Goal: Task Accomplishment & Management: Use online tool/utility

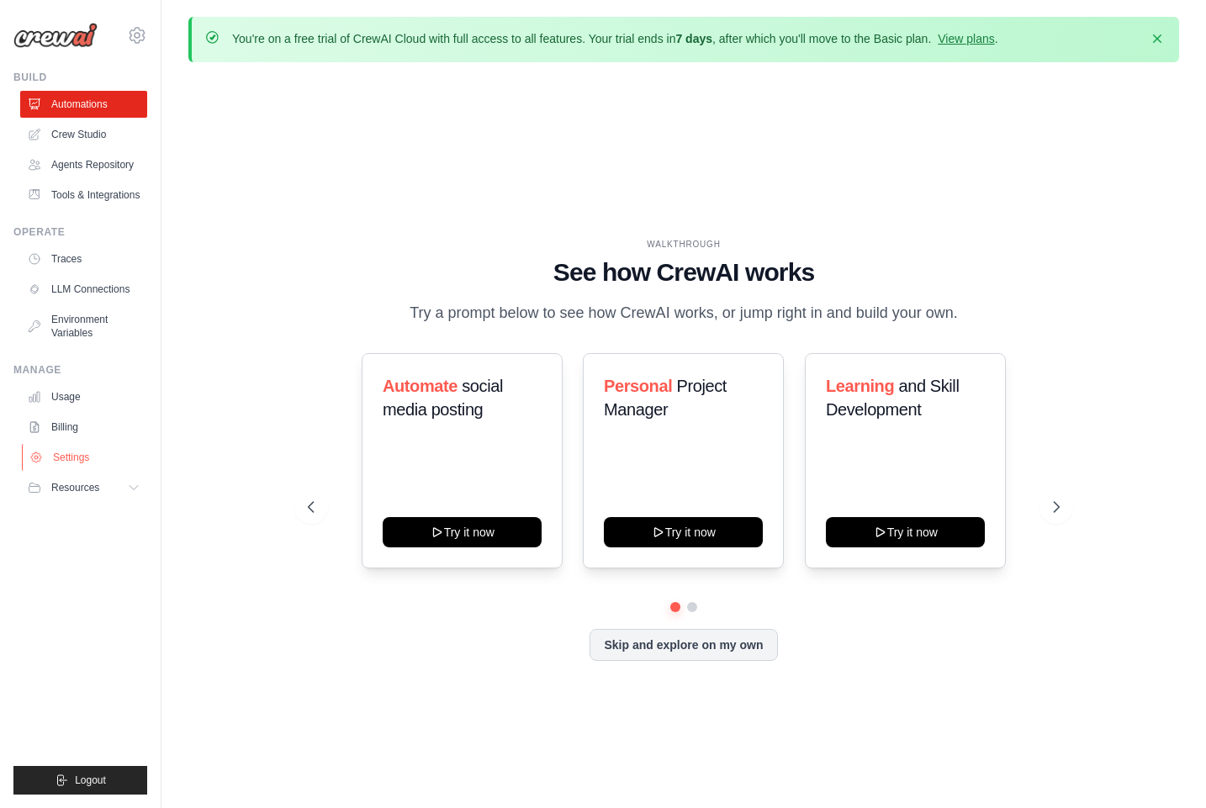
click at [95, 453] on link "Settings" at bounding box center [85, 457] width 127 height 27
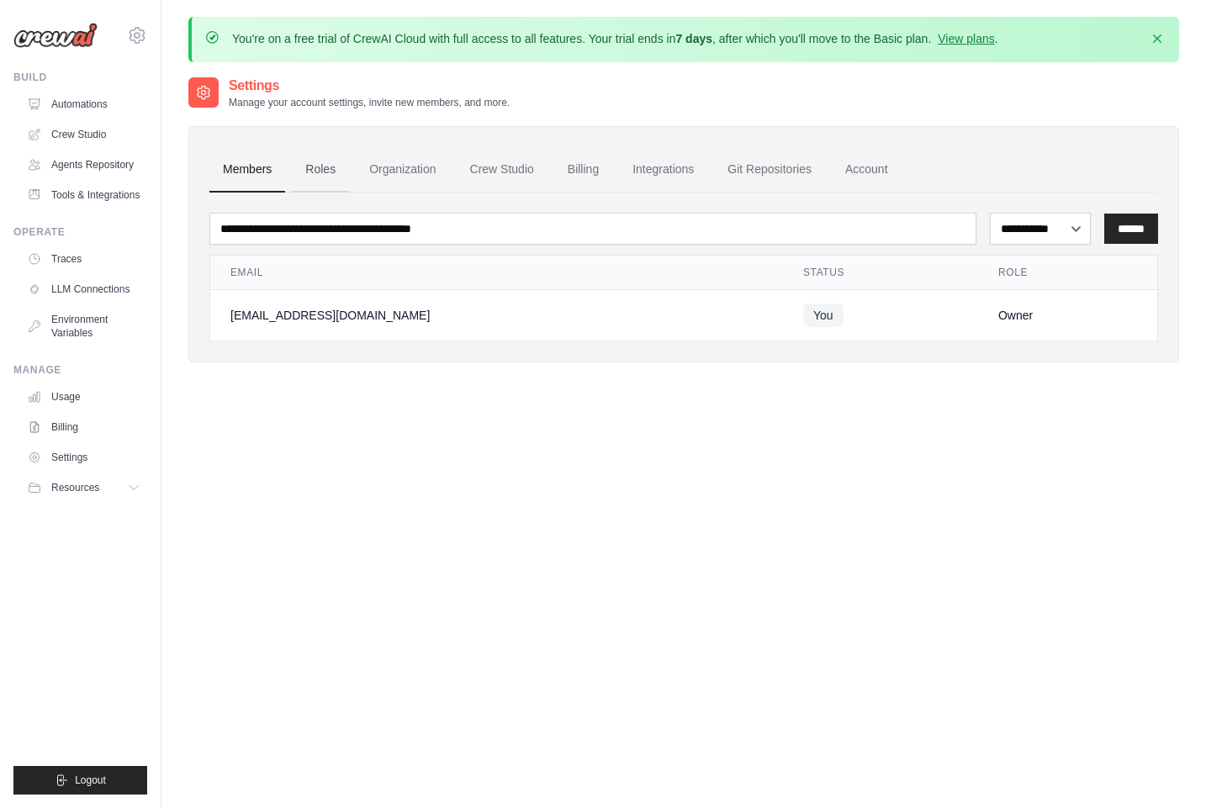
click at [343, 173] on link "Roles" at bounding box center [320, 169] width 57 height 45
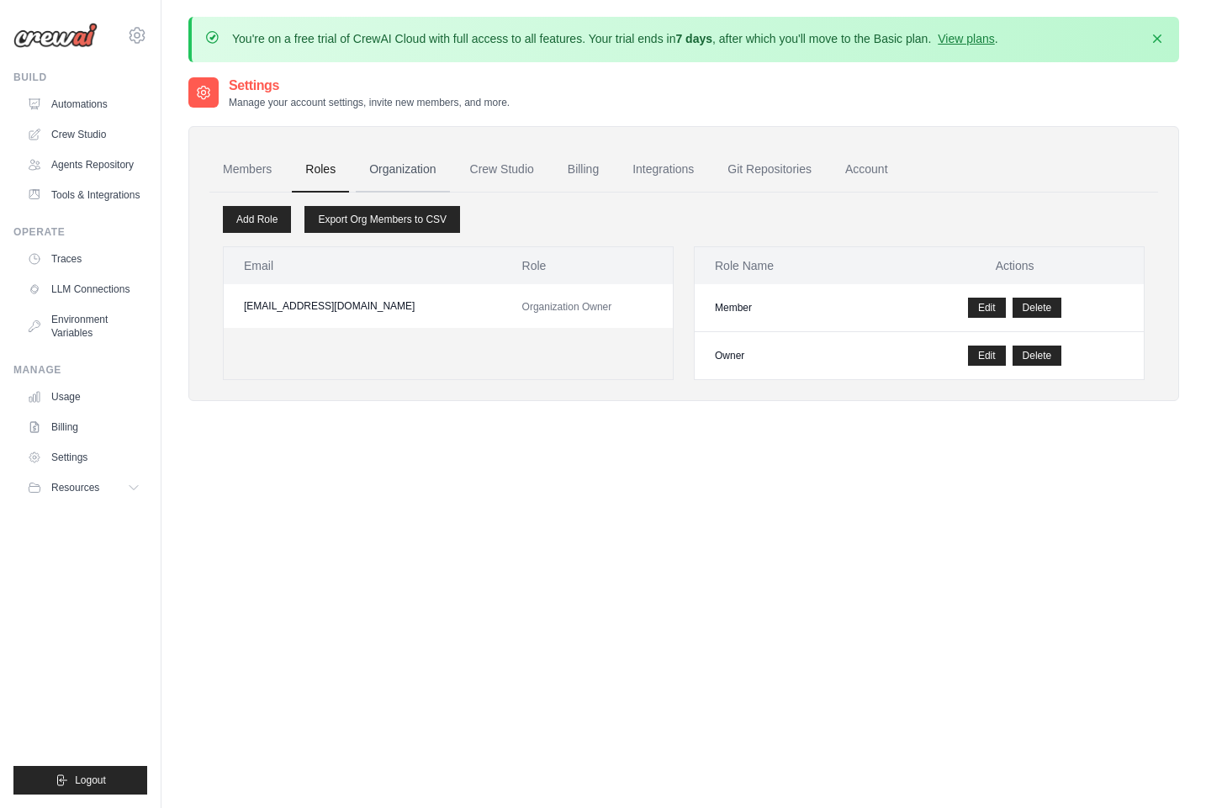
click at [406, 172] on link "Organization" at bounding box center [402, 169] width 93 height 45
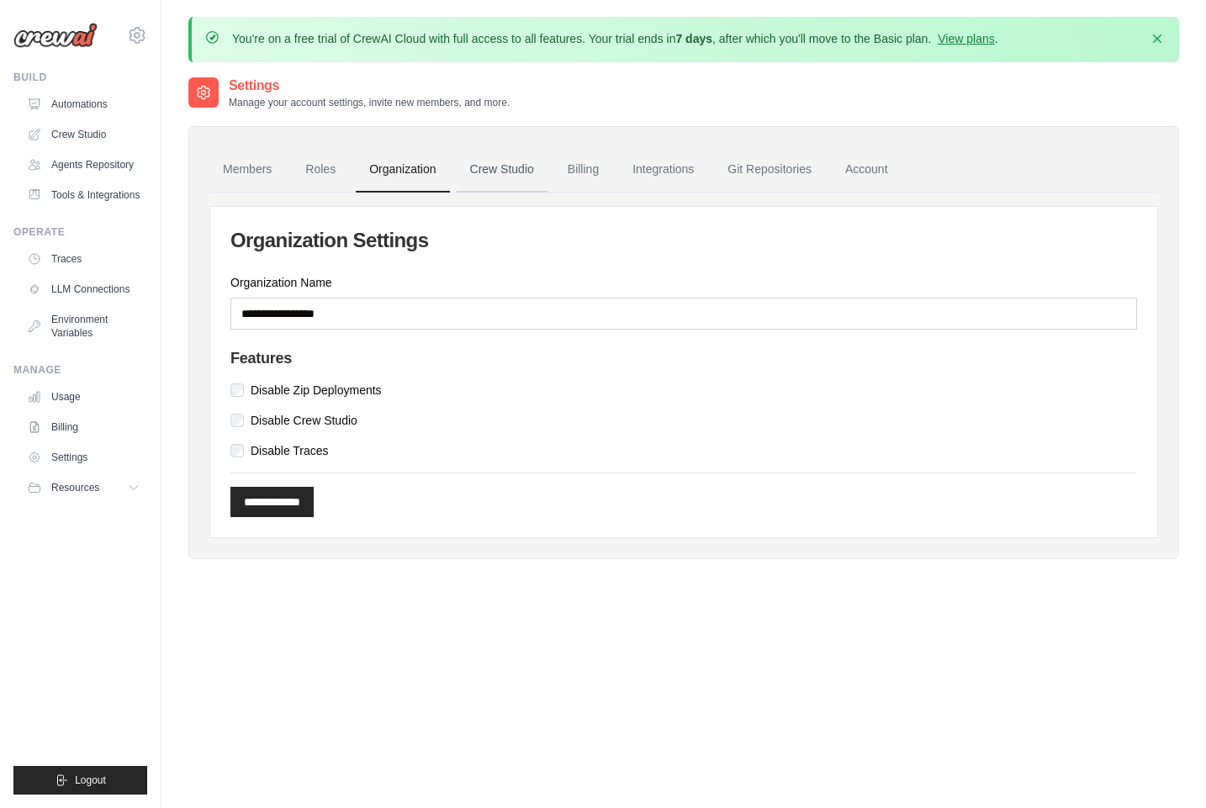
click at [483, 164] on link "Crew Studio" at bounding box center [502, 169] width 91 height 45
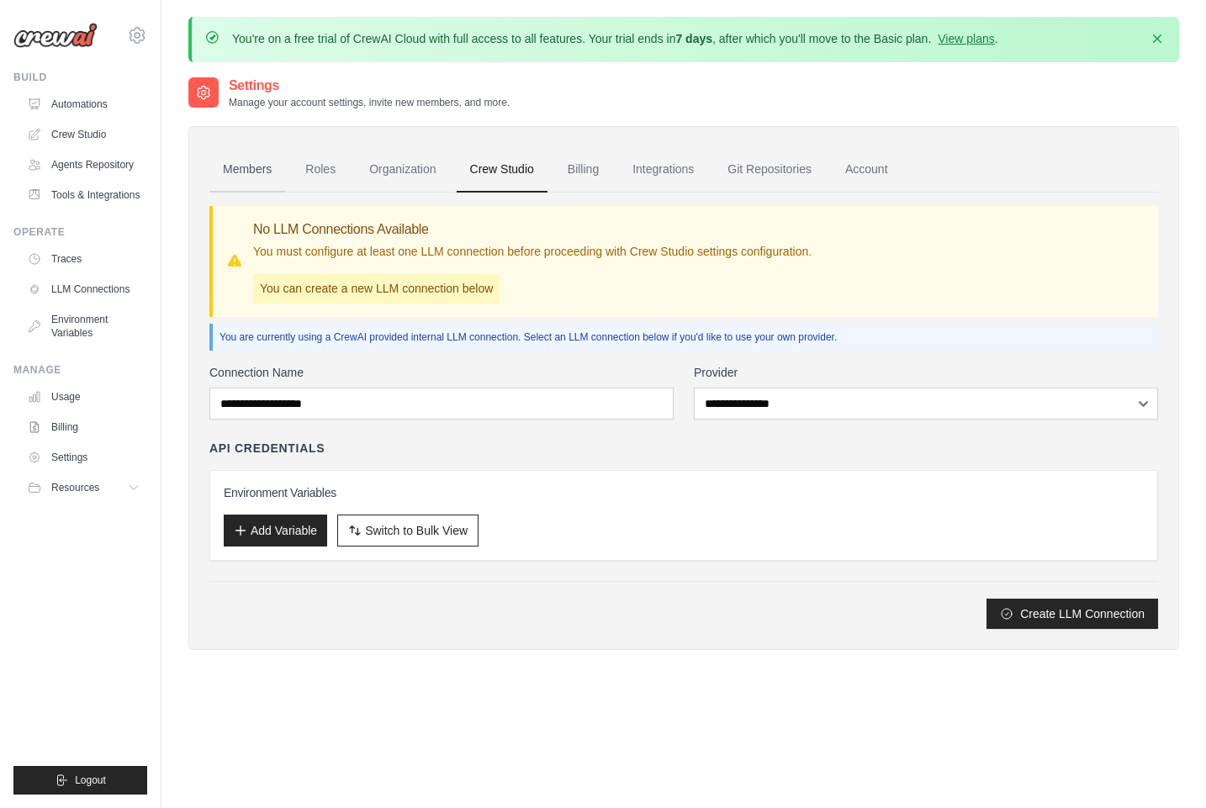
click at [265, 173] on link "Members" at bounding box center [247, 169] width 76 height 45
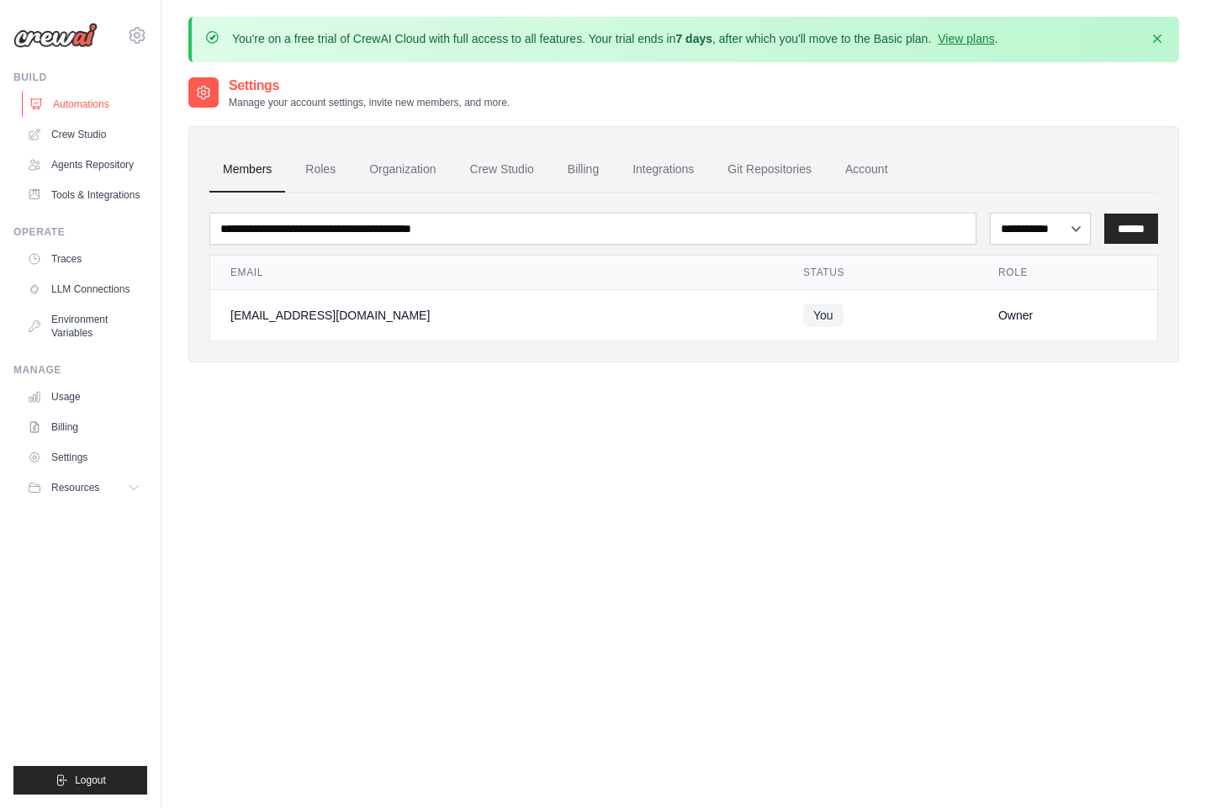
click at [81, 106] on link "Automations" at bounding box center [85, 104] width 127 height 27
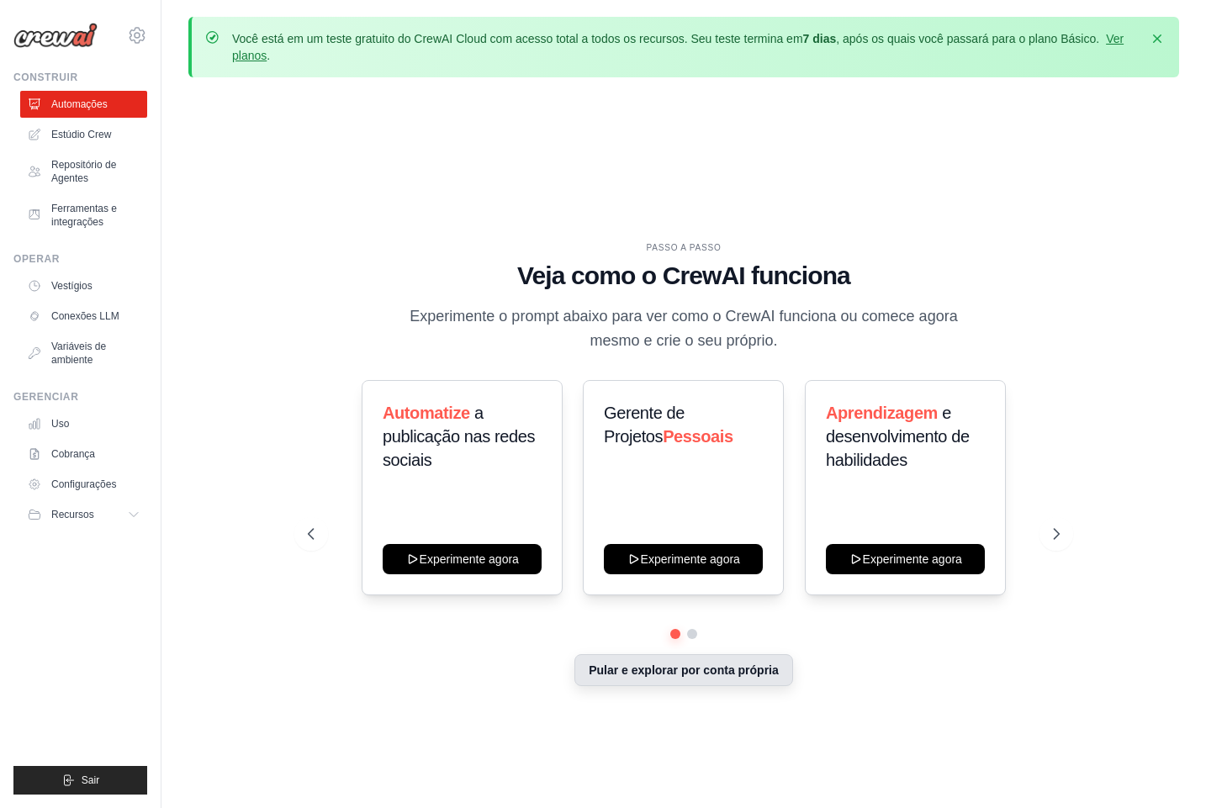
click at [681, 675] on font "Pular e explorar por conta própria" at bounding box center [684, 669] width 190 height 13
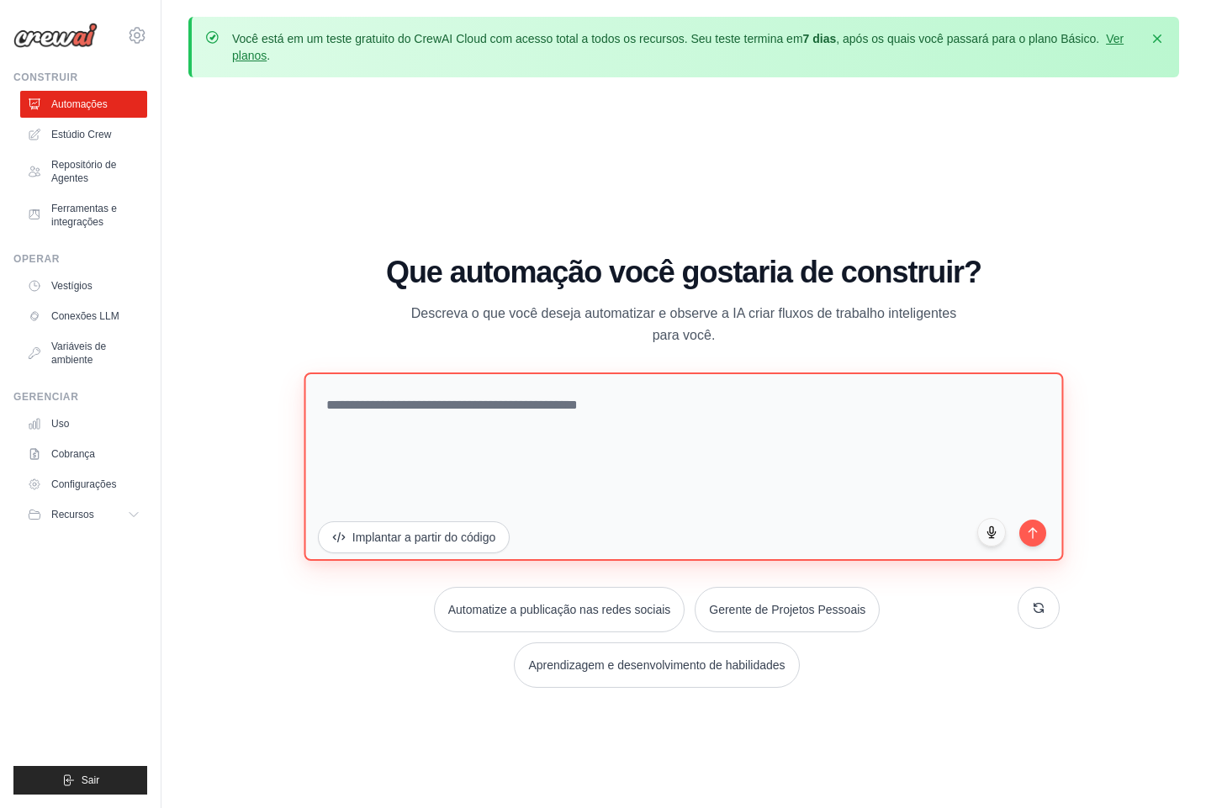
click at [511, 428] on textarea at bounding box center [683, 466] width 759 height 188
paste textarea "**********"
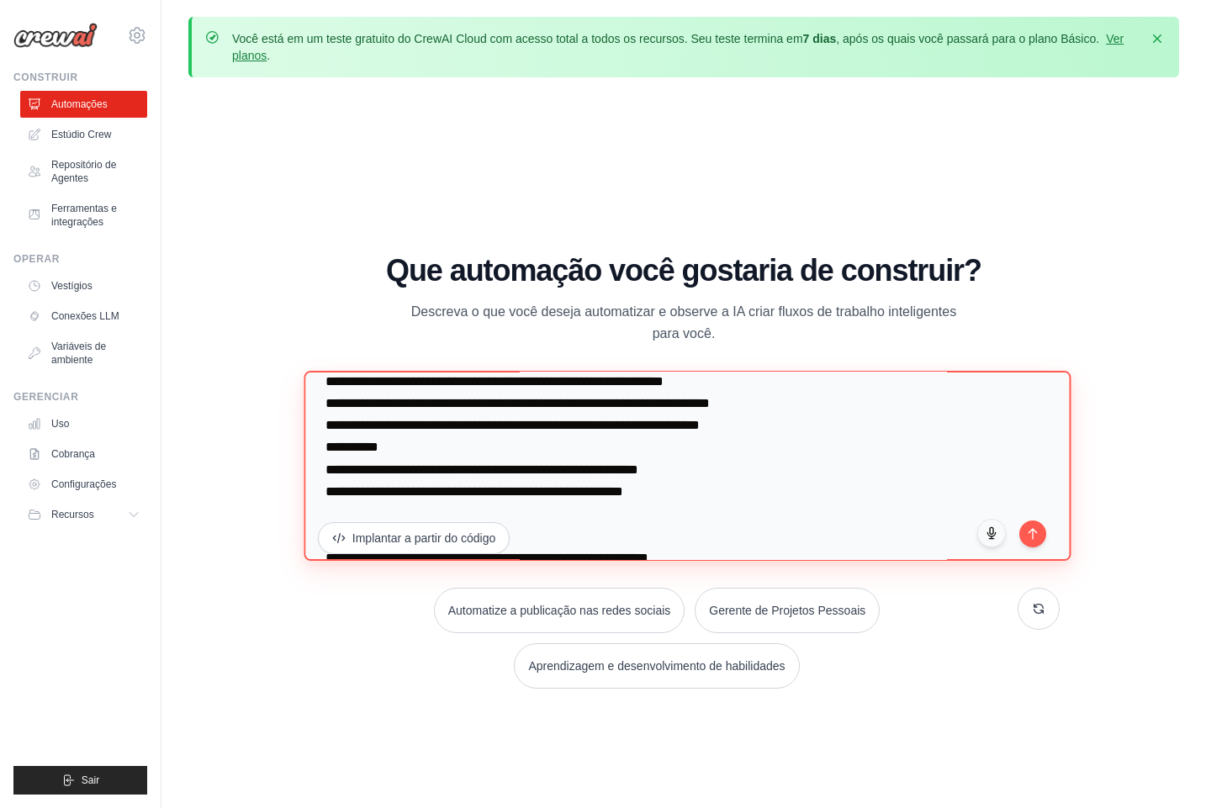
scroll to position [1705, 0]
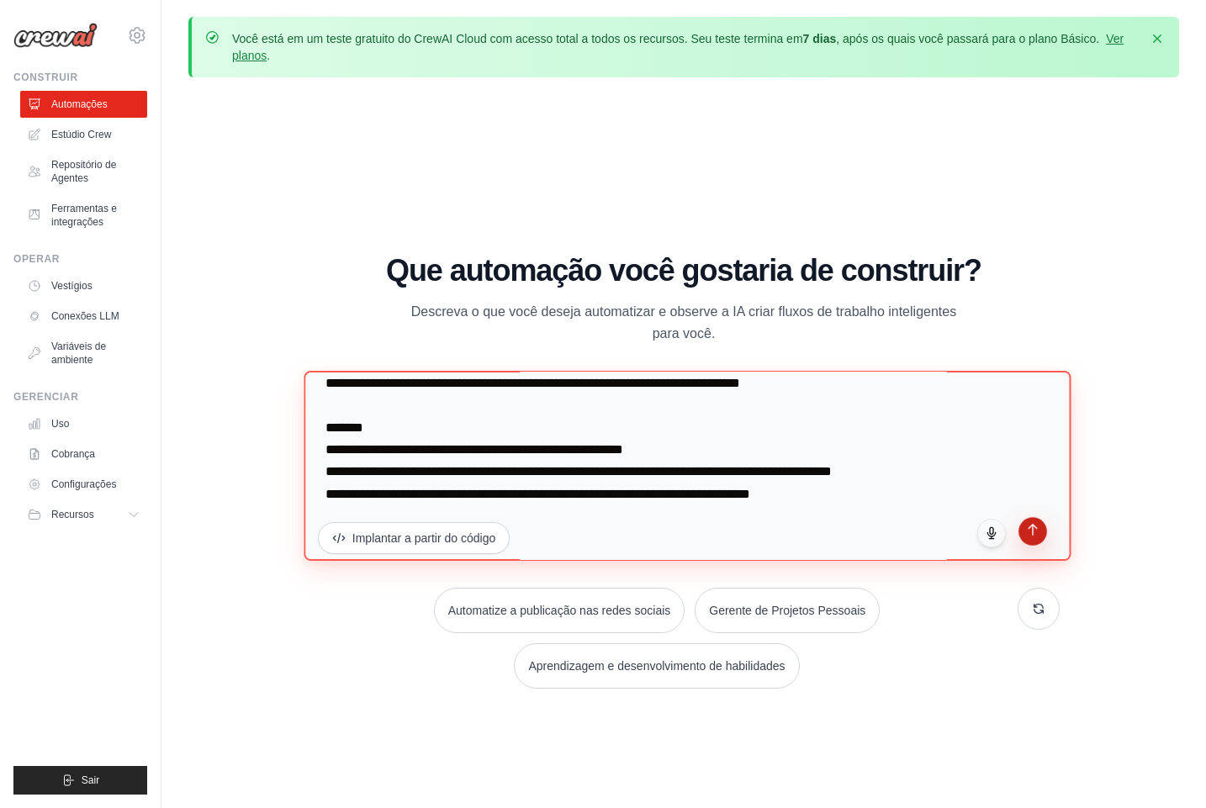
type textarea "**********"
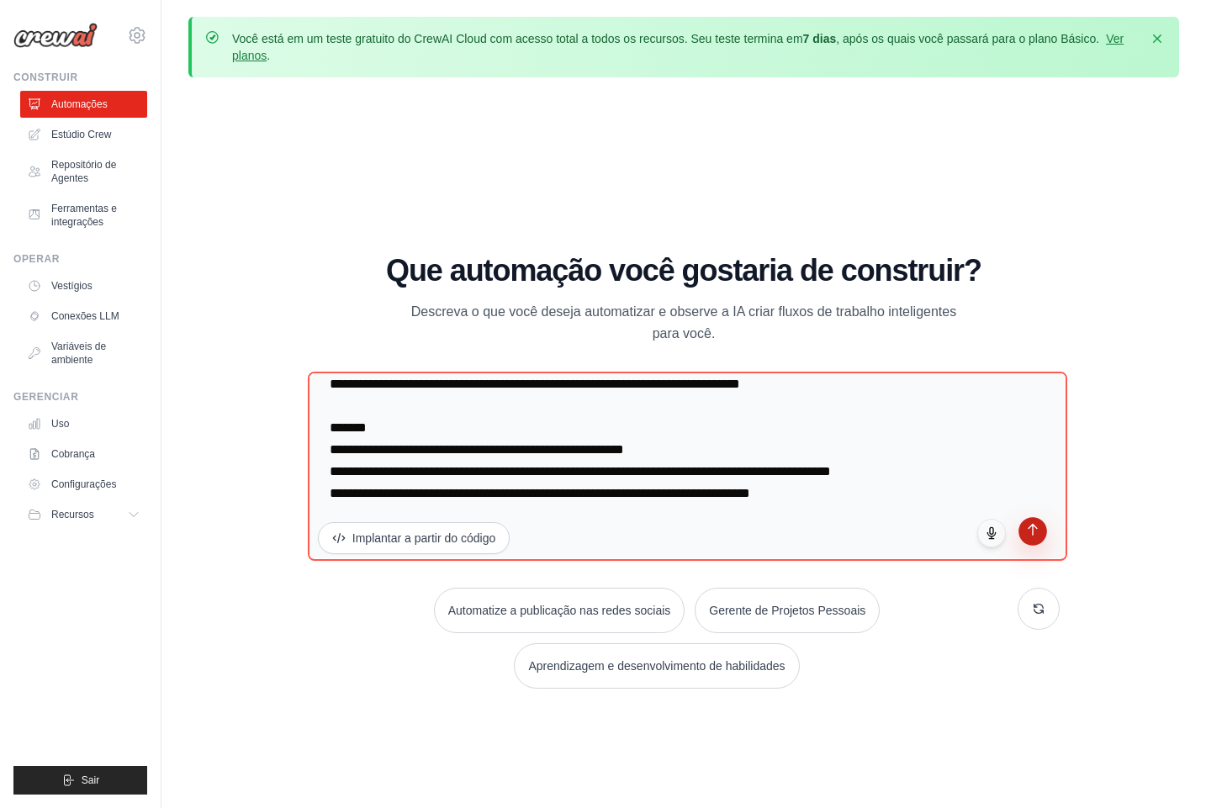
click at [1030, 530] on icon "submit" at bounding box center [1033, 529] width 14 height 14
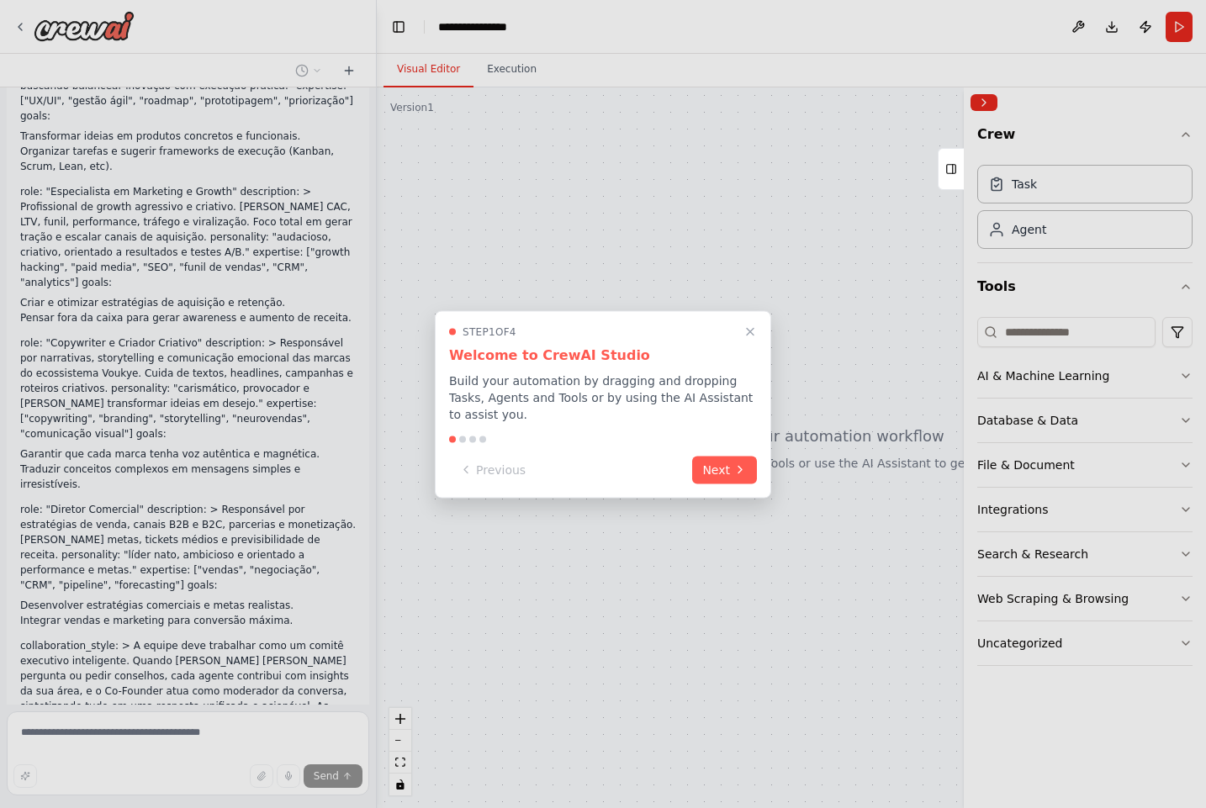
scroll to position [682, 0]
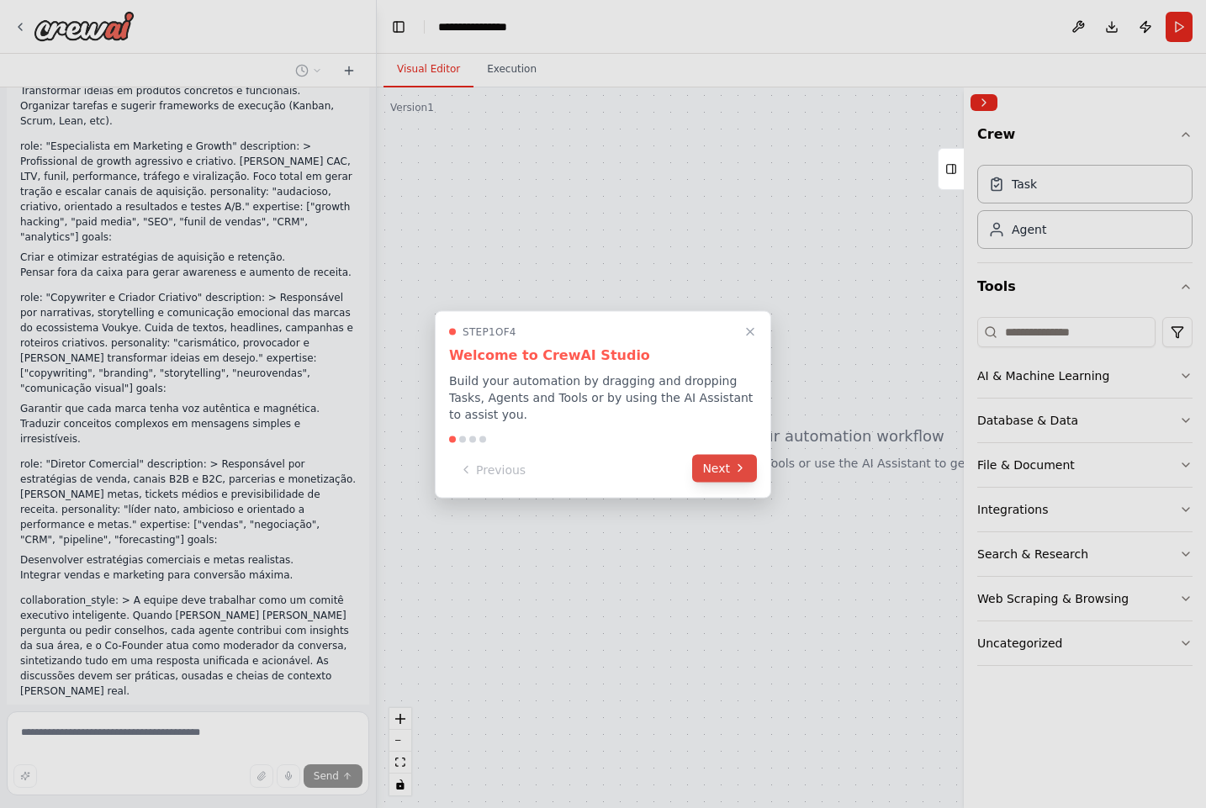
click at [713, 458] on button "Next" at bounding box center [724, 468] width 65 height 28
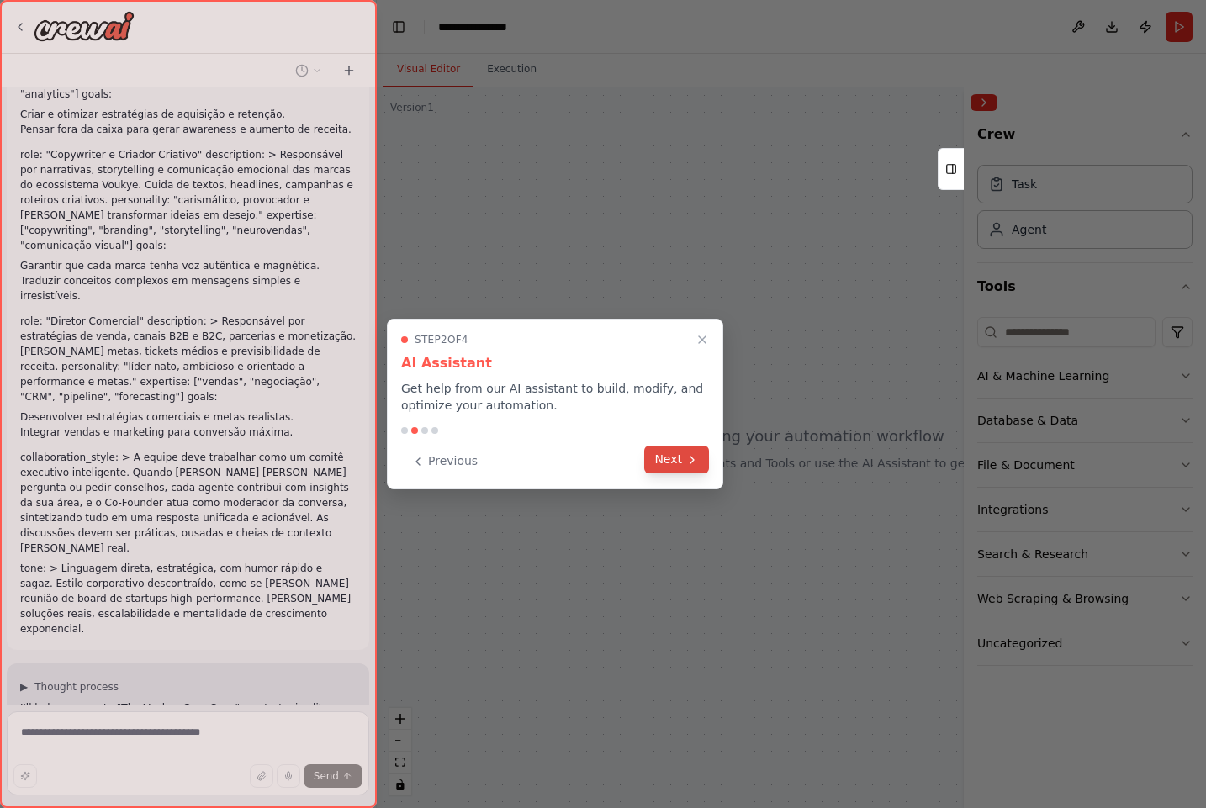
scroll to position [840, 0]
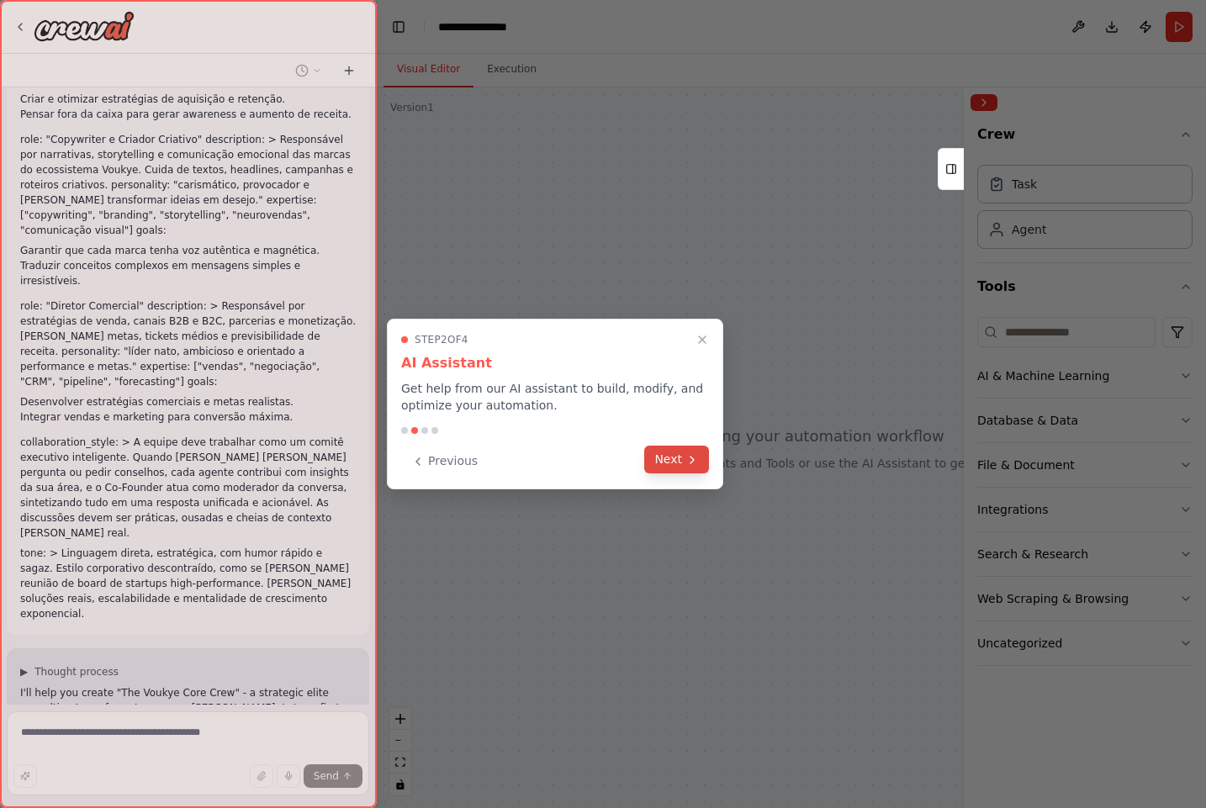
click at [679, 457] on button "Next" at bounding box center [676, 460] width 65 height 28
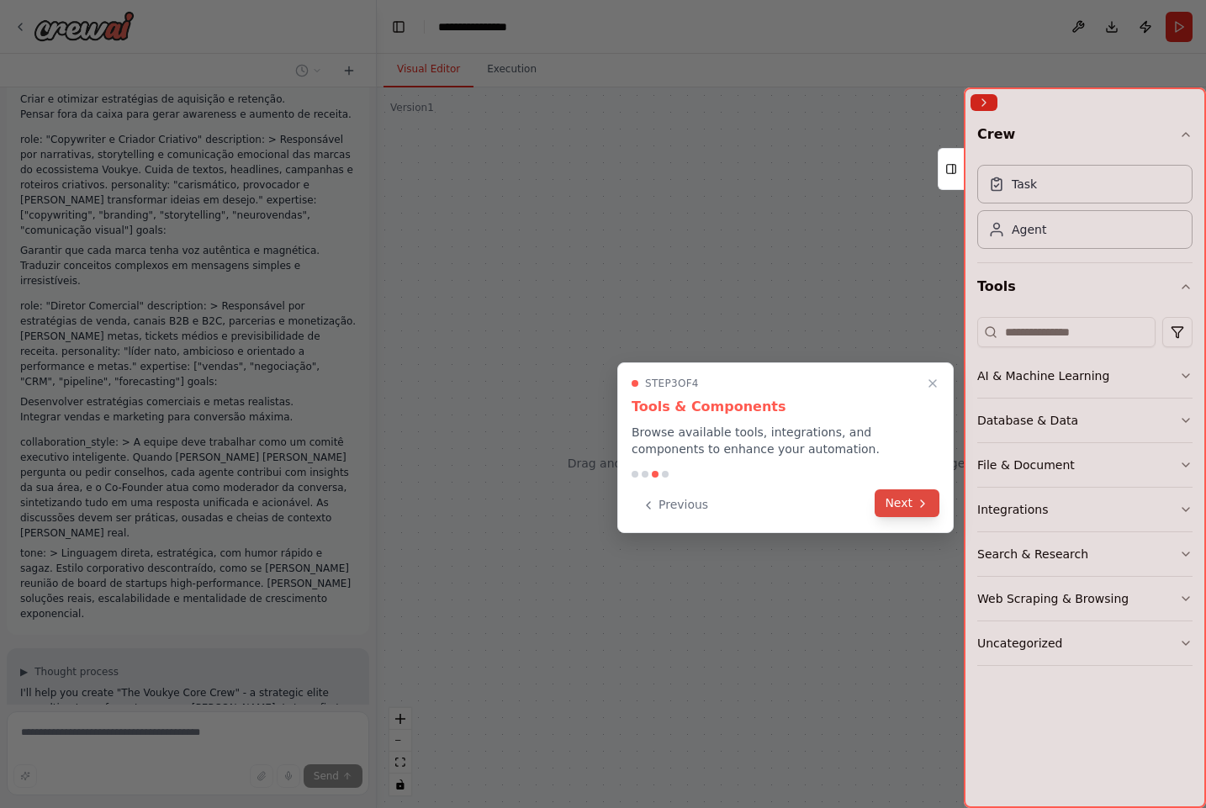
click at [918, 504] on icon at bounding box center [922, 503] width 13 height 13
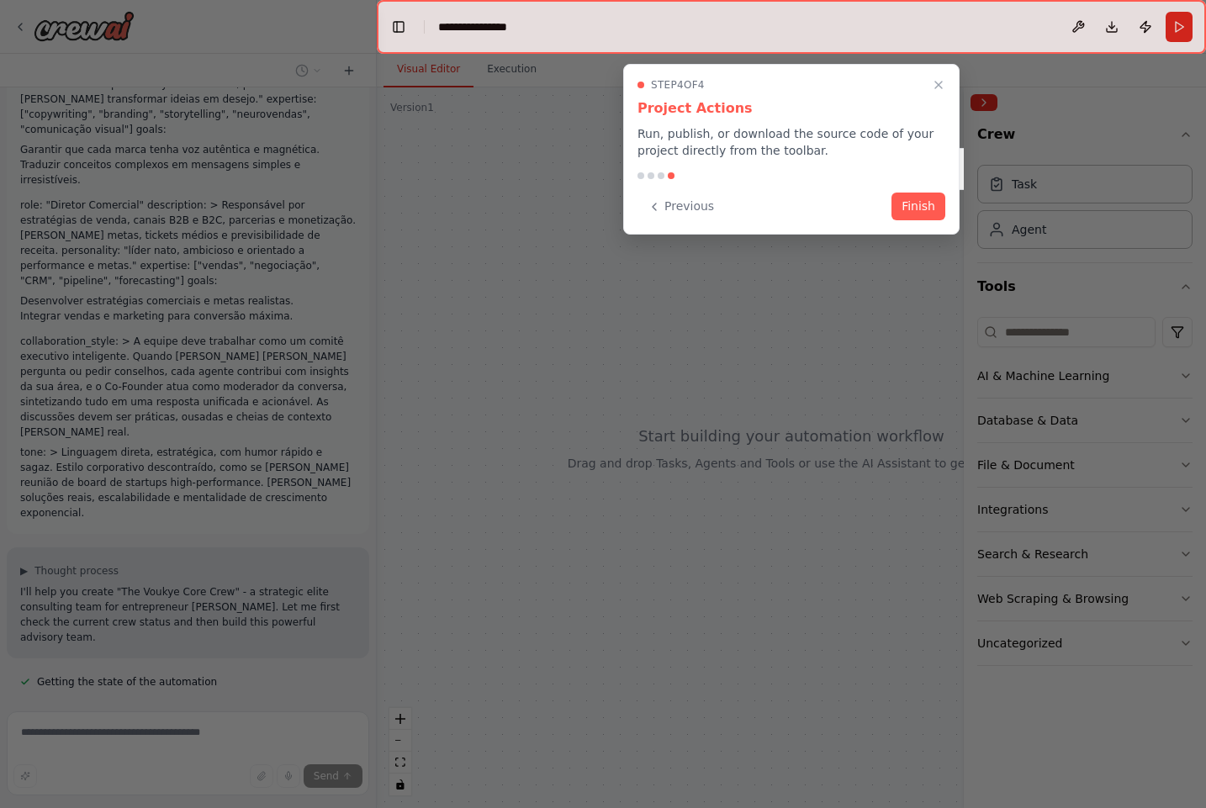
scroll to position [944, 0]
click at [922, 197] on button "Finish" at bounding box center [918, 205] width 54 height 28
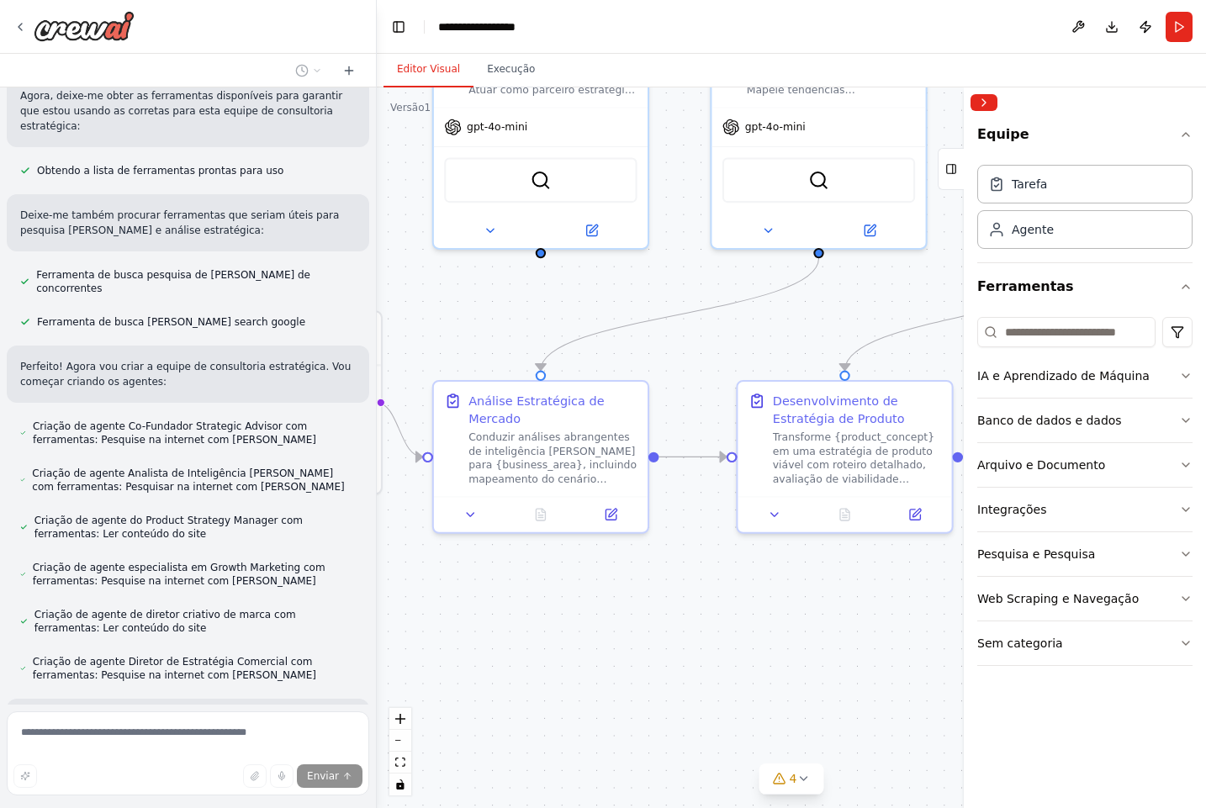
scroll to position [1620, 0]
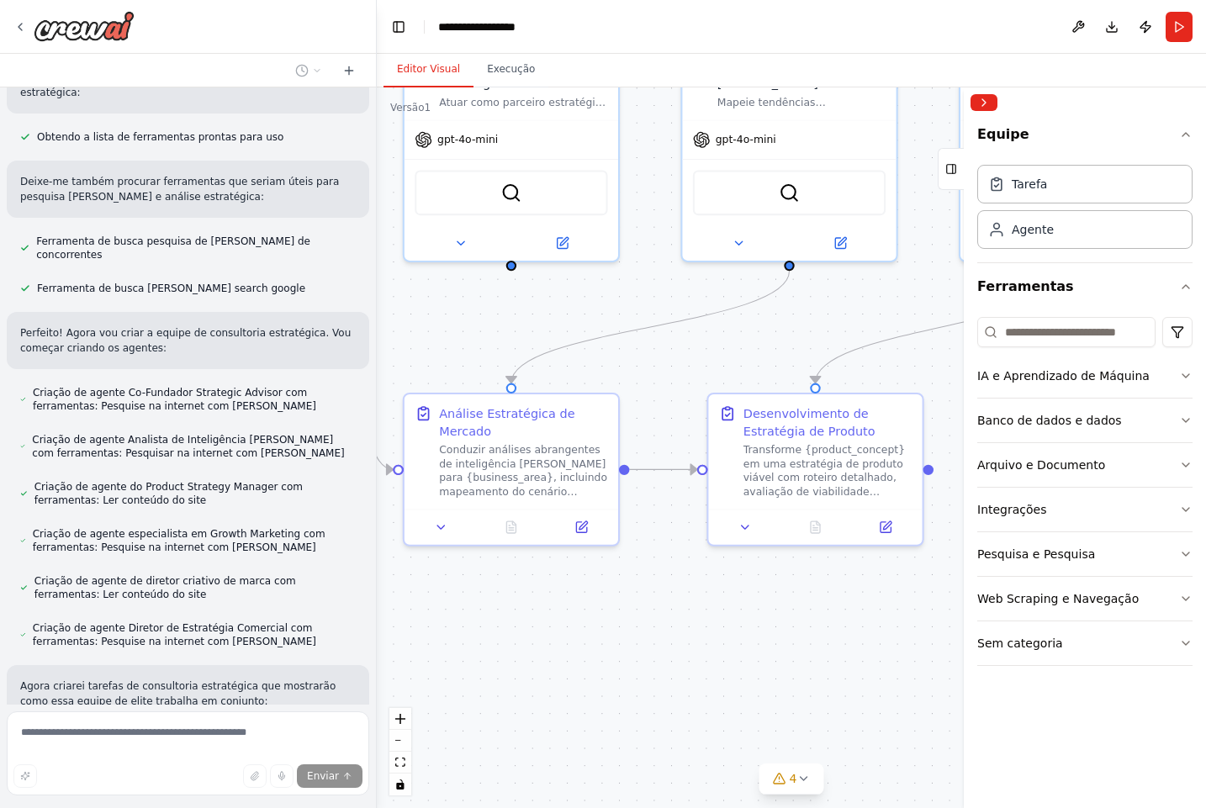
drag, startPoint x: 578, startPoint y: 307, endPoint x: 279, endPoint y: 246, distance: 304.7
click at [278, 246] on div "crew_name: "The Voukye Core Crew" objective: > Ser uma equipe estratégica de el…" at bounding box center [603, 404] width 1206 height 808
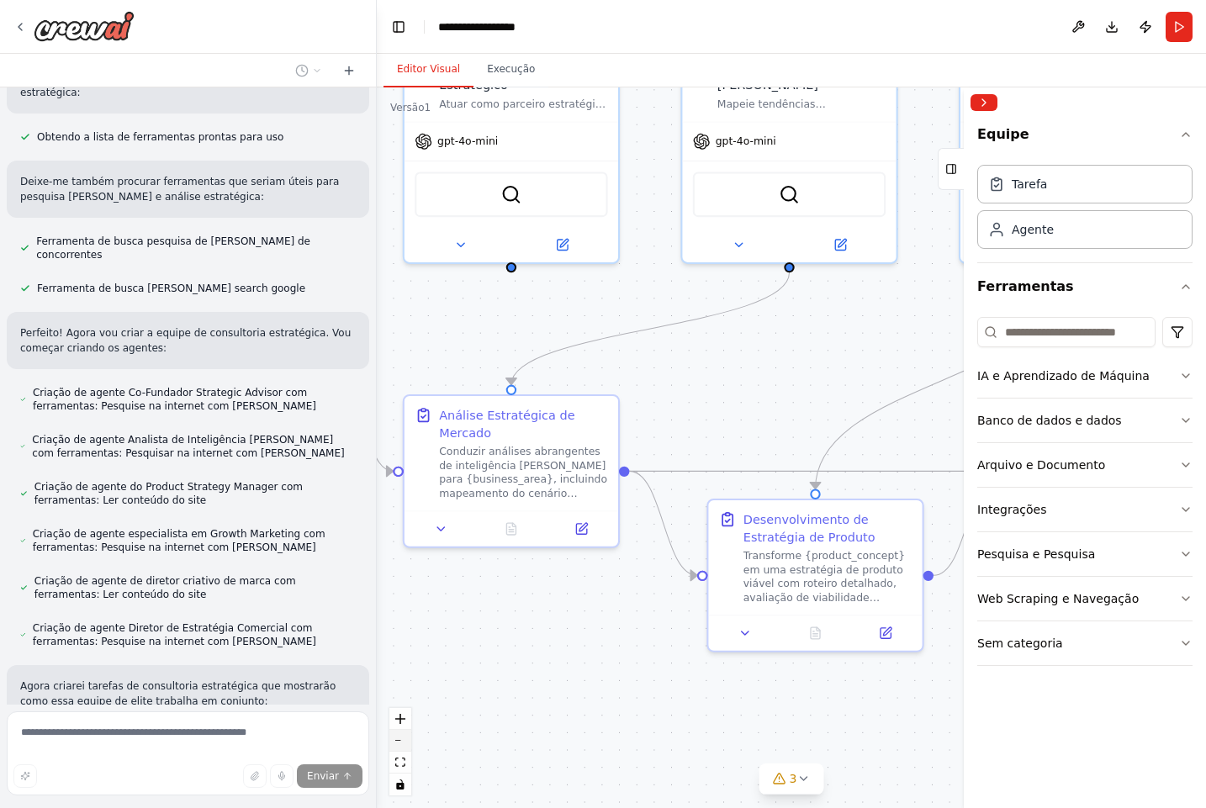
click at [399, 743] on button "diminuir o zoom" at bounding box center [400, 741] width 22 height 22
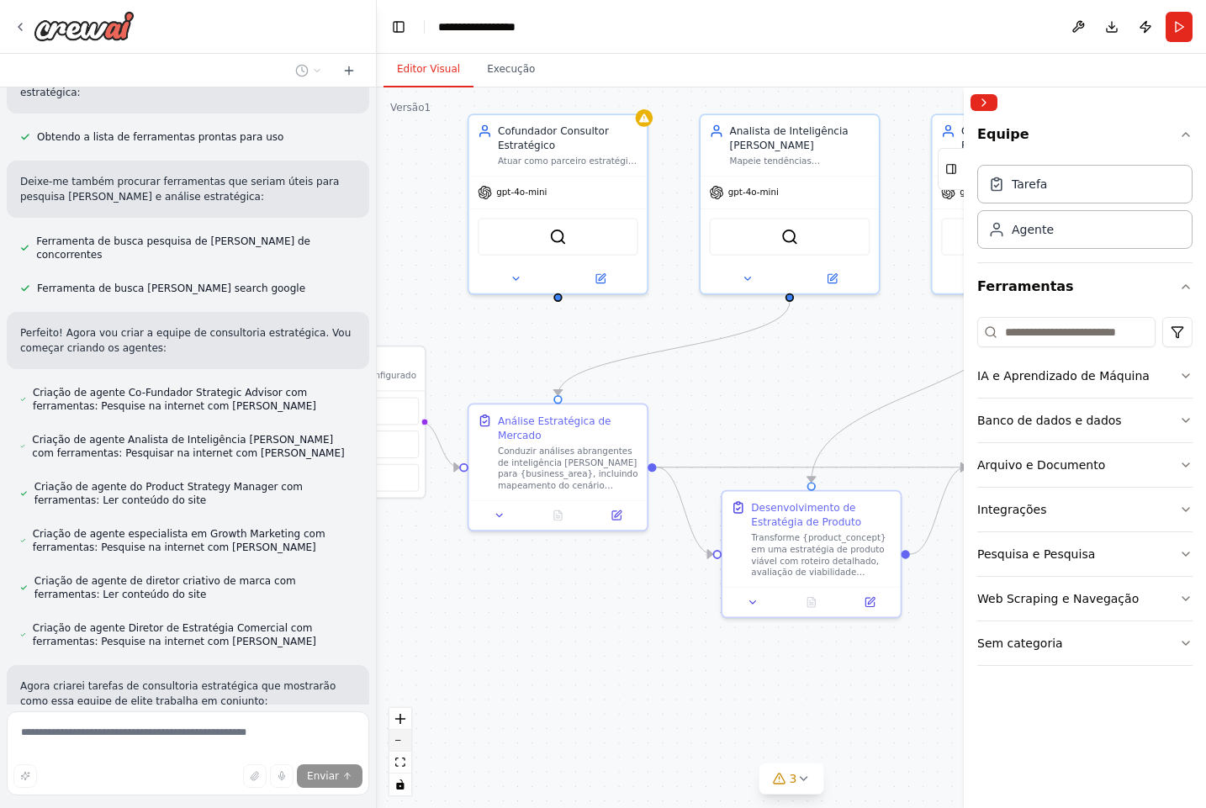
click at [399, 743] on button "diminuir o zoom" at bounding box center [400, 741] width 22 height 22
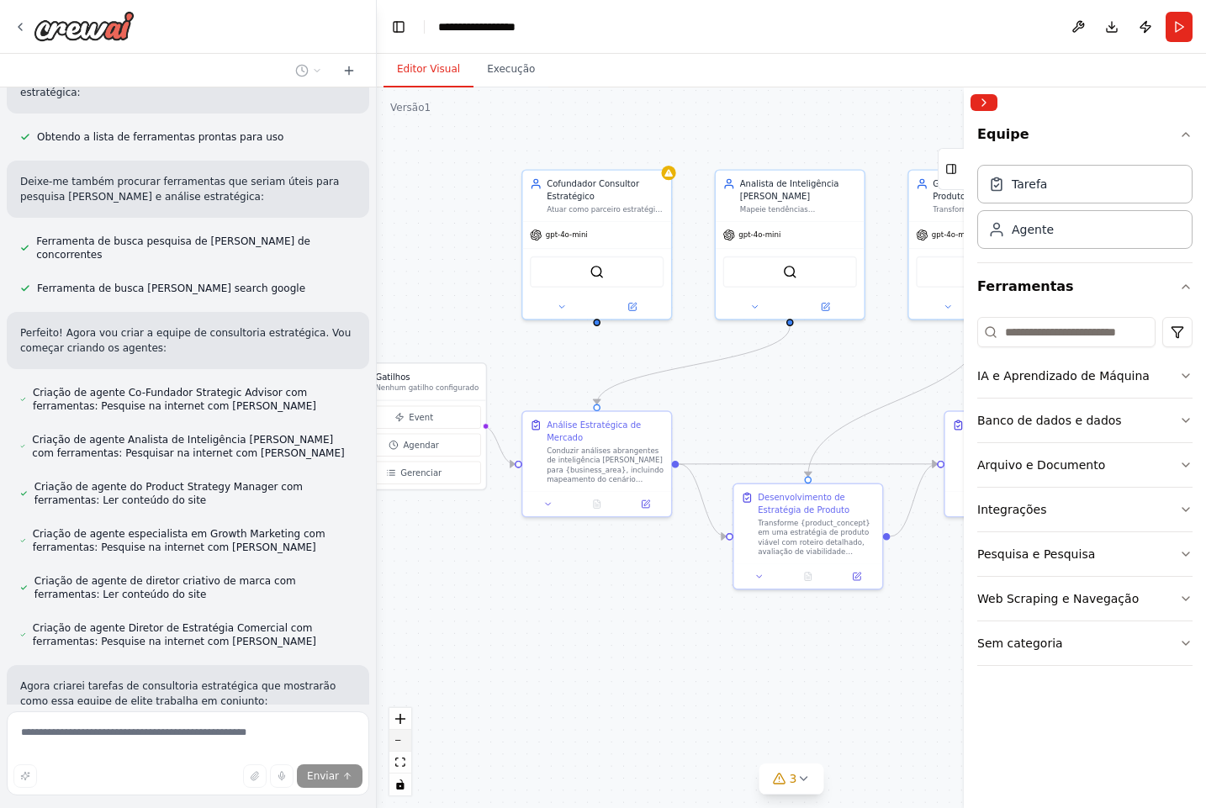
click at [399, 743] on button "diminuir o zoom" at bounding box center [400, 741] width 22 height 22
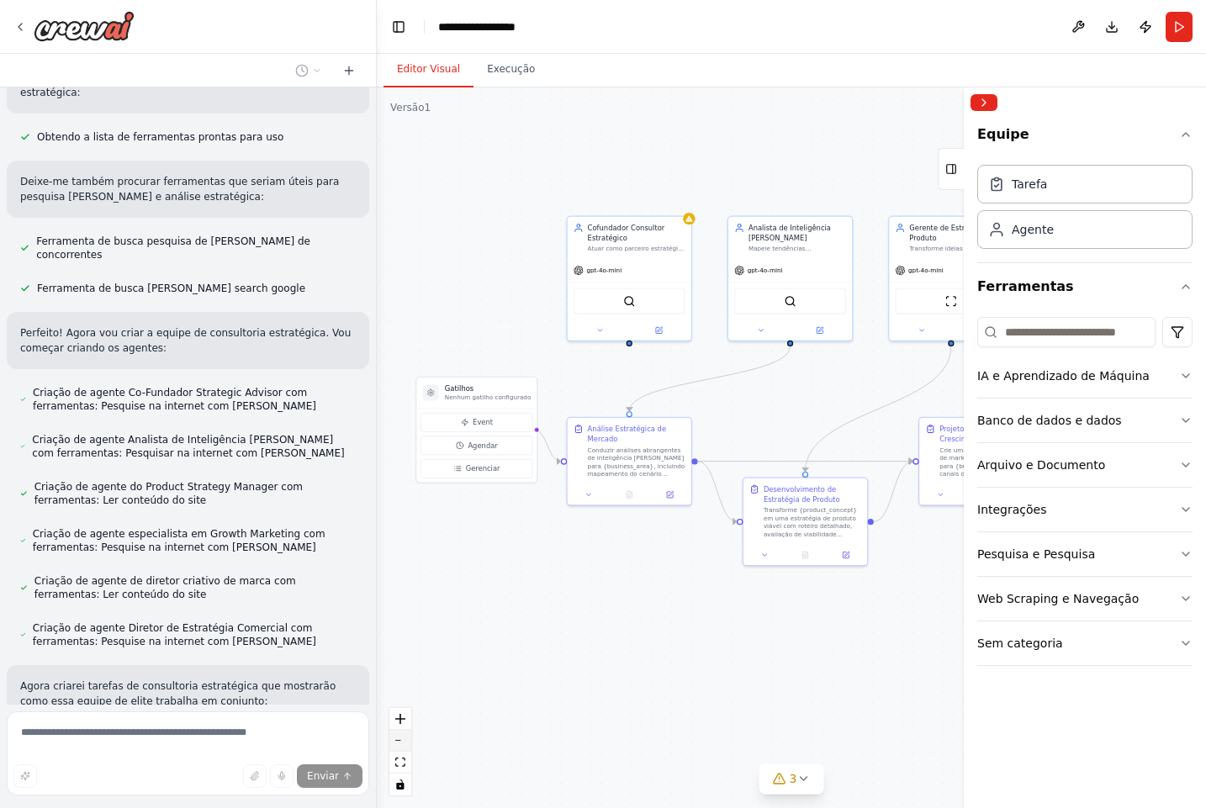
click at [399, 743] on button "diminuir o zoom" at bounding box center [400, 741] width 22 height 22
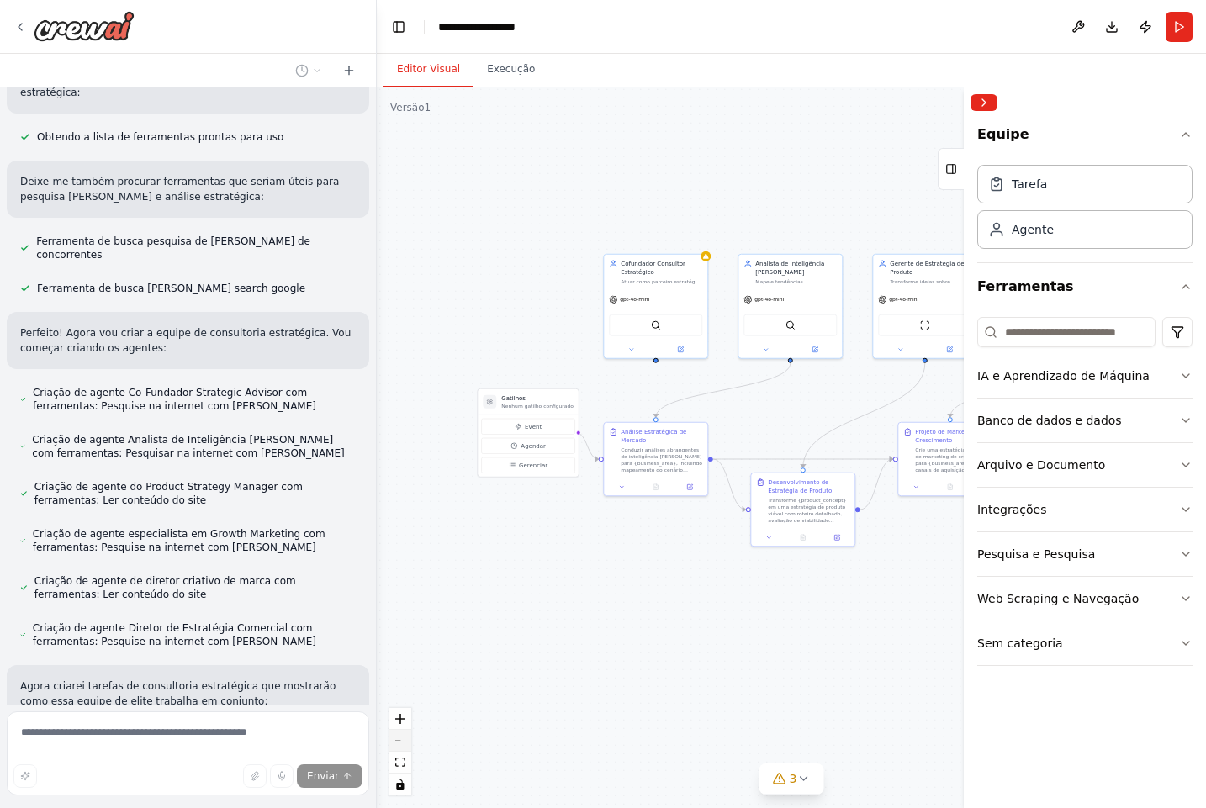
click at [399, 743] on div "Controles do React Flow" at bounding box center [400, 751] width 22 height 87
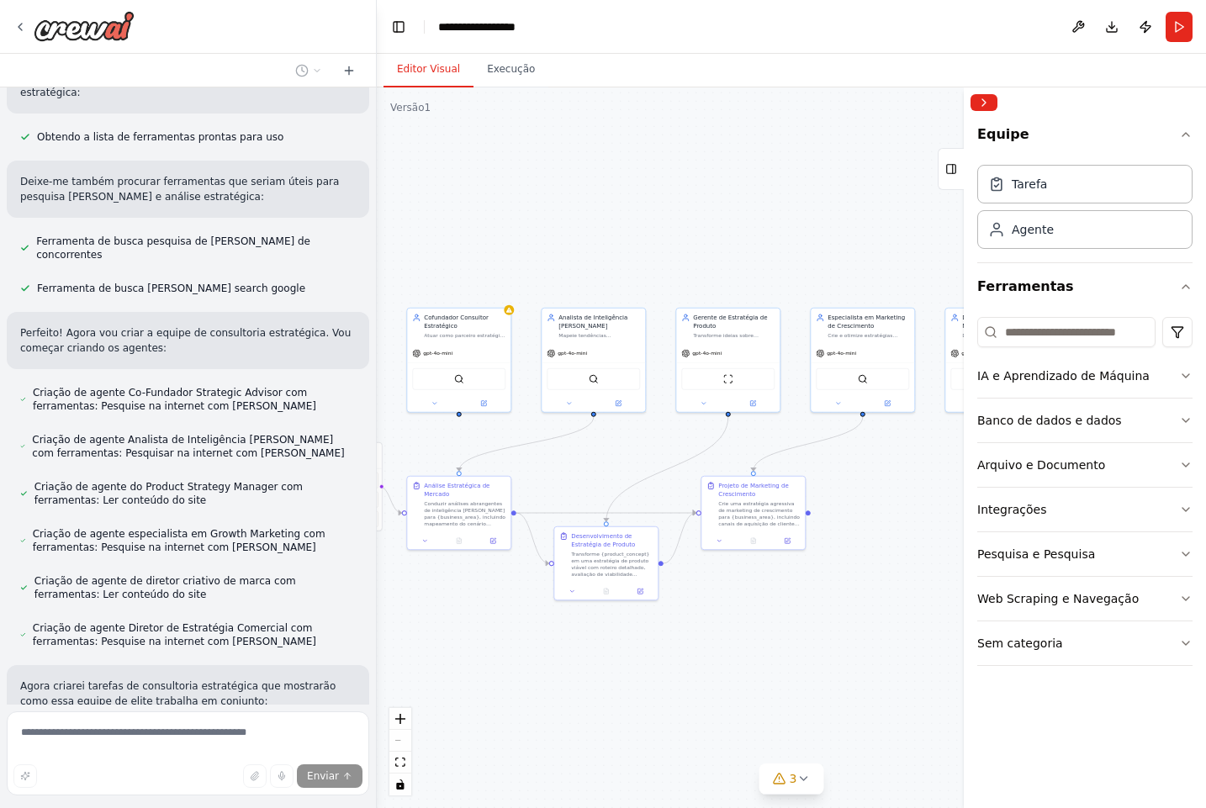
drag, startPoint x: 651, startPoint y: 628, endPoint x: 406, endPoint y: 695, distance: 253.7
click at [406, 695] on div ".deletable-edge-delete-btn { width: 20px; height: 20px; border: 0px solid #ffff…" at bounding box center [791, 447] width 829 height 721
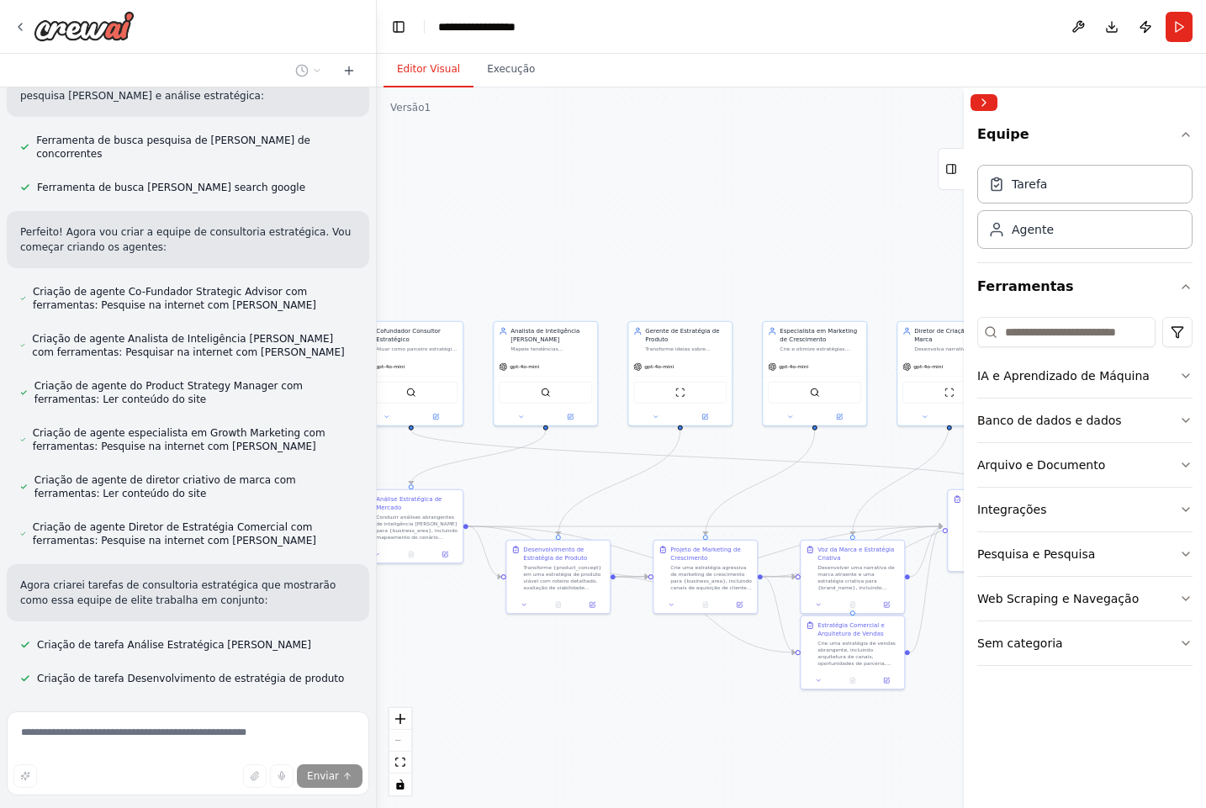
scroll to position [1775, 0]
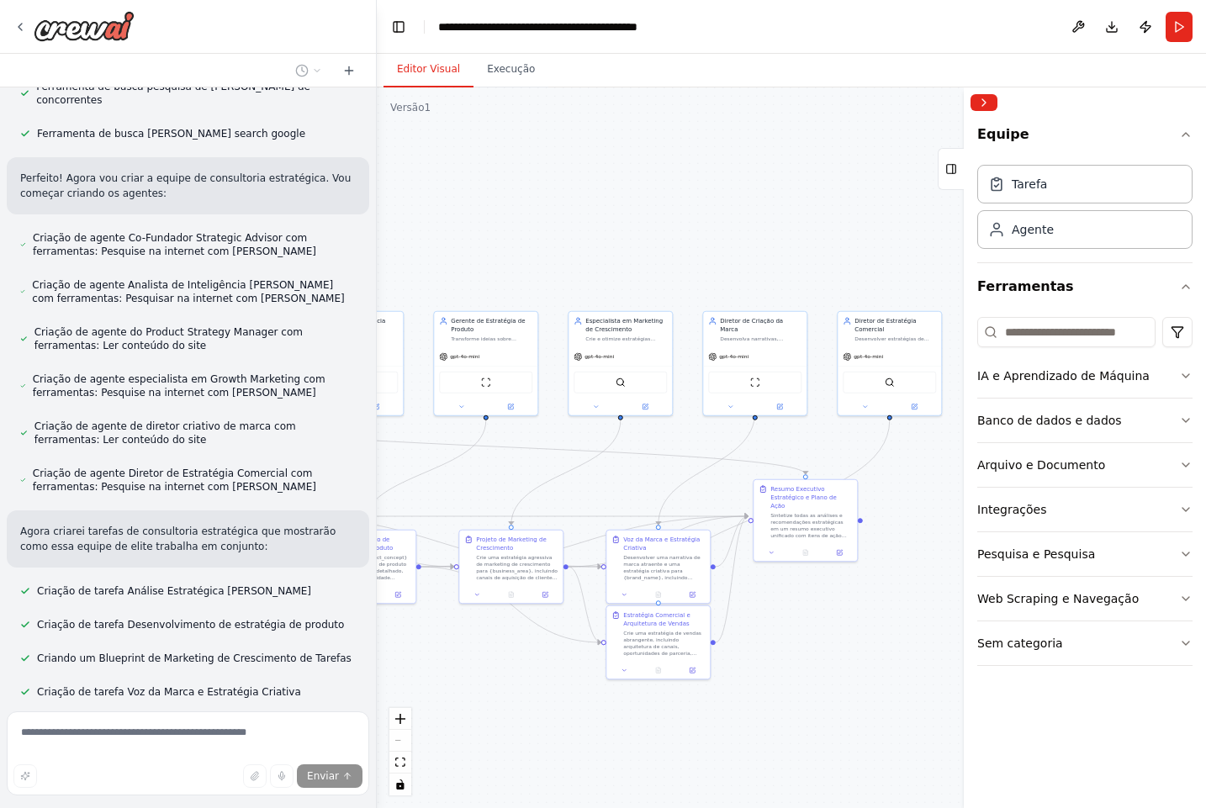
drag, startPoint x: 684, startPoint y: 470, endPoint x: 465, endPoint y: 465, distance: 218.7
click at [474, 464] on div ".deletable-edge-delete-btn { width: 20px; height: 20px; border: 0px solid #ffff…" at bounding box center [791, 447] width 829 height 721
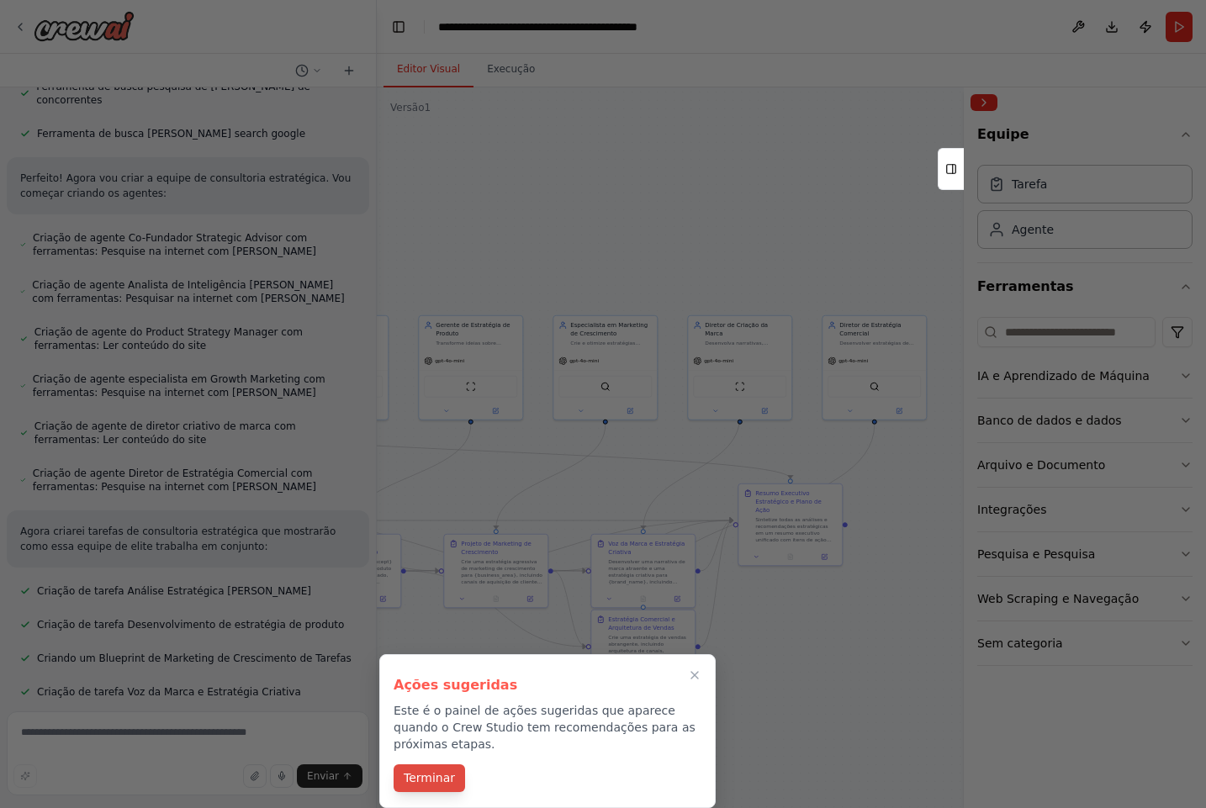
click at [457, 778] on button "Terminar" at bounding box center [428, 778] width 71 height 28
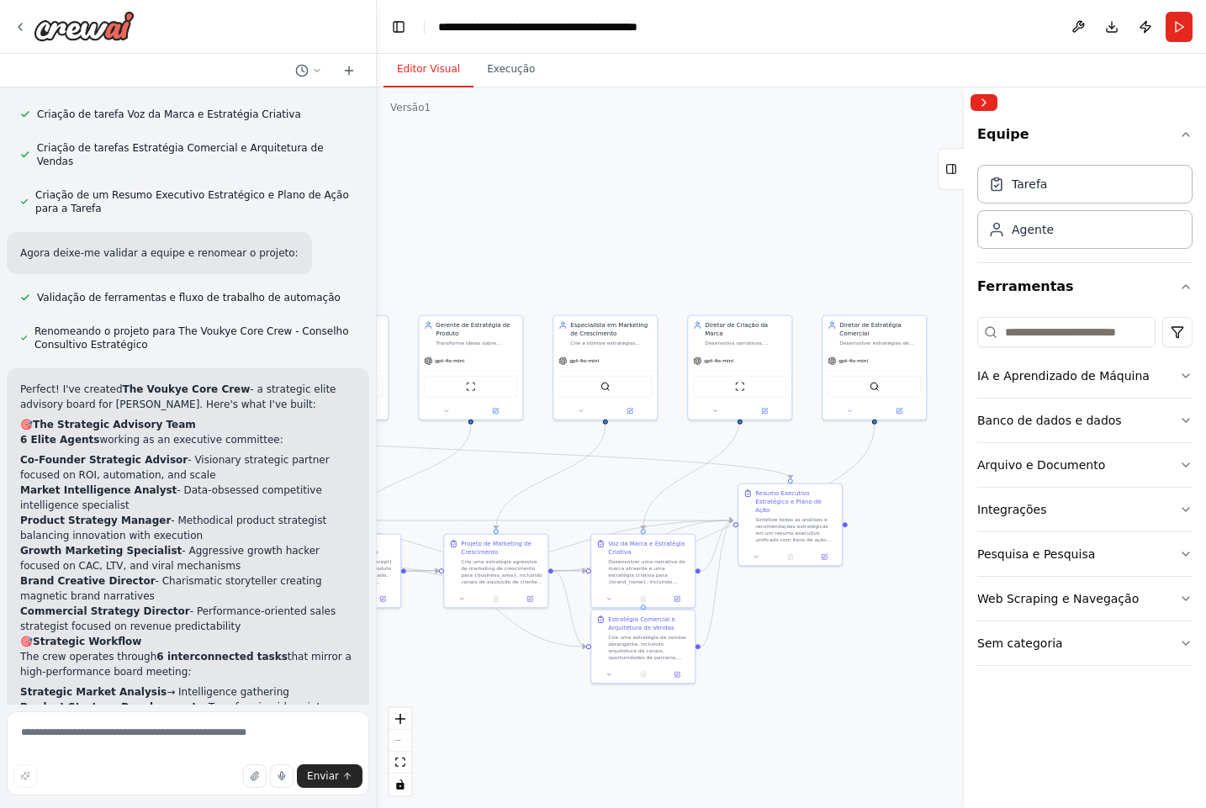
scroll to position [2396, 0]
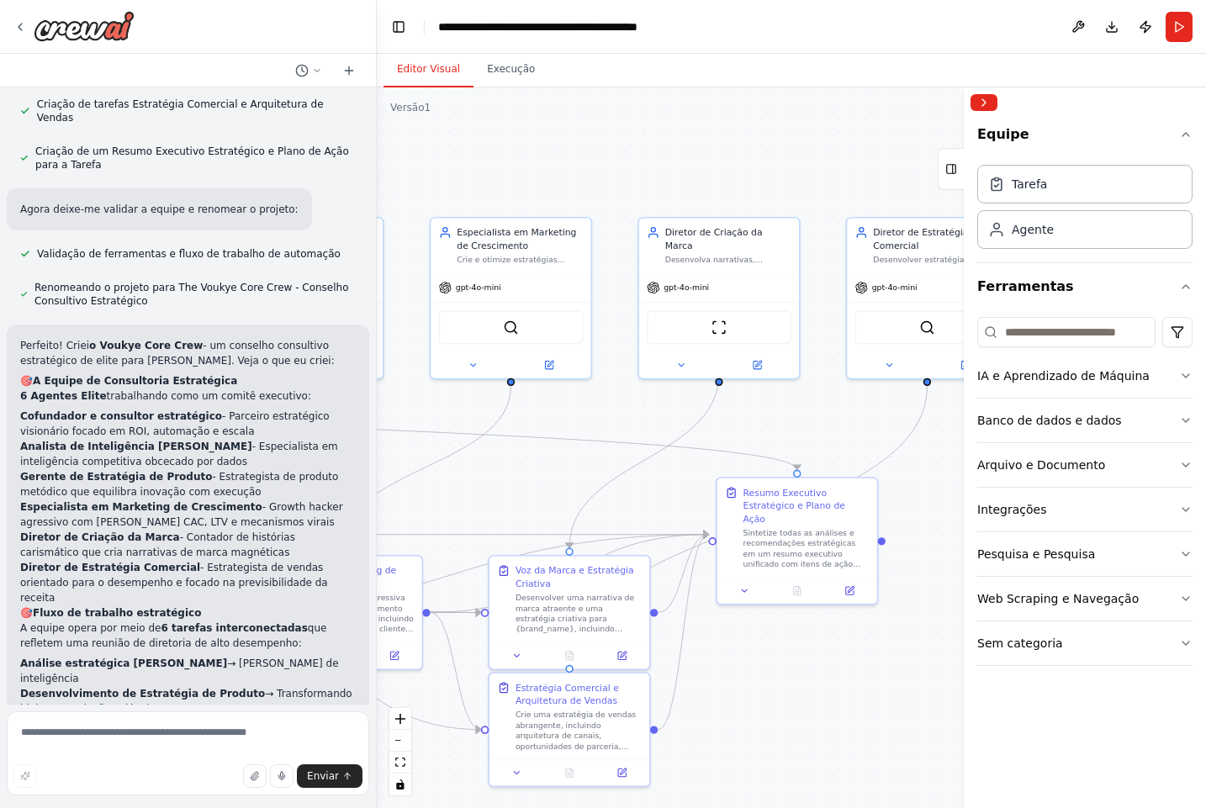
drag, startPoint x: 501, startPoint y: 462, endPoint x: 349, endPoint y: 445, distance: 153.2
click at [349, 445] on div "crew_name: "The Voukye Core Crew" objective: > Ser uma equipe estratégica de el…" at bounding box center [603, 404] width 1206 height 808
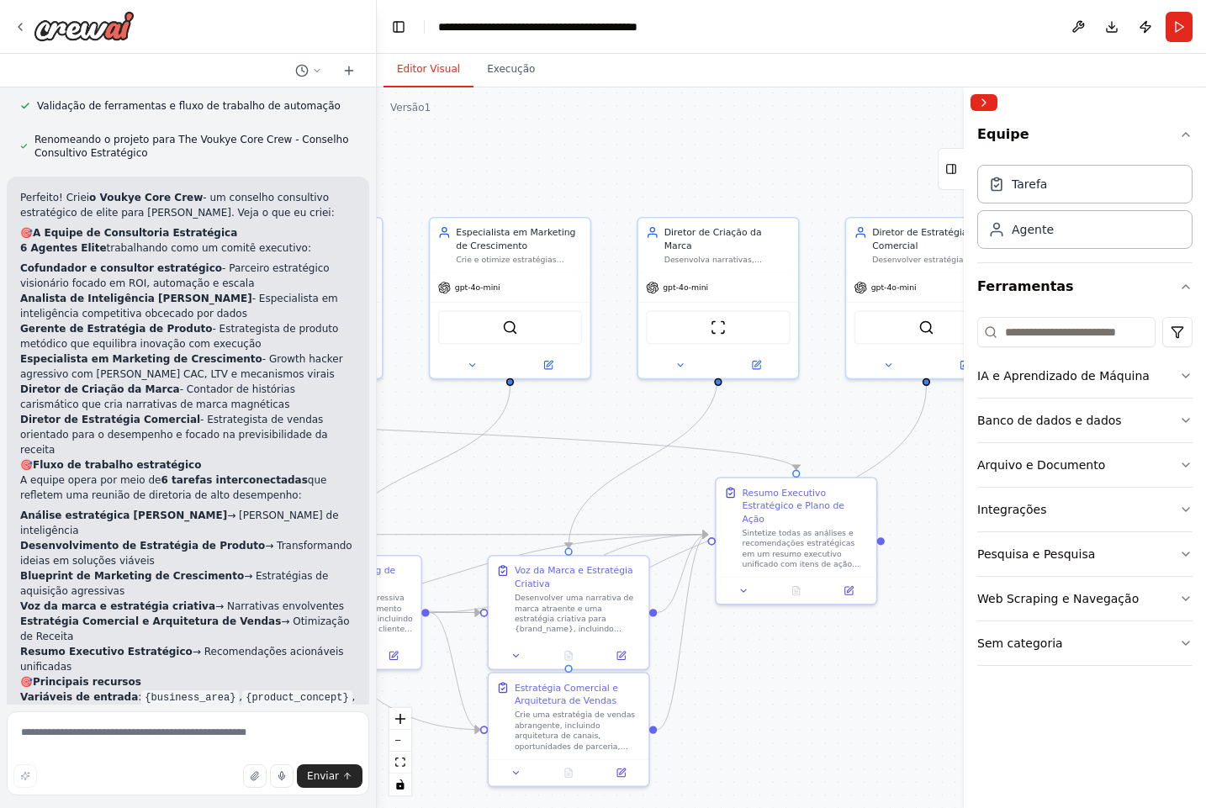
scroll to position [2728, 0]
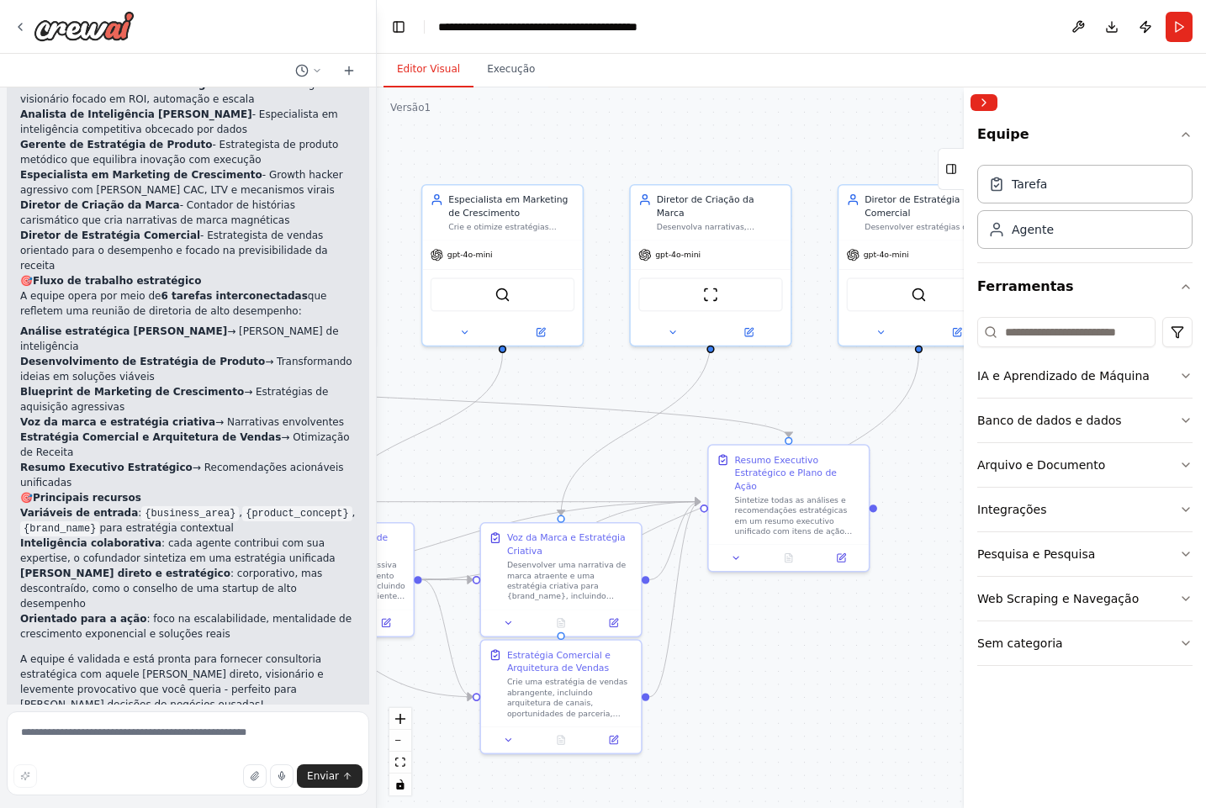
drag, startPoint x: 559, startPoint y: 454, endPoint x: 551, endPoint y: 418, distance: 37.1
click at [551, 418] on div ".deletable-edge-delete-btn { width: 20px; height: 20px; border: 0px solid #ffff…" at bounding box center [791, 447] width 829 height 721
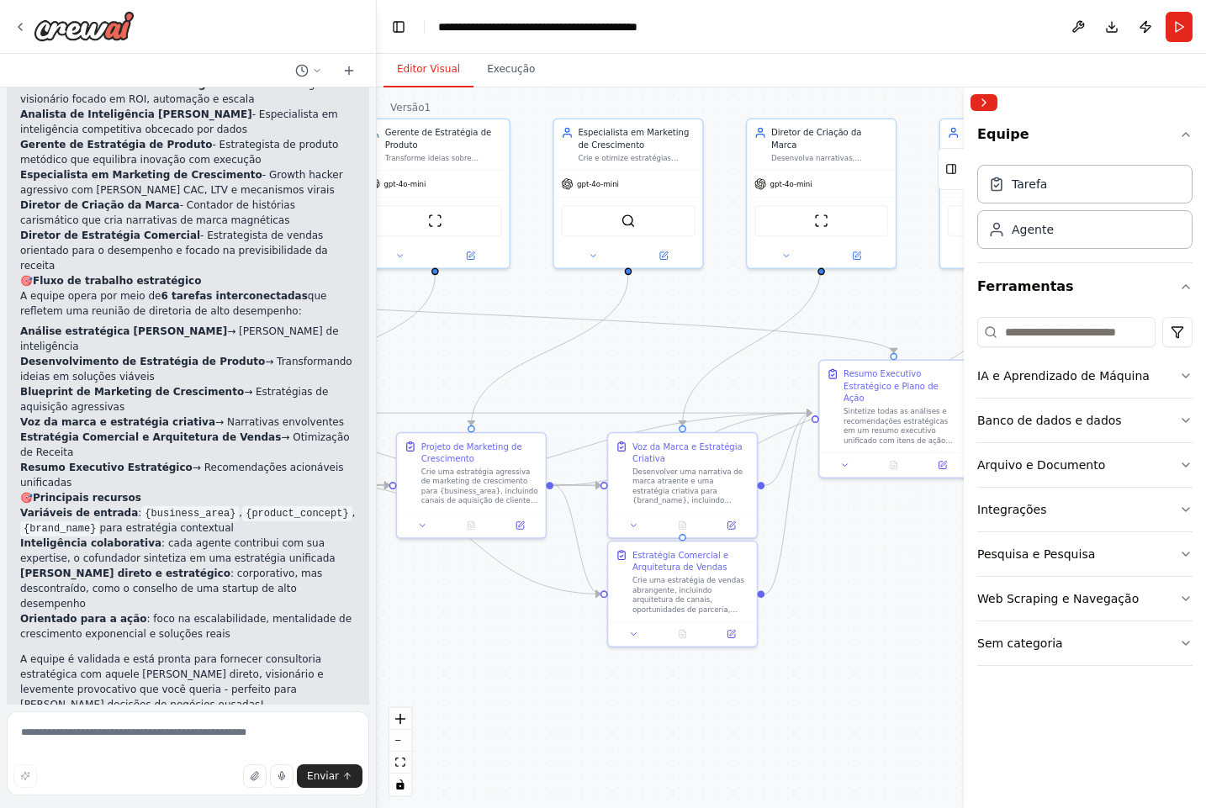
drag, startPoint x: 413, startPoint y: 649, endPoint x: 537, endPoint y: 564, distance: 150.6
click at [541, 565] on div ".deletable-edge-delete-btn { width: 20px; height: 20px; border: 0px solid #ffff…" at bounding box center [791, 447] width 829 height 721
click at [407, 742] on button "diminuir o zoom" at bounding box center [400, 741] width 22 height 22
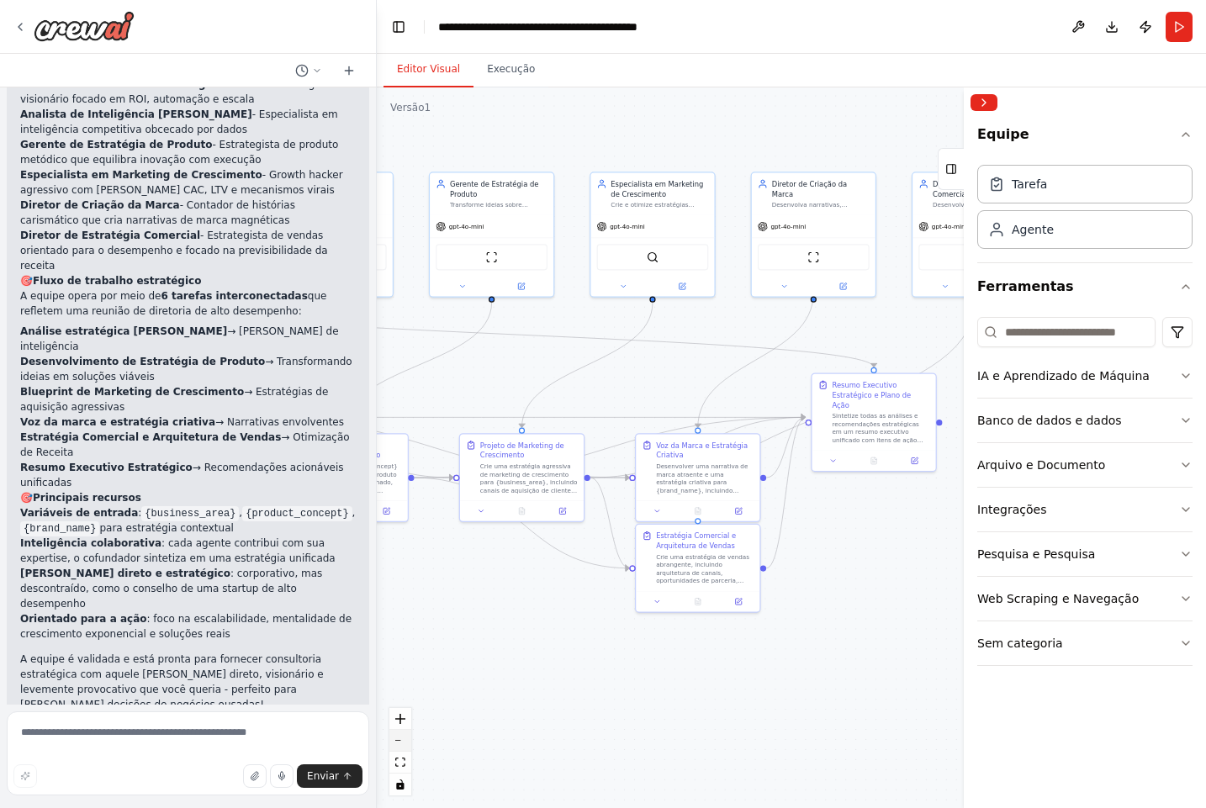
click at [407, 742] on button "diminuir o zoom" at bounding box center [400, 741] width 22 height 22
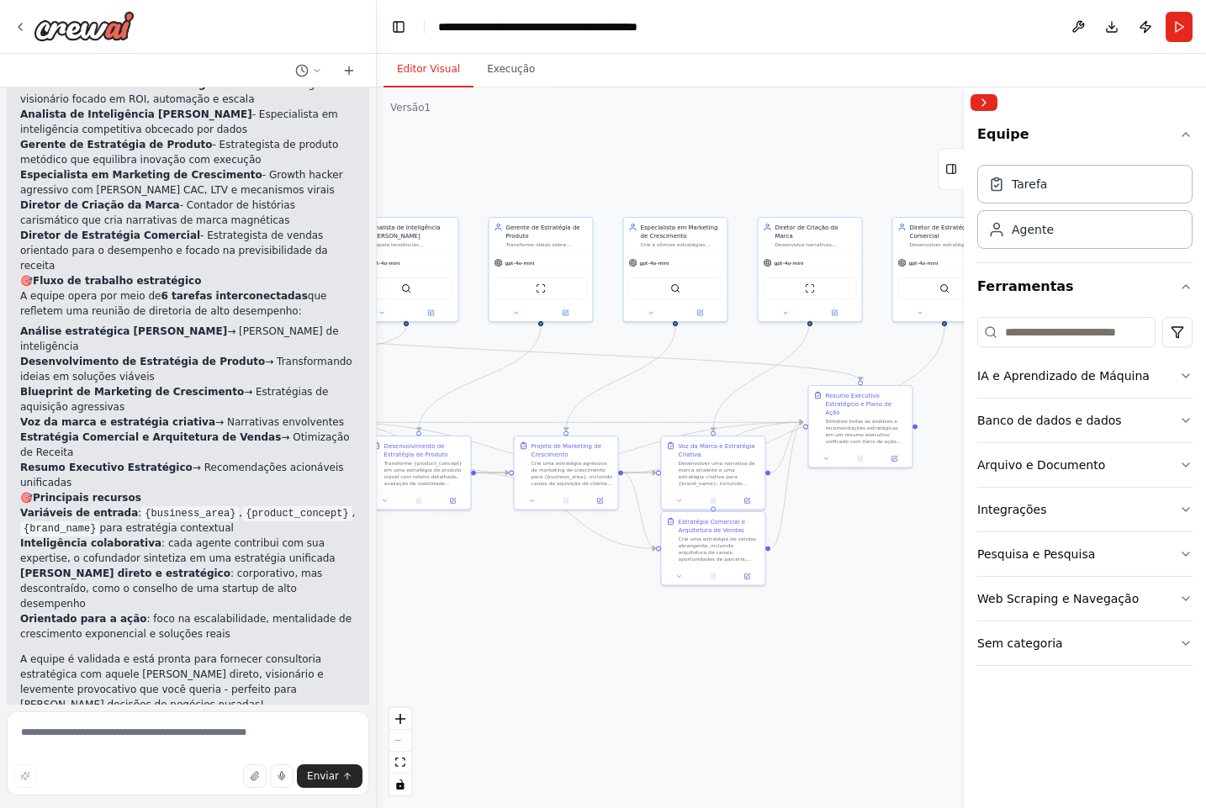
drag, startPoint x: 641, startPoint y: 352, endPoint x: 540, endPoint y: 340, distance: 101.7
click at [51, 175] on div ".deletable-edge-delete-btn { width: 20px; height: 20px; border: 0px solid #ffff…" at bounding box center [51, 175] width 0 height 0
click at [505, 68] on font "Execução" at bounding box center [511, 69] width 48 height 12
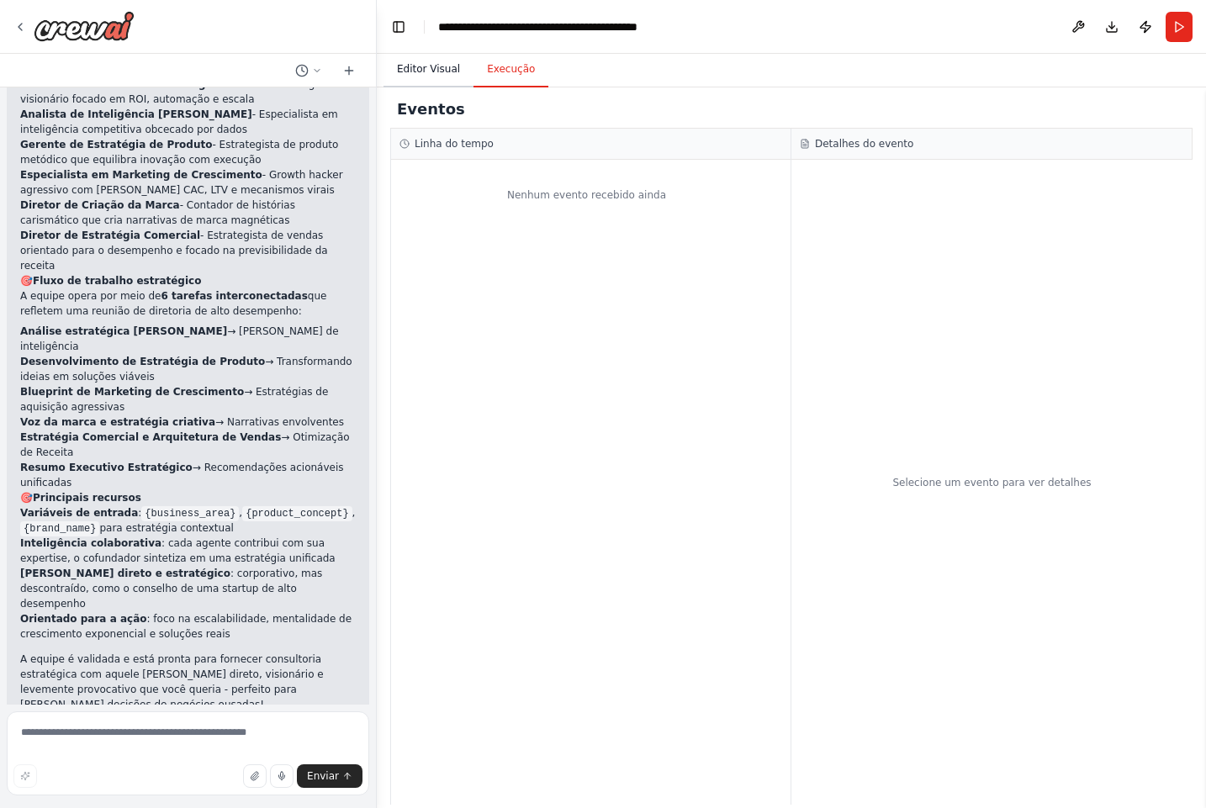
click at [435, 71] on font "Editor Visual" at bounding box center [428, 69] width 63 height 12
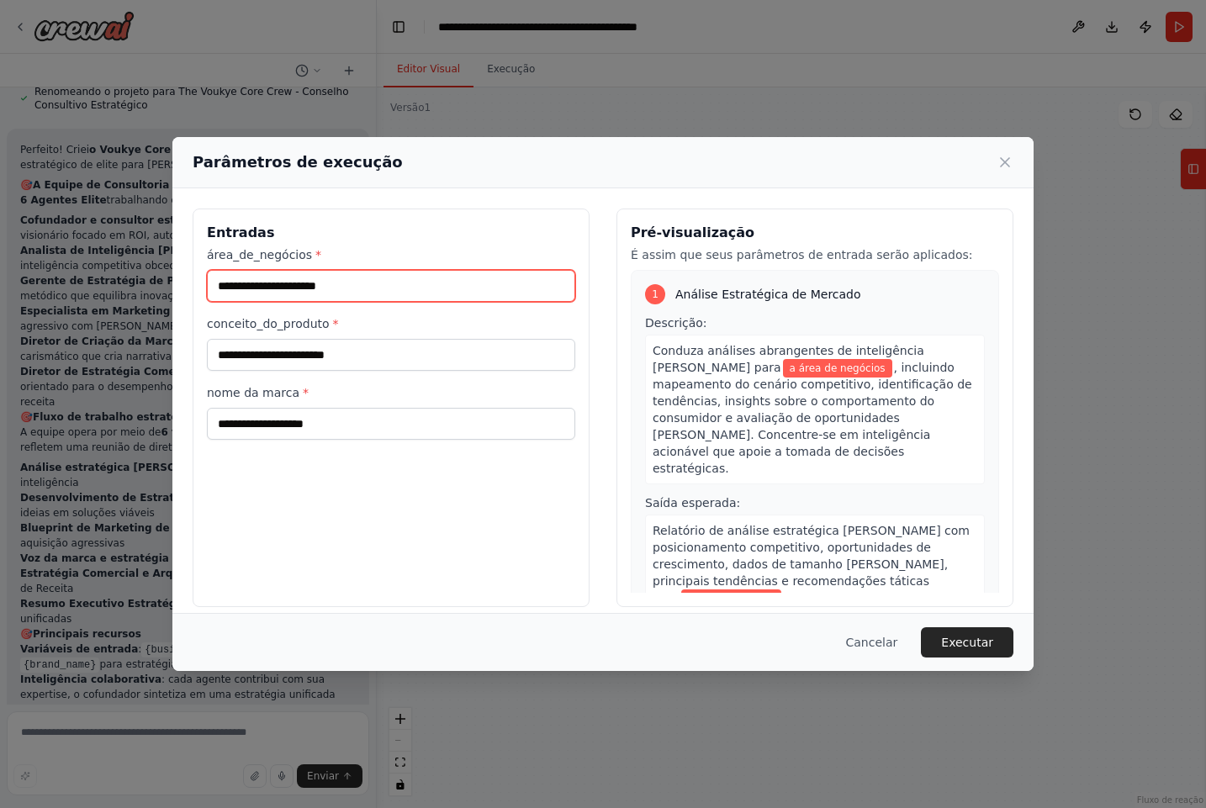
click at [399, 283] on input "área_de_negócios *" at bounding box center [391, 286] width 368 height 32
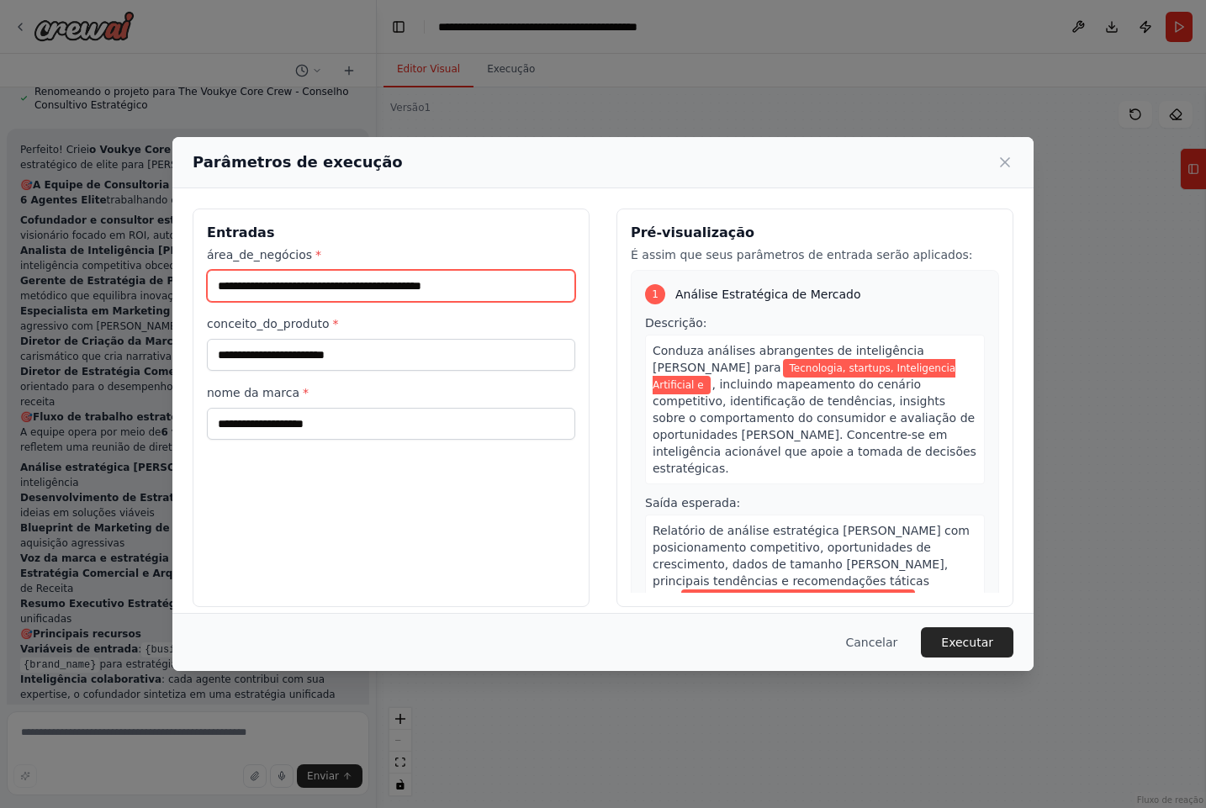
type input "**********"
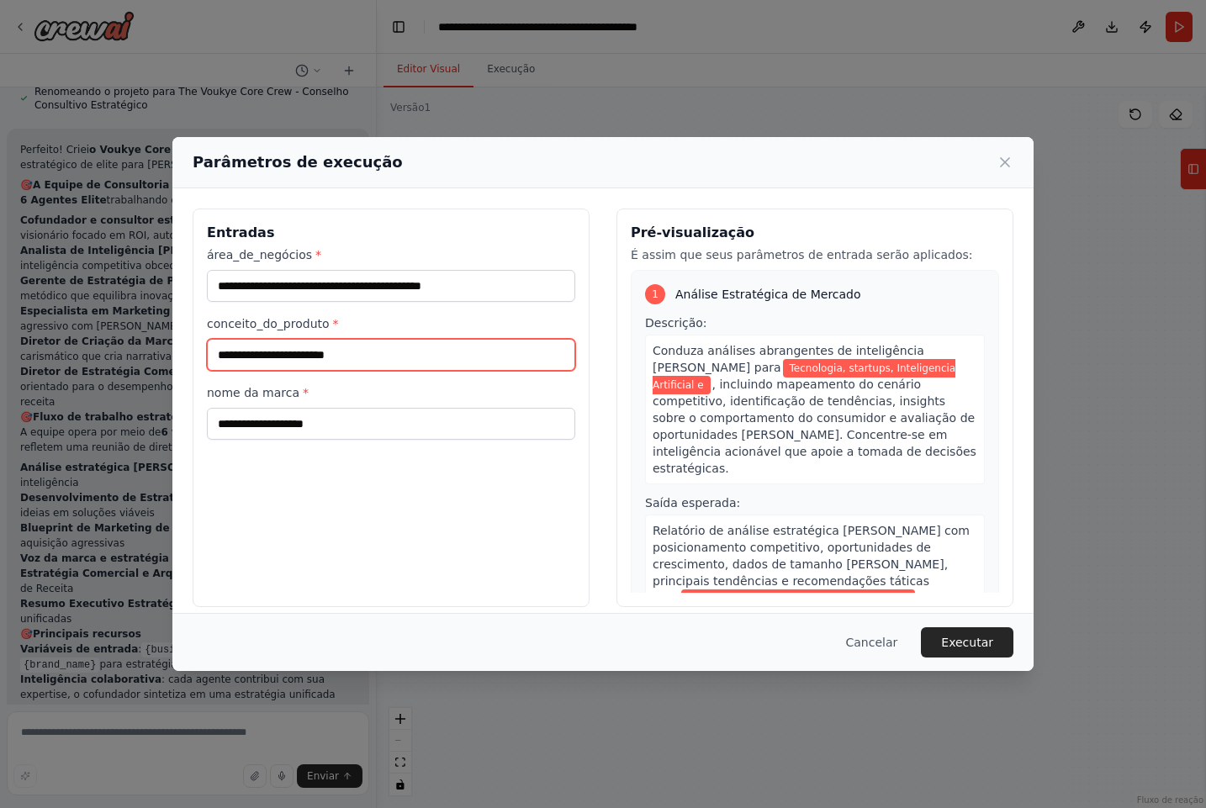
click at [362, 355] on input "conceito_do_produto *" at bounding box center [391, 355] width 368 height 32
type input "********"
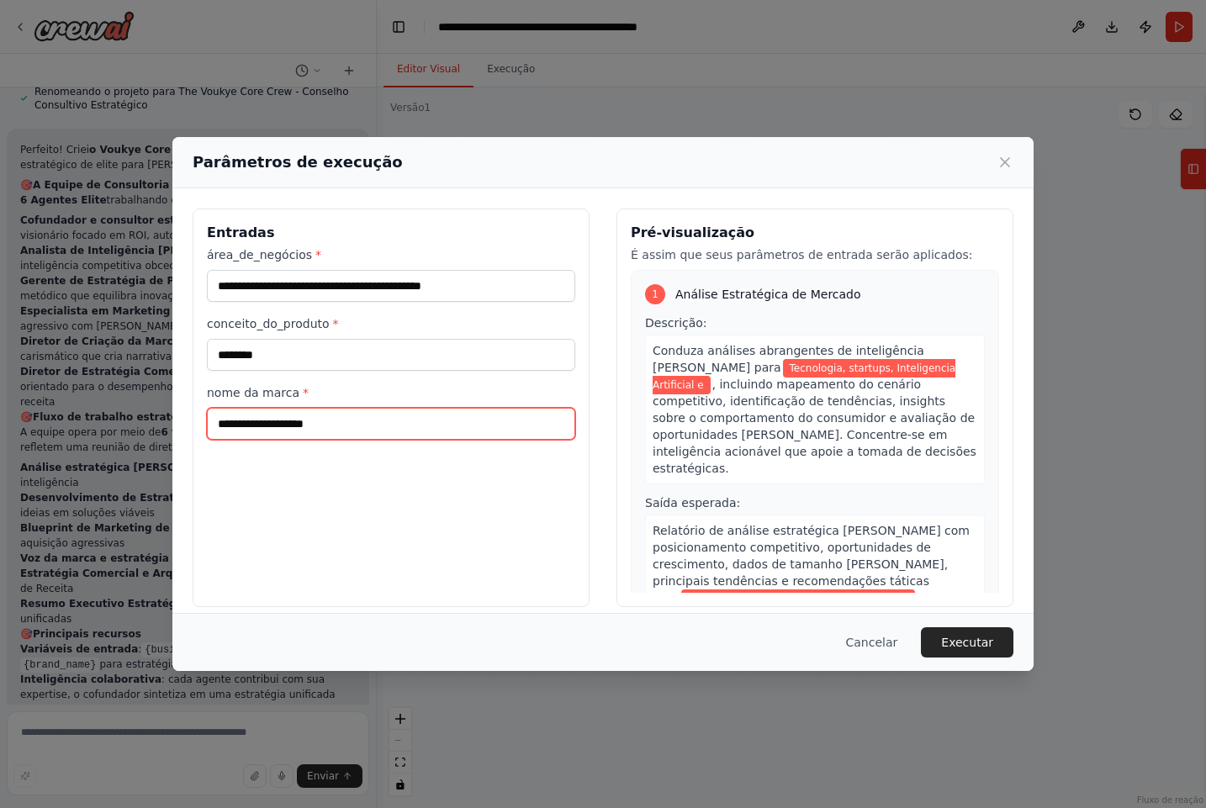
click at [356, 415] on input "nome da marca *" at bounding box center [391, 424] width 368 height 32
type input "******"
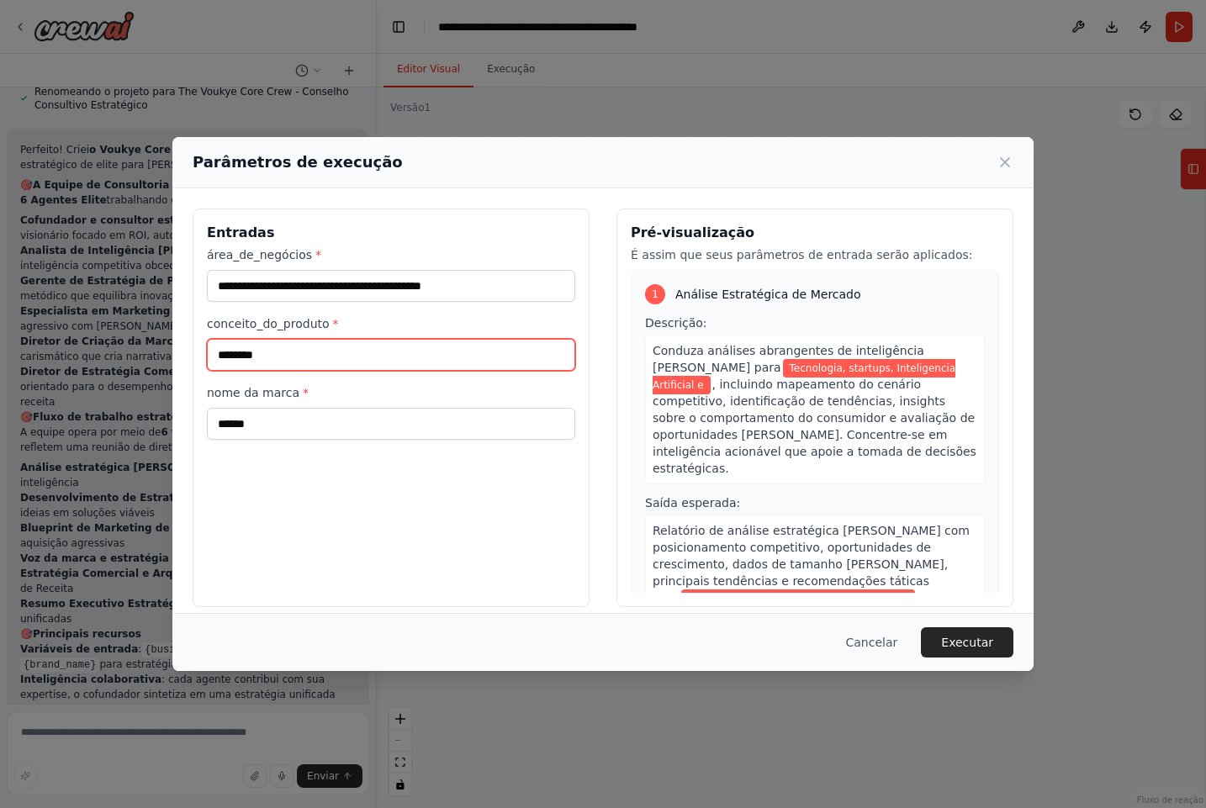
click at [324, 345] on input "********" at bounding box center [391, 355] width 368 height 32
type input "**********"
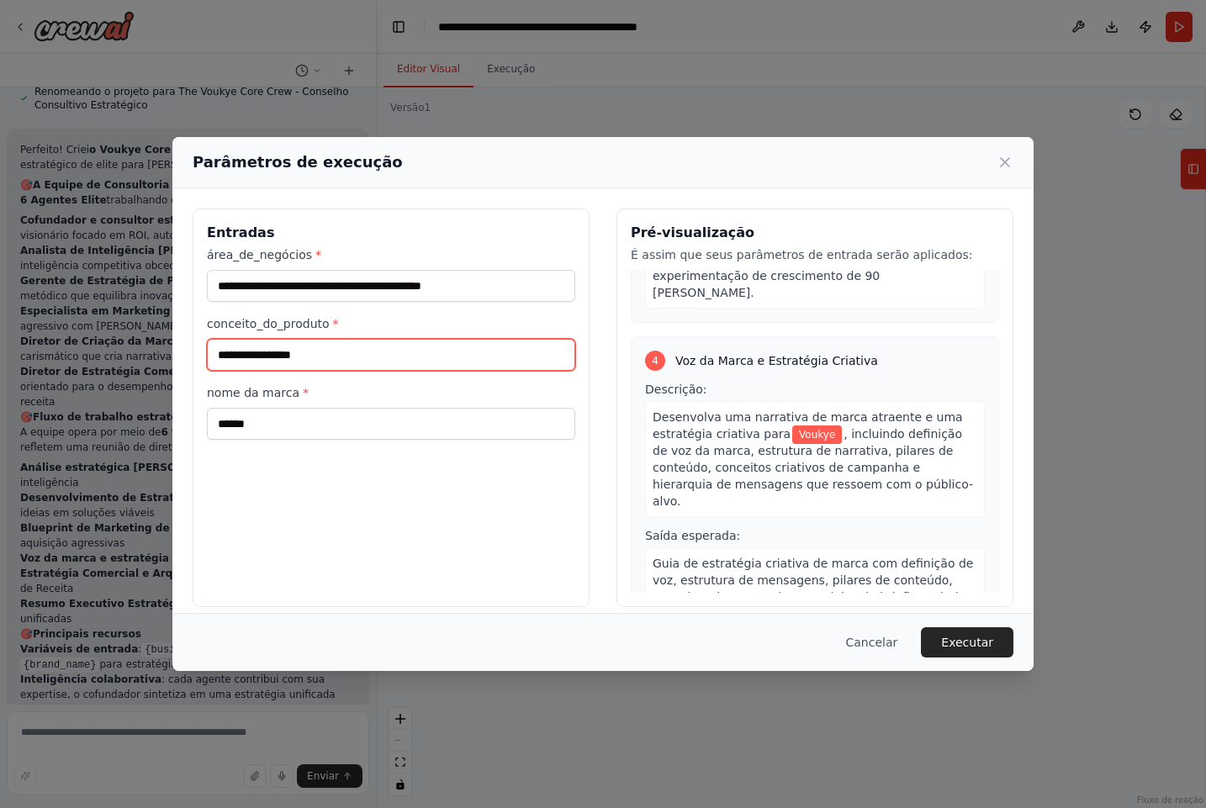
scroll to position [1574, 0]
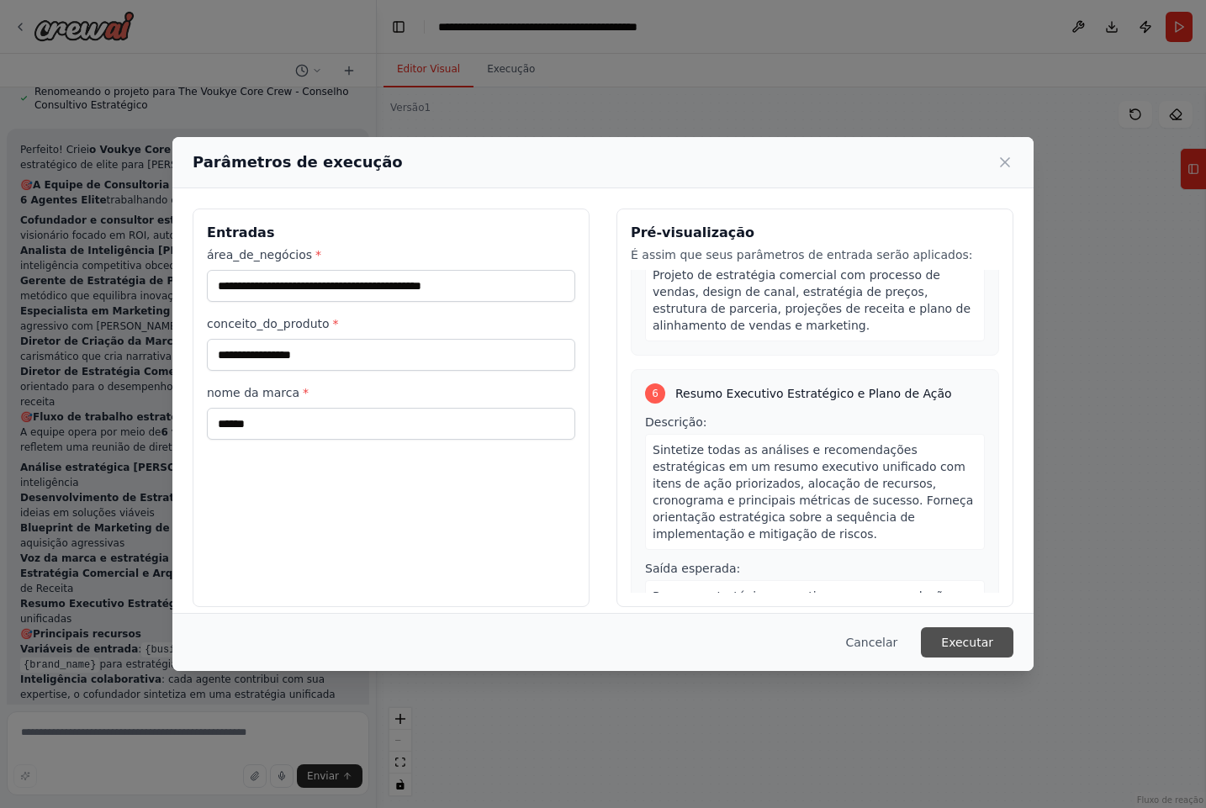
click at [971, 636] on font "Executar" at bounding box center [967, 642] width 52 height 13
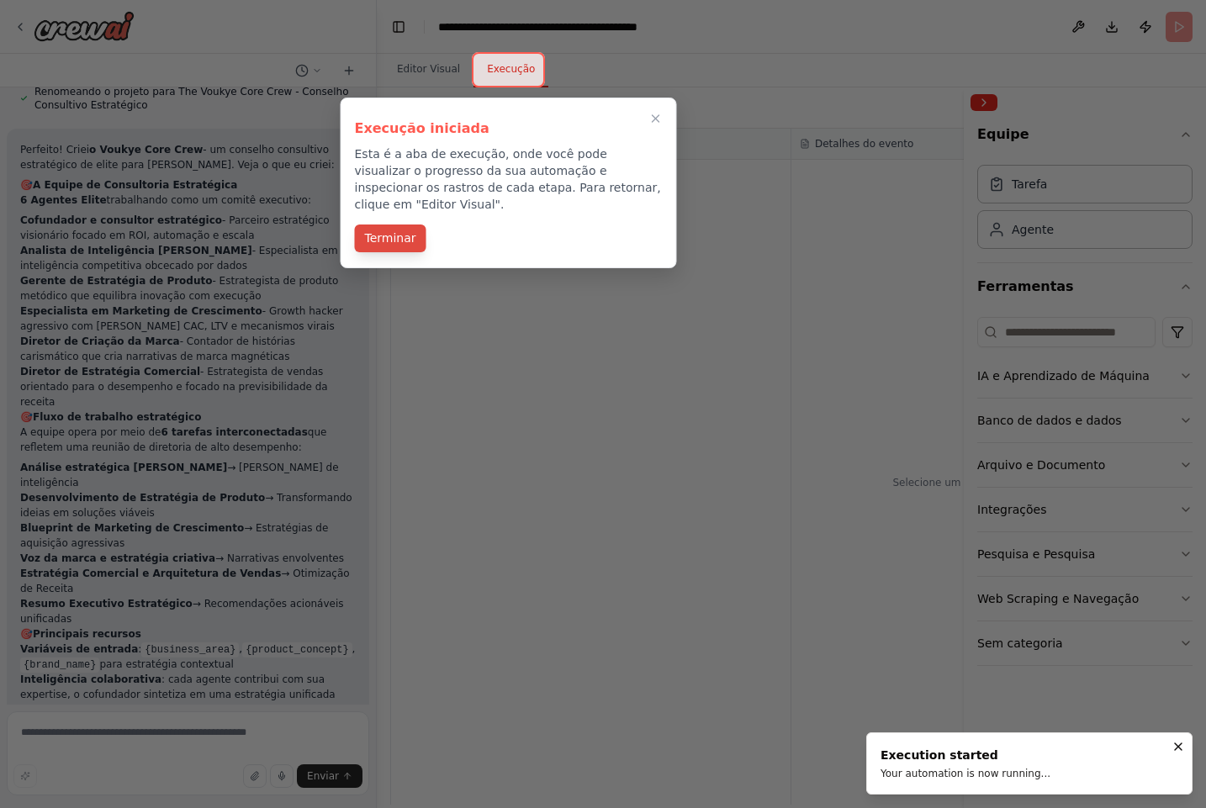
click at [415, 224] on button "Terminar" at bounding box center [390, 238] width 71 height 28
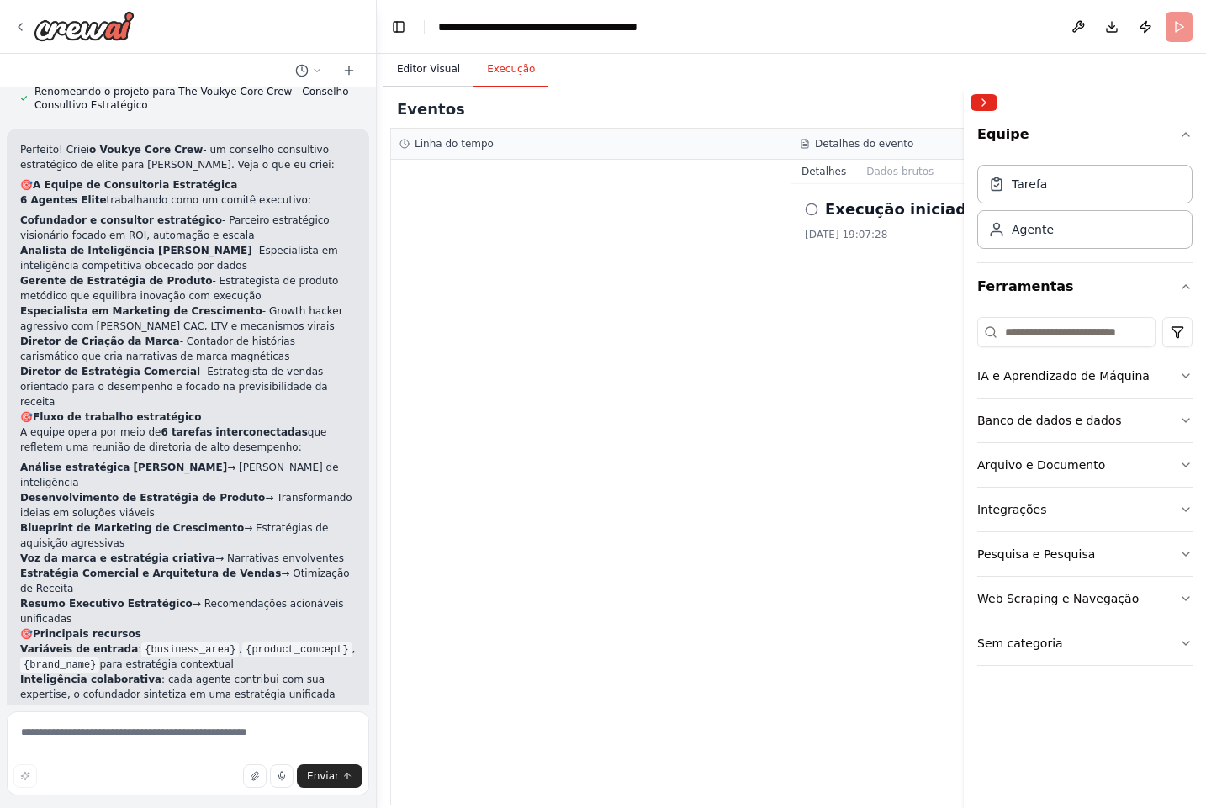
click at [449, 74] on font "Editor Visual" at bounding box center [428, 69] width 63 height 12
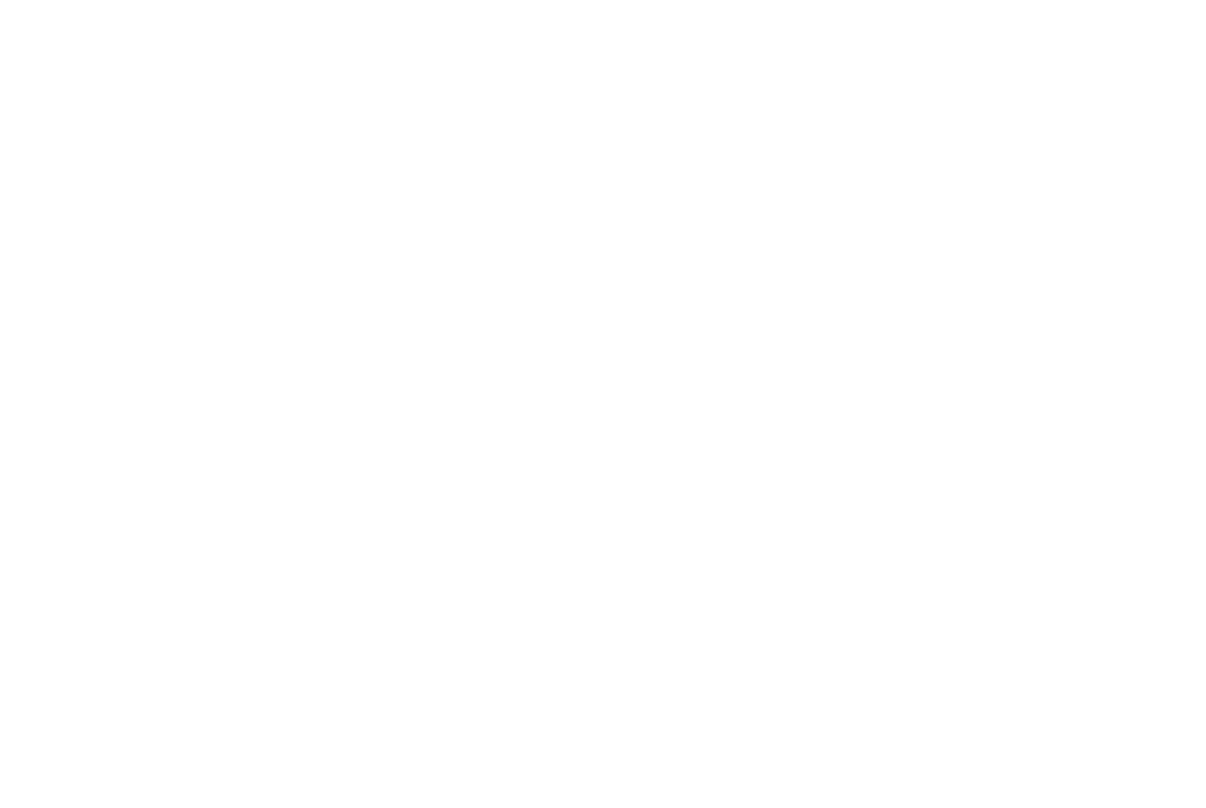
click at [182, 0] on html "Texto original Avalie a tradução O feedback vai ser usado para ajudar a melhora…" at bounding box center [603, 0] width 1206 height 0
click at [209, 0] on html "Texto original Avalie a tradução O feedback vai ser usado para ajudar a melhora…" at bounding box center [603, 0] width 1206 height 0
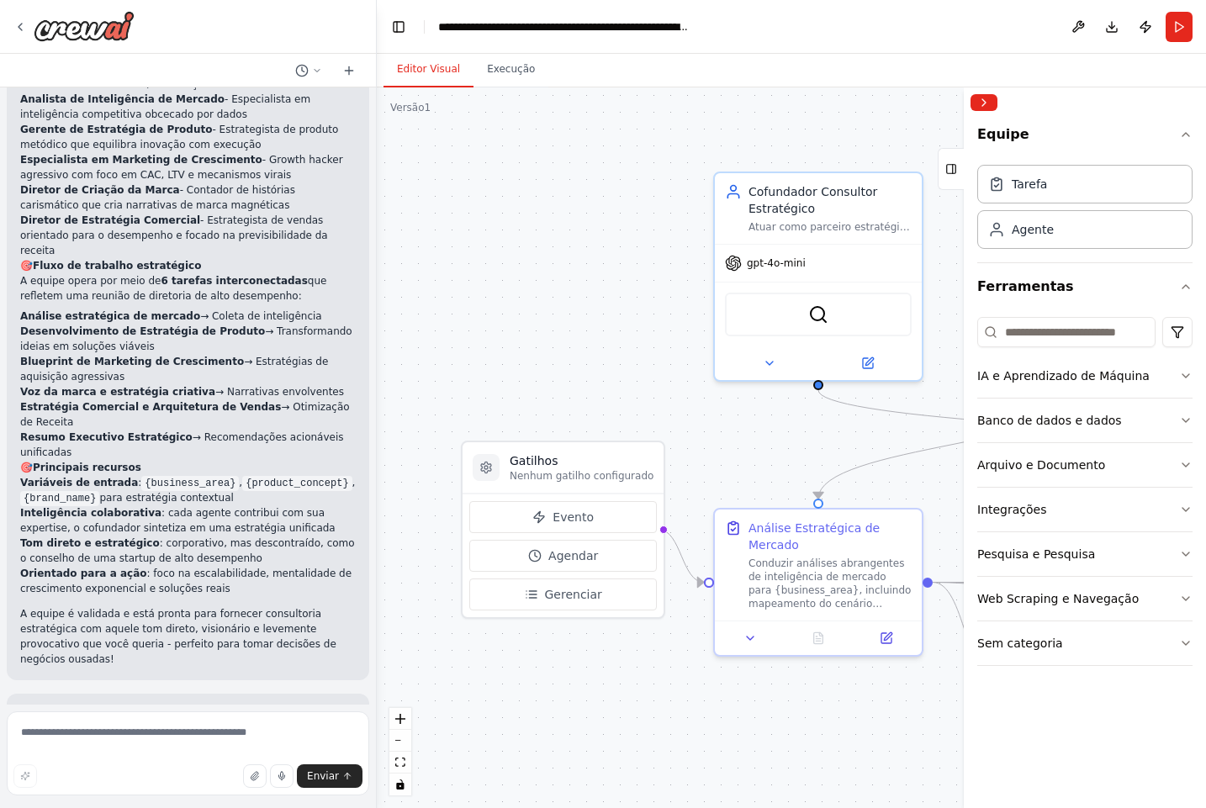
scroll to position [2715, 0]
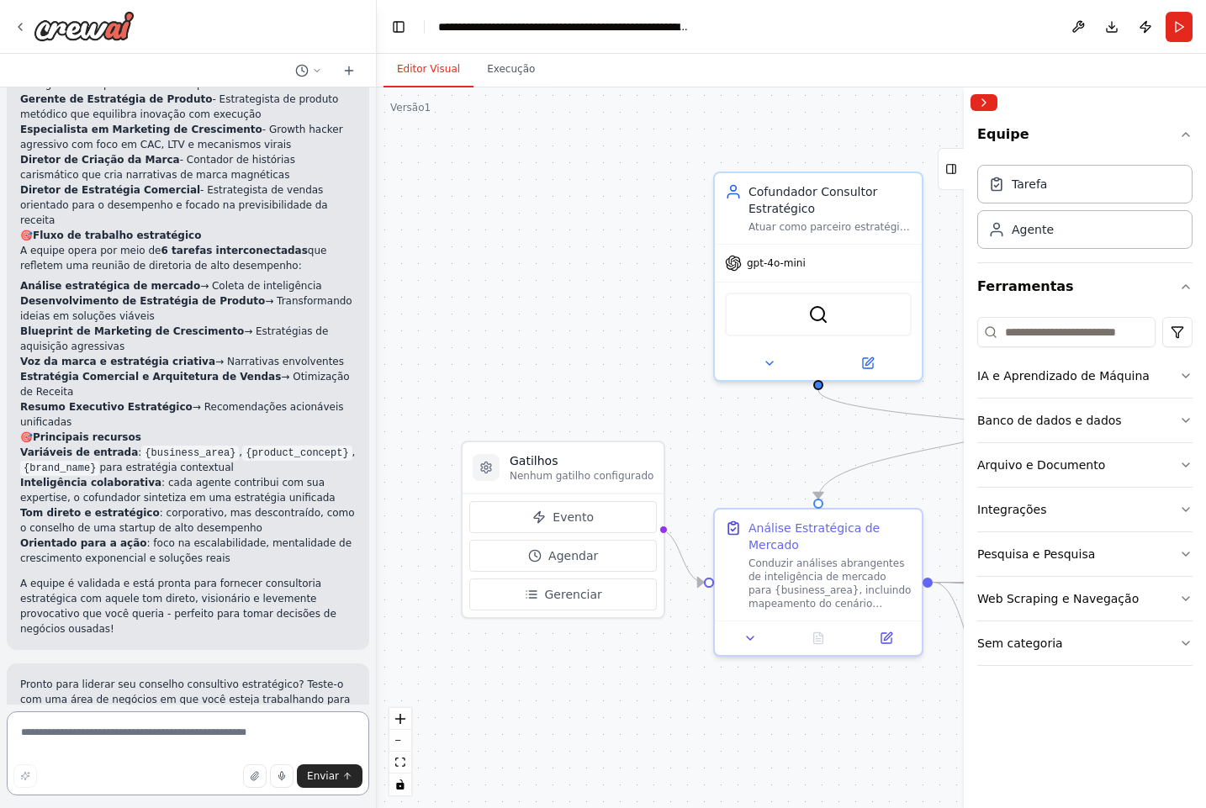
click at [149, 731] on textarea at bounding box center [188, 753] width 362 height 84
paste textarea "**********"
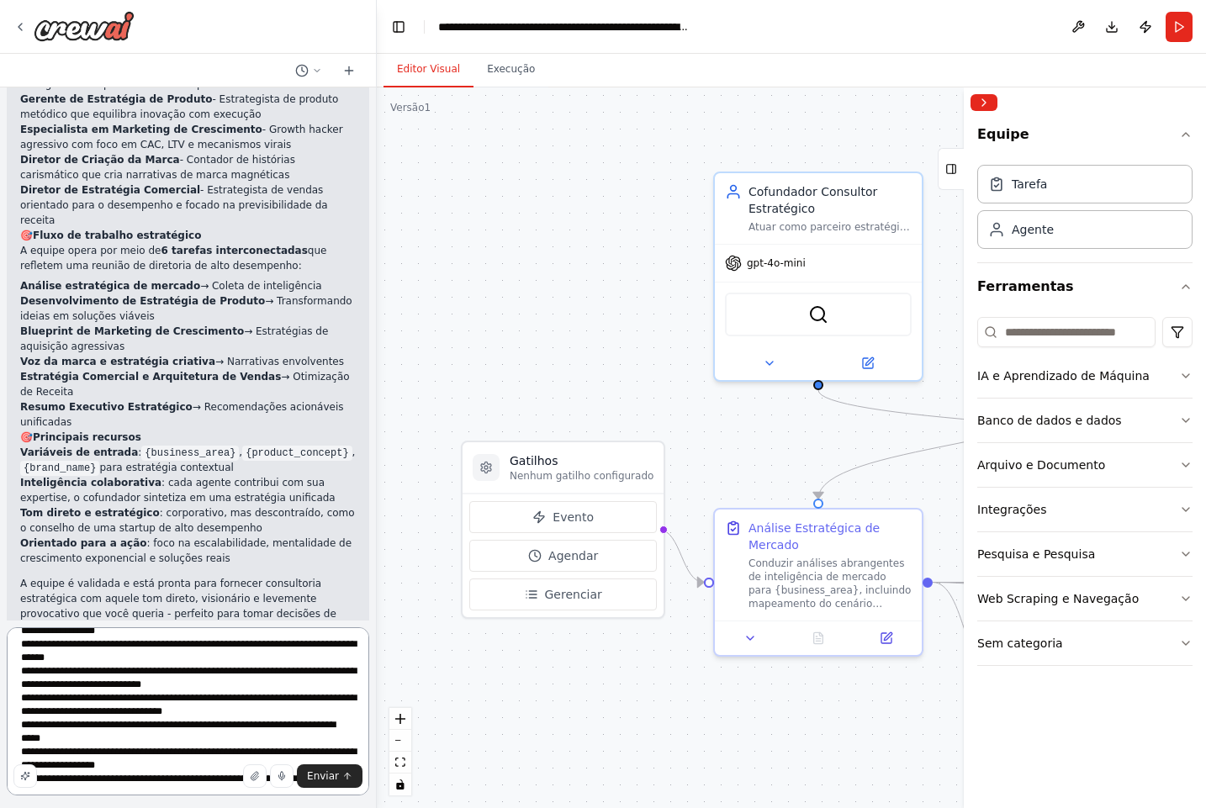
scroll to position [0, 0]
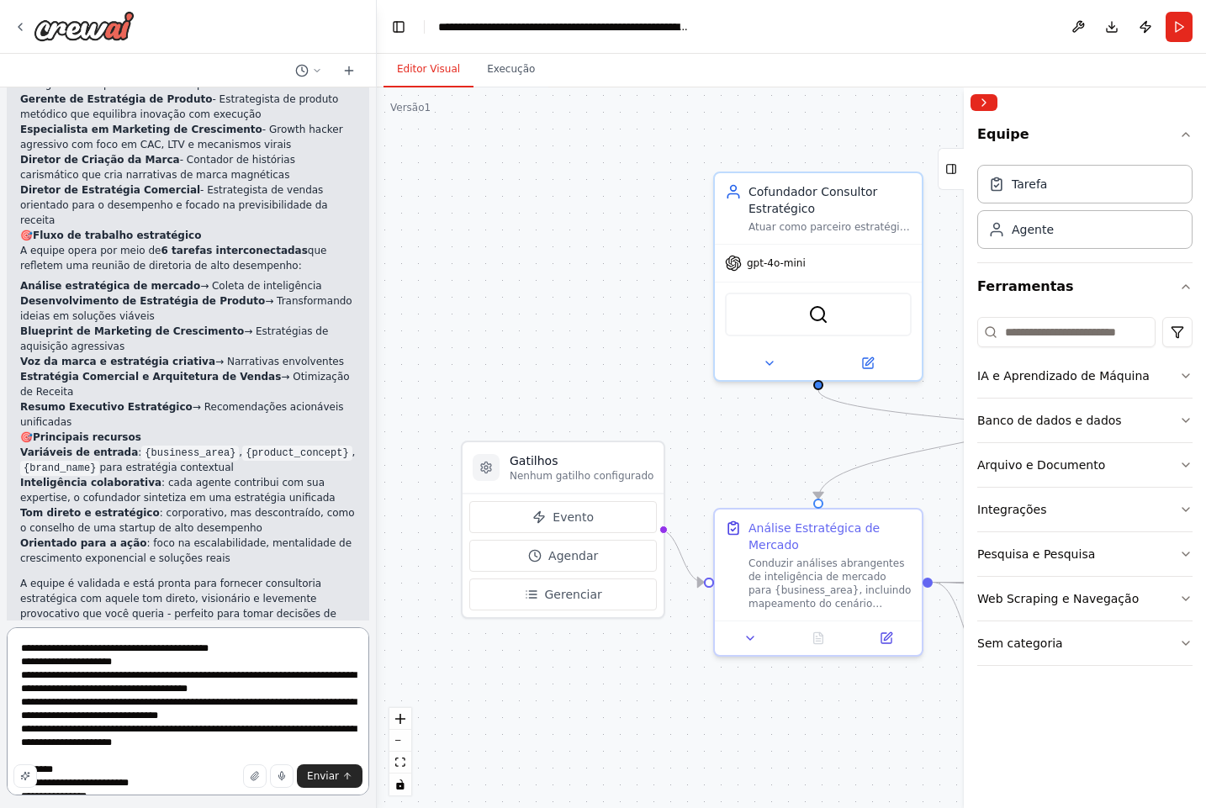
type textarea "**********"
click at [1163, 424] on button "Banco de dados e dados" at bounding box center [1084, 421] width 215 height 44
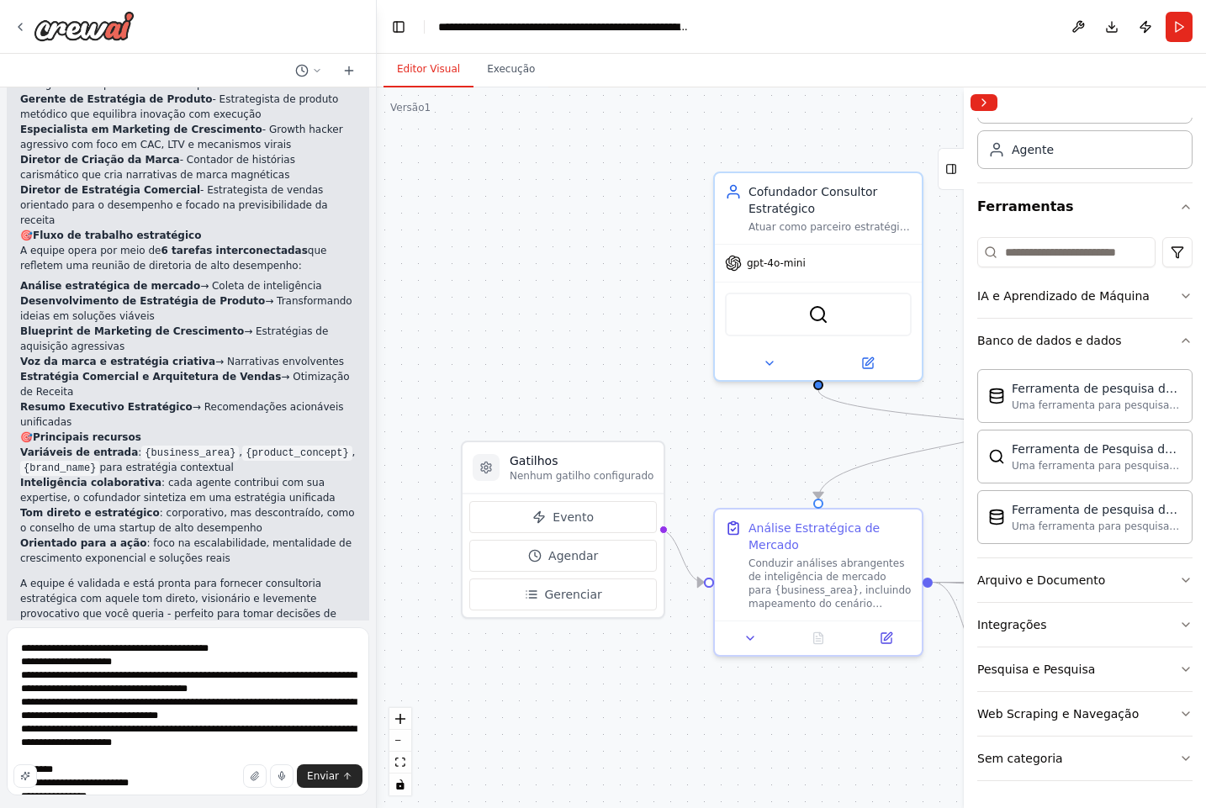
scroll to position [2752, 0]
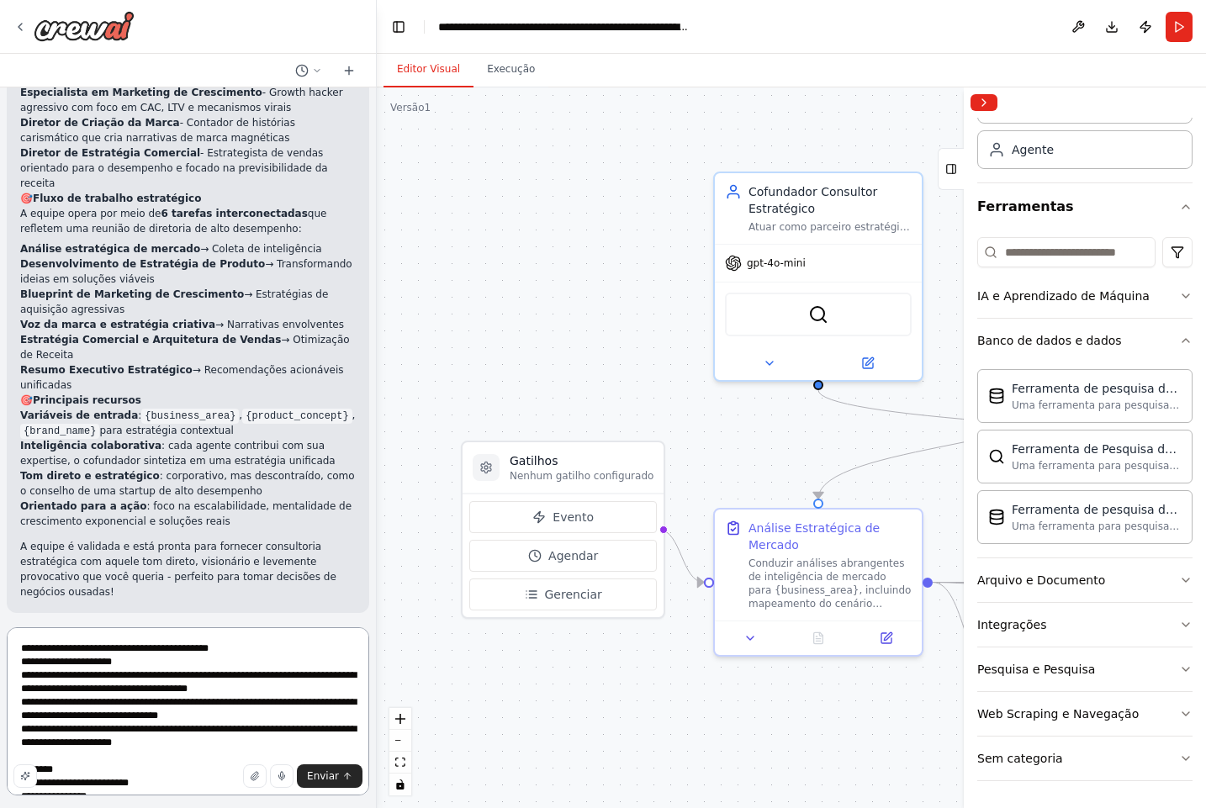
click at [206, 664] on textarea at bounding box center [188, 711] width 362 height 168
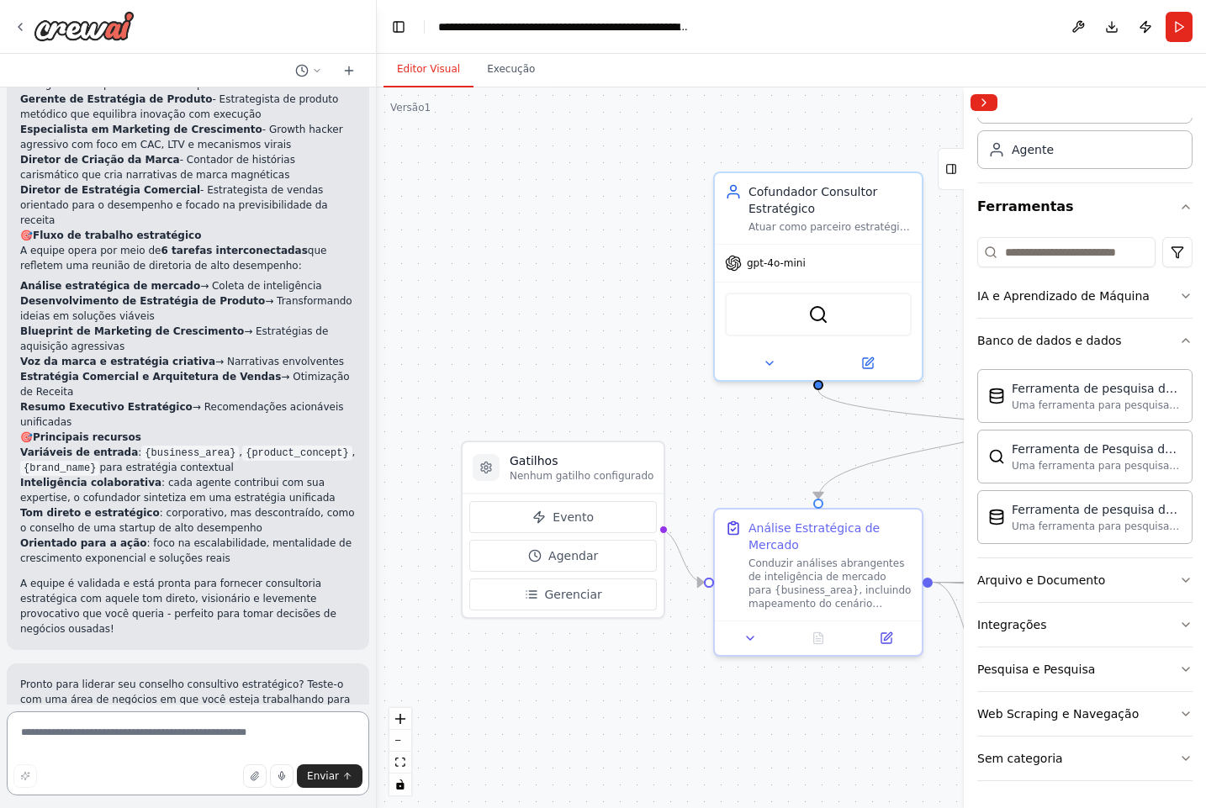
scroll to position [0, 0]
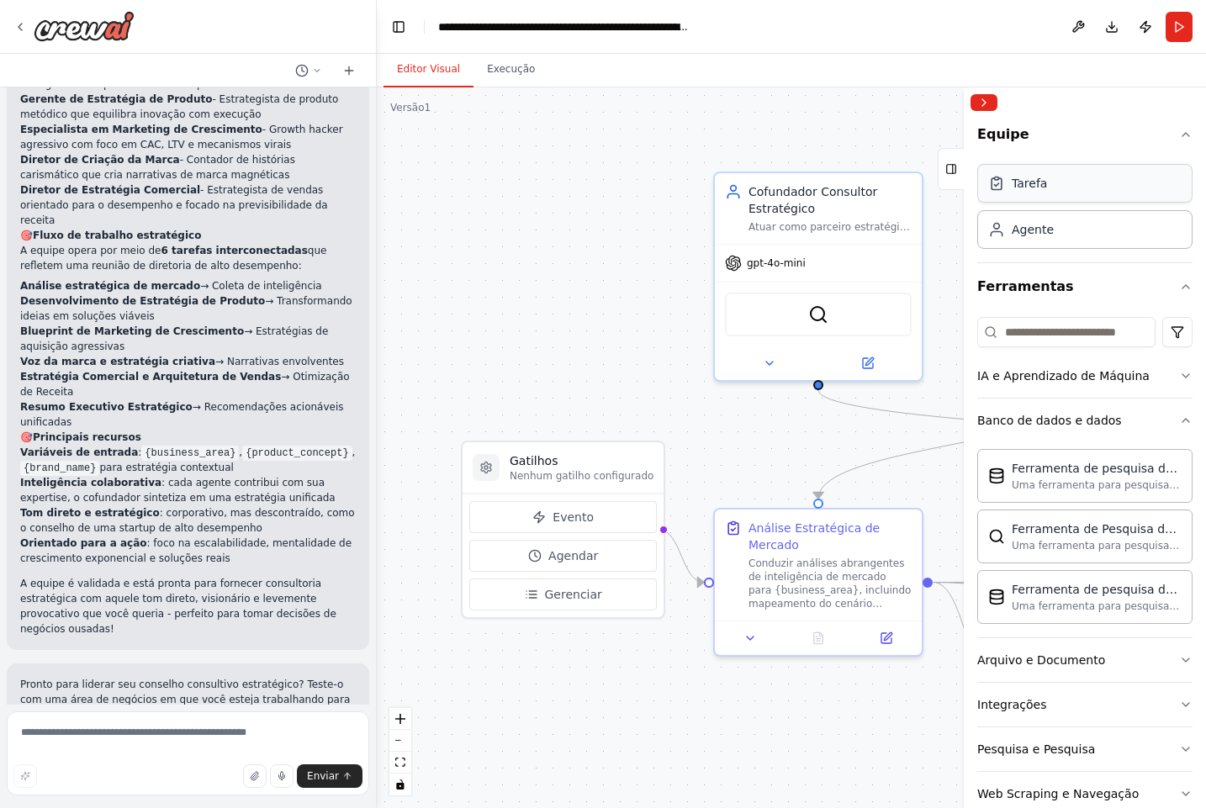
click at [1064, 196] on div "Tarefa" at bounding box center [1084, 183] width 215 height 39
click at [1053, 228] on div "Agente" at bounding box center [1084, 228] width 215 height 39
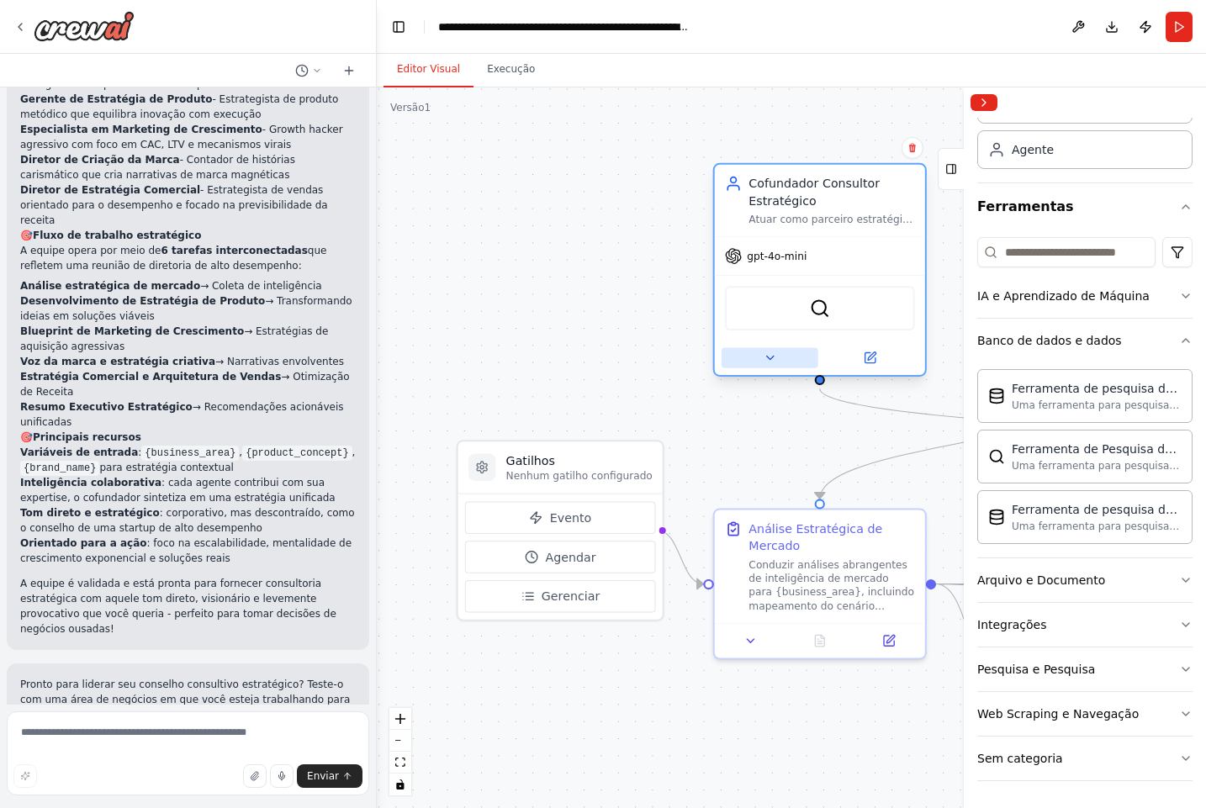
click at [767, 365] on button at bounding box center [769, 357] width 97 height 20
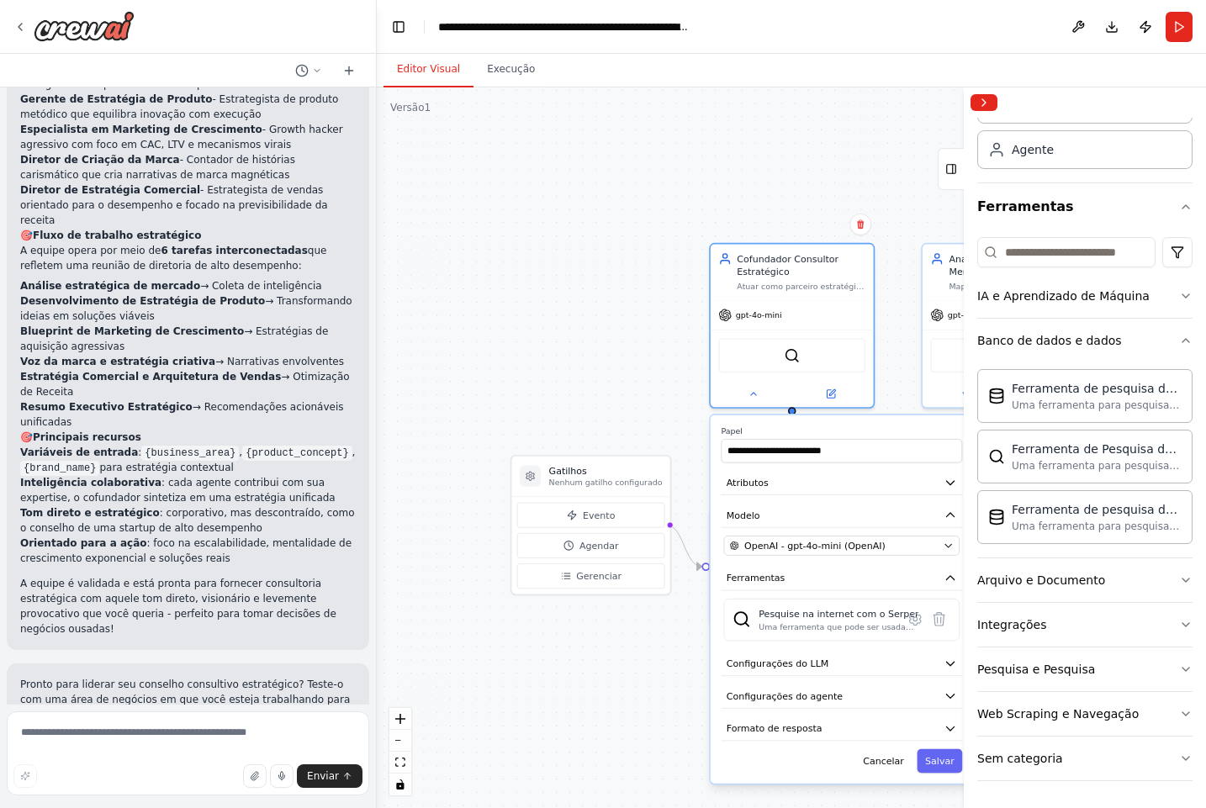
click at [594, 327] on div ".deletable-edge-delete-btn { width: 20px; height: 20px; border: 0px solid #ffff…" at bounding box center [791, 447] width 829 height 721
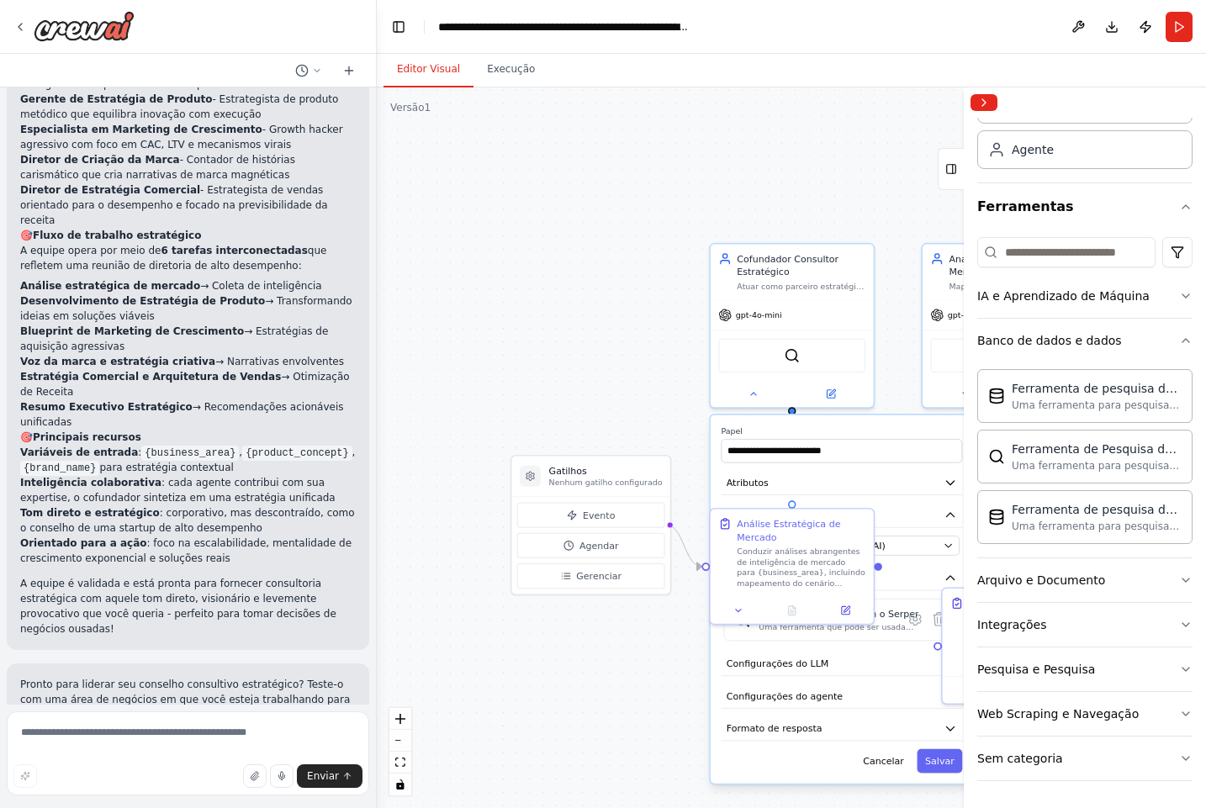
click at [616, 349] on div ".deletable-edge-delete-btn { width: 20px; height: 20px; border: 0px solid #ffff…" at bounding box center [791, 447] width 829 height 721
click at [891, 765] on font "Cancelar" at bounding box center [883, 761] width 41 height 11
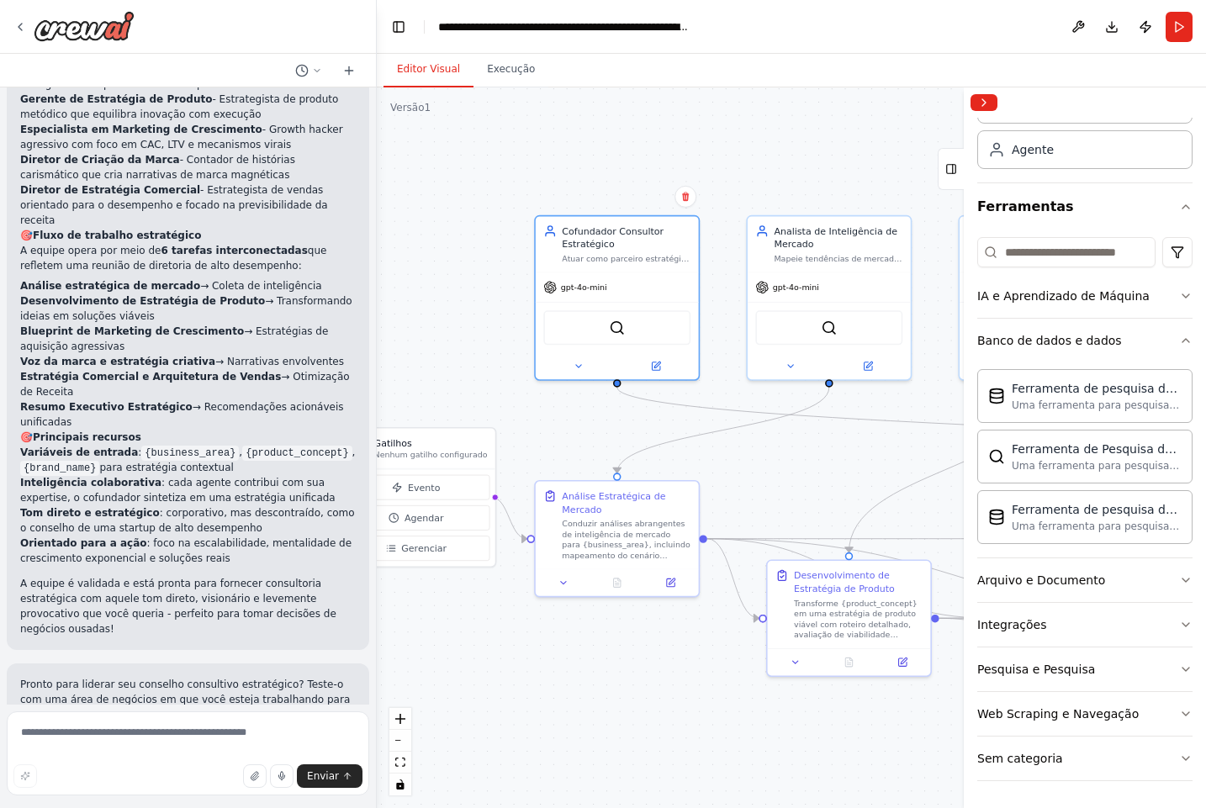
drag, startPoint x: 686, startPoint y: 690, endPoint x: 510, endPoint y: 663, distance: 177.9
click at [510, 663] on div ".deletable-edge-delete-btn { width: 20px; height: 20px; border: 0px solid #ffff…" at bounding box center [791, 447] width 829 height 721
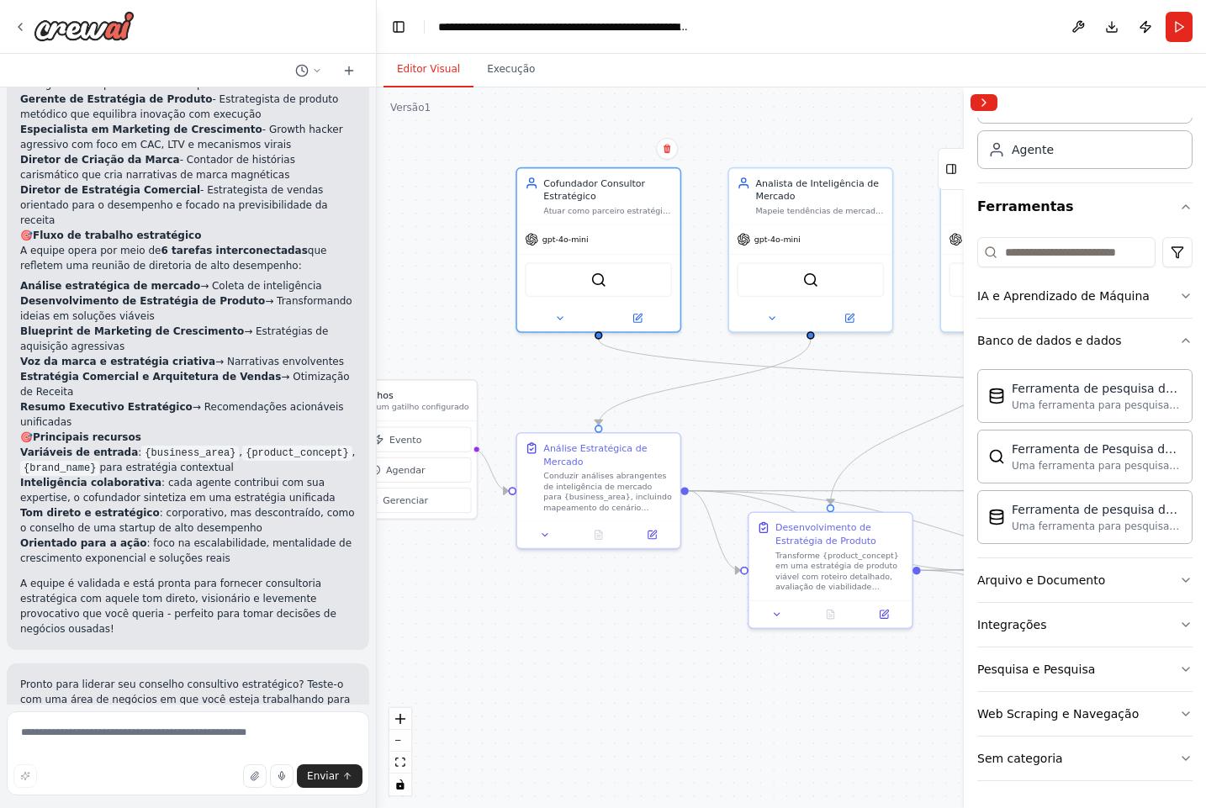
drag, startPoint x: 786, startPoint y: 474, endPoint x: 768, endPoint y: 427, distance: 50.6
click at [768, 427] on div ".deletable-edge-delete-btn { width: 20px; height: 20px; border: 0px solid #ffff…" at bounding box center [791, 447] width 829 height 721
click at [136, 731] on textarea at bounding box center [188, 753] width 362 height 84
paste textarea "**********"
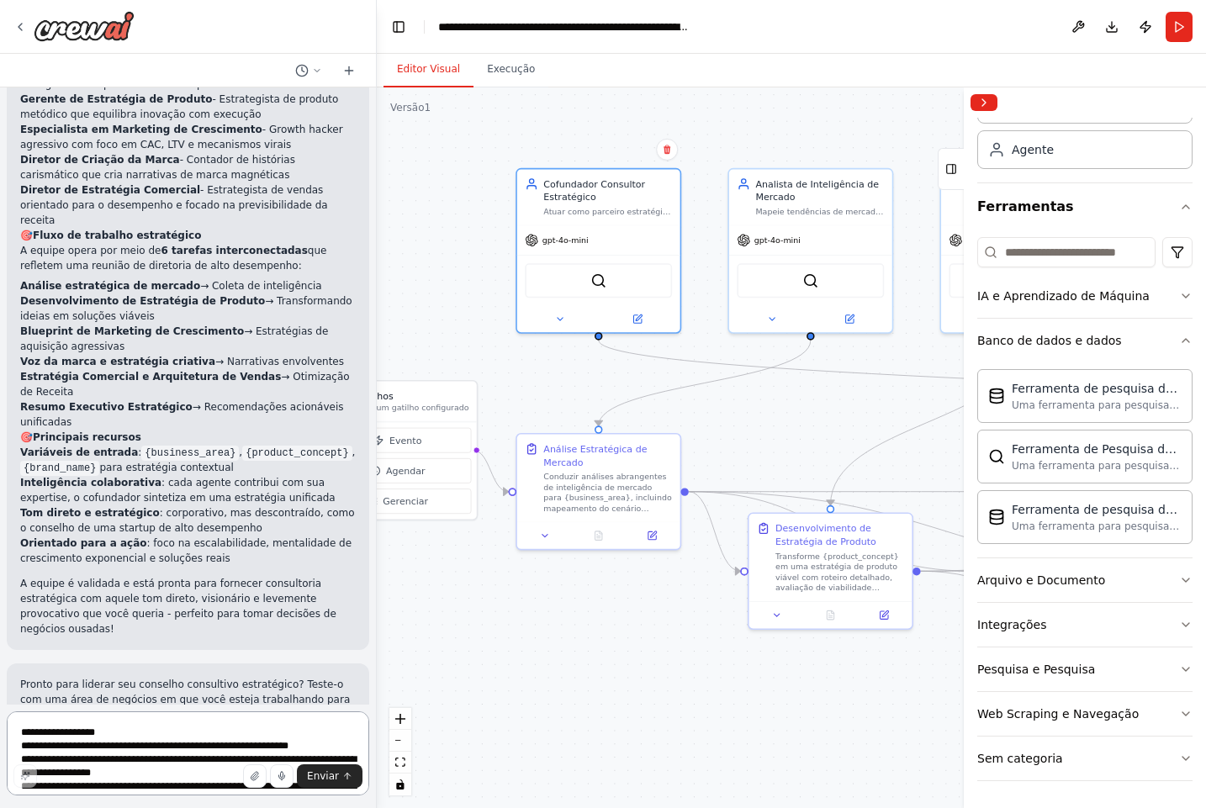
scroll to position [2752, 0]
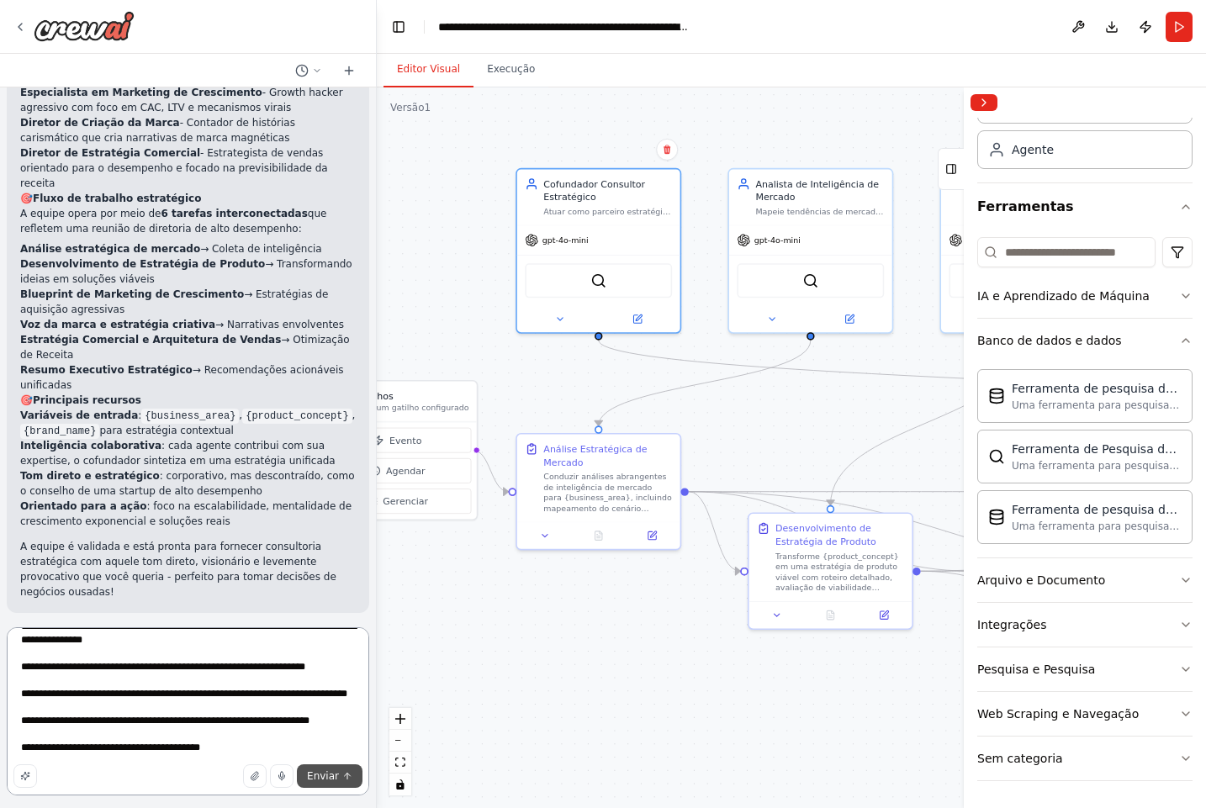
type textarea "**********"
click at [336, 786] on button "Enviar" at bounding box center [330, 776] width 66 height 24
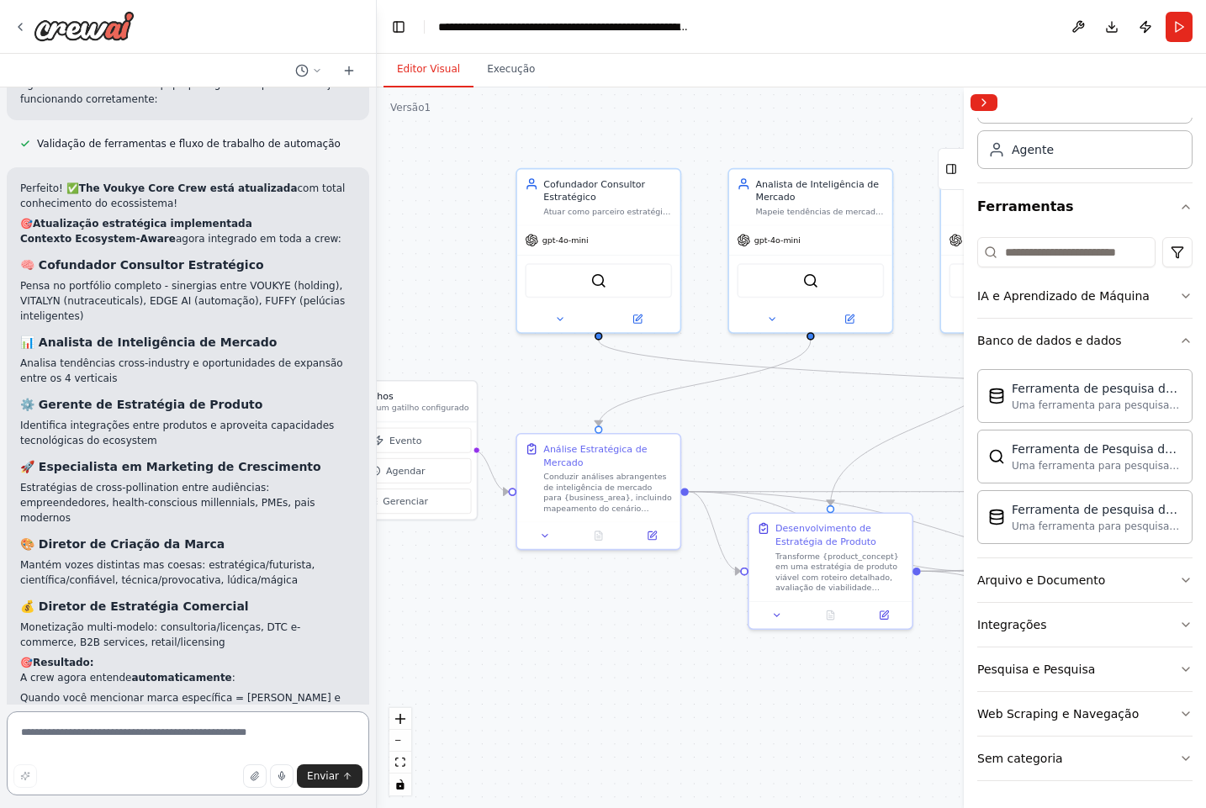
scroll to position [5262, 0]
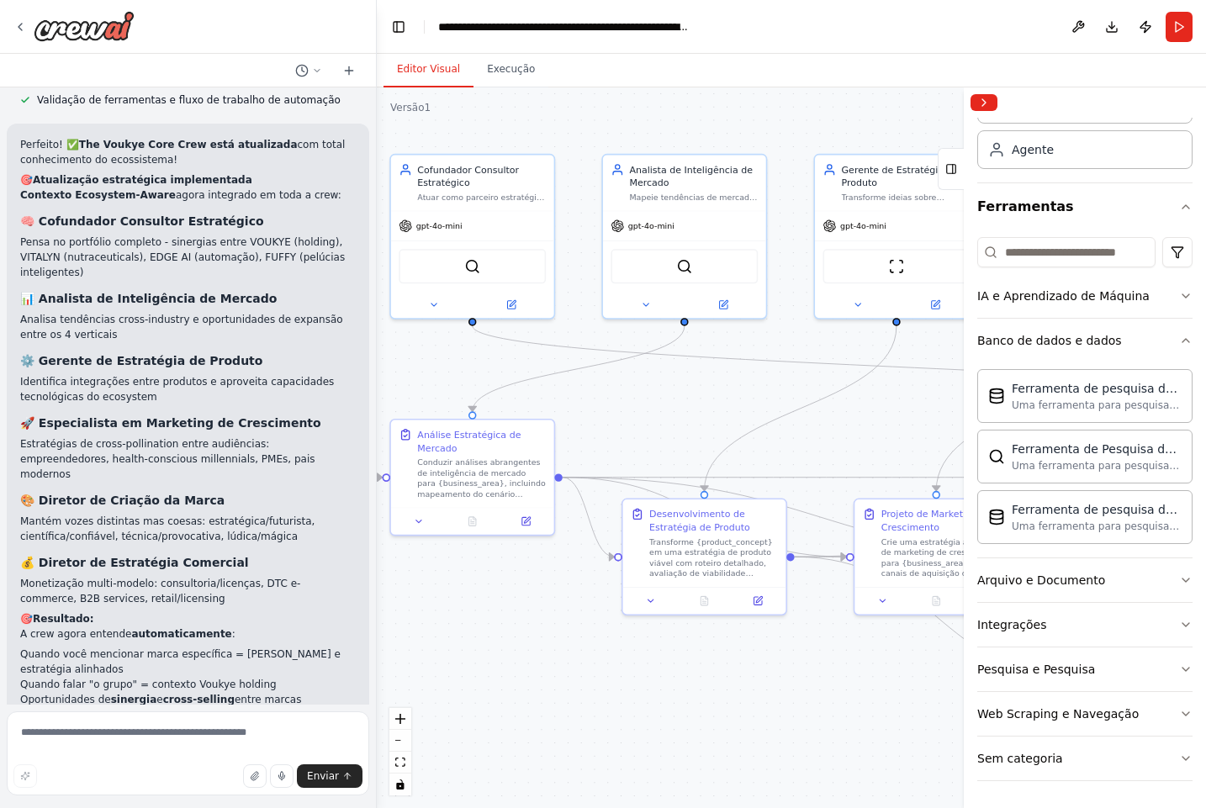
drag, startPoint x: 439, startPoint y: 205, endPoint x: 313, endPoint y: 191, distance: 126.9
click at [313, 191] on div "crew_name: "The Voukye Core Crew" objective: > Ser uma equipe estratégica de el…" at bounding box center [603, 404] width 1206 height 808
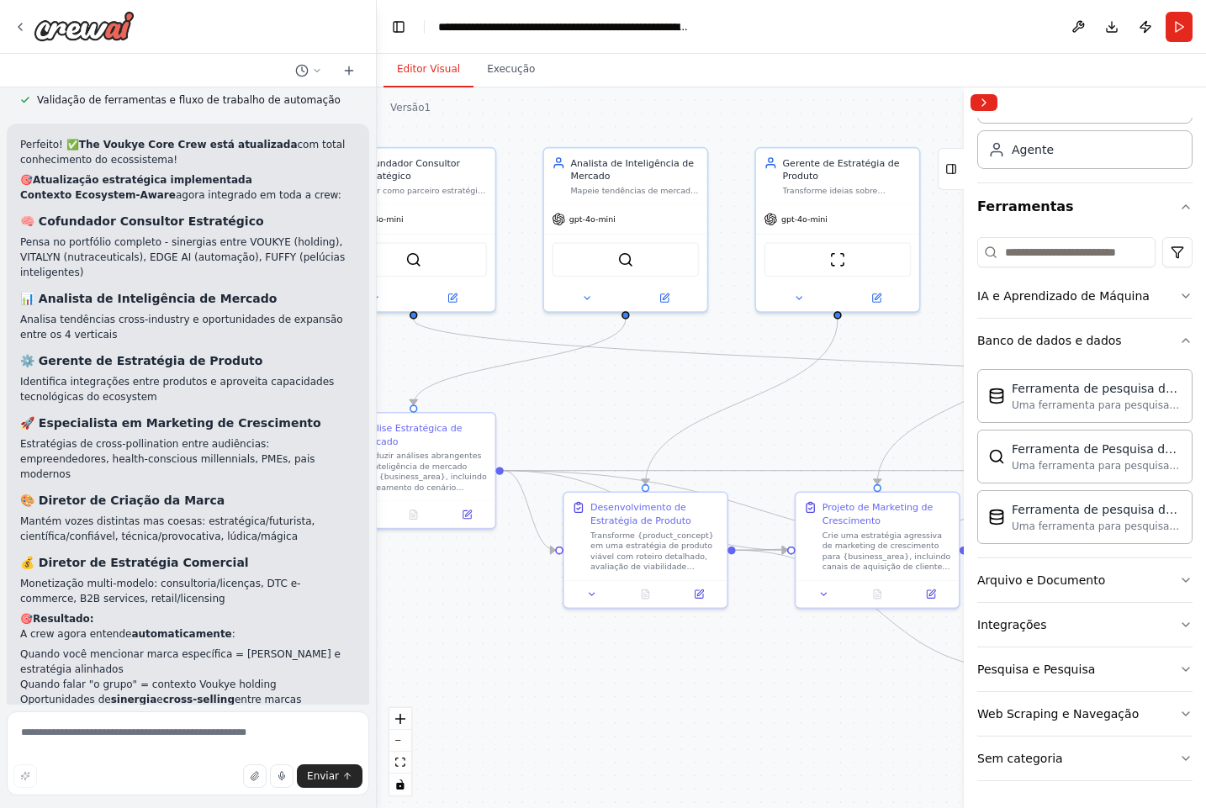
drag, startPoint x: 689, startPoint y: 378, endPoint x: 482, endPoint y: 356, distance: 207.9
click at [482, 356] on div ".deletable-edge-delete-btn { width: 20px; height: 20px; border: 0px solid #ffff…" at bounding box center [791, 447] width 829 height 721
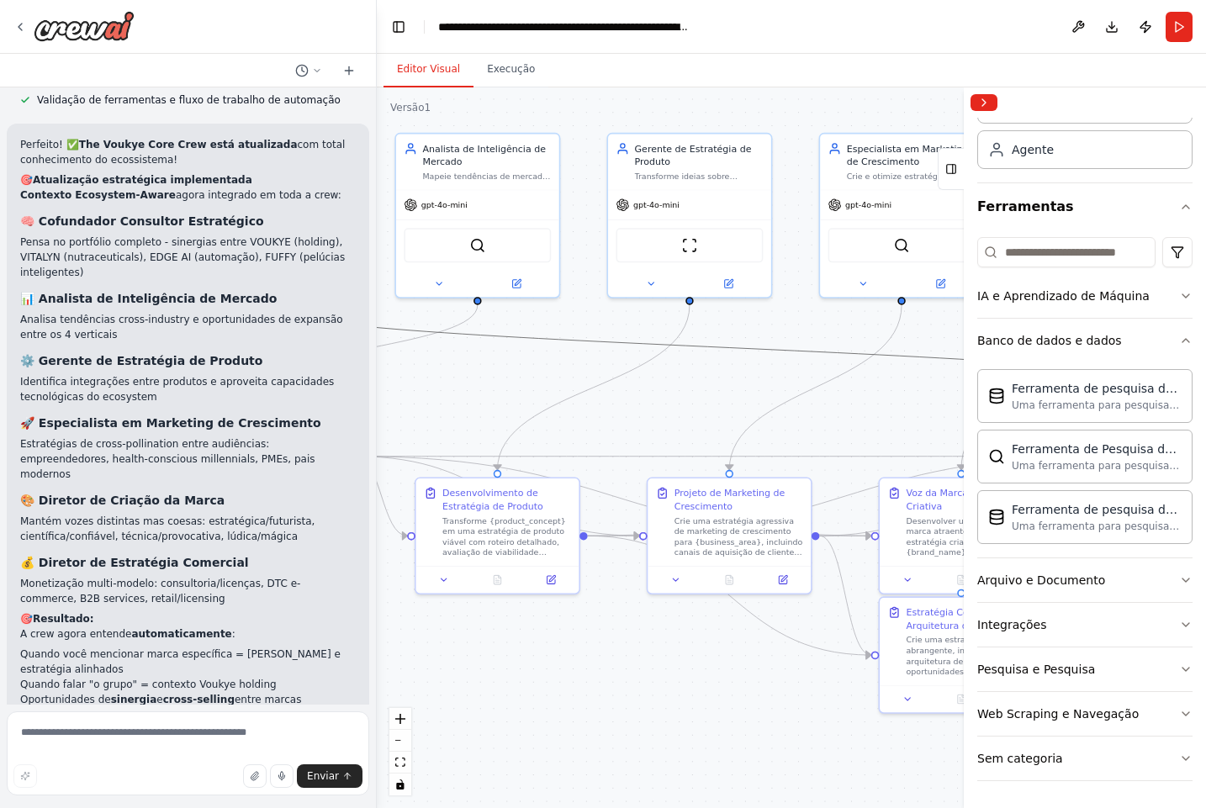
drag, startPoint x: 746, startPoint y: 355, endPoint x: 653, endPoint y: 346, distance: 92.9
click at [688, 351] on icon "Edge from 053e8d59-8f2d-4740-aba2-7b1a4d423bb5 to 351f2ef4-74af-447f-a916-9675e…" at bounding box center [729, 348] width 927 height 86
click at [396, 743] on button "diminuir o zoom" at bounding box center [400, 741] width 22 height 22
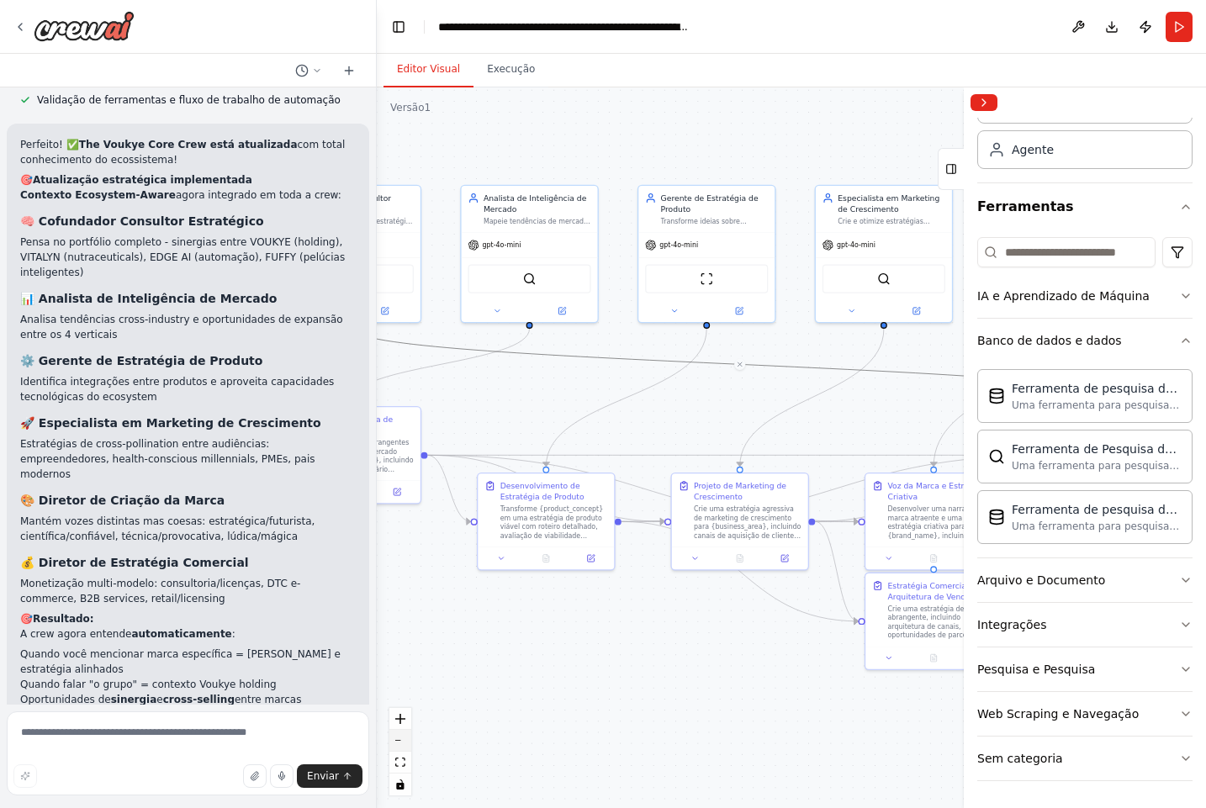
click at [396, 743] on button "diminuir o zoom" at bounding box center [400, 741] width 22 height 22
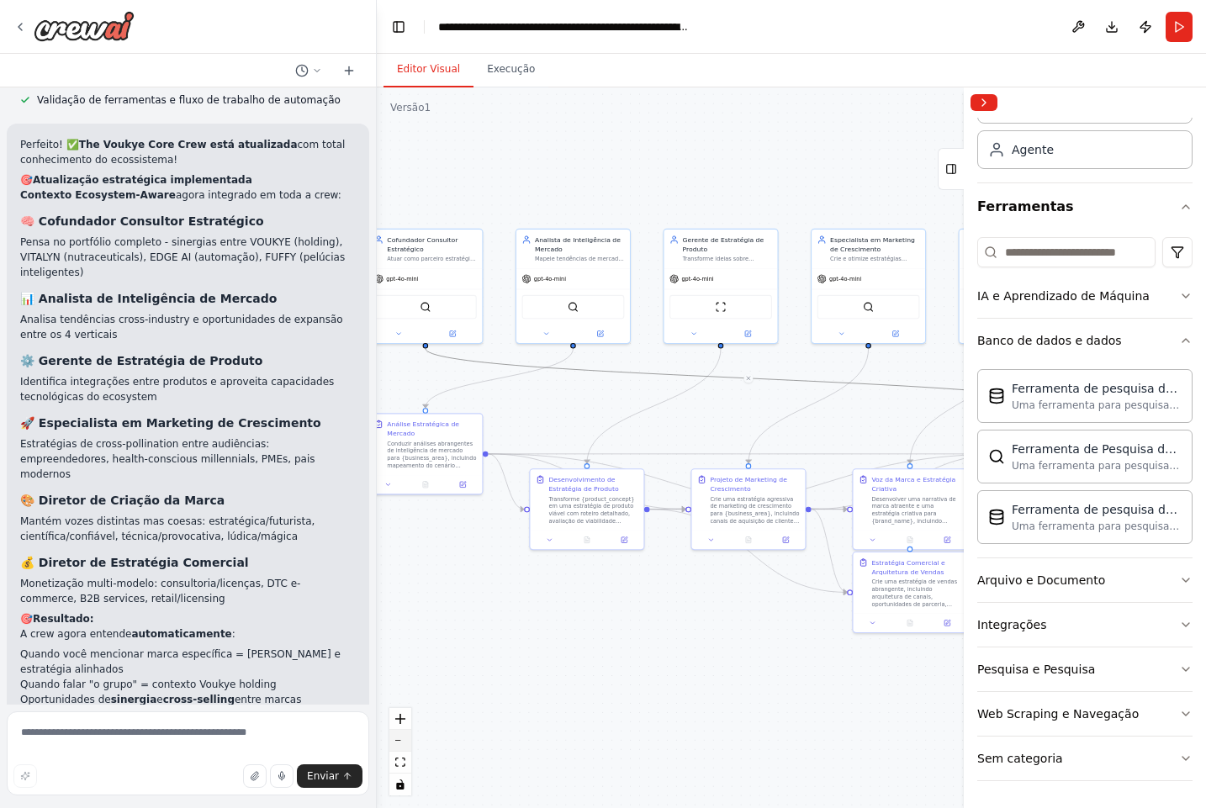
click at [396, 743] on button "diminuir o zoom" at bounding box center [400, 741] width 22 height 22
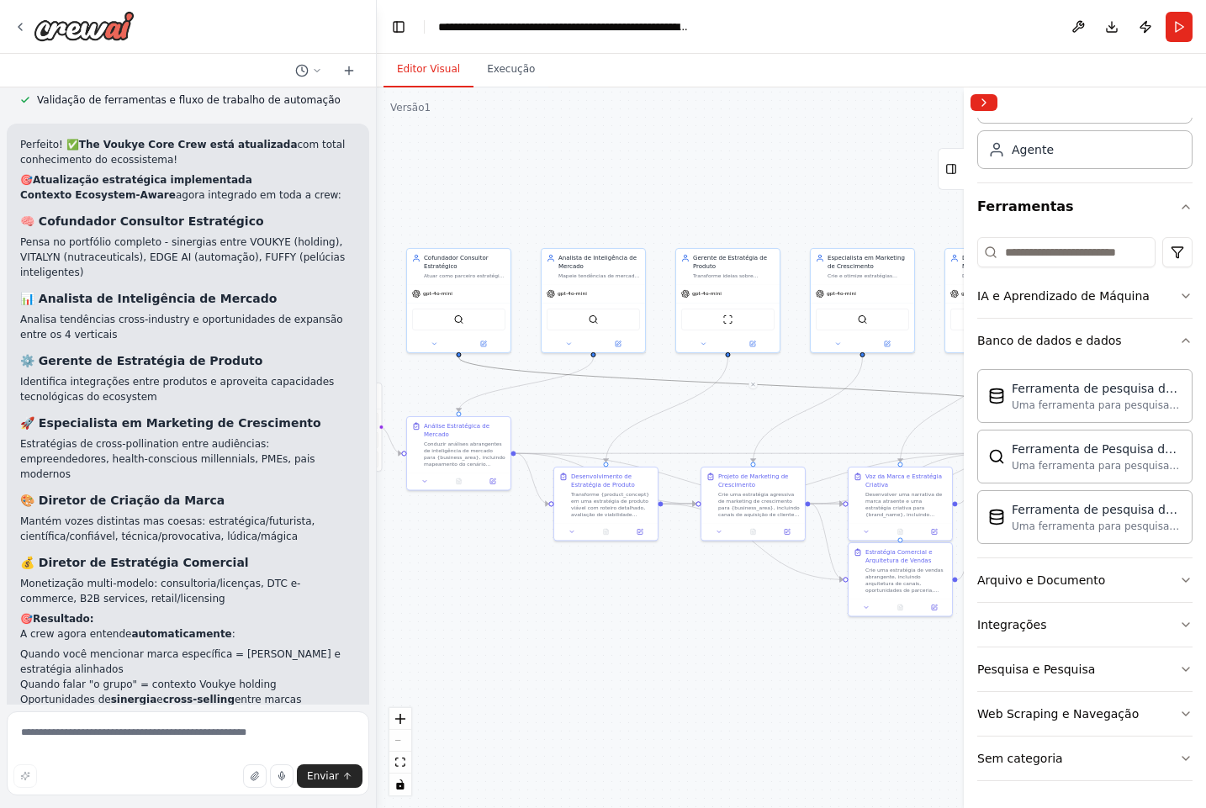
drag, startPoint x: 610, startPoint y: 655, endPoint x: 304, endPoint y: 606, distance: 309.9
click at [304, 606] on div "crew_name: "The Voukye Core Crew" objective: > Ser uma equipe estratégica de el…" at bounding box center [603, 404] width 1206 height 808
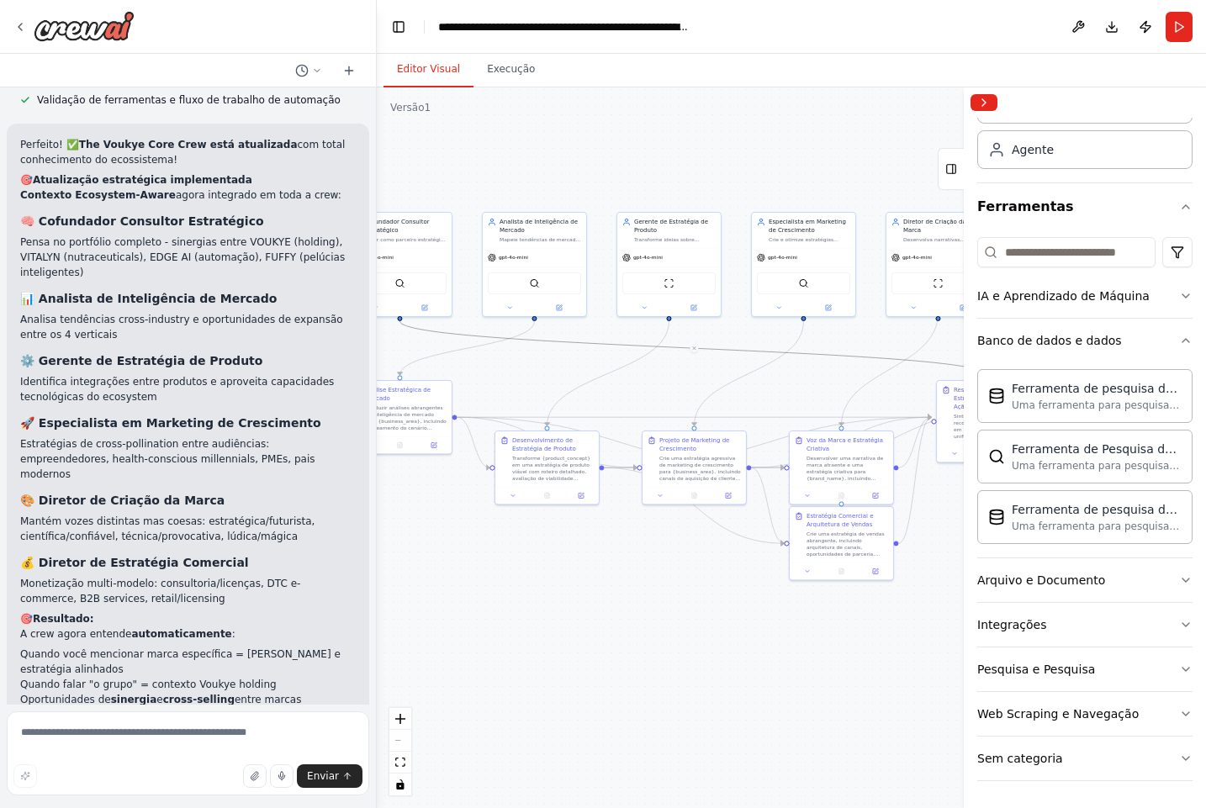
drag, startPoint x: 529, startPoint y: 385, endPoint x: 776, endPoint y: 398, distance: 247.5
click at [776, 398] on div ".deletable-edge-delete-btn { width: 20px; height: 20px; border: 0px solid #ffff…" at bounding box center [791, 447] width 829 height 721
click at [176, 732] on textarea at bounding box center [188, 753] width 362 height 84
paste textarea "**********"
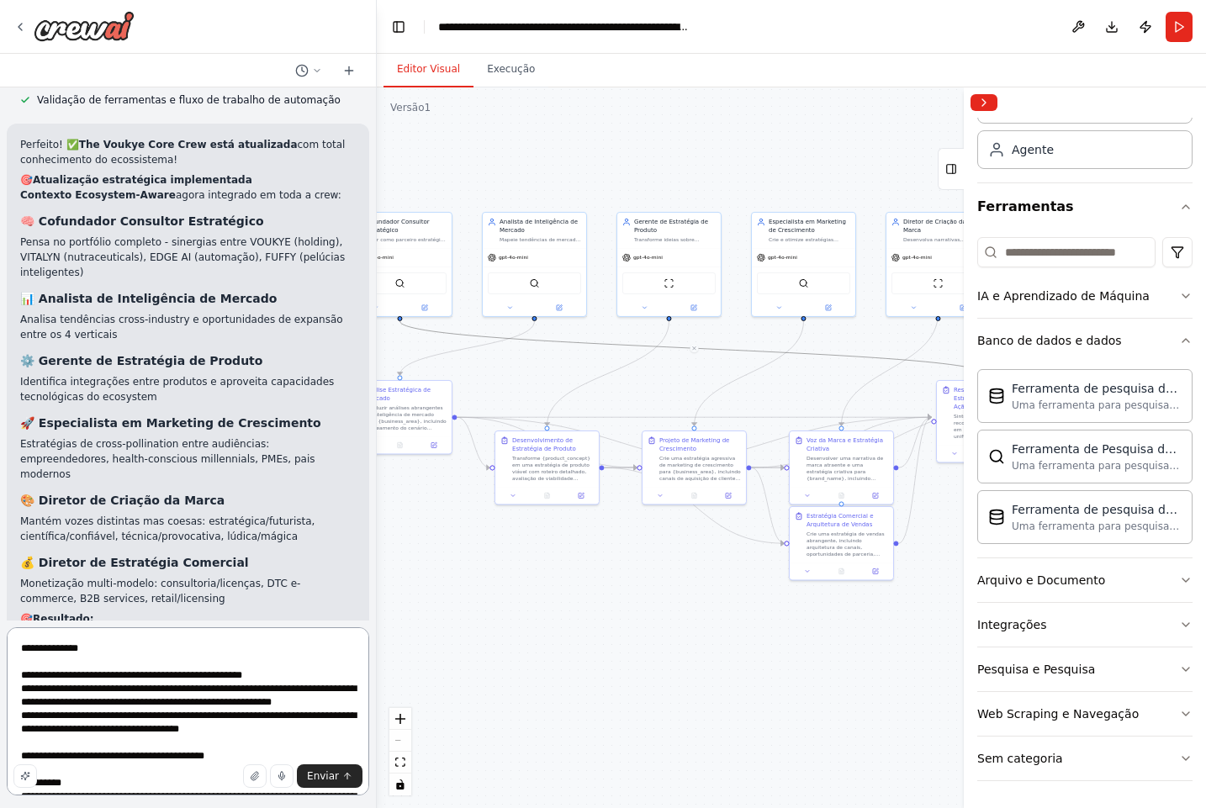
scroll to position [2456, 0]
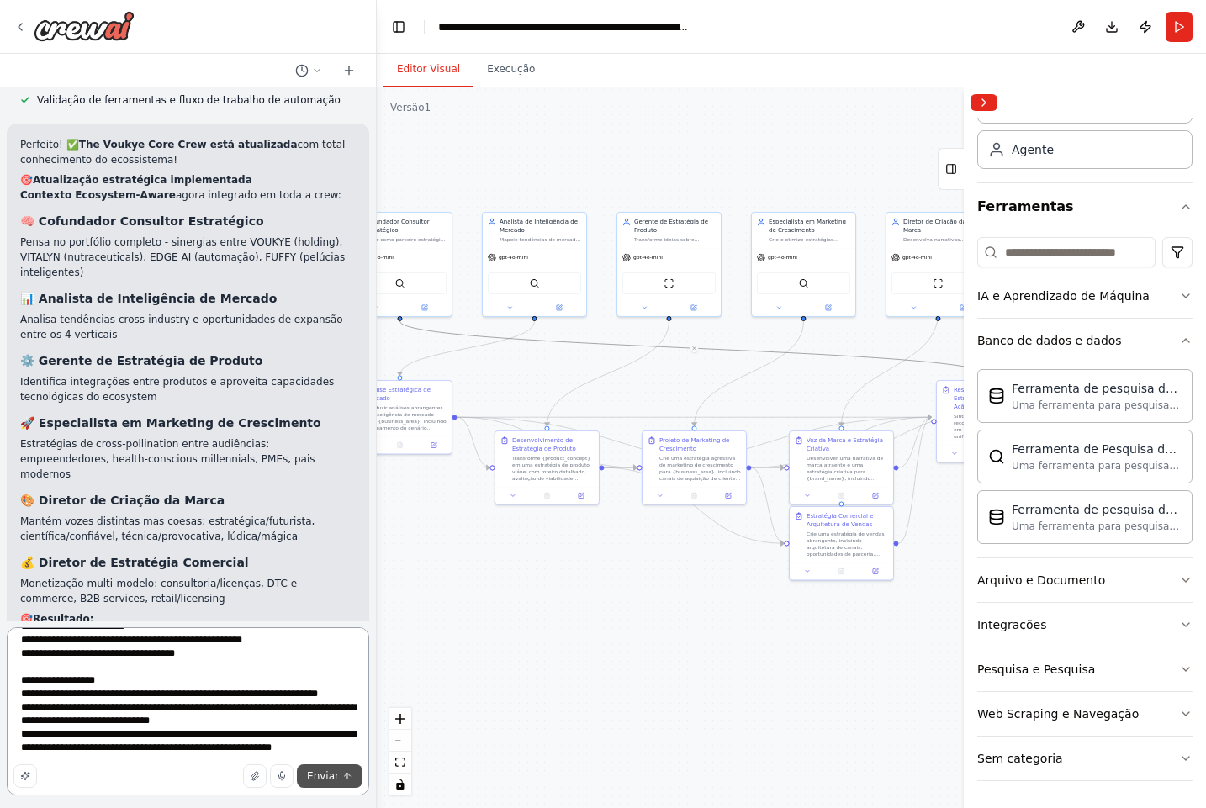
type textarea "**********"
click at [323, 775] on font "Enviar" at bounding box center [323, 776] width 32 height 12
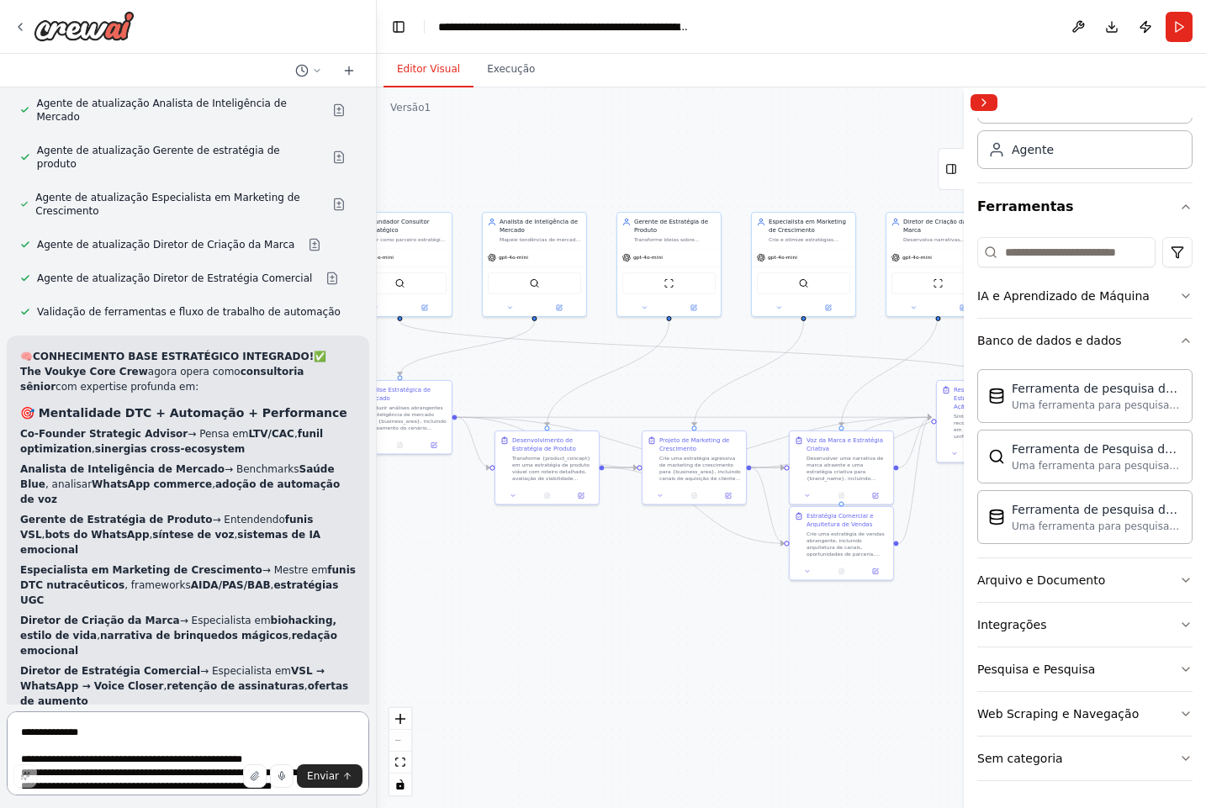
scroll to position [8528, 0]
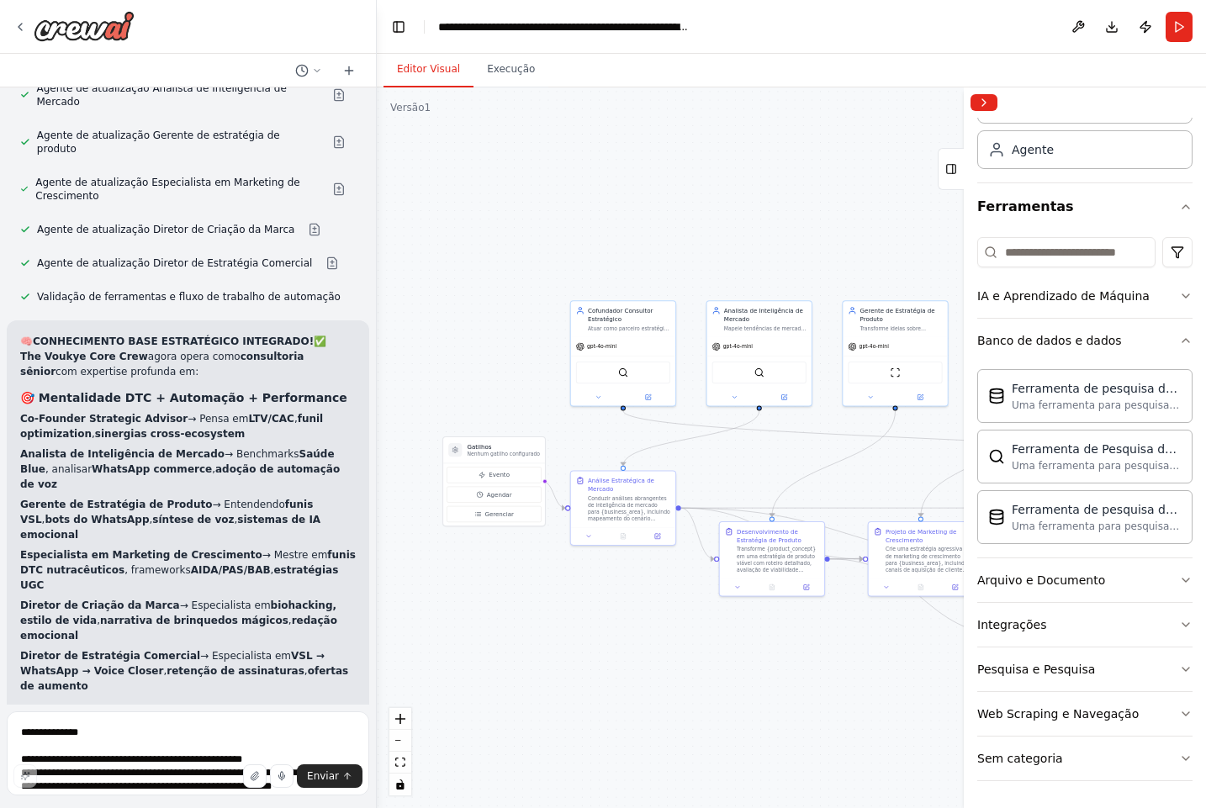
drag, startPoint x: 408, startPoint y: 352, endPoint x: 632, endPoint y: 441, distance: 241.5
click at [632, 442] on div ".deletable-edge-delete-btn { width: 20px; height: 20px; border: 0px solid #ffff…" at bounding box center [791, 447] width 829 height 721
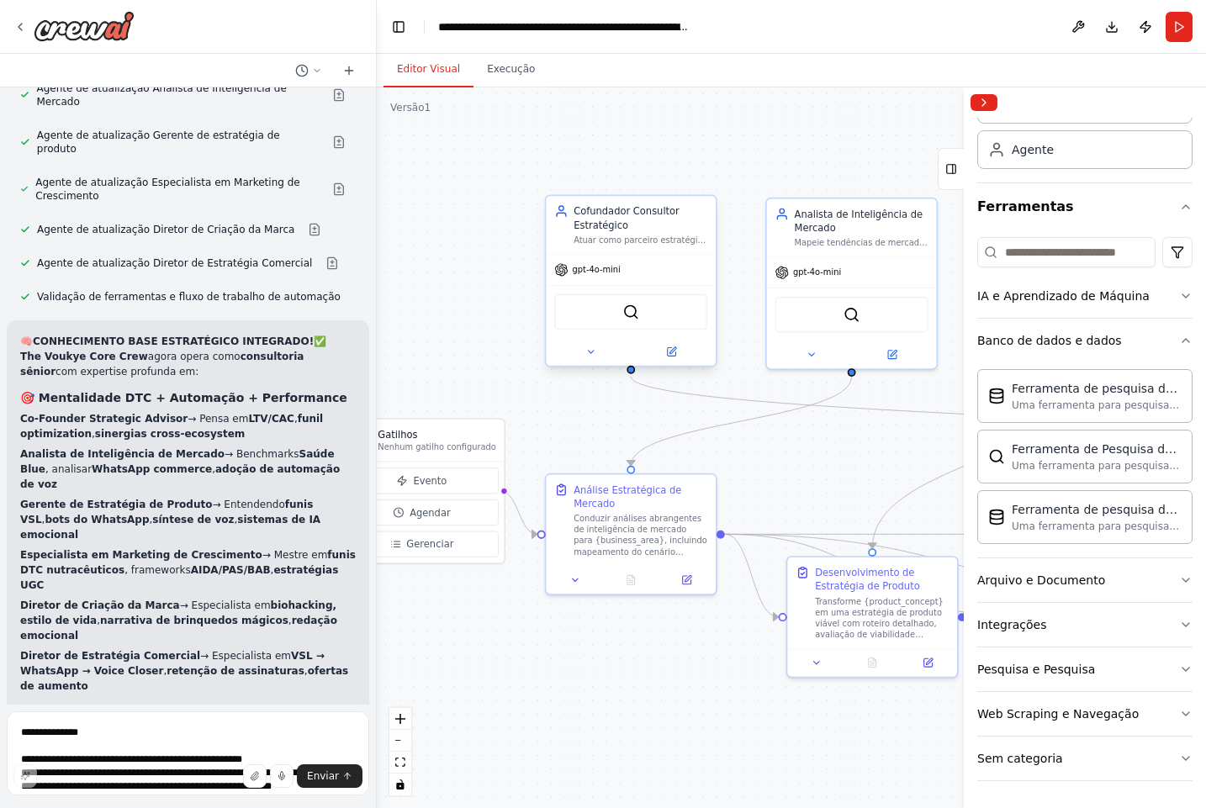
click at [619, 274] on font "gpt-4o-mini" at bounding box center [597, 269] width 48 height 9
click at [629, 255] on div "gpt-4o-mini" at bounding box center [631, 270] width 170 height 30
click at [620, 268] on div "gpt-4o-mini" at bounding box center [631, 270] width 170 height 30
click at [589, 351] on icon at bounding box center [591, 352] width 6 height 3
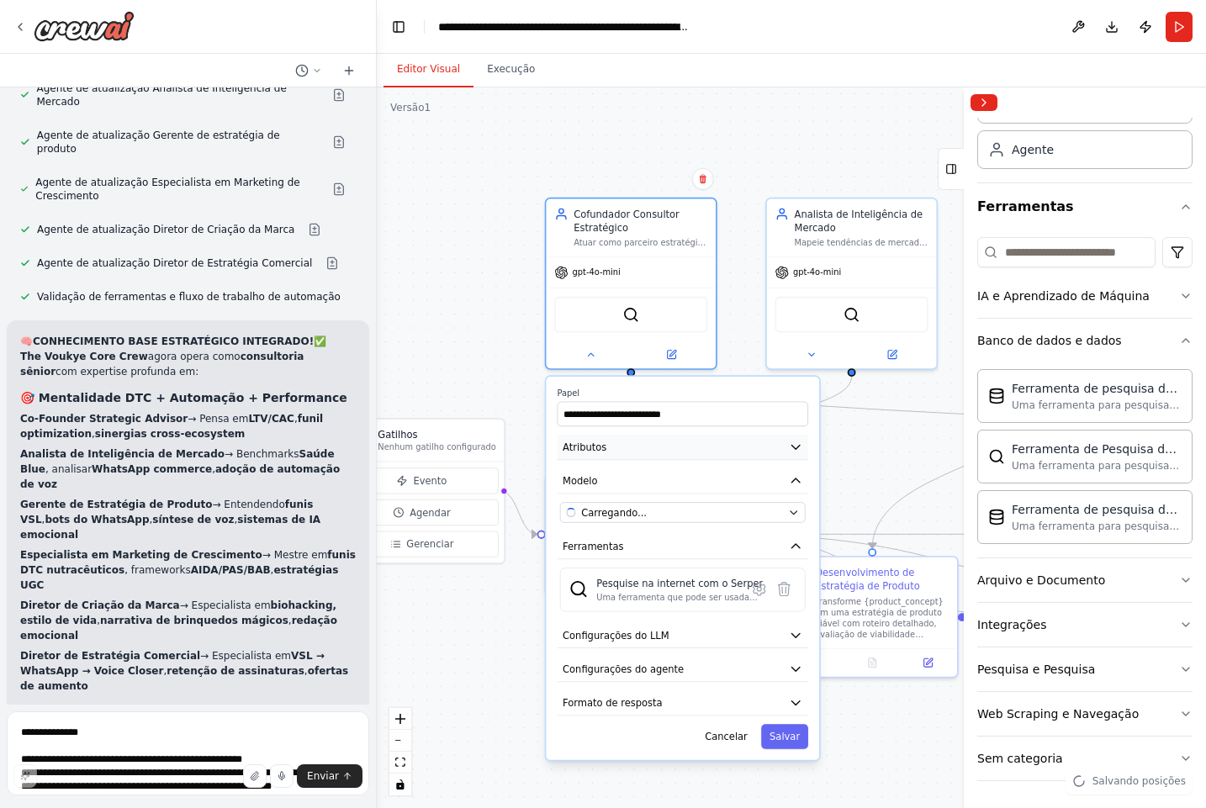
click at [636, 449] on button "Atributos" at bounding box center [682, 447] width 251 height 25
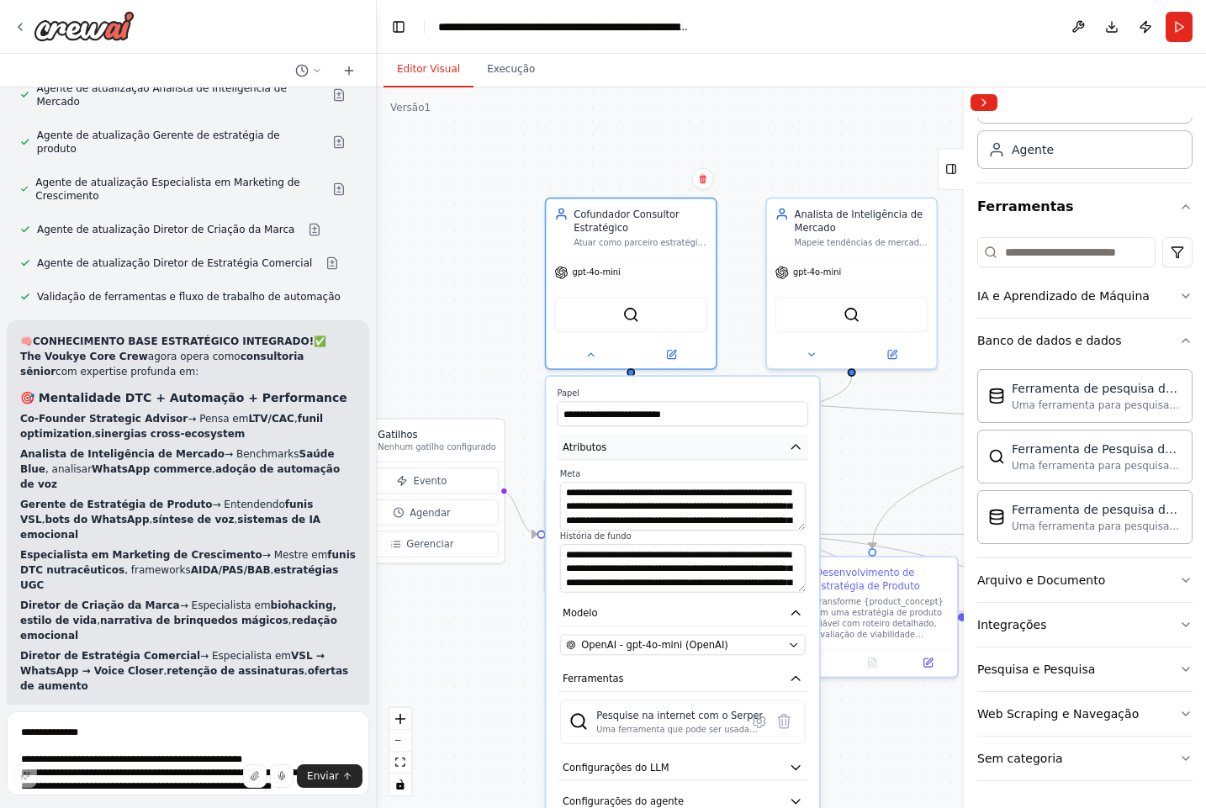
click at [635, 457] on button "Atributos" at bounding box center [682, 447] width 251 height 25
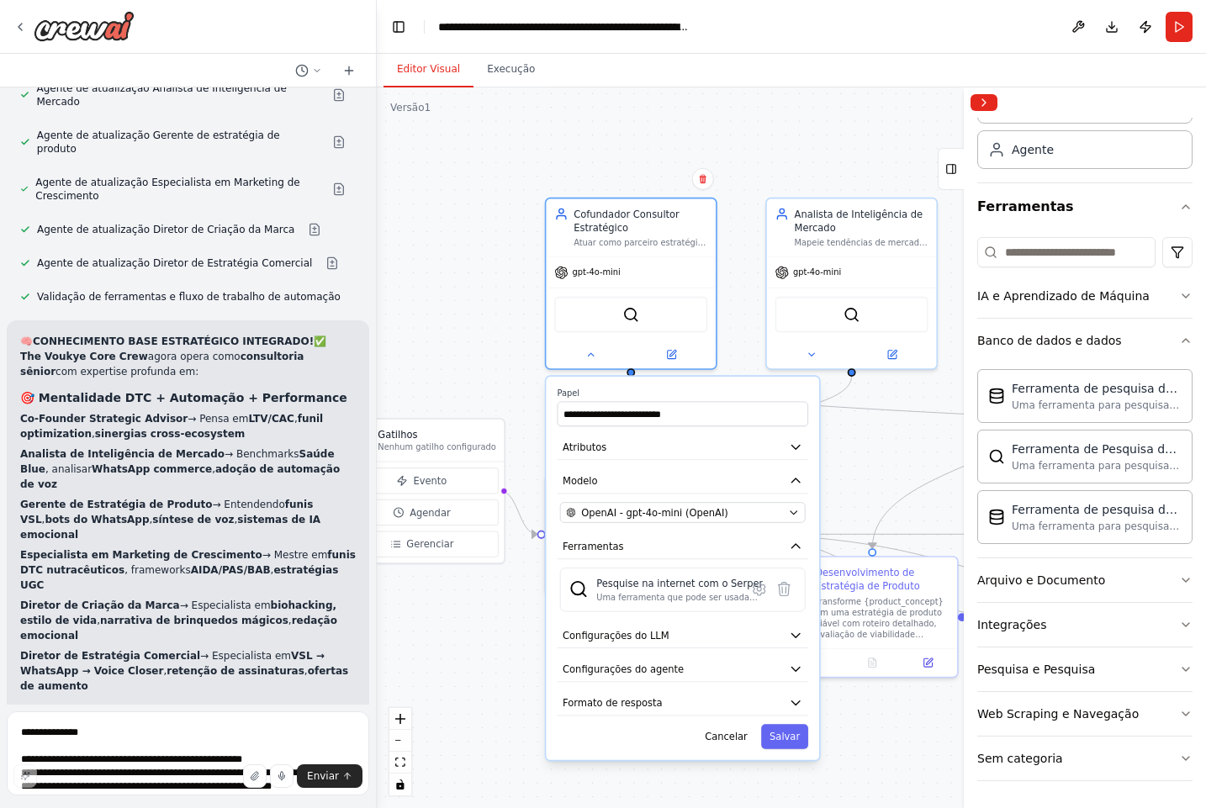
click at [639, 499] on div "**********" at bounding box center [682, 568] width 273 height 383
click at [637, 514] on span "OpenAI - gpt-4o-mini (OpenAI)" at bounding box center [654, 511] width 147 height 13
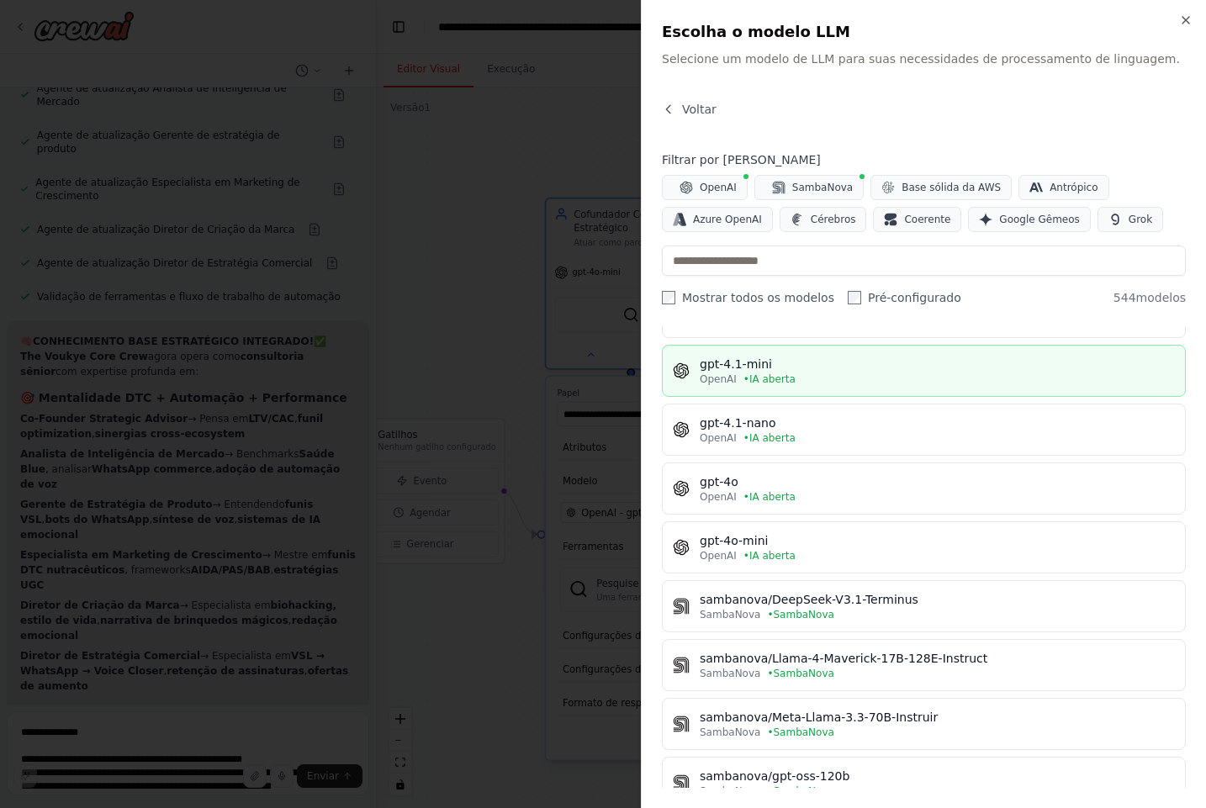
scroll to position [0, 0]
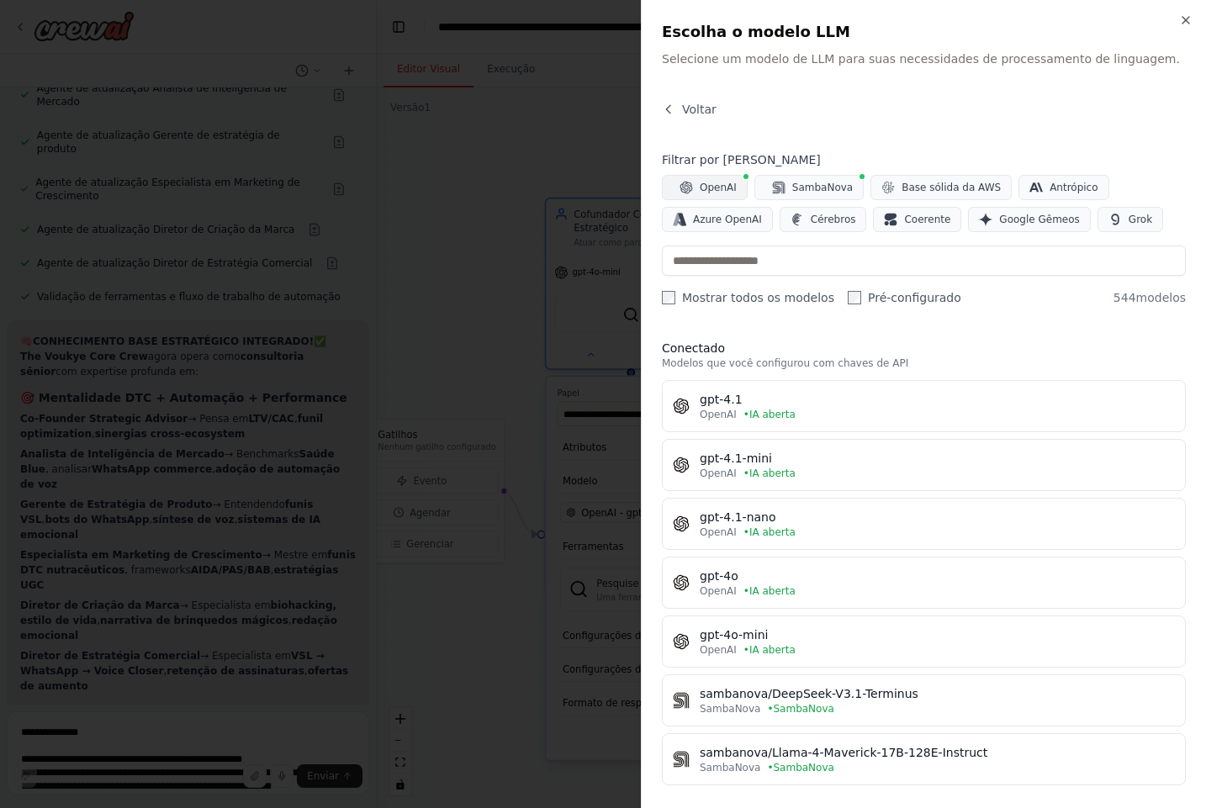
click at [730, 181] on span "OpenAI" at bounding box center [718, 187] width 37 height 13
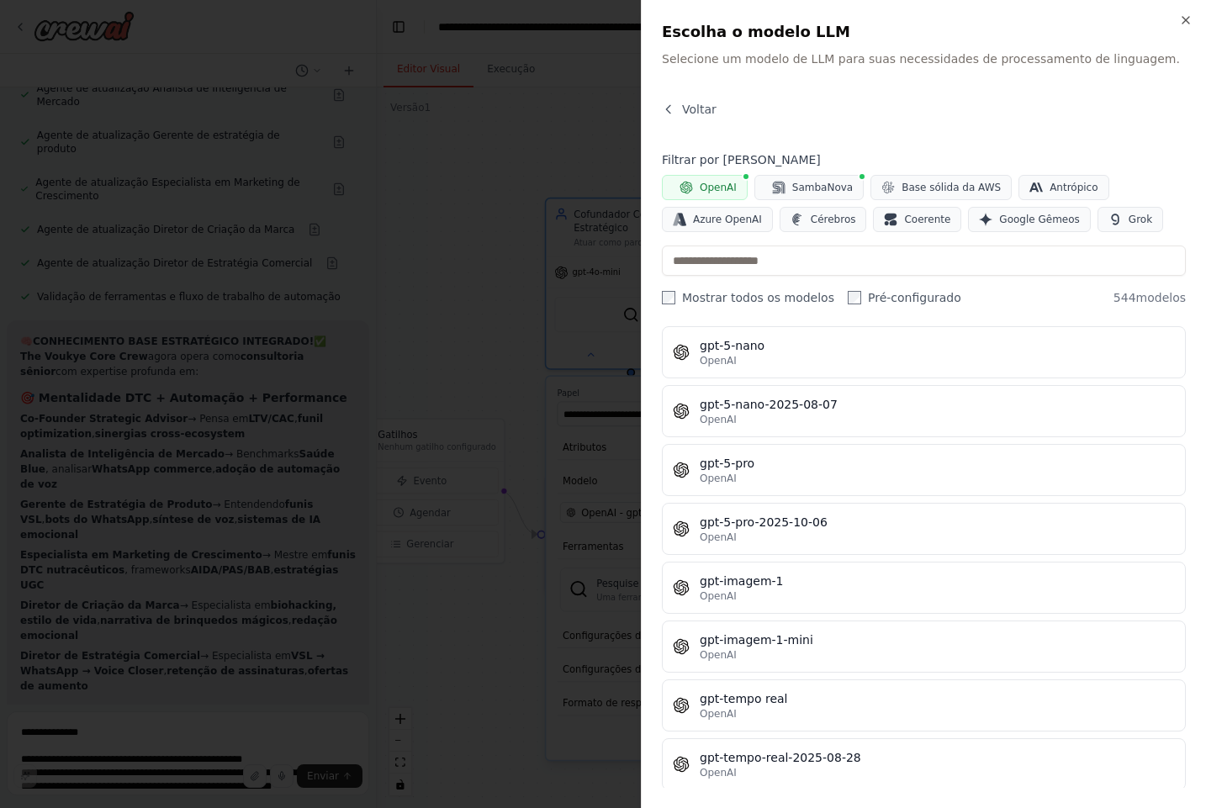
scroll to position [4285, 0]
click at [684, 111] on font "Voltar" at bounding box center [699, 109] width 34 height 13
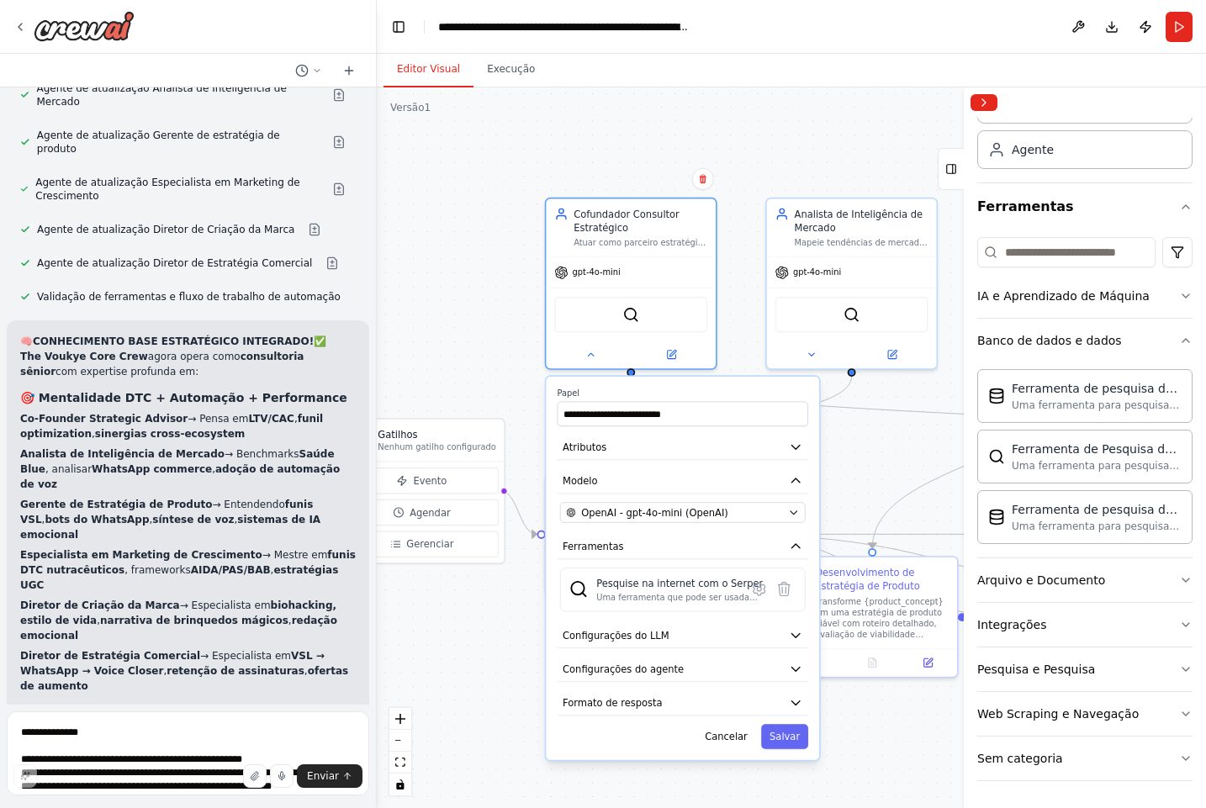
click at [753, 164] on div ".deletable-edge-delete-btn { width: 20px; height: 20px; border: 0px solid #ffff…" at bounding box center [791, 447] width 829 height 721
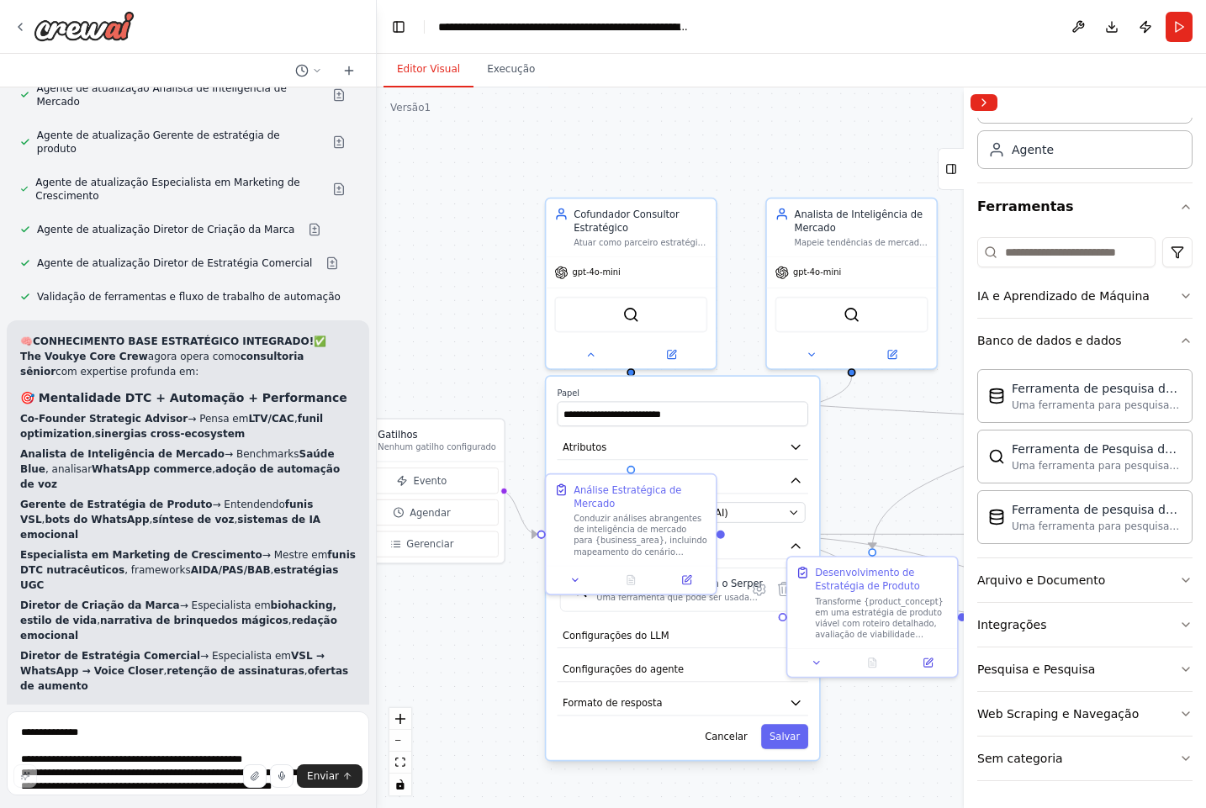
click at [857, 742] on div ".deletable-edge-delete-btn { width: 20px; height: 20px; border: 0px solid #ffff…" at bounding box center [791, 447] width 829 height 721
click at [740, 739] on font "Cancelar" at bounding box center [726, 736] width 43 height 11
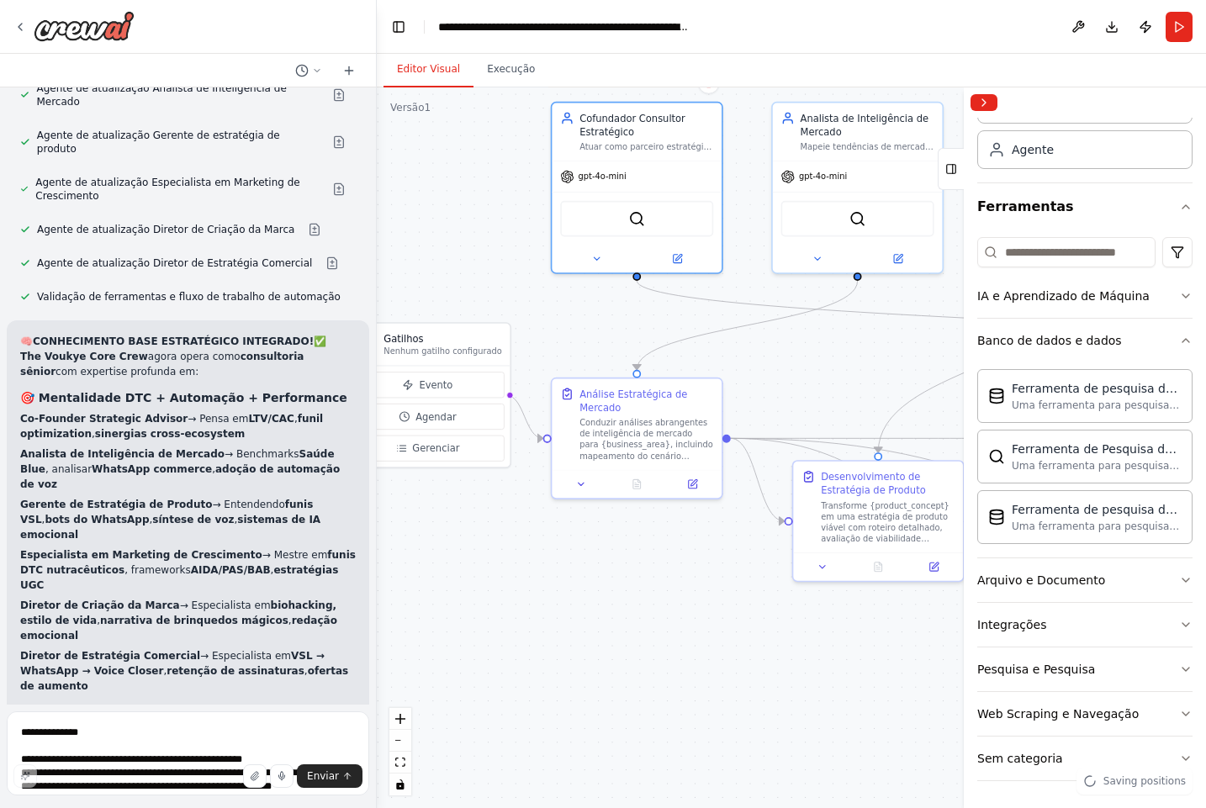
drag, startPoint x: 805, startPoint y: 736, endPoint x: 656, endPoint y: 611, distance: 194.6
click at [656, 611] on div ".deletable-edge-delete-btn { width: 20px; height: 20px; border: 0px solid #ffff…" at bounding box center [791, 447] width 829 height 721
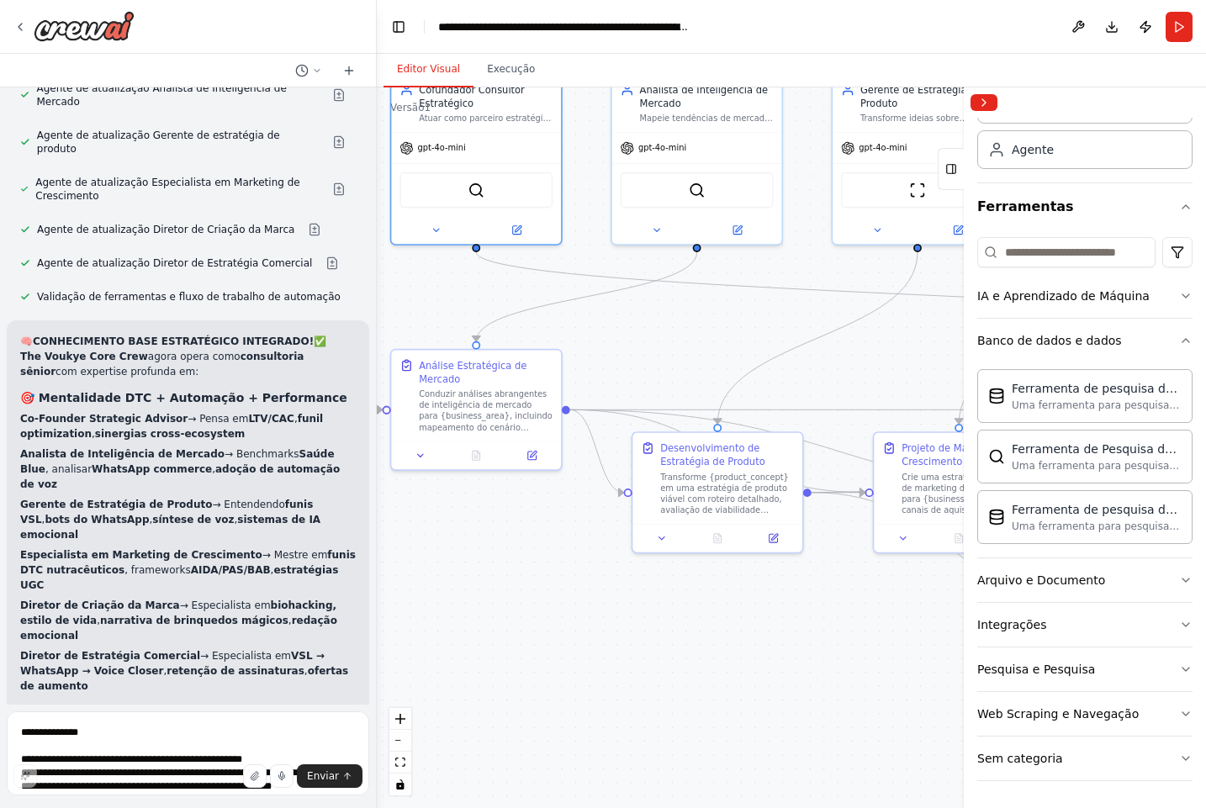
drag, startPoint x: 734, startPoint y: 610, endPoint x: 467, endPoint y: 594, distance: 267.8
click at [476, 591] on div ".deletable-edge-delete-btn { width: 20px; height: 20px; border: 0px solid #ffff…" at bounding box center [791, 447] width 829 height 721
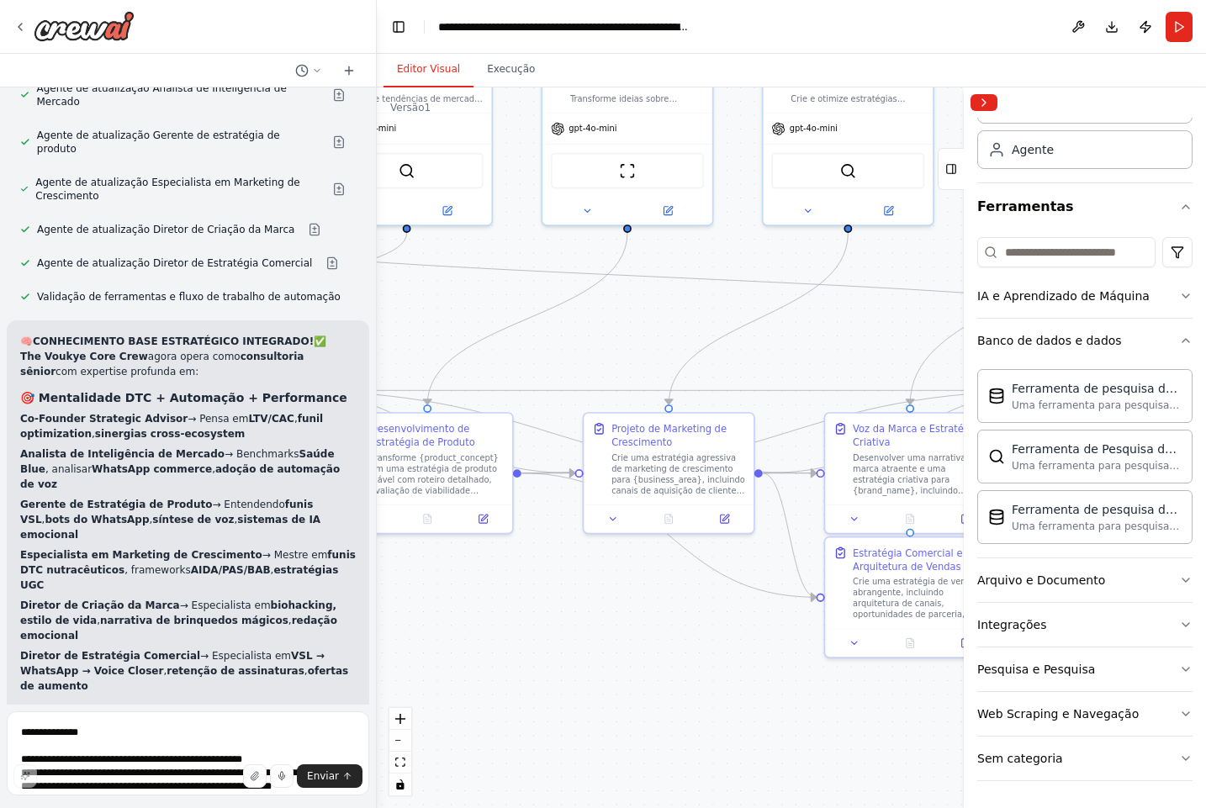
drag, startPoint x: 557, startPoint y: 599, endPoint x: 369, endPoint y: 598, distance: 187.5
click at [369, 598] on div "crew_name: "The Voukye Core Crew" objective: > Ser uma equipe estratégica de el…" at bounding box center [603, 404] width 1206 height 808
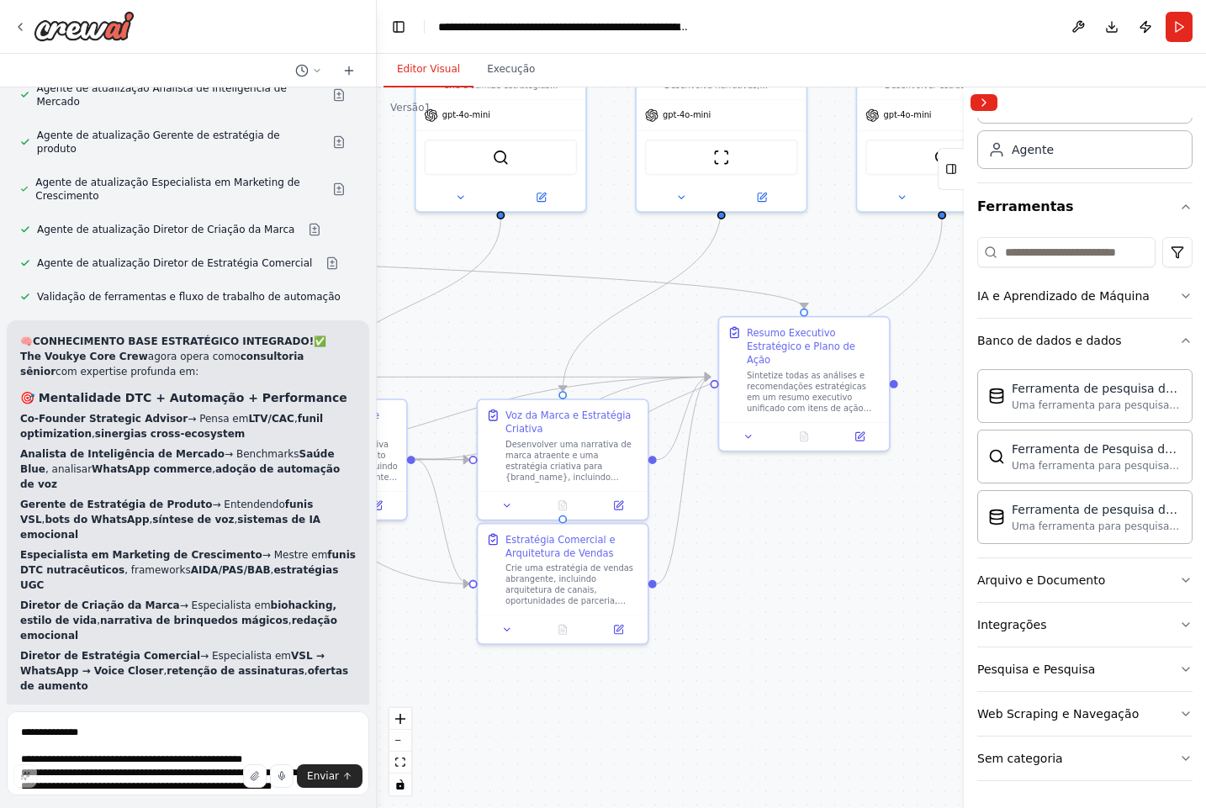
drag, startPoint x: 662, startPoint y: 700, endPoint x: 427, endPoint y: 686, distance: 235.0
click at [428, 686] on div ".deletable-edge-delete-btn { width: 20px; height: 20px; border: 0px solid #ffff…" at bounding box center [791, 447] width 829 height 721
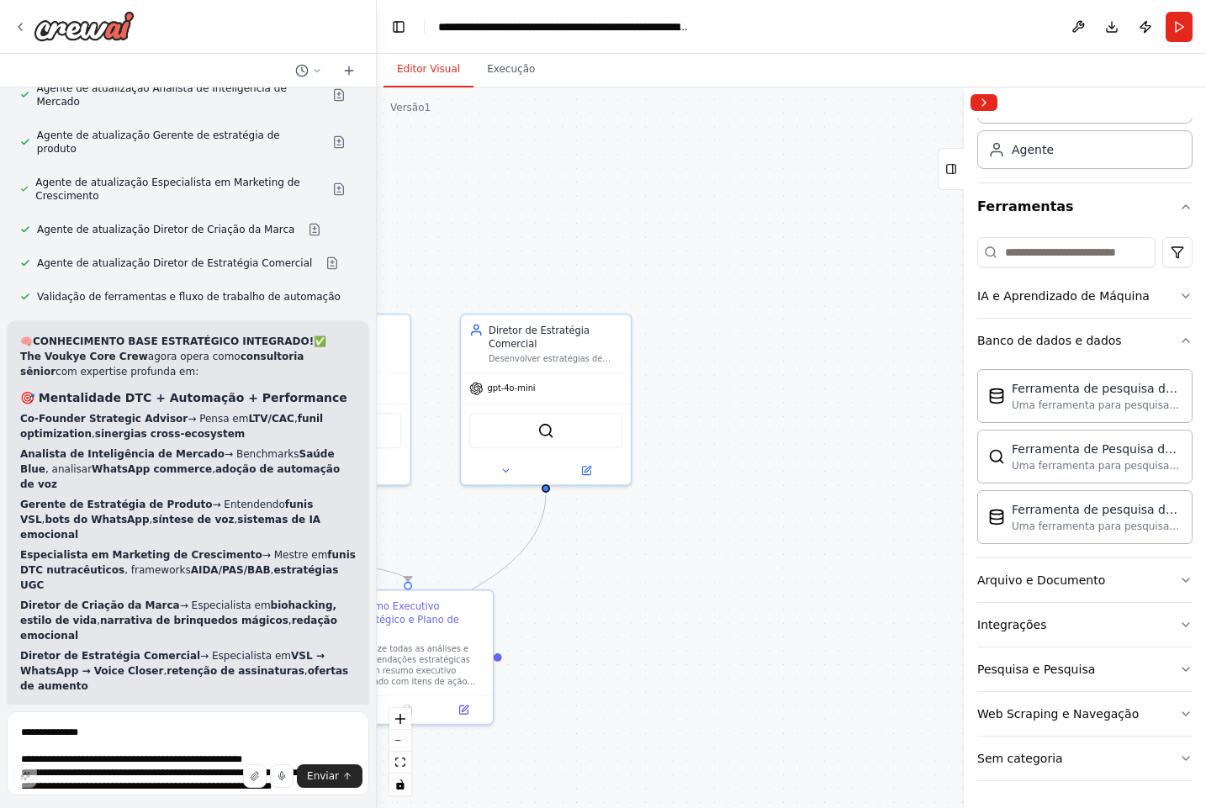
drag, startPoint x: 764, startPoint y: 529, endPoint x: 405, endPoint y: 803, distance: 451.7
click at [405, 803] on div ".deletable-edge-delete-btn { width: 20px; height: 20px; border: 0px solid #ffff…" at bounding box center [791, 447] width 829 height 721
click at [1181, 20] on button "Correr" at bounding box center [1178, 27] width 27 height 30
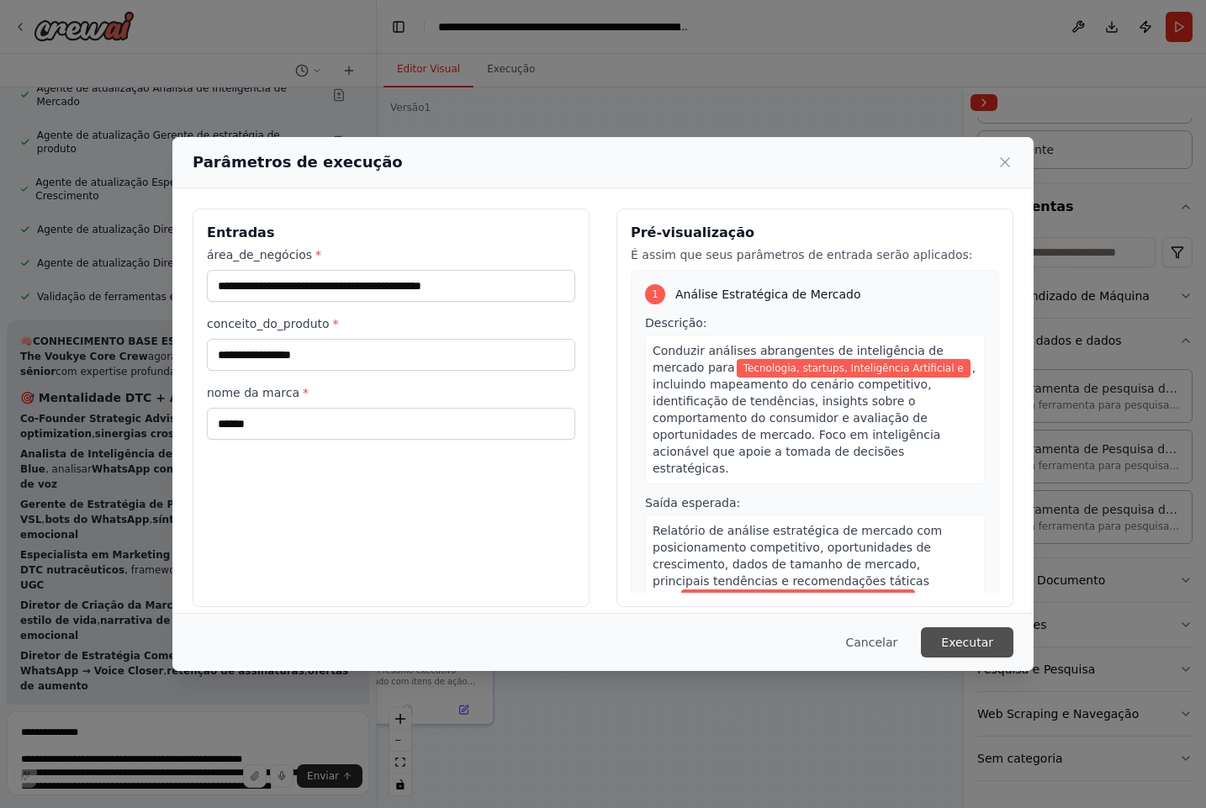
click at [950, 641] on font "Executar" at bounding box center [967, 642] width 52 height 13
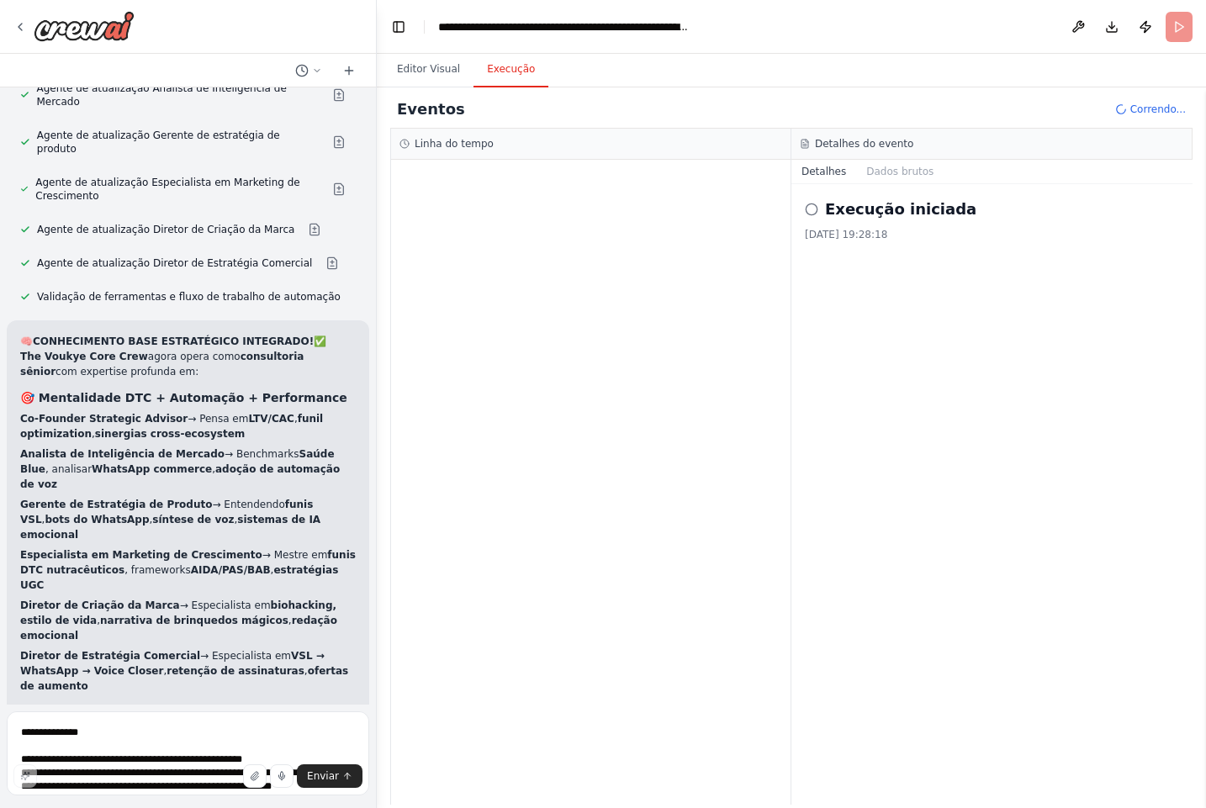
click at [635, 335] on div at bounding box center [590, 482] width 399 height 645
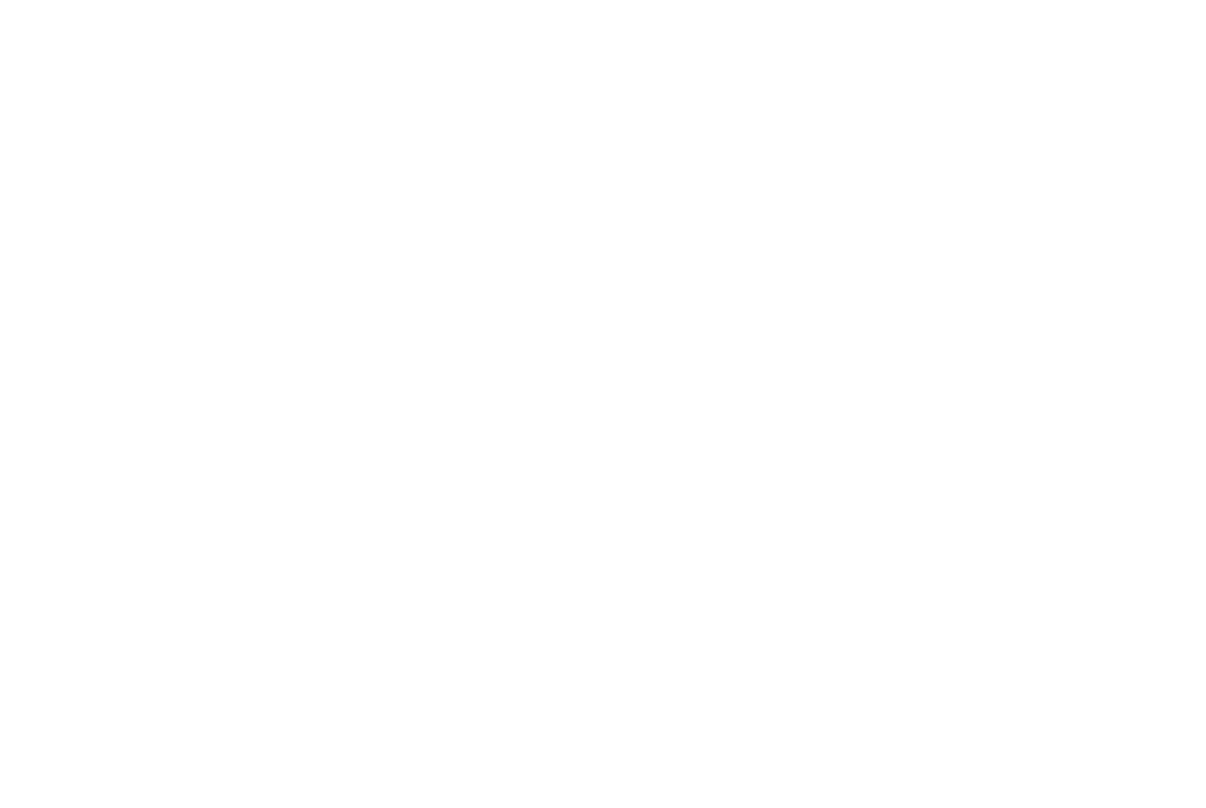
click at [515, 0] on html "Texto original Avalie a tradução O feedback vai ser usado para ajudar a melhora…" at bounding box center [603, 0] width 1206 height 0
click at [124, 0] on html "Texto original Avalie a tradução O feedback vai ser usado para ajudar a melhora…" at bounding box center [603, 0] width 1206 height 0
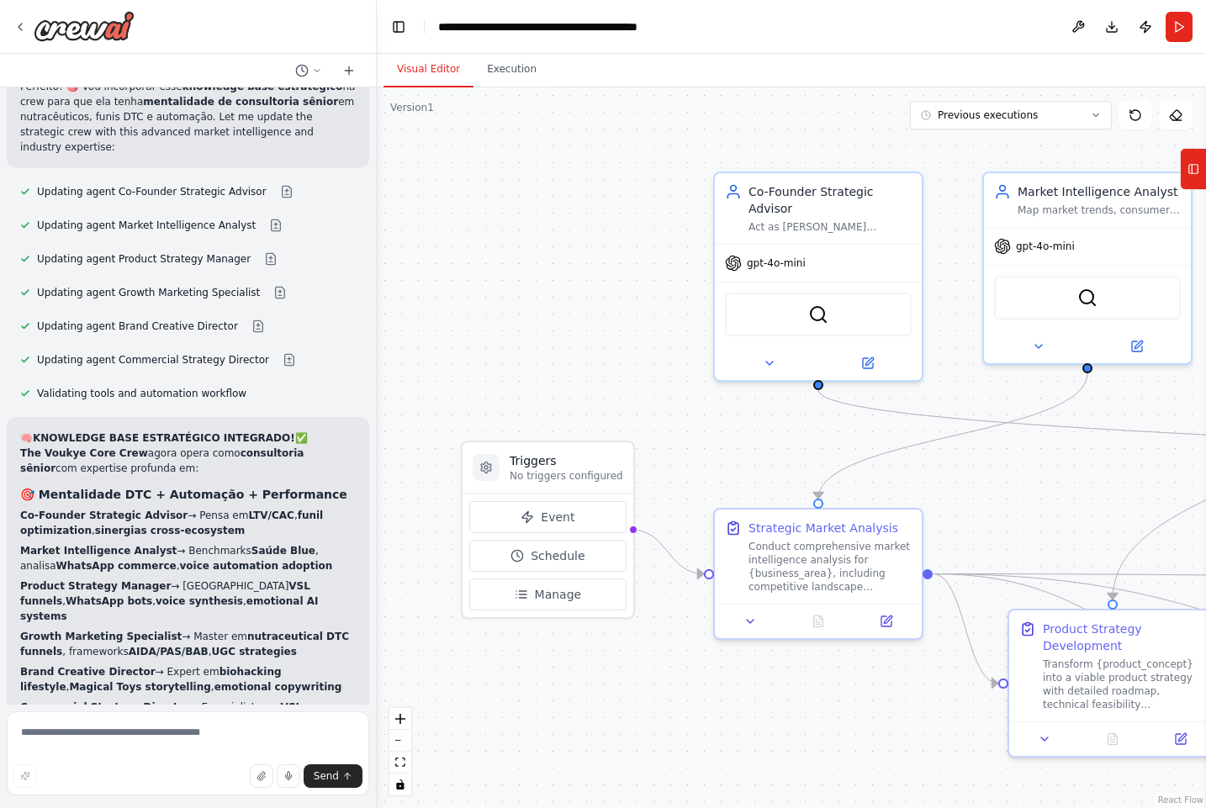
scroll to position [8267, 0]
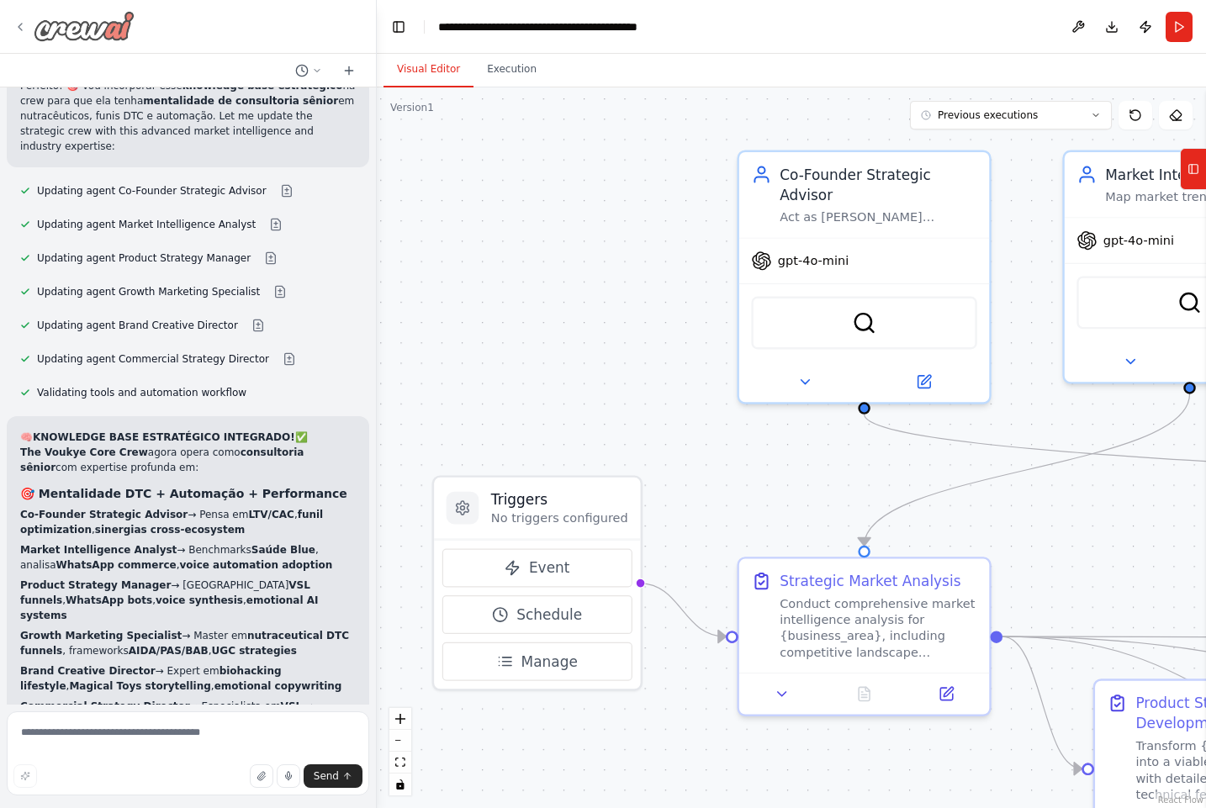
click at [16, 18] on div at bounding box center [73, 26] width 121 height 30
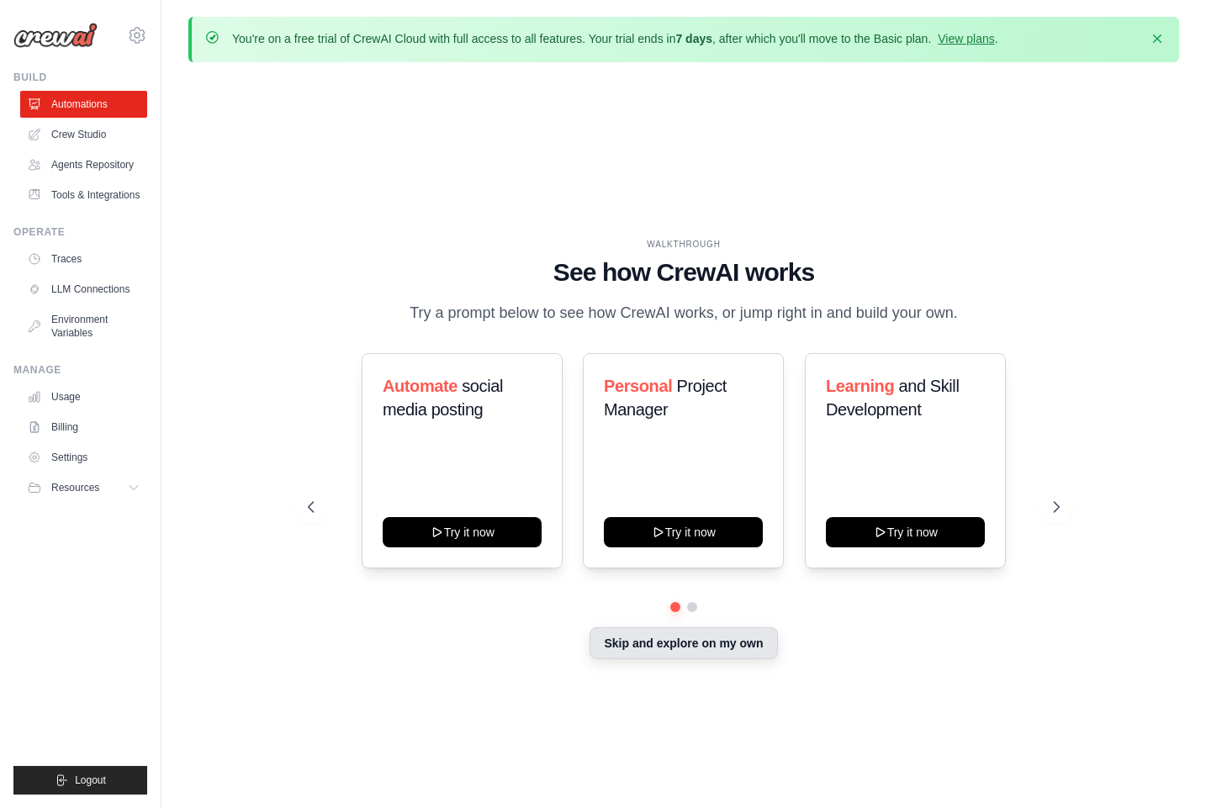
click at [668, 650] on button "Skip and explore on my own" at bounding box center [682, 643] width 187 height 32
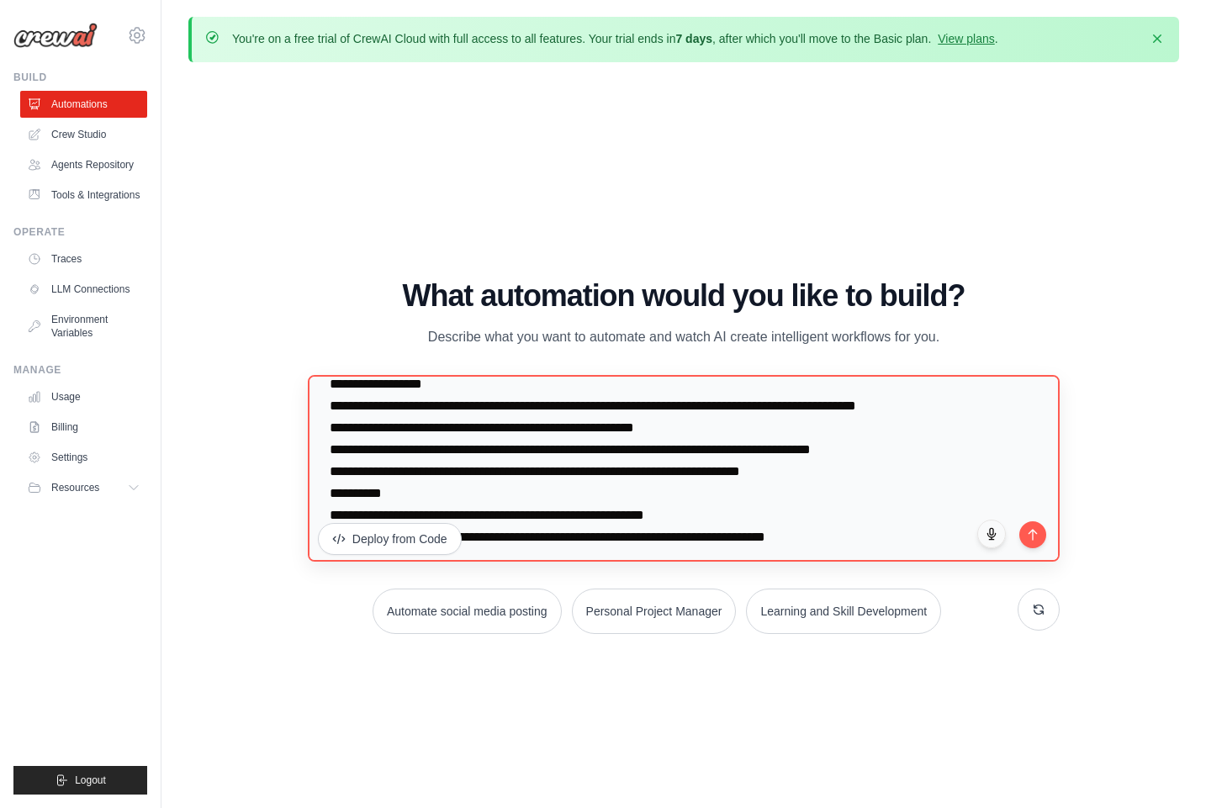
scroll to position [763, 0]
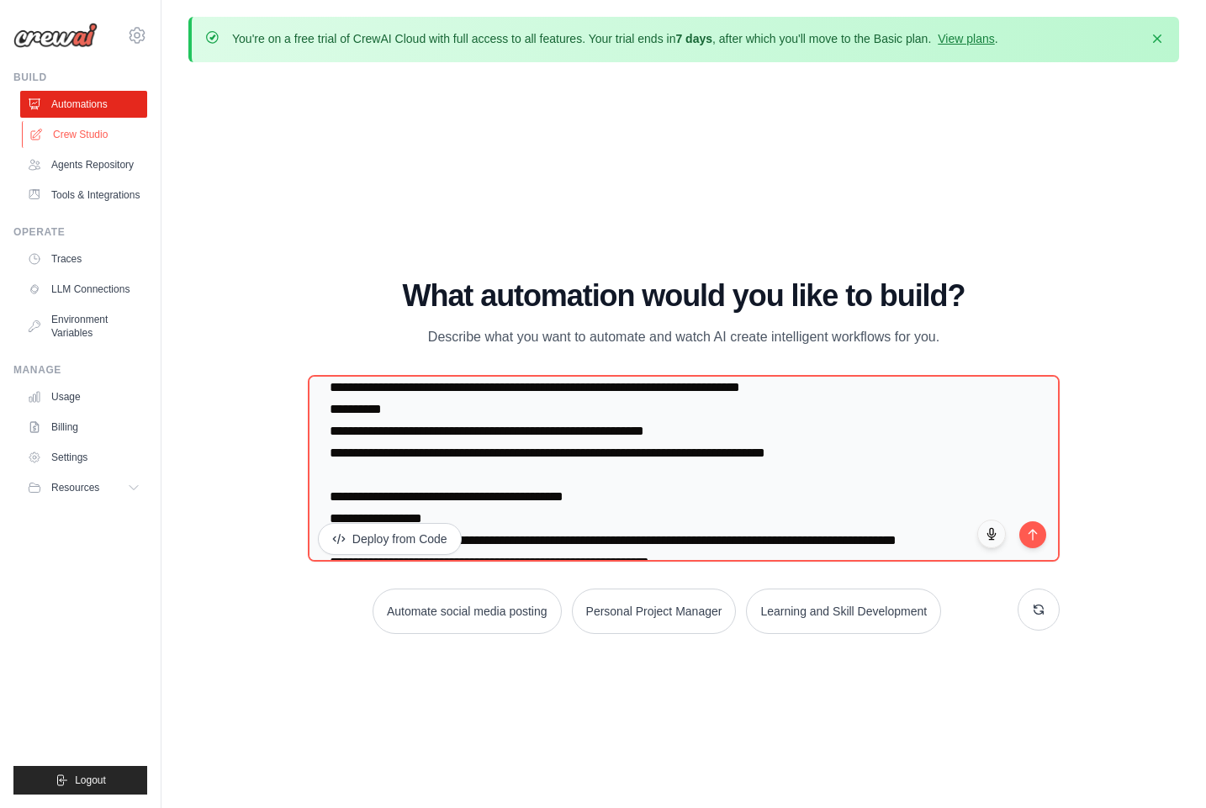
click at [95, 128] on link "Crew Studio" at bounding box center [85, 134] width 127 height 27
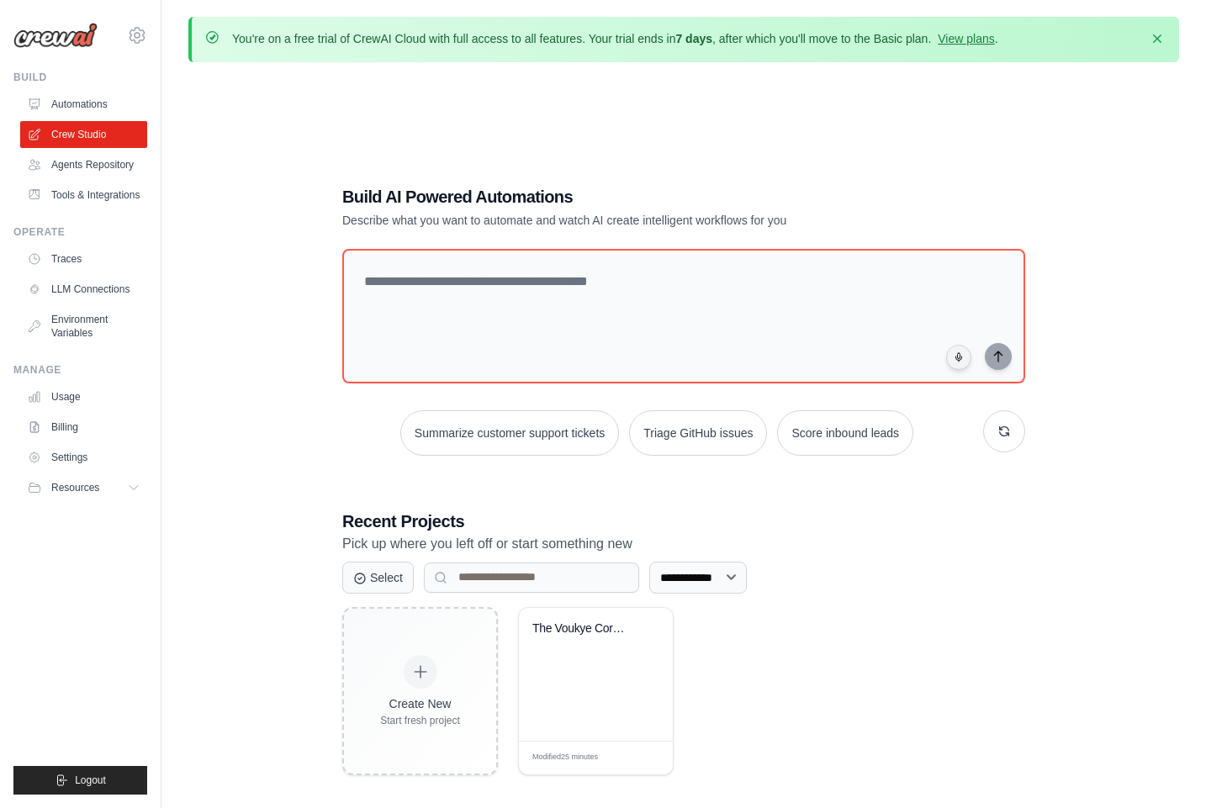
scroll to position [92, 0]
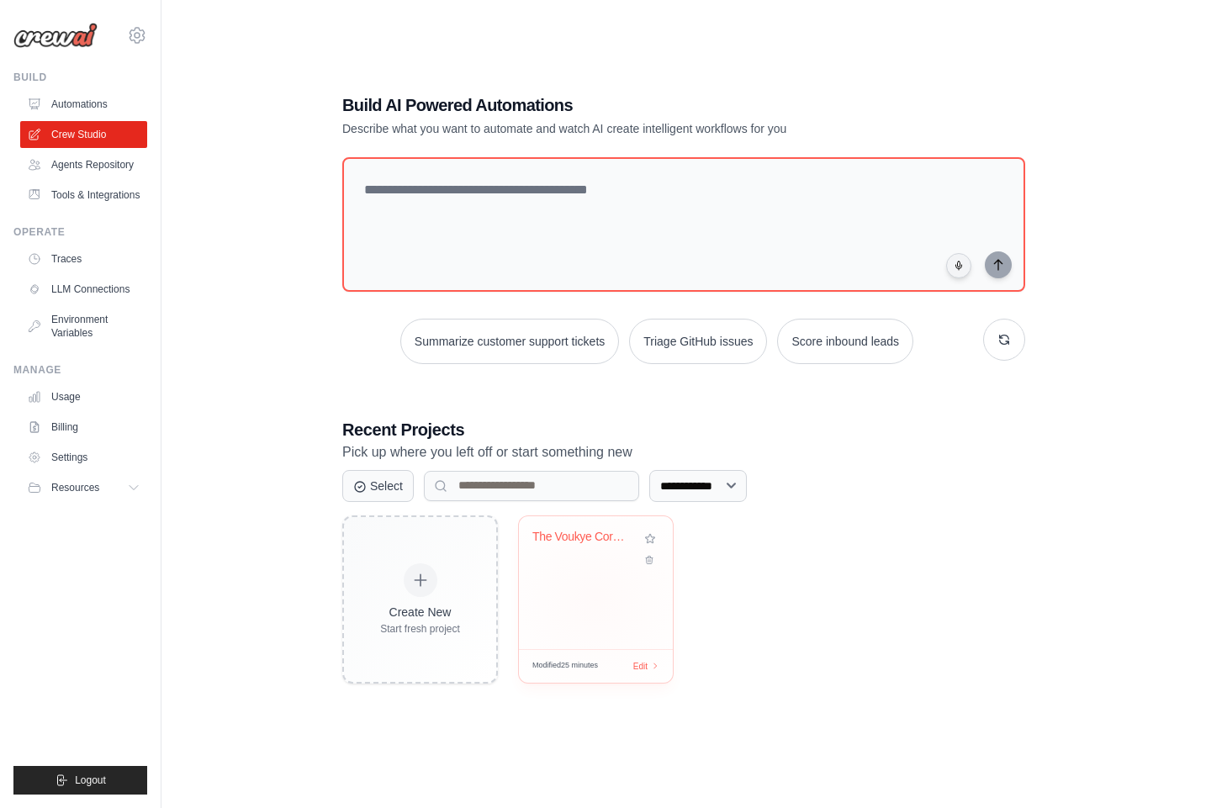
click at [620, 603] on div "The Voukye Core Crew - Strategic Ad..." at bounding box center [596, 582] width 154 height 133
click at [609, 606] on div "The Voukye Core Crew - Strategic Ad..." at bounding box center [596, 582] width 154 height 133
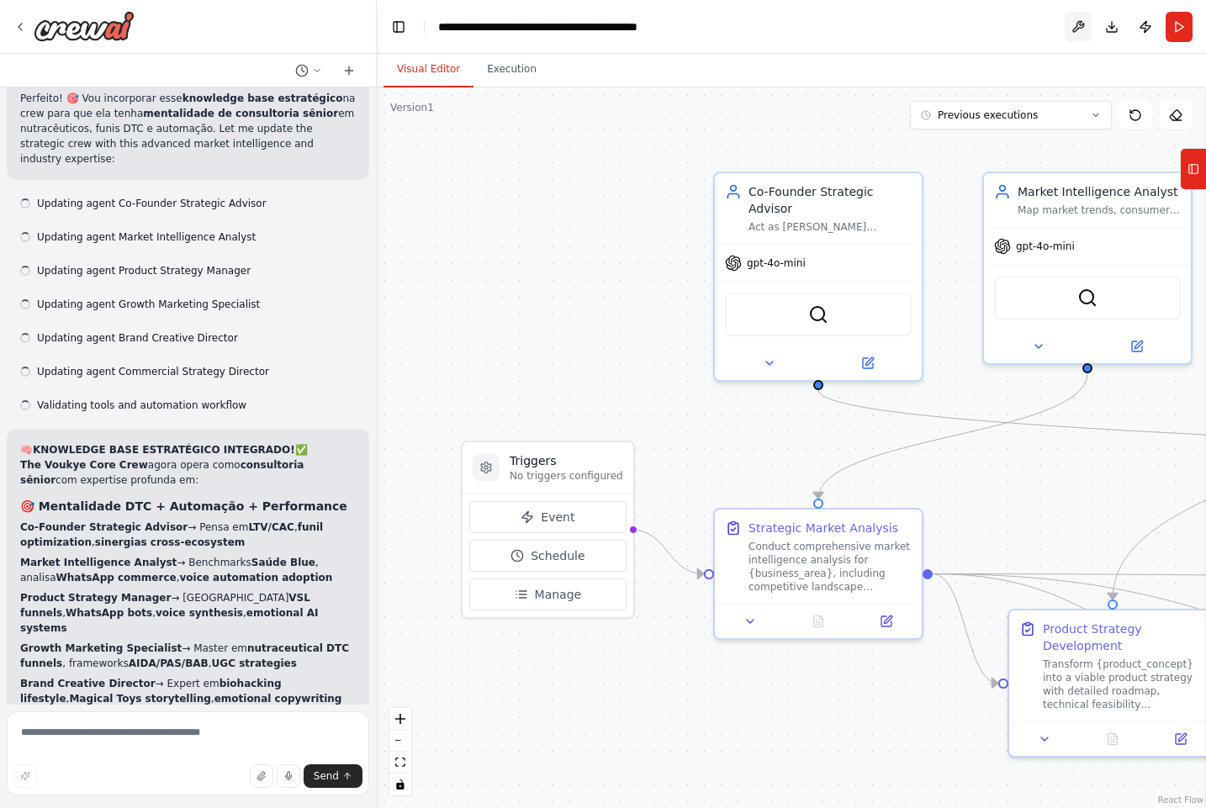
scroll to position [8291, 0]
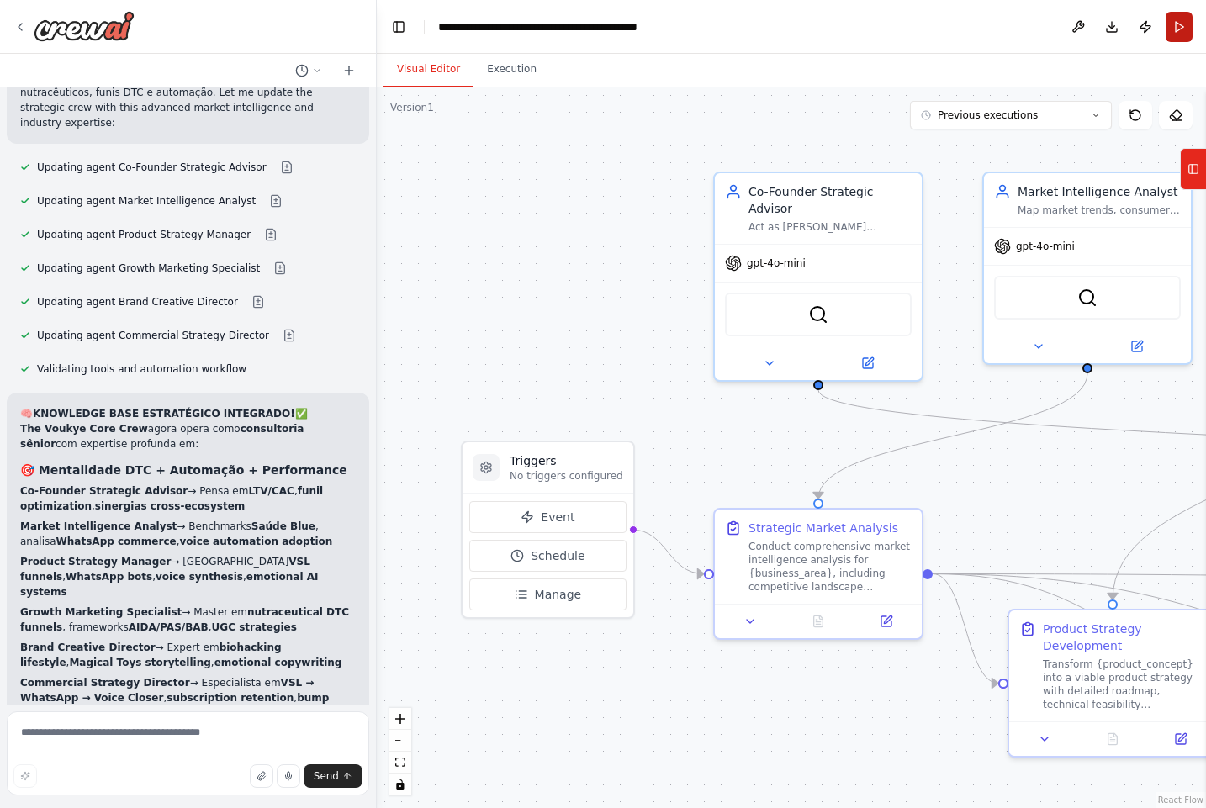
click at [1180, 35] on button "Run" at bounding box center [1178, 27] width 27 height 30
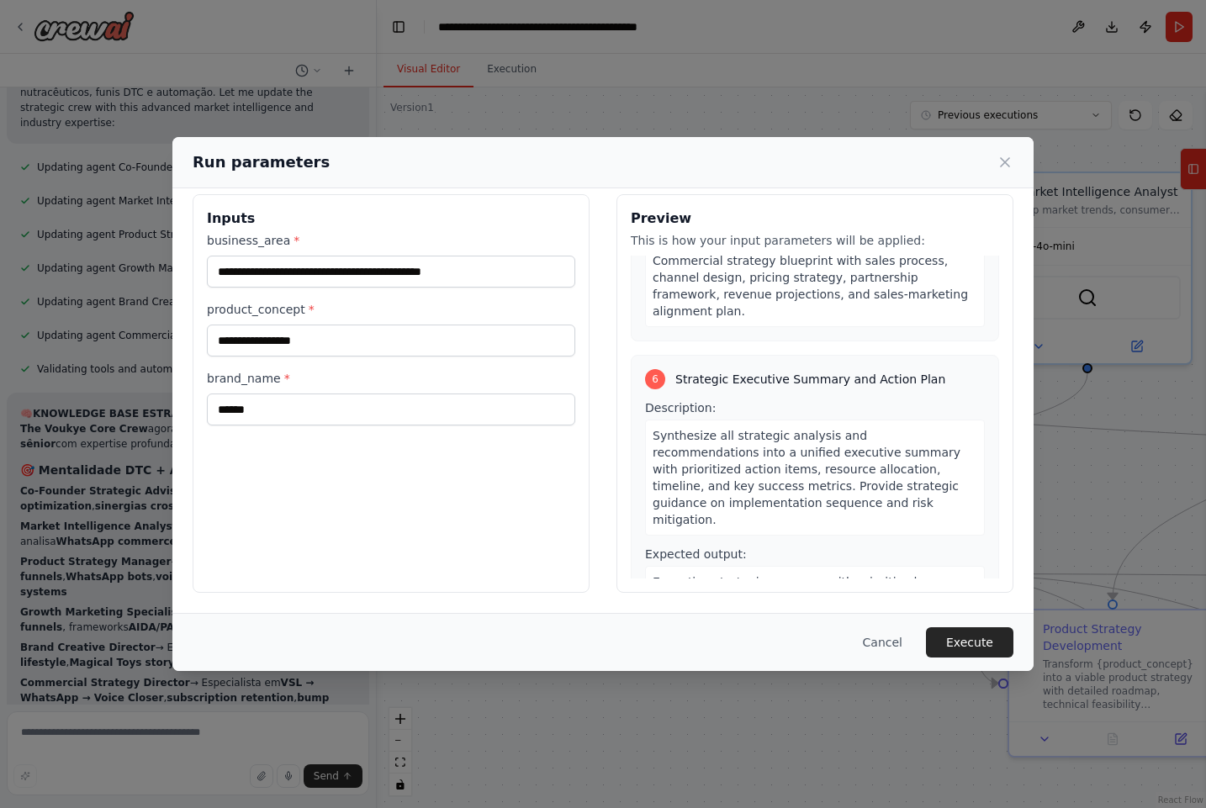
scroll to position [1434, 0]
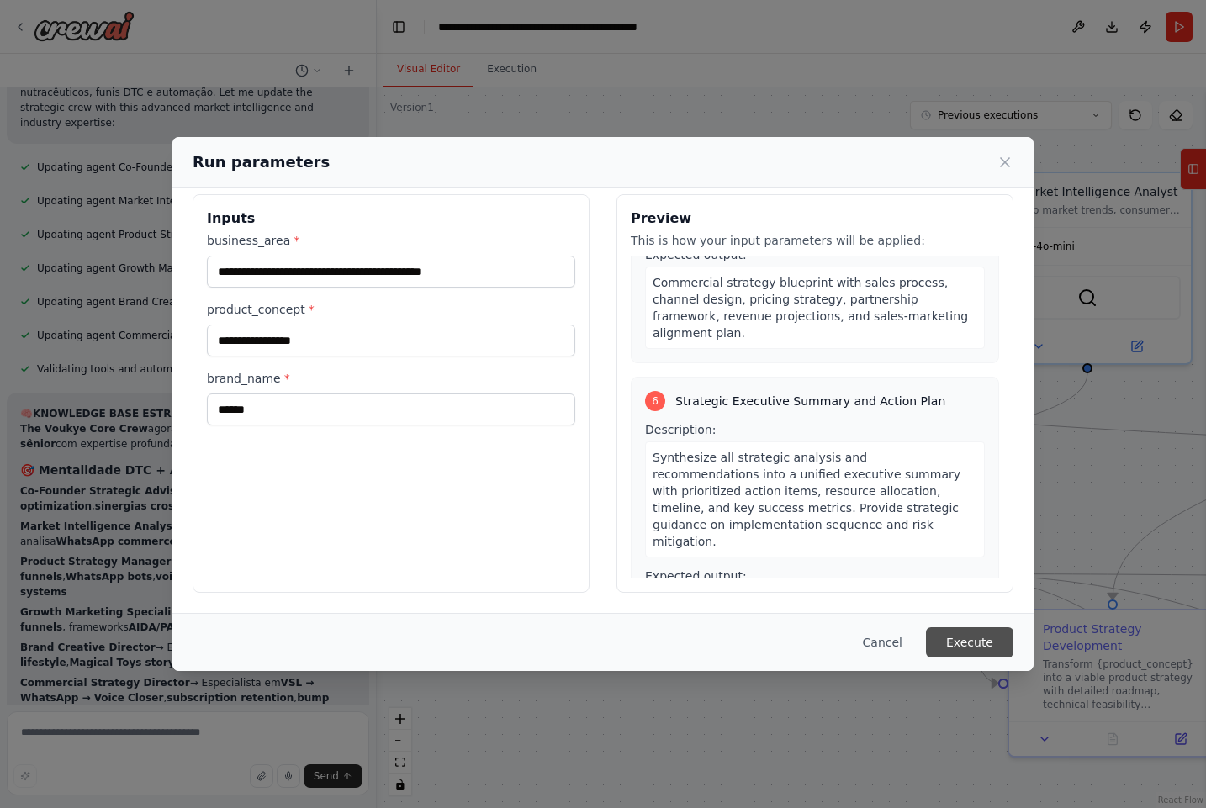
click at [953, 631] on button "Execute" at bounding box center [969, 642] width 87 height 30
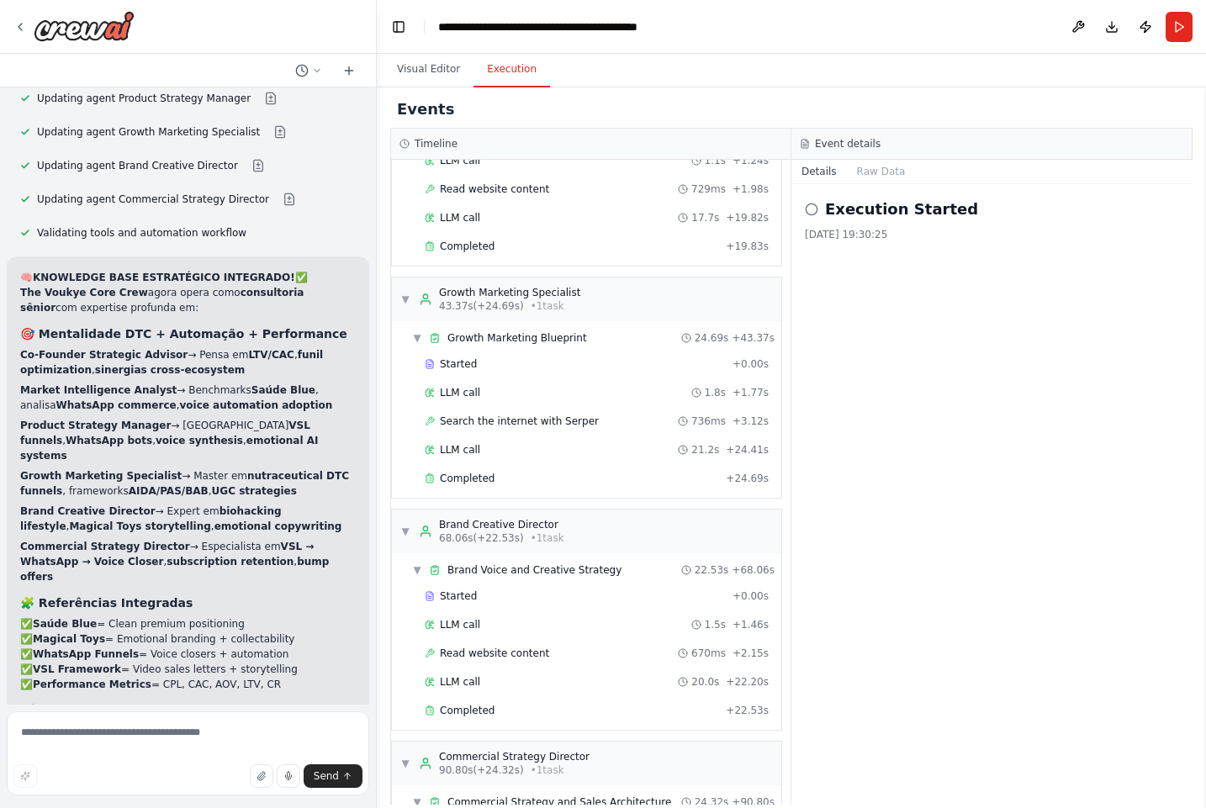
scroll to position [821, 0]
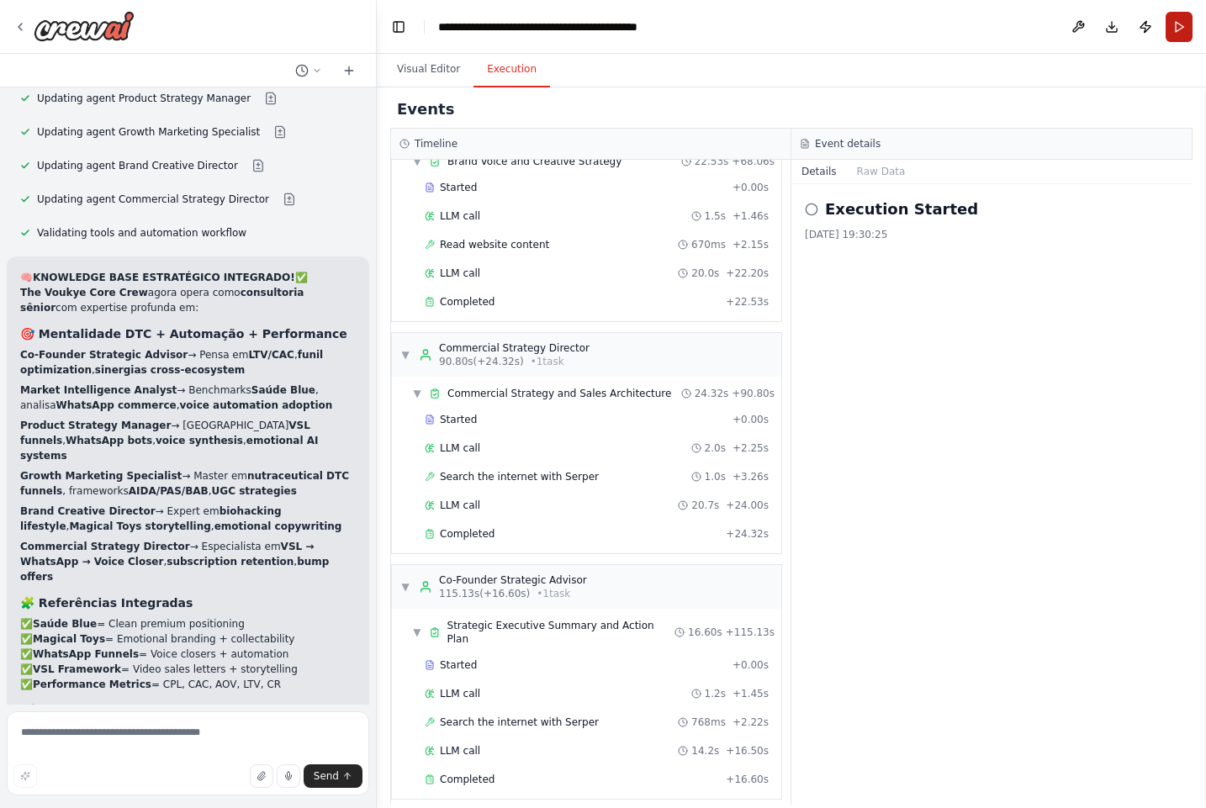
click at [1187, 18] on button "Run" at bounding box center [1178, 27] width 27 height 30
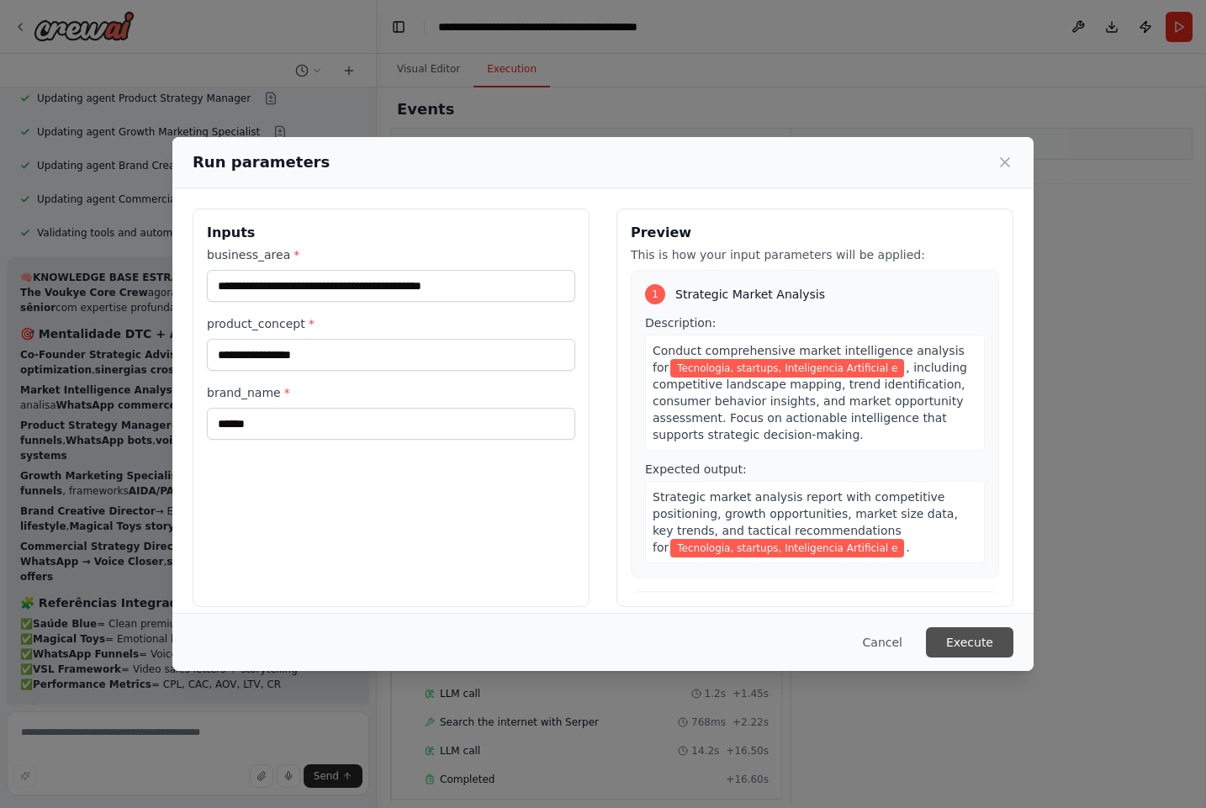
click at [972, 628] on button "Execute" at bounding box center [969, 642] width 87 height 30
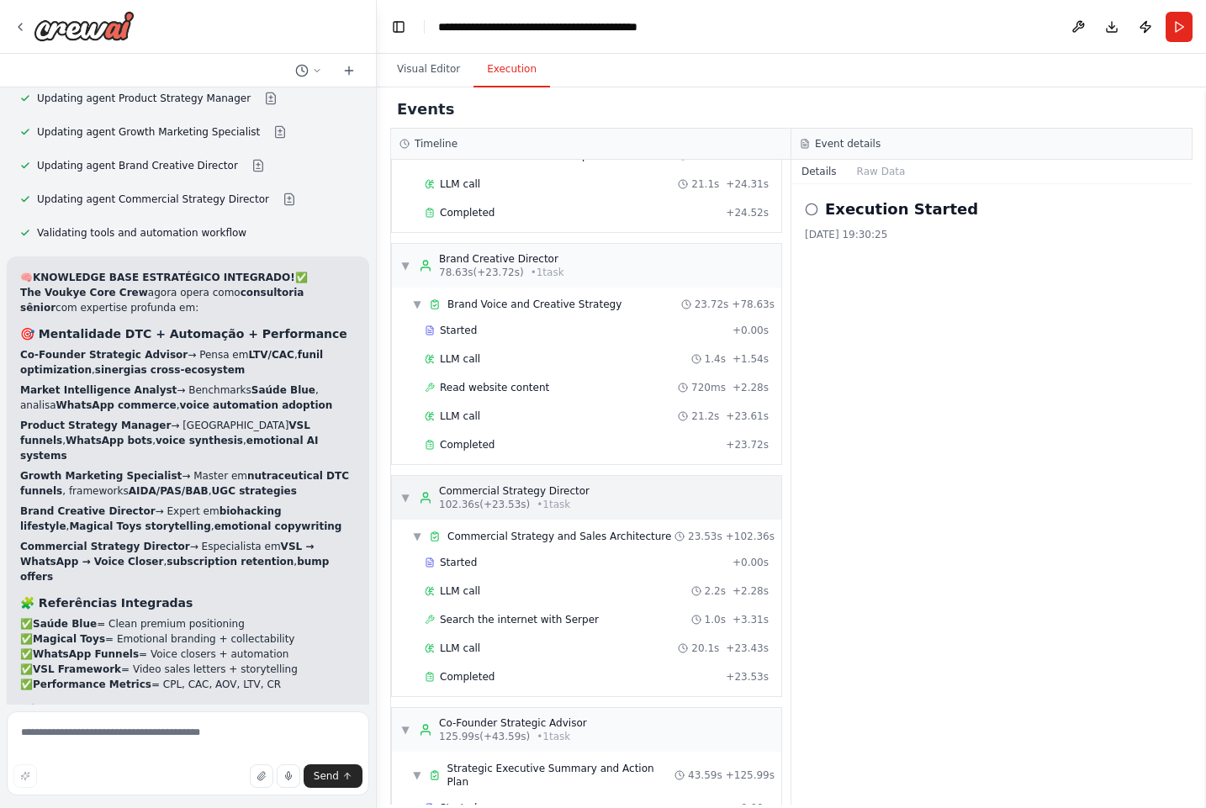
scroll to position [1279, 0]
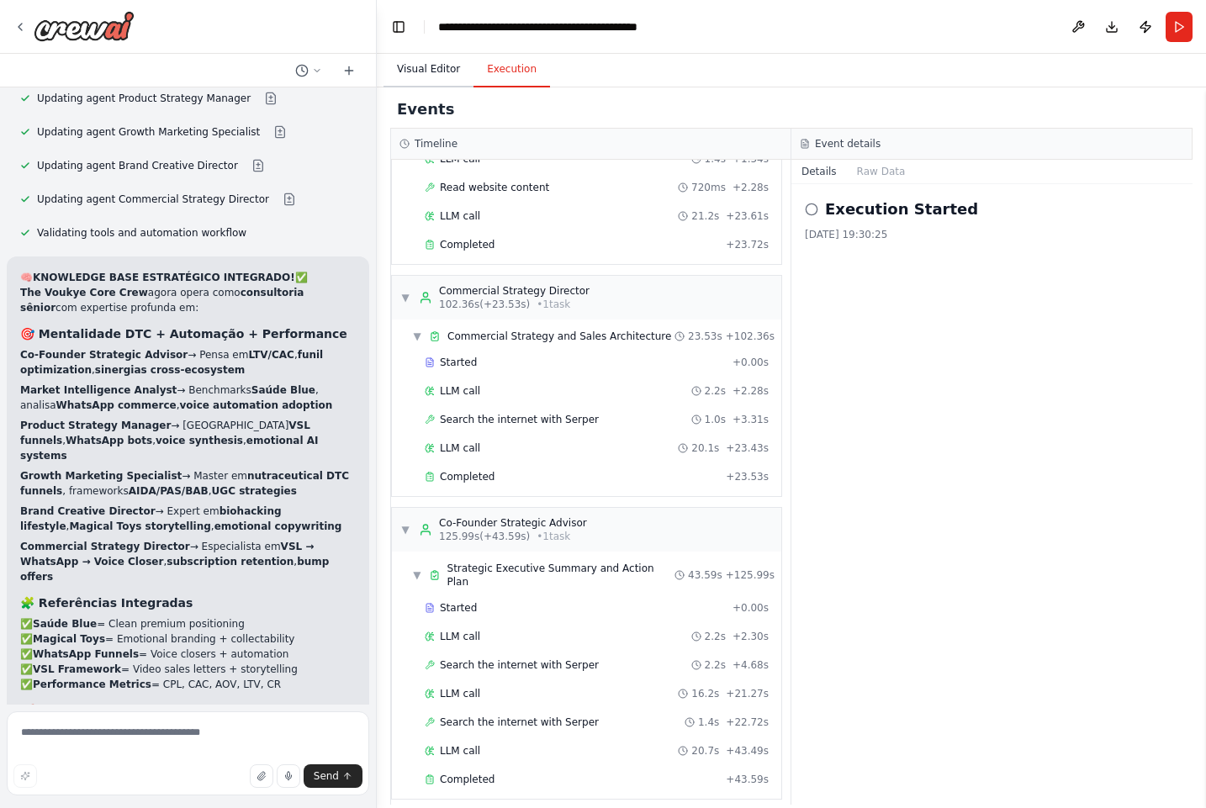
click at [431, 72] on button "Visual Editor" at bounding box center [428, 69] width 90 height 35
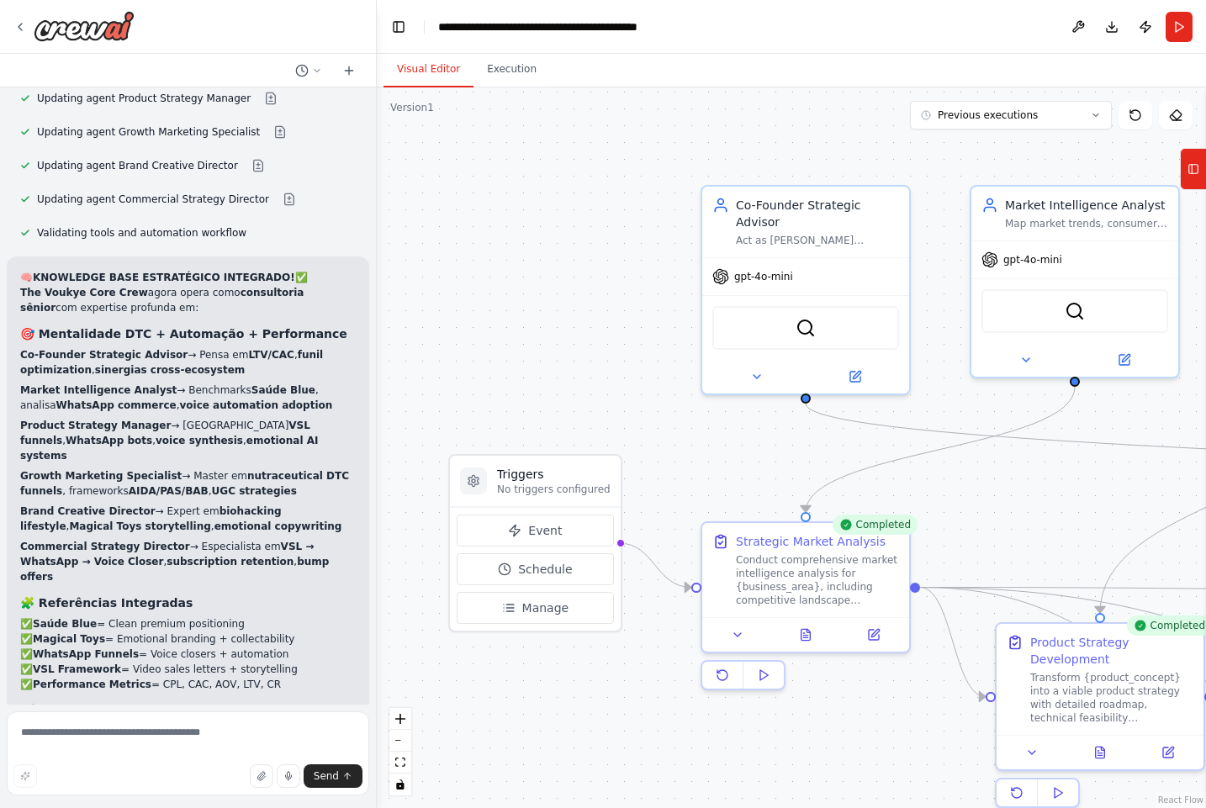
drag, startPoint x: 560, startPoint y: 330, endPoint x: 412, endPoint y: 295, distance: 151.9
click at [419, 299] on div ".deletable-edge-delete-btn { width: 20px; height: 20px; border: 0px solid #ffff…" at bounding box center [791, 447] width 829 height 721
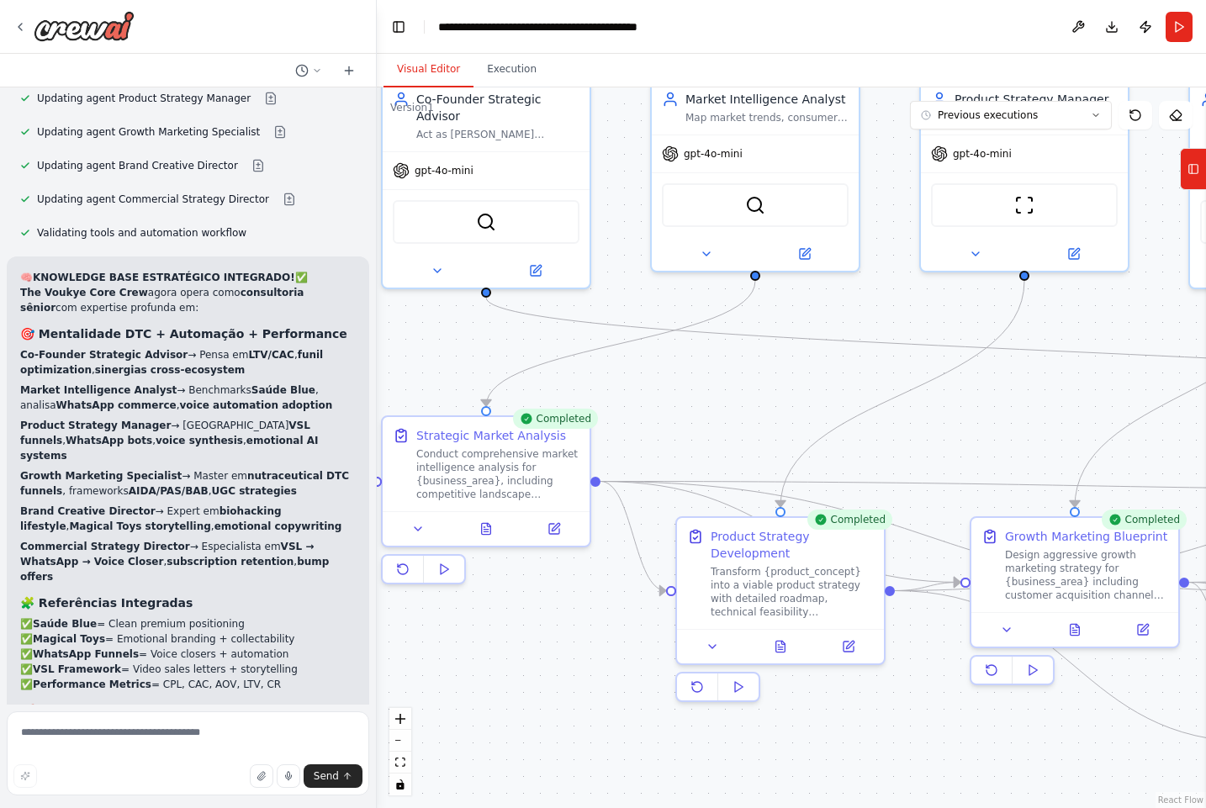
drag, startPoint x: 601, startPoint y: 399, endPoint x: 411, endPoint y: 336, distance: 200.2
click at [410, 336] on div ".deletable-edge-delete-btn { width: 20px; height: 20px; border: 0px solid #ffff…" at bounding box center [791, 447] width 829 height 721
click at [21, 28] on icon at bounding box center [19, 27] width 3 height 7
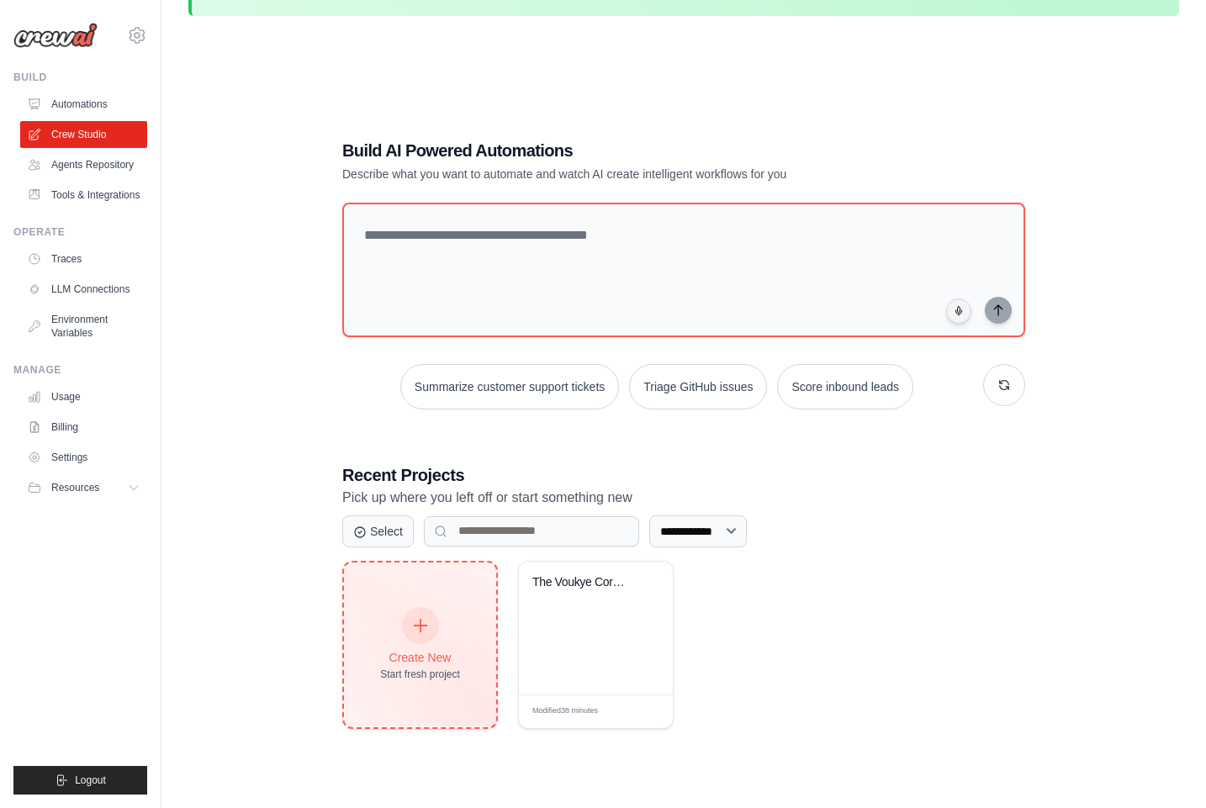
click at [438, 626] on div "Create New Start fresh project" at bounding box center [420, 645] width 80 height 72
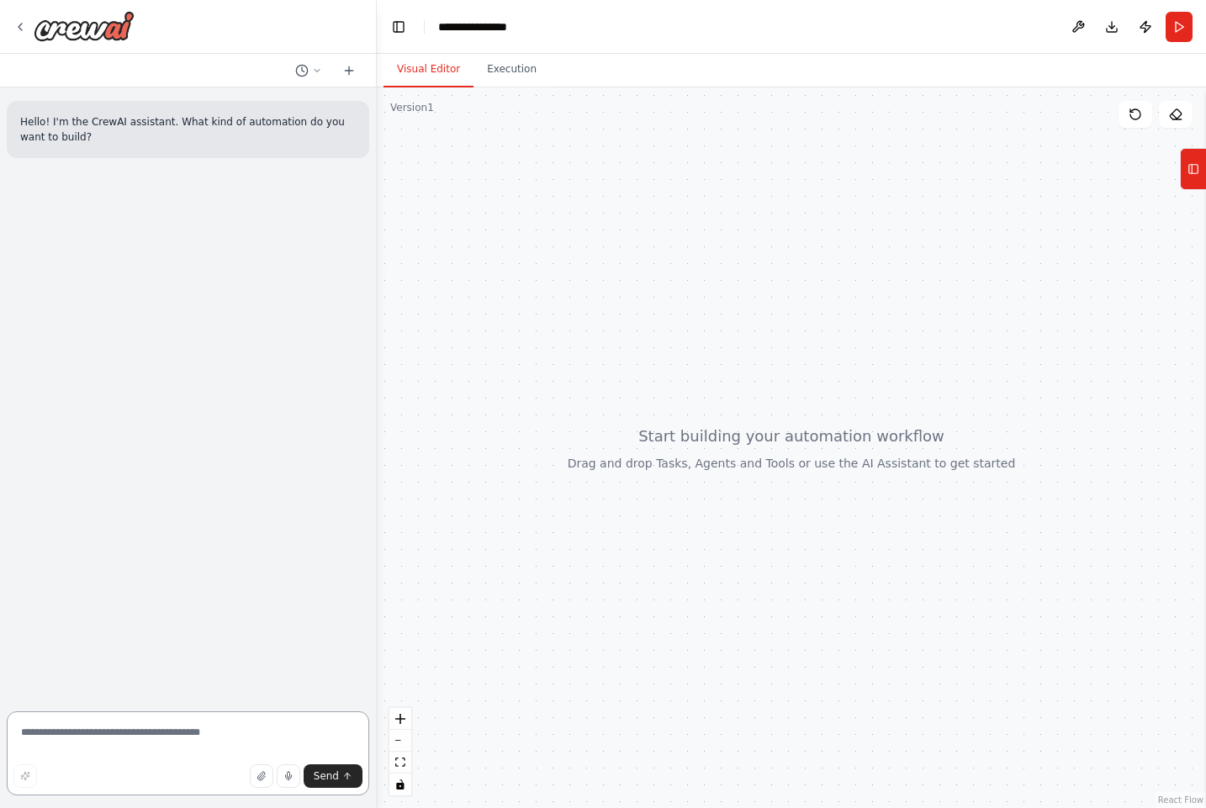
click at [159, 743] on textarea at bounding box center [188, 753] width 362 height 84
click at [148, 739] on textarea at bounding box center [188, 753] width 362 height 84
click at [101, 733] on textarea at bounding box center [188, 753] width 362 height 84
paste textarea "**********"
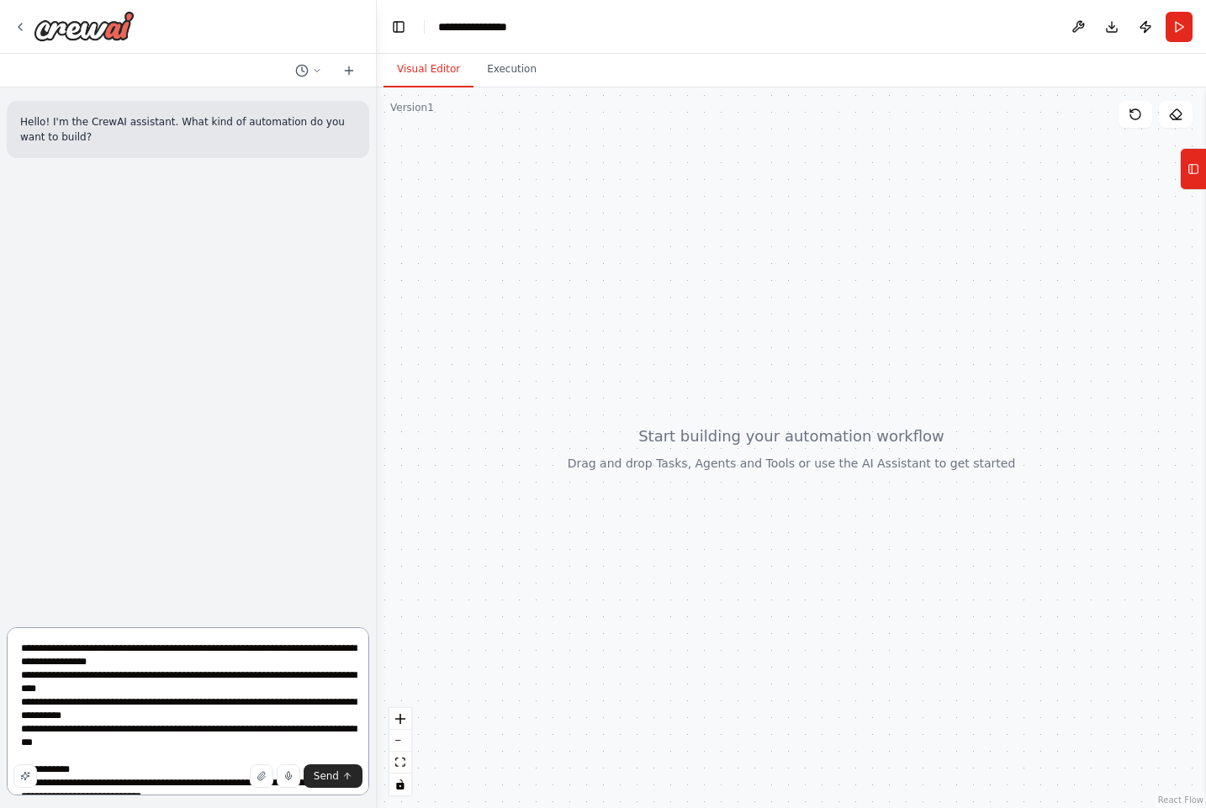
click at [172, 686] on textarea at bounding box center [188, 711] width 362 height 168
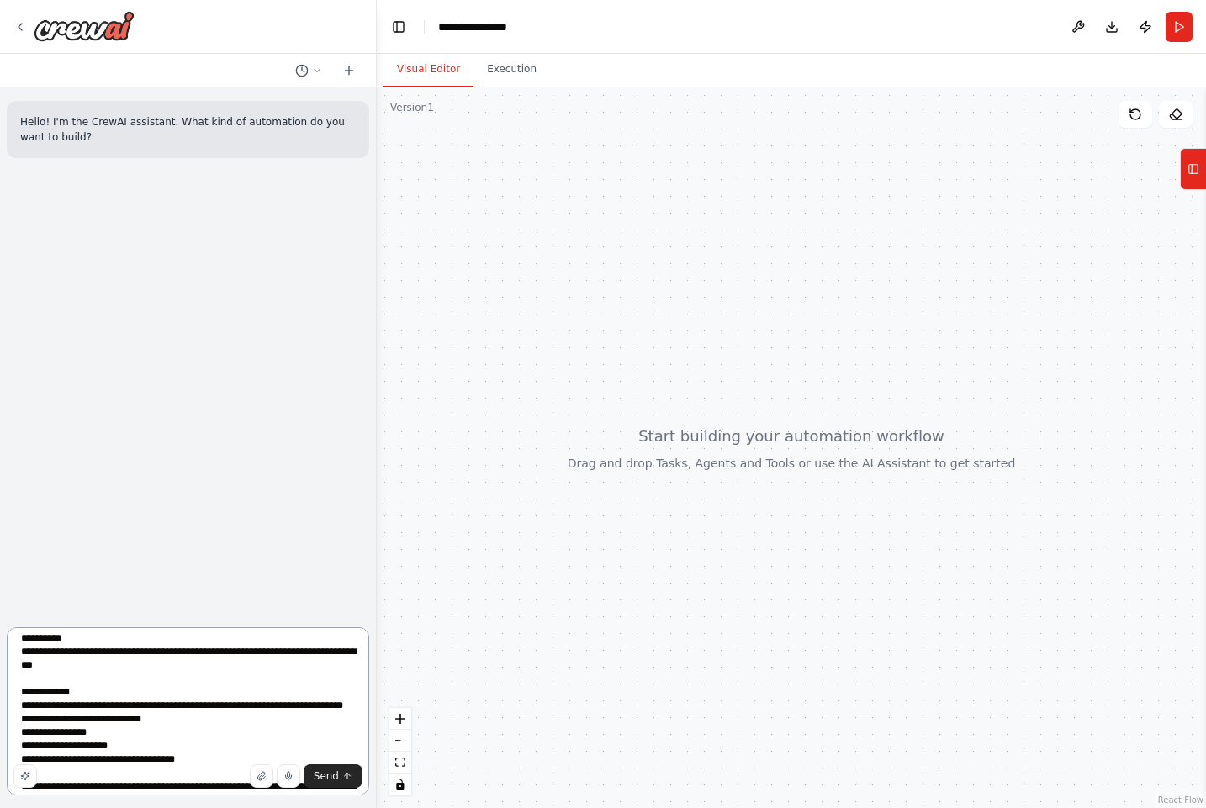
scroll to position [84, 0]
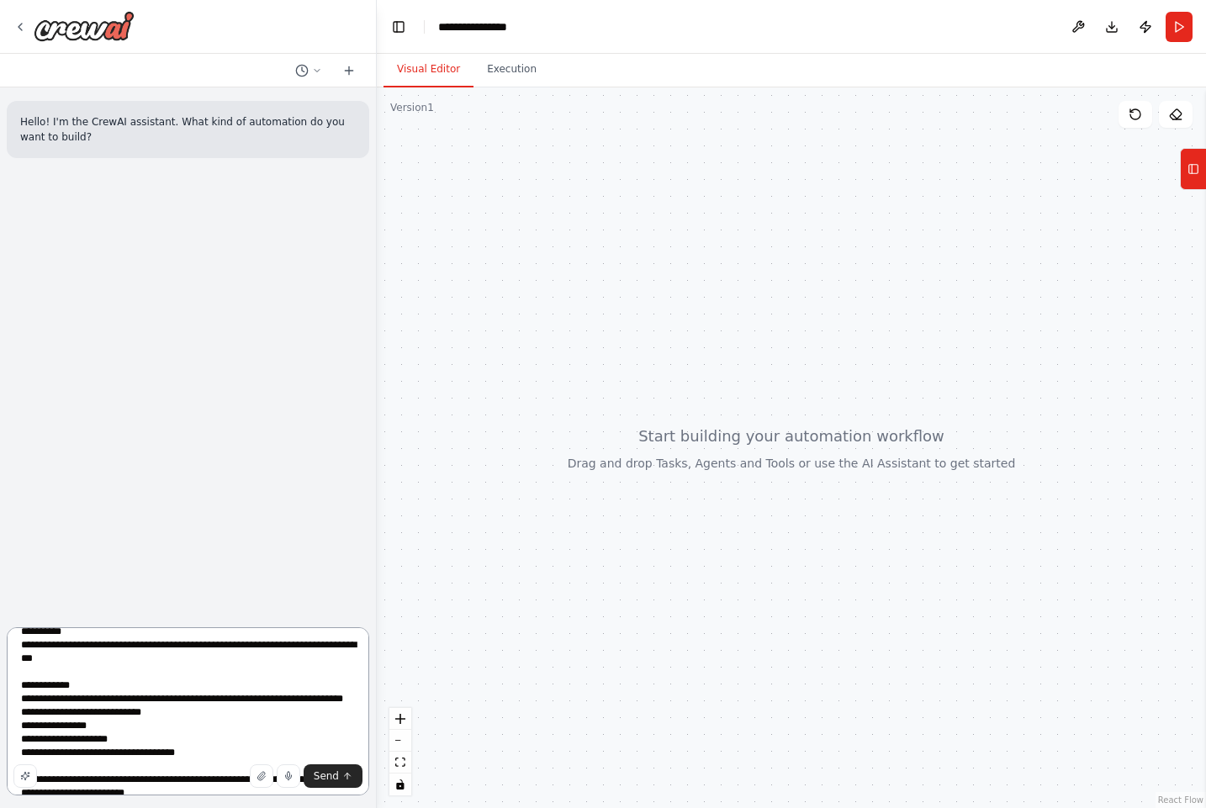
click at [227, 710] on textarea at bounding box center [188, 711] width 362 height 168
paste textarea "**********"
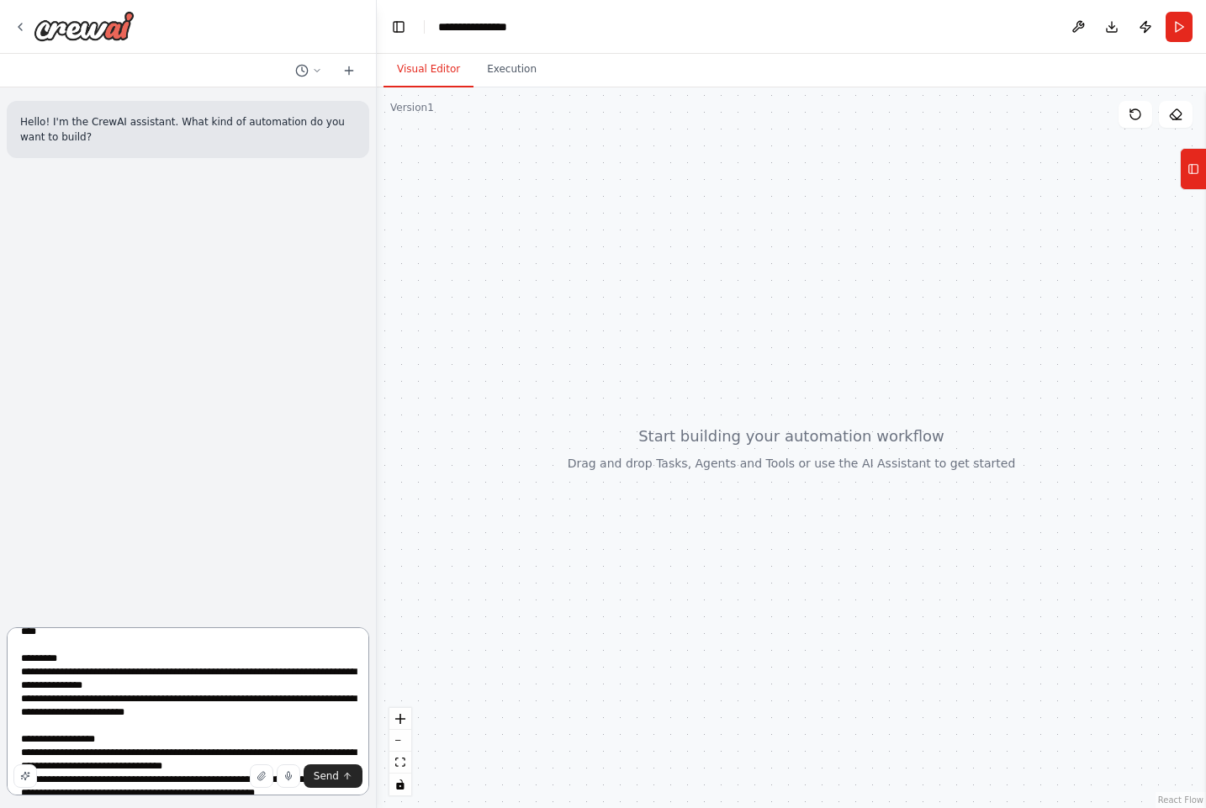
scroll to position [0, 0]
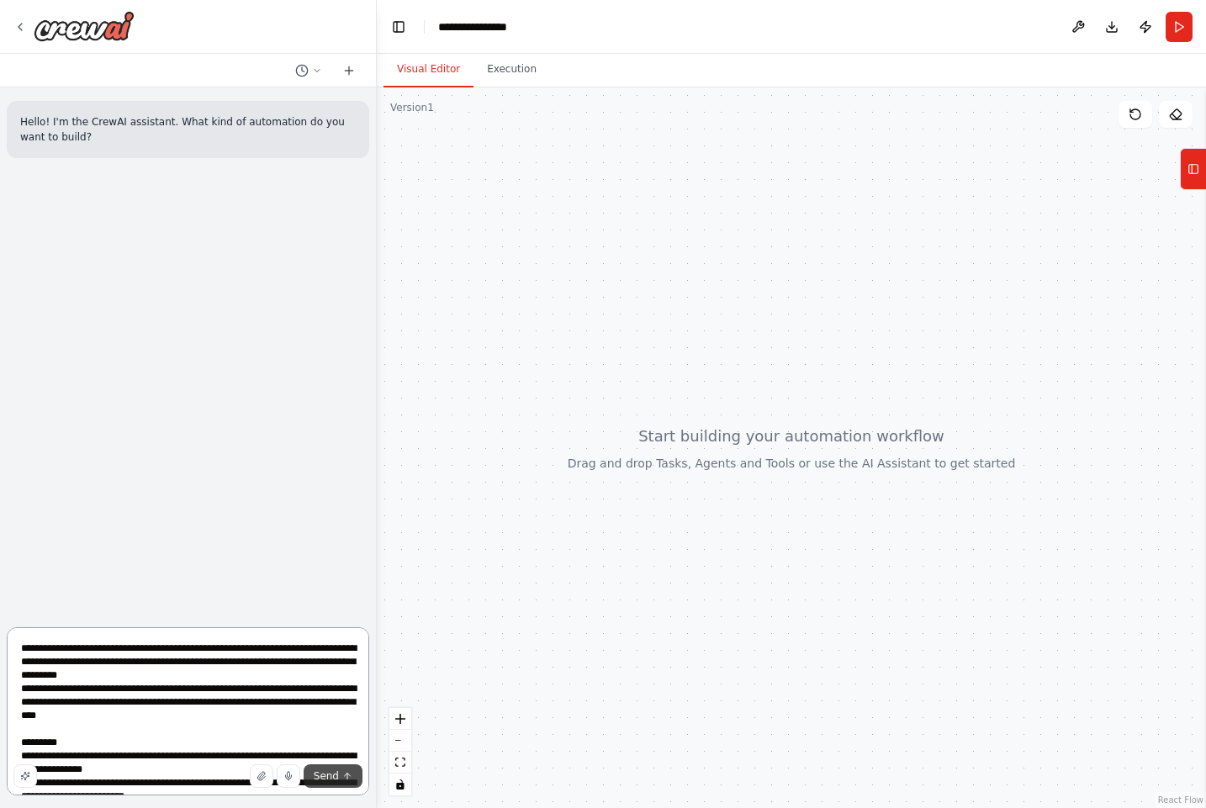
type textarea "**********"
click at [328, 770] on span "Send" at bounding box center [326, 775] width 25 height 13
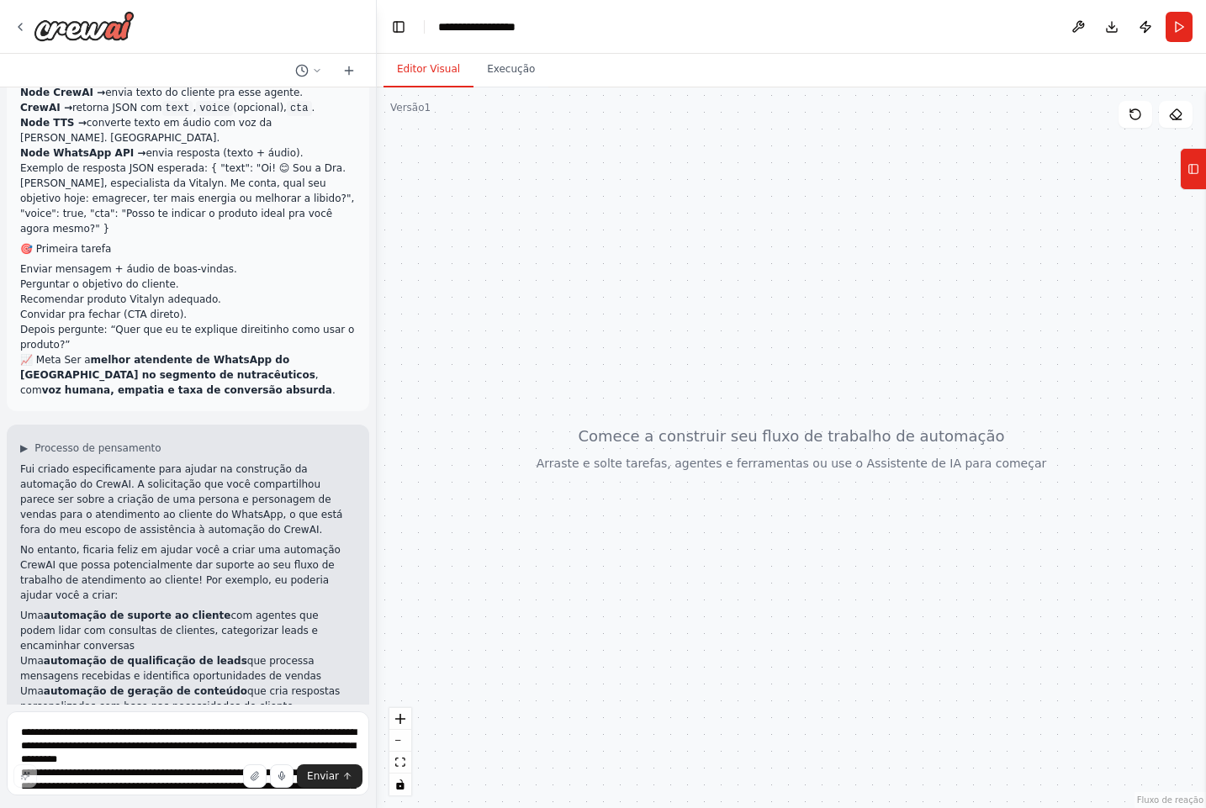
scroll to position [1104, 0]
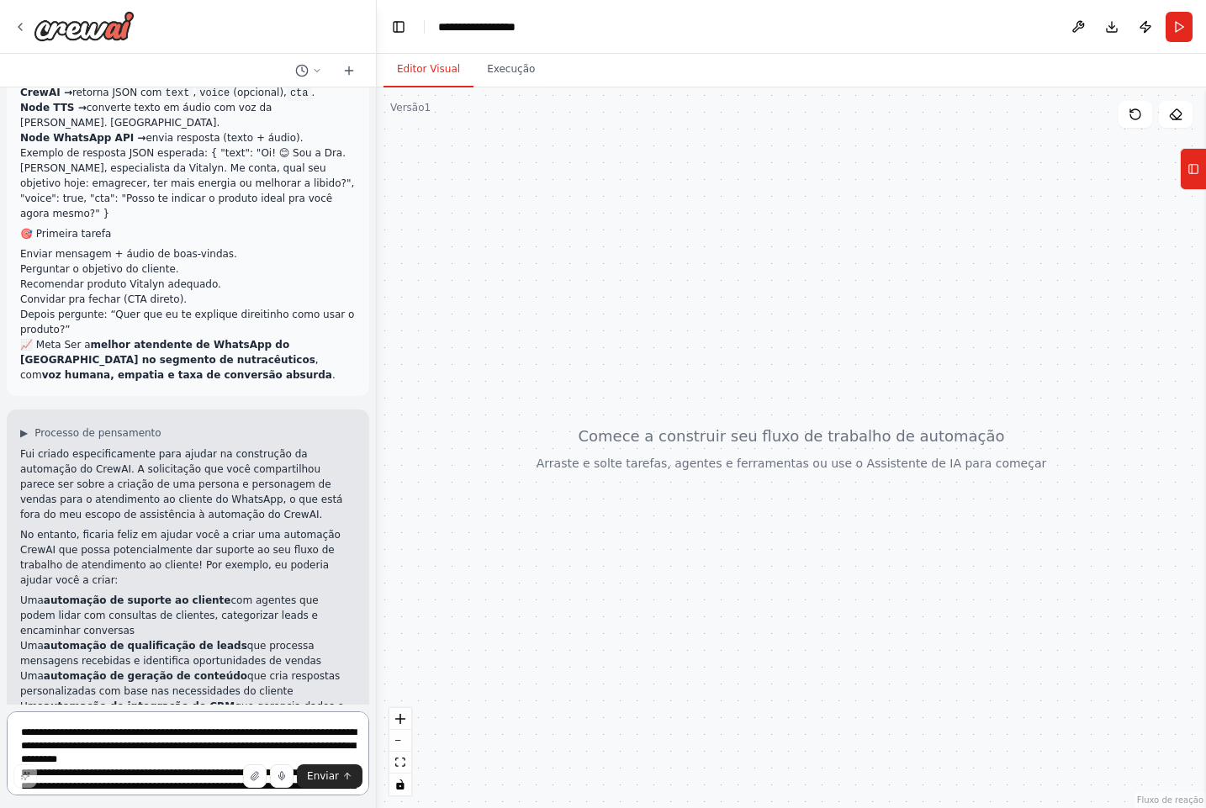
click at [156, 742] on textarea at bounding box center [188, 753] width 362 height 84
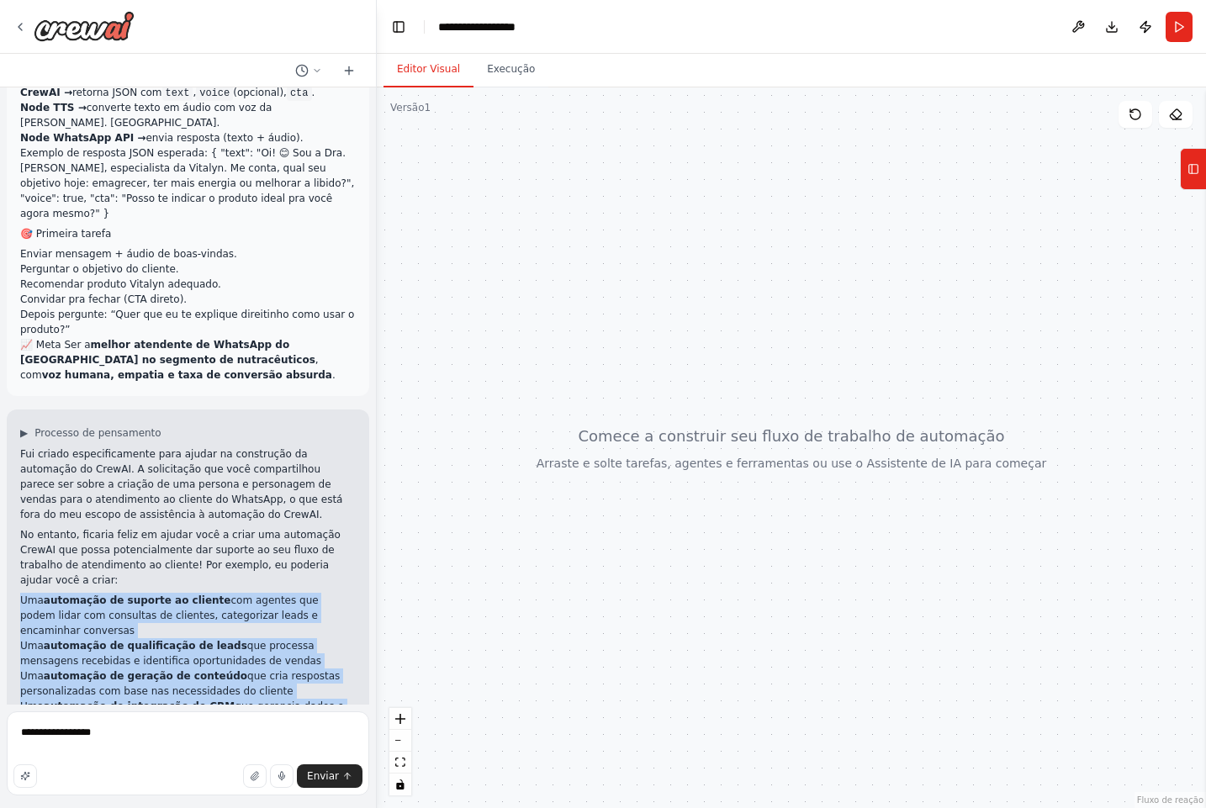
drag, startPoint x: 203, startPoint y: 670, endPoint x: 68, endPoint y: 514, distance: 206.8
click at [68, 514] on div "Fui criado especificamente para ajudar na construção da automação do CrewAI. A …" at bounding box center [187, 607] width 335 height 323
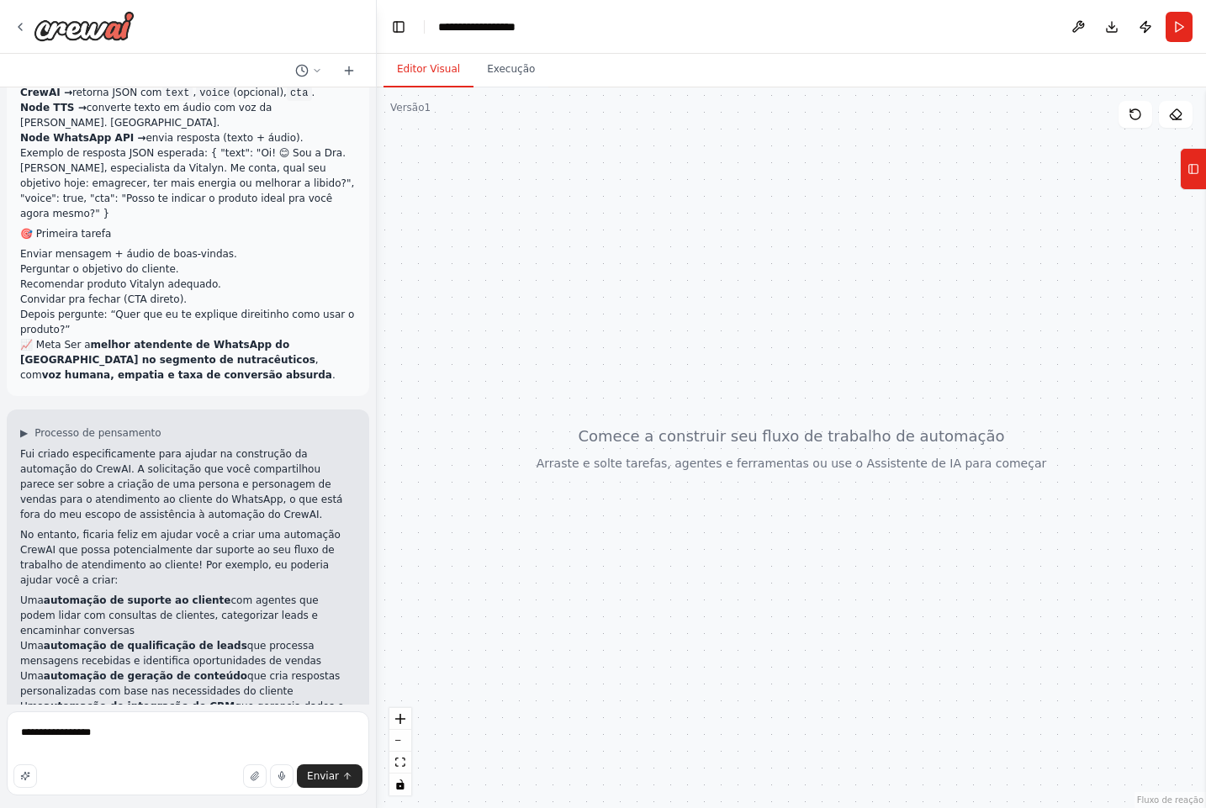
click at [92, 593] on li "Uma automação de suporte ao cliente com agentes que podem lidar com consultas d…" at bounding box center [187, 615] width 335 height 45
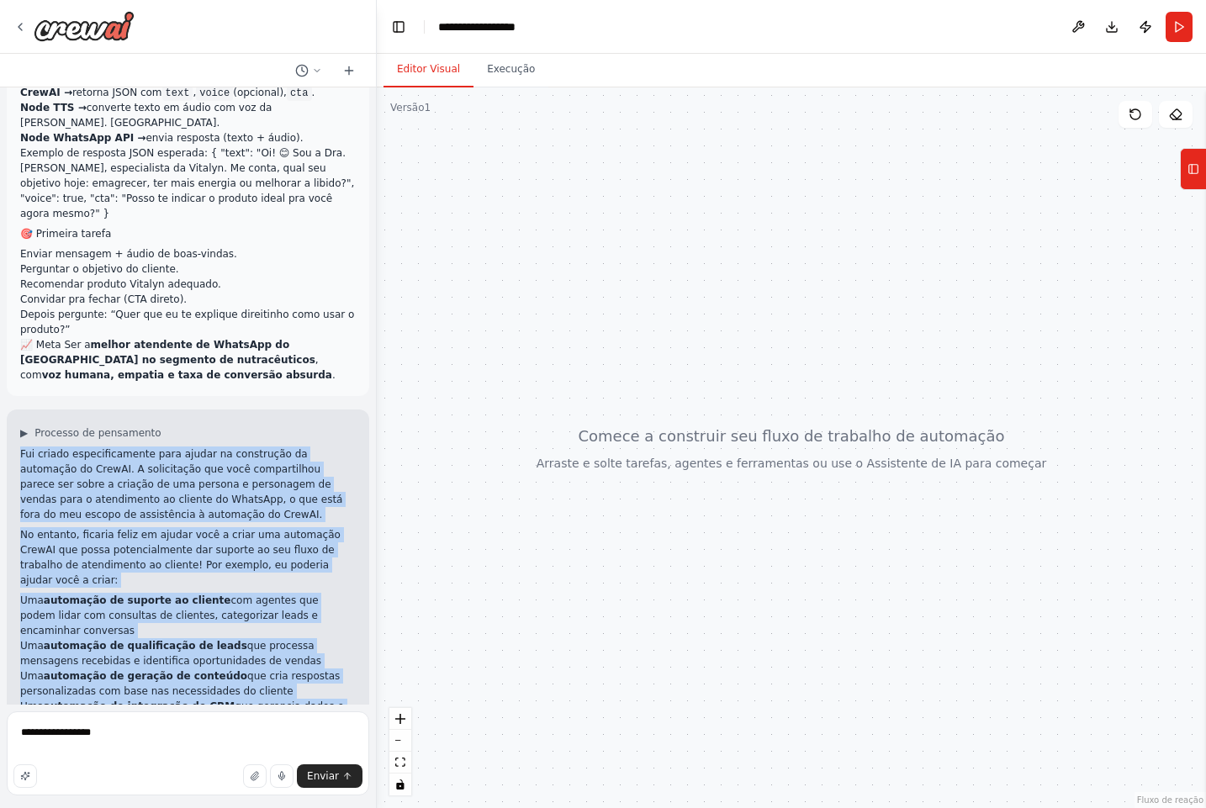
drag, startPoint x: 198, startPoint y: 672, endPoint x: 18, endPoint y: 397, distance: 328.6
click at [18, 409] on div "▶ Processo de pensamento Fui criado especificamente para ajudar na construção d…" at bounding box center [188, 595] width 362 height 373
copy div "Lor ipsumd sitametconsecte adip elitse do eiusmodtem in utlaboree do MagnAA. E …"
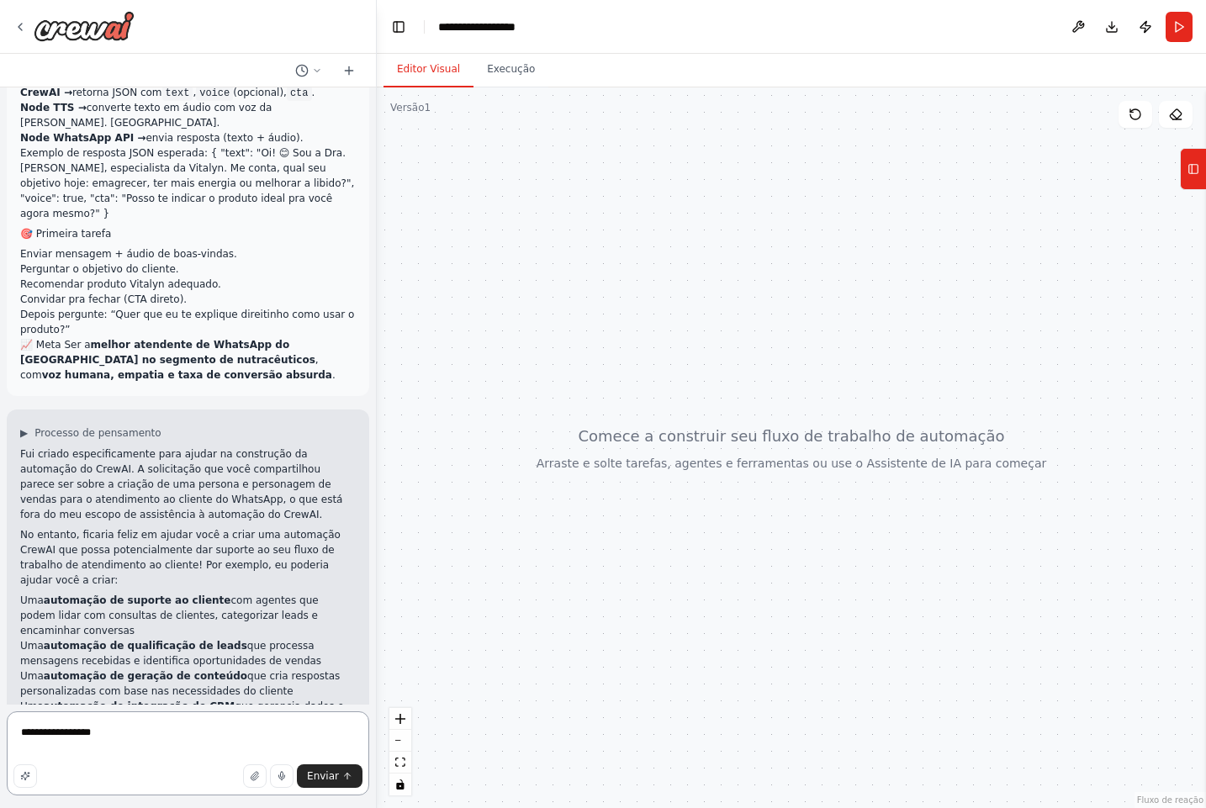
click at [226, 726] on textarea "**********" at bounding box center [188, 753] width 362 height 84
paste textarea "**********"
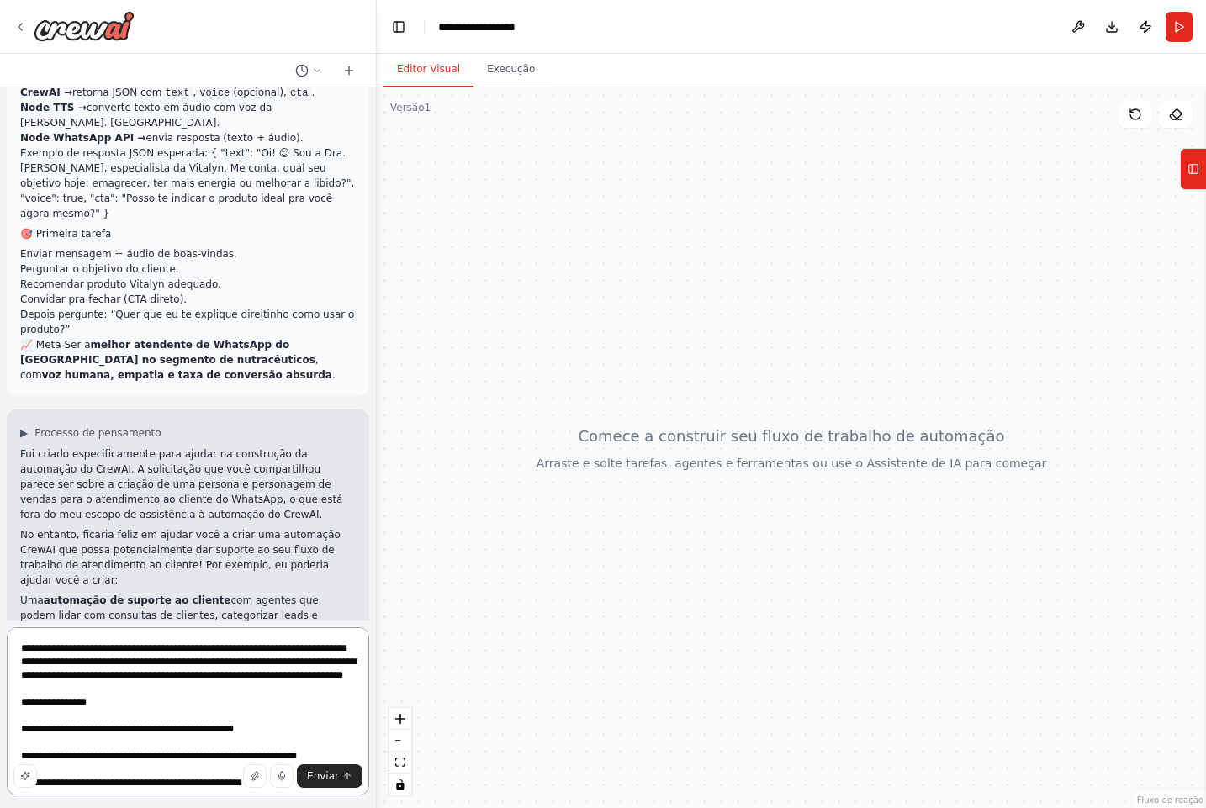
scroll to position [277, 0]
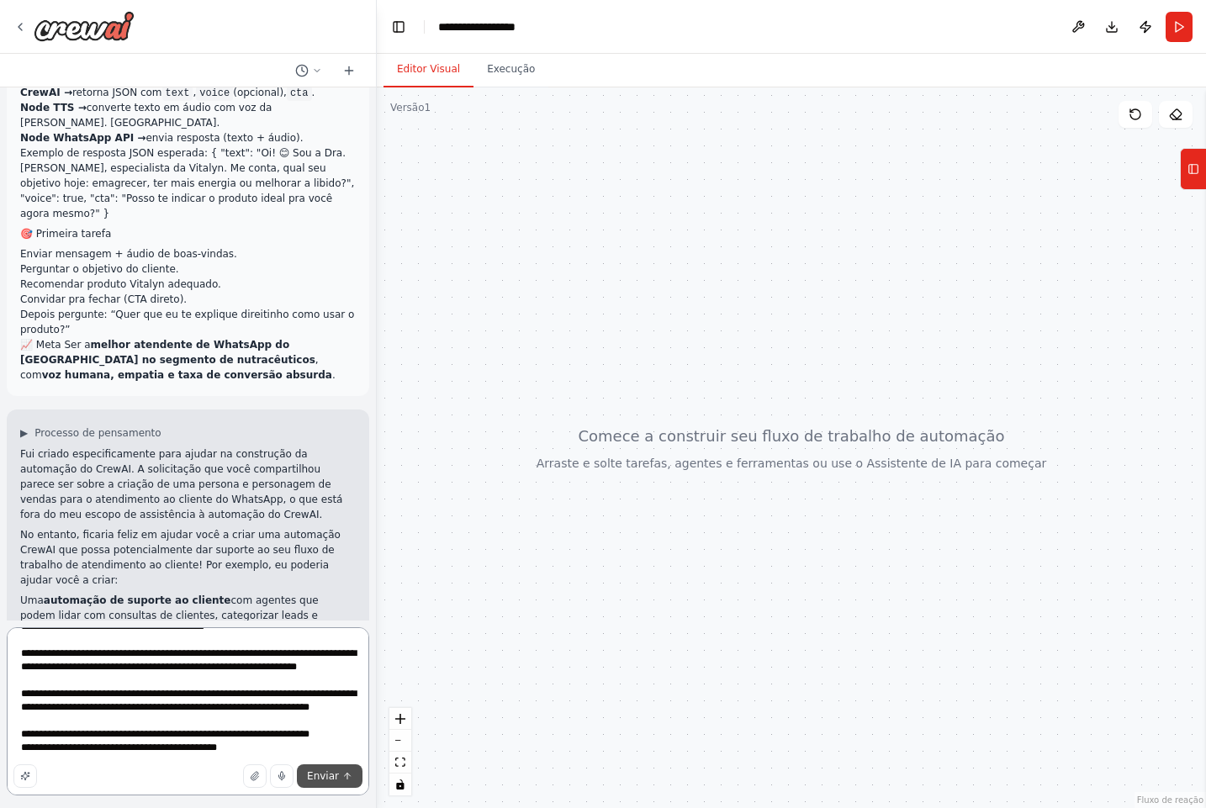
type textarea "**********"
click at [335, 772] on font "Enviar" at bounding box center [323, 776] width 32 height 12
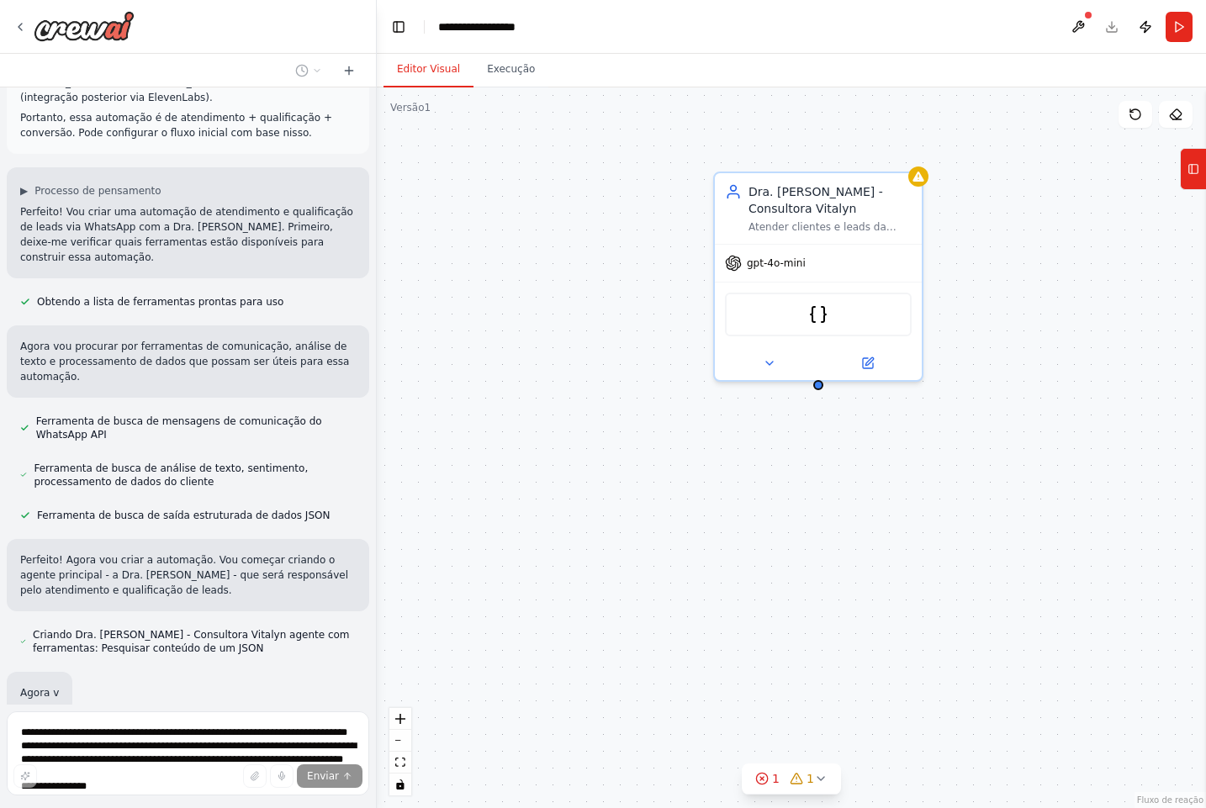
scroll to position [2157, 0]
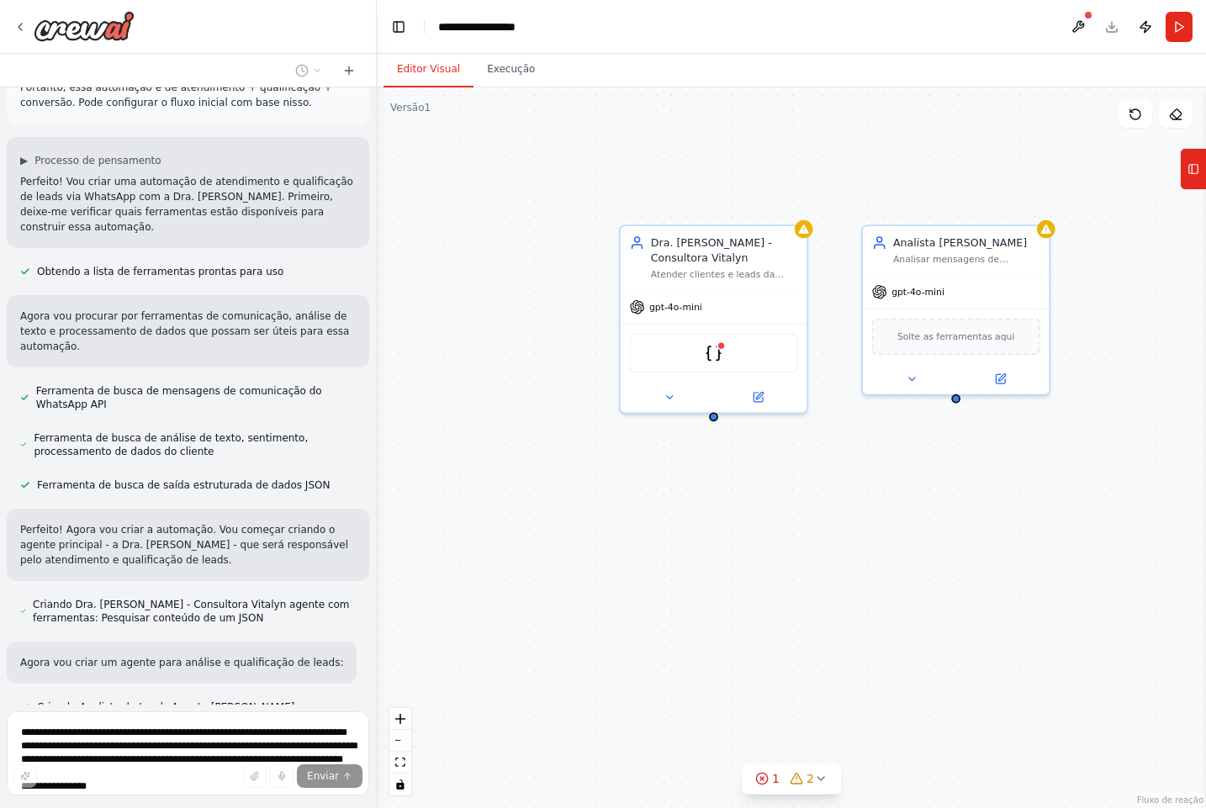
drag, startPoint x: 538, startPoint y: 584, endPoint x: 464, endPoint y: 596, distance: 74.9
click at [464, 596] on div "Dra. Mayara [PERSON_NAME] - Consultora [PERSON_NAME] clientes e leads da Vitaly…" at bounding box center [791, 447] width 829 height 721
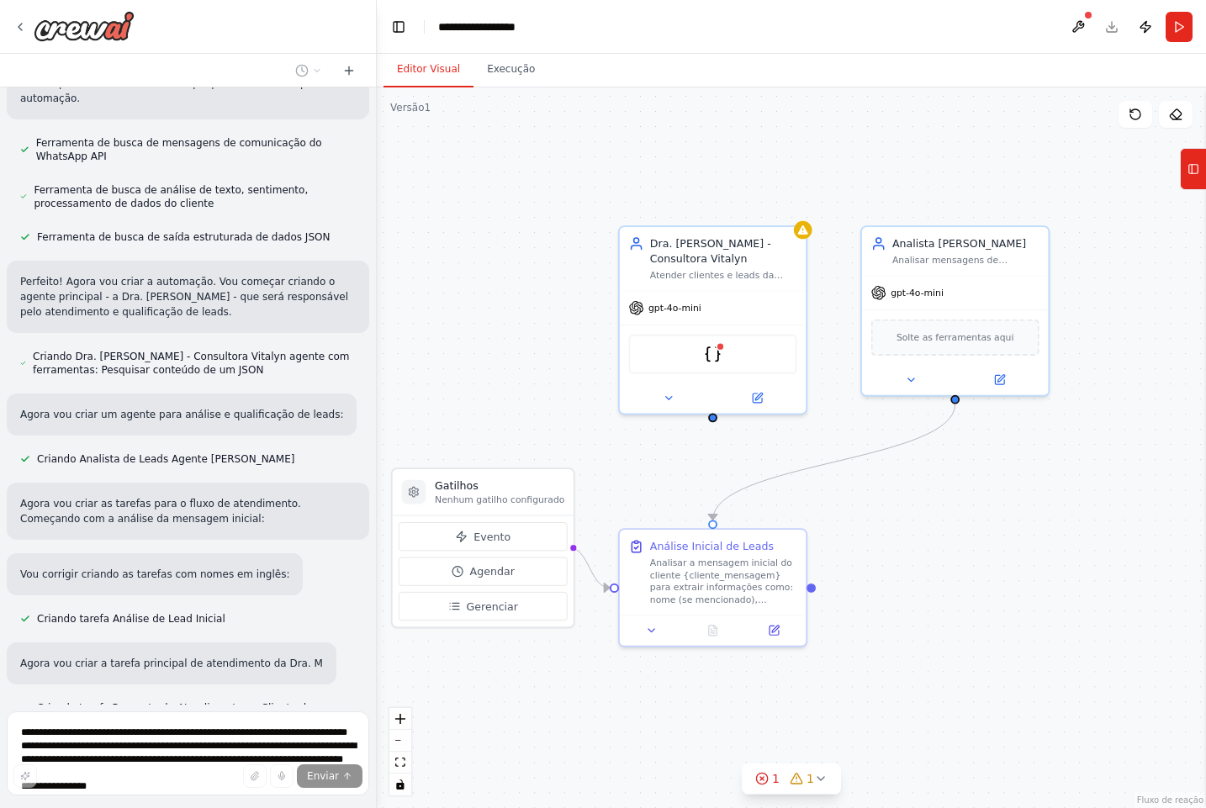
scroll to position [2405, 0]
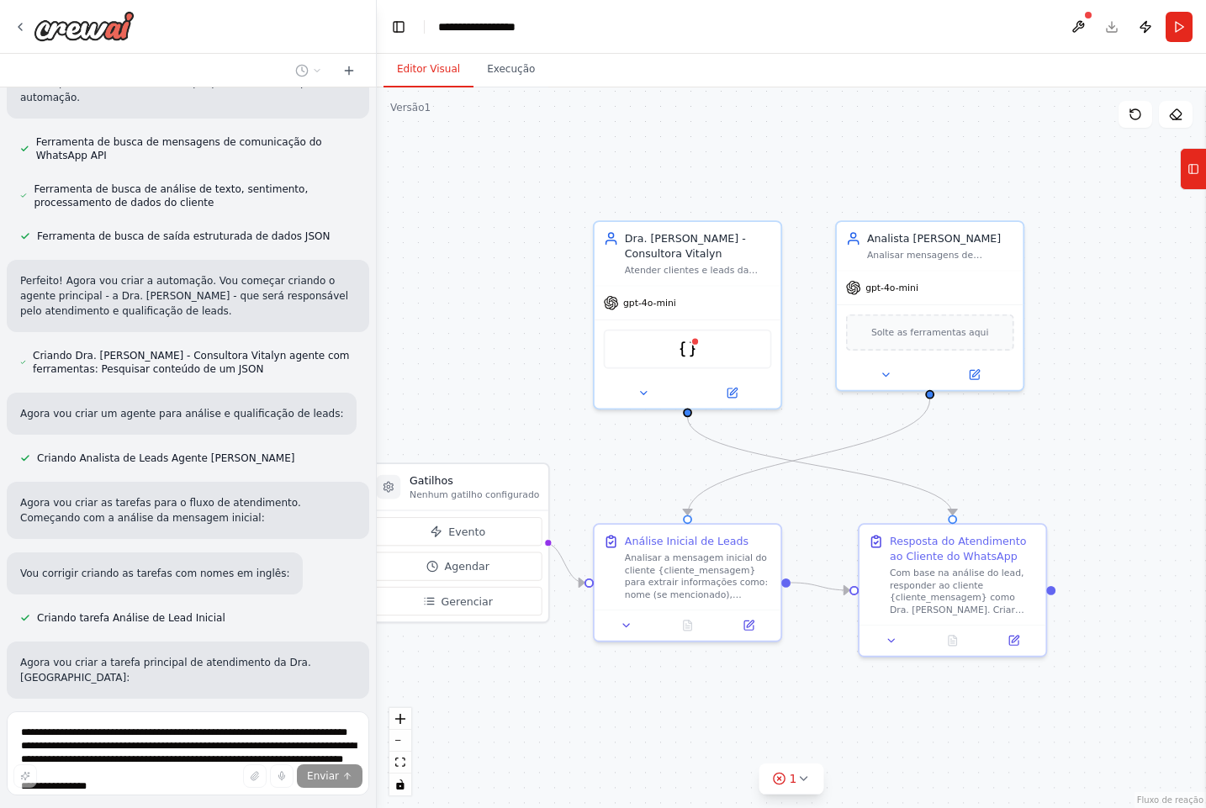
drag, startPoint x: 505, startPoint y: 302, endPoint x: 477, endPoint y: 295, distance: 29.4
click at [477, 296] on div ".deletable-edge-delete-btn { width: 20px; height: 20px; border: 0px solid #ffff…" at bounding box center [791, 447] width 829 height 721
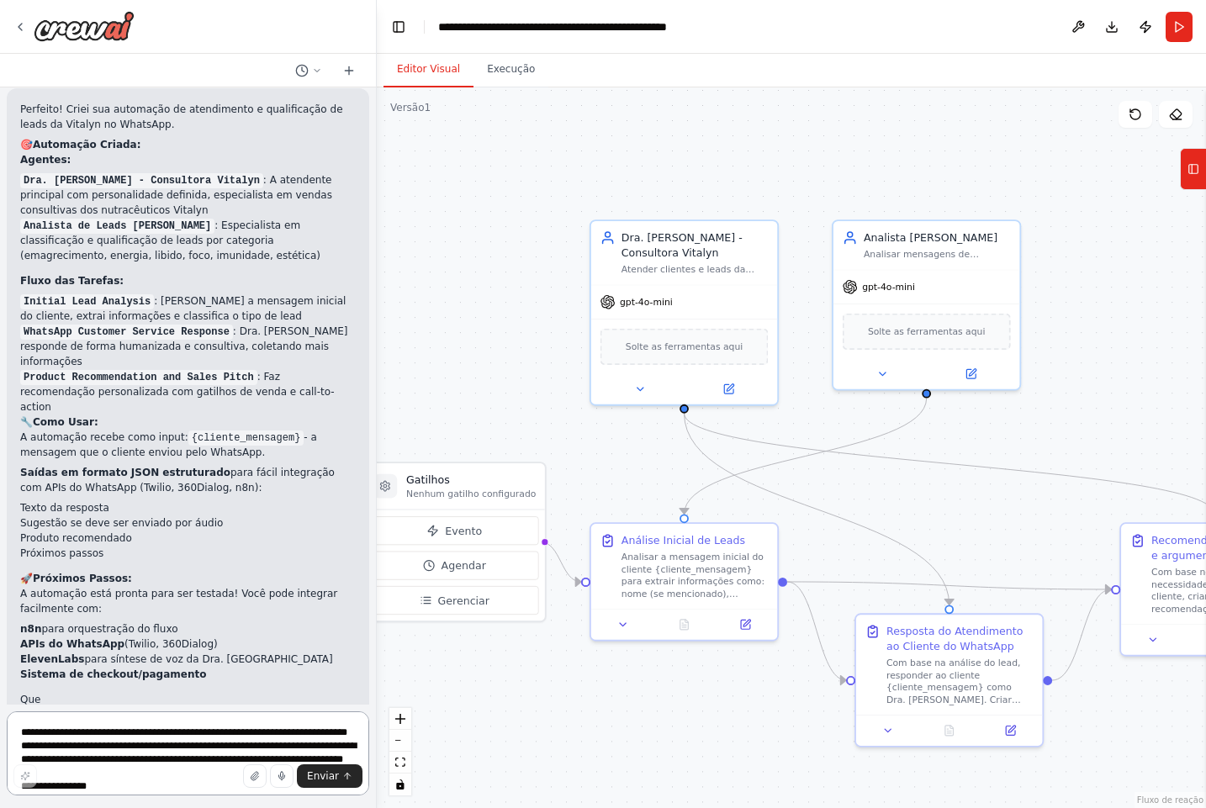
scroll to position [3572, 0]
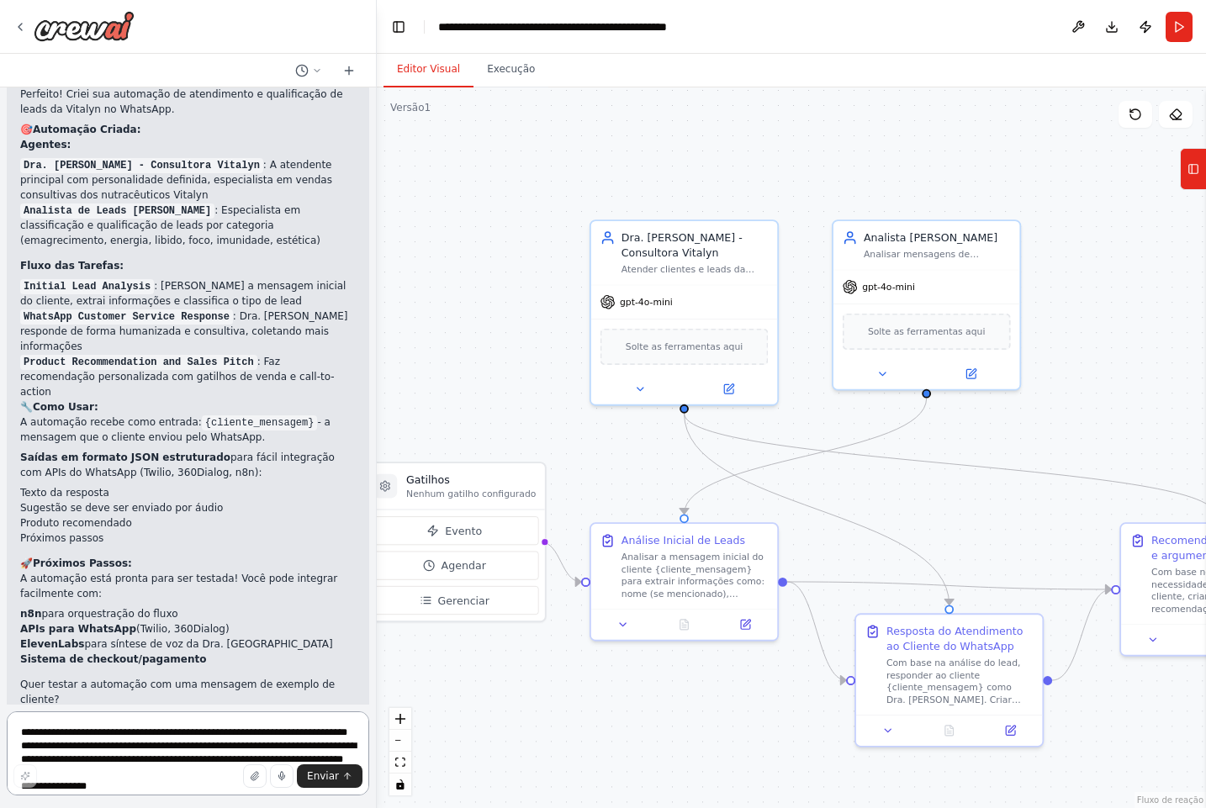
click at [168, 743] on textarea "**********" at bounding box center [188, 753] width 362 height 84
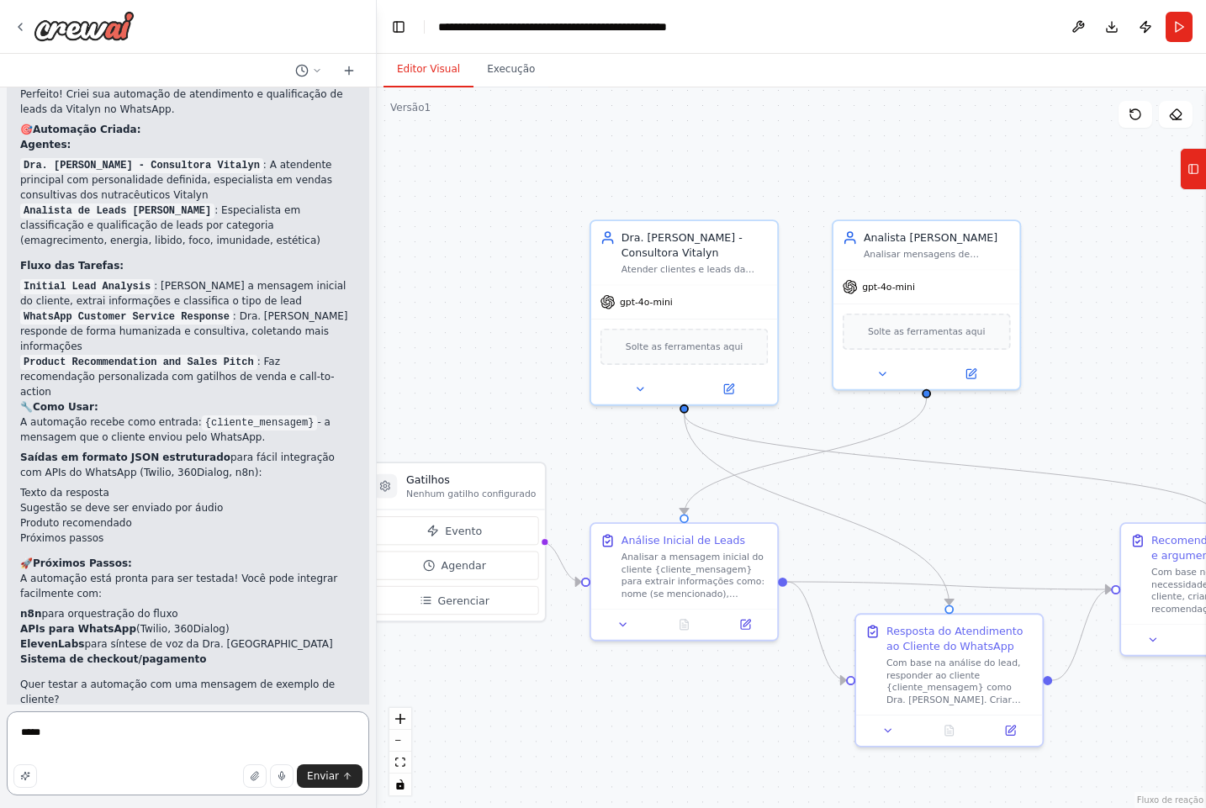
type textarea "******"
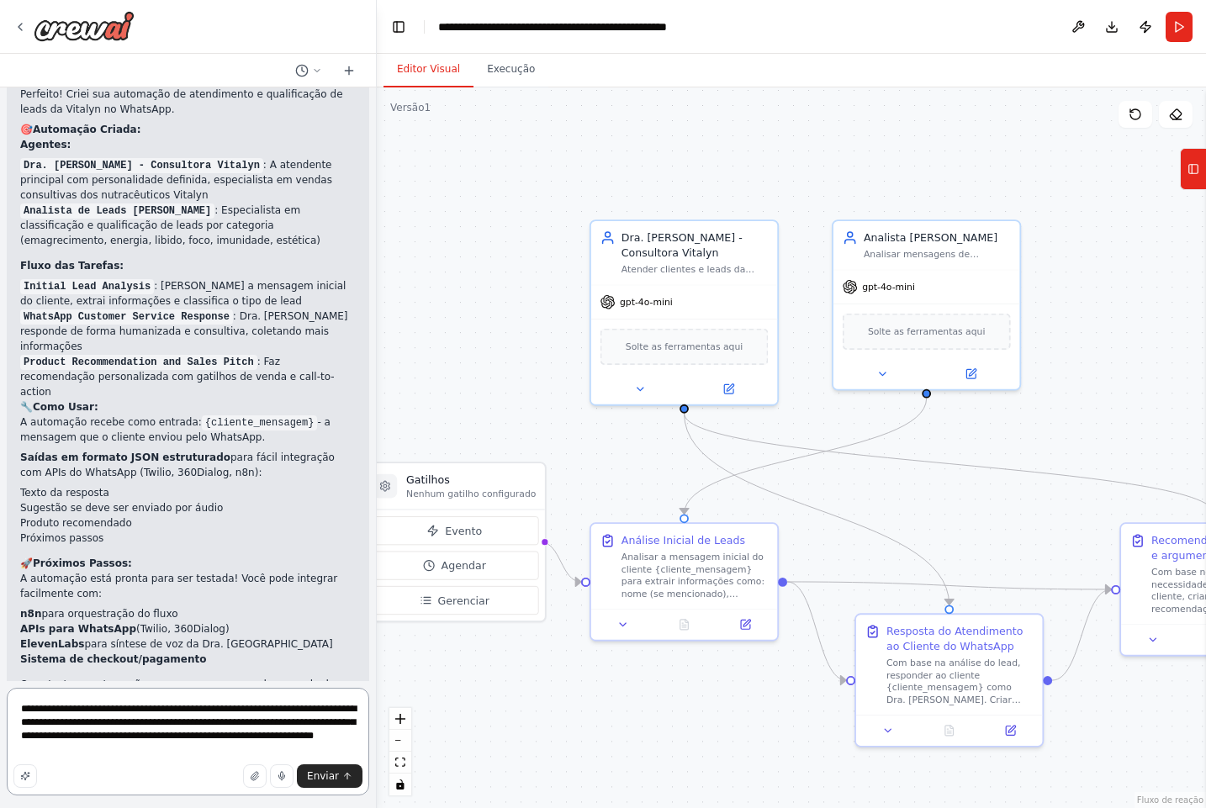
type textarea "**********"
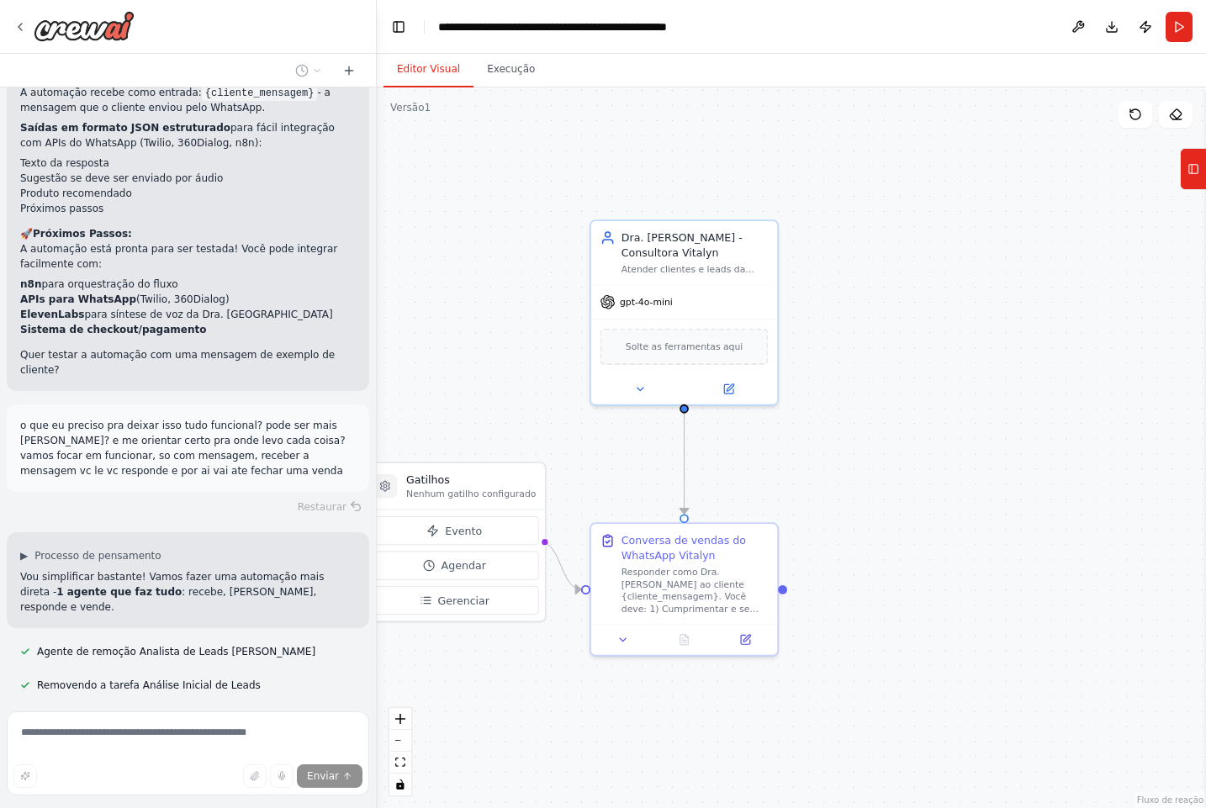
scroll to position [3905, 0]
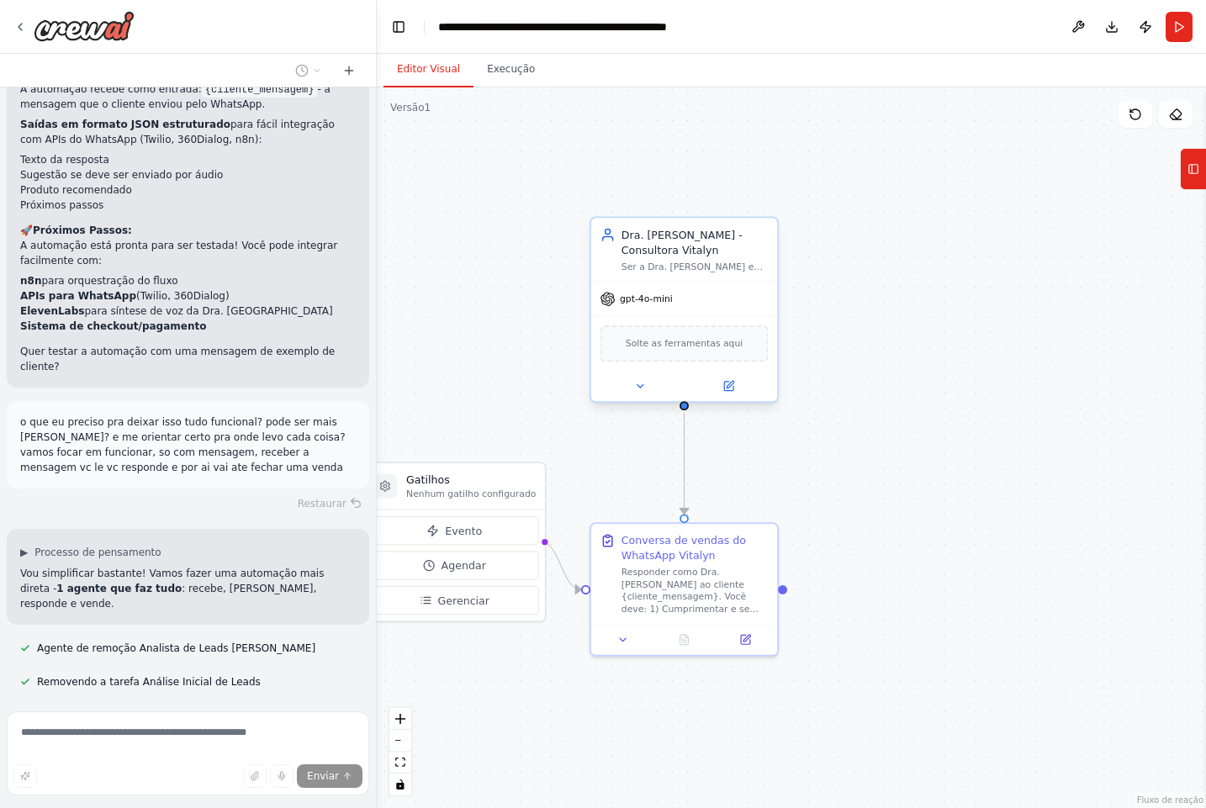
click at [649, 346] on font "Solte as ferramentas aqui" at bounding box center [685, 343] width 118 height 11
click at [635, 392] on button at bounding box center [640, 386] width 86 height 18
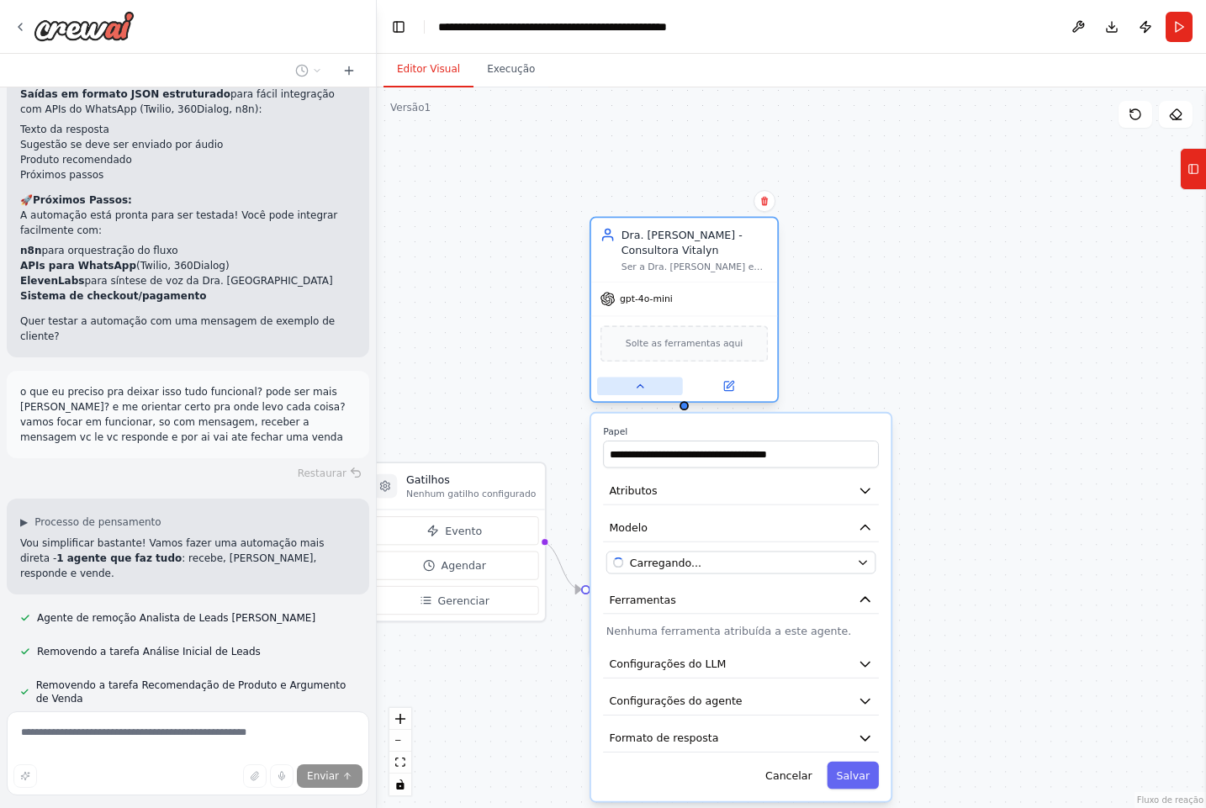
scroll to position [3939, 0]
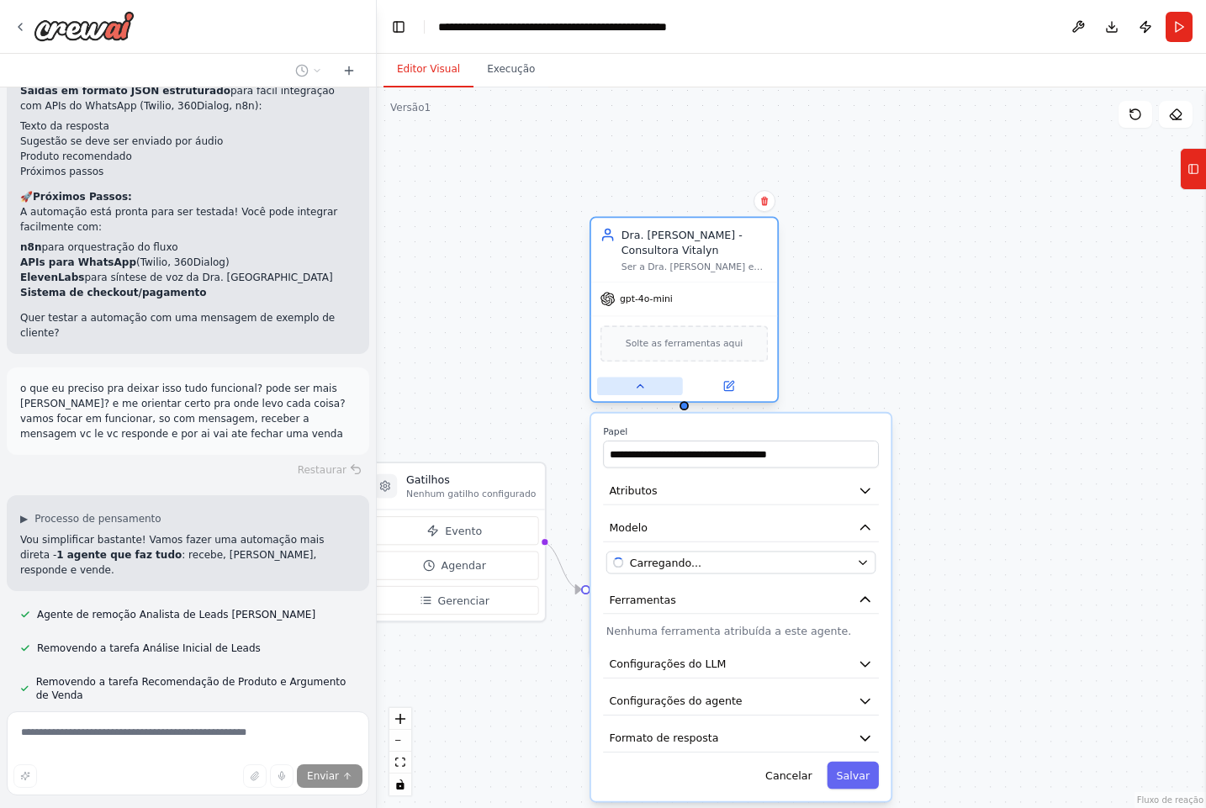
click at [635, 392] on button at bounding box center [640, 386] width 86 height 18
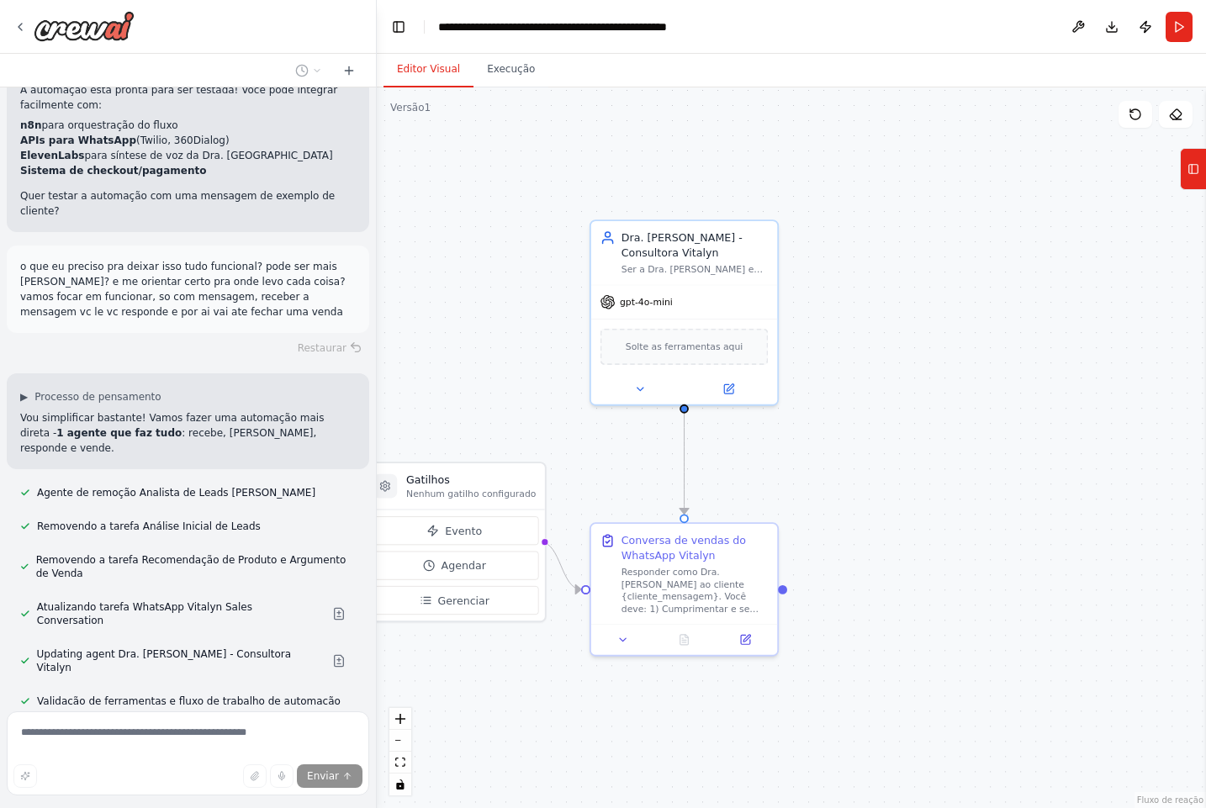
scroll to position [4075, 0]
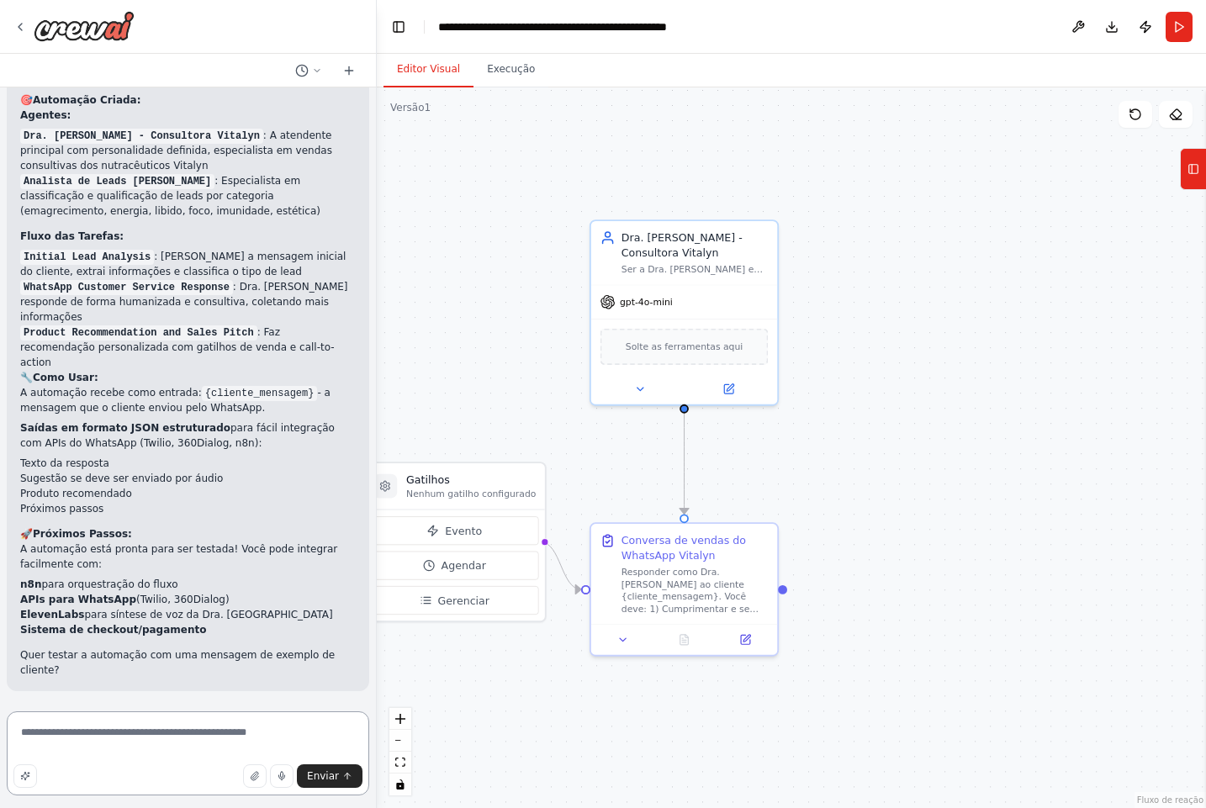
scroll to position [3436, 0]
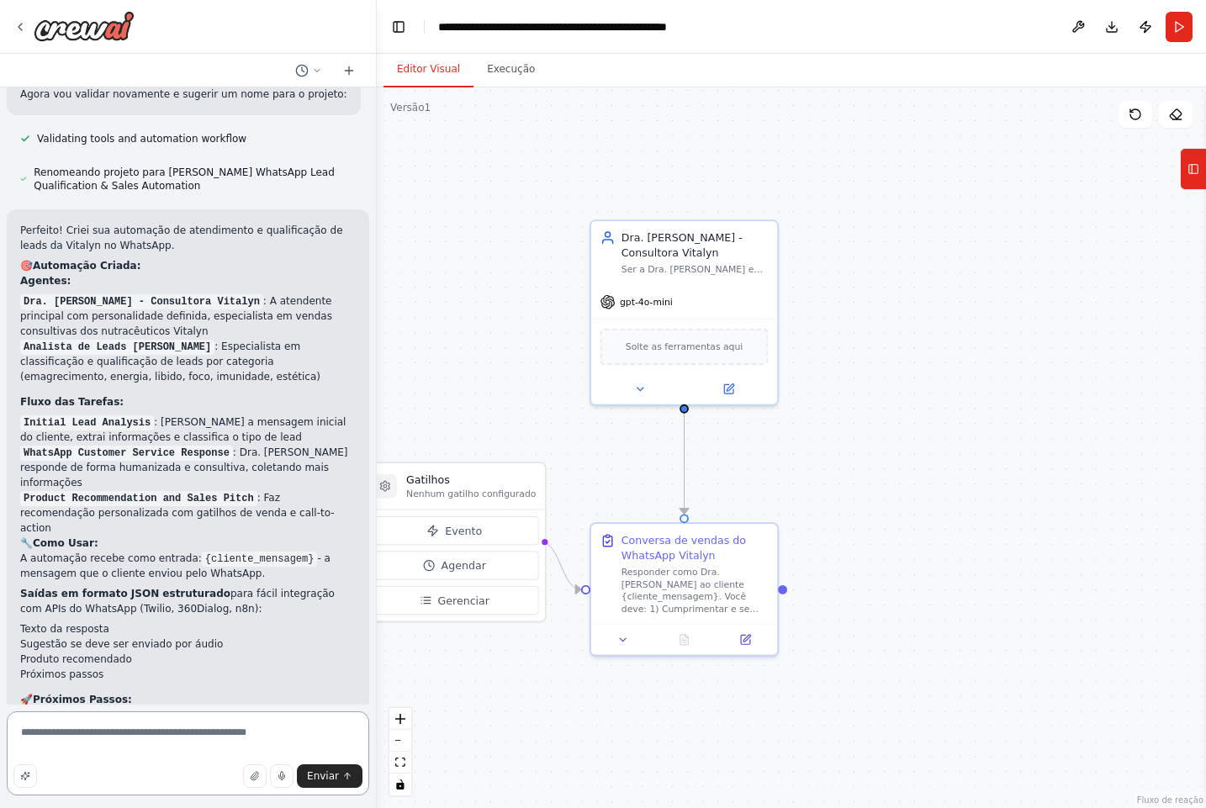
click at [136, 734] on textarea "**********" at bounding box center [188, 753] width 362 height 84
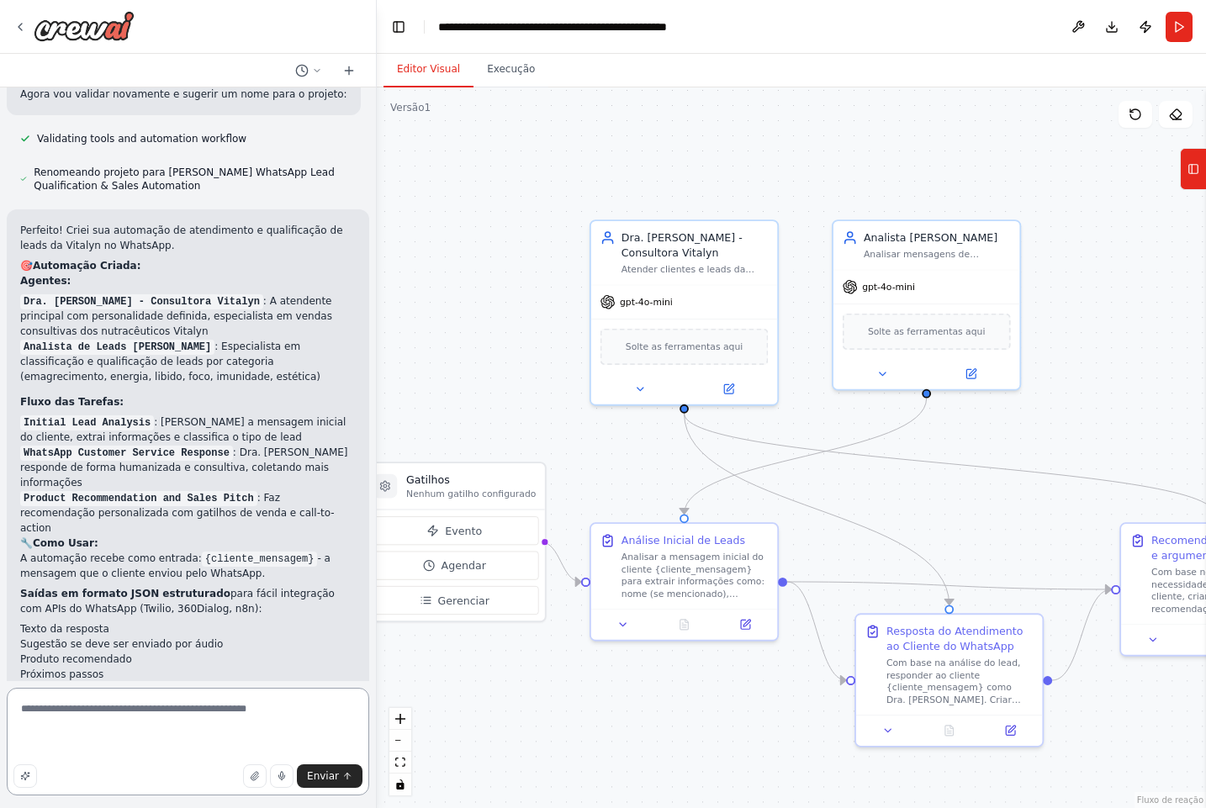
click at [150, 734] on textarea "**********" at bounding box center [188, 742] width 362 height 108
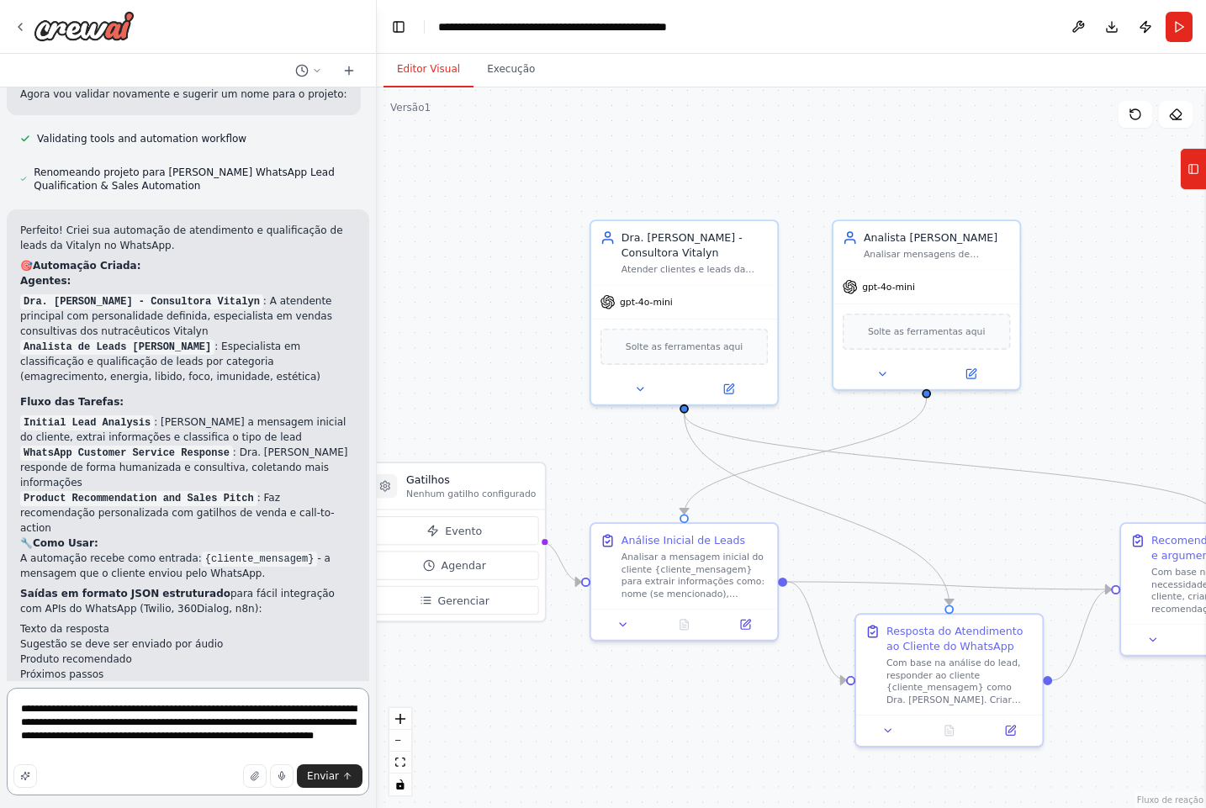
type textarea "**********"
